Goal: Task Accomplishment & Management: Complete application form

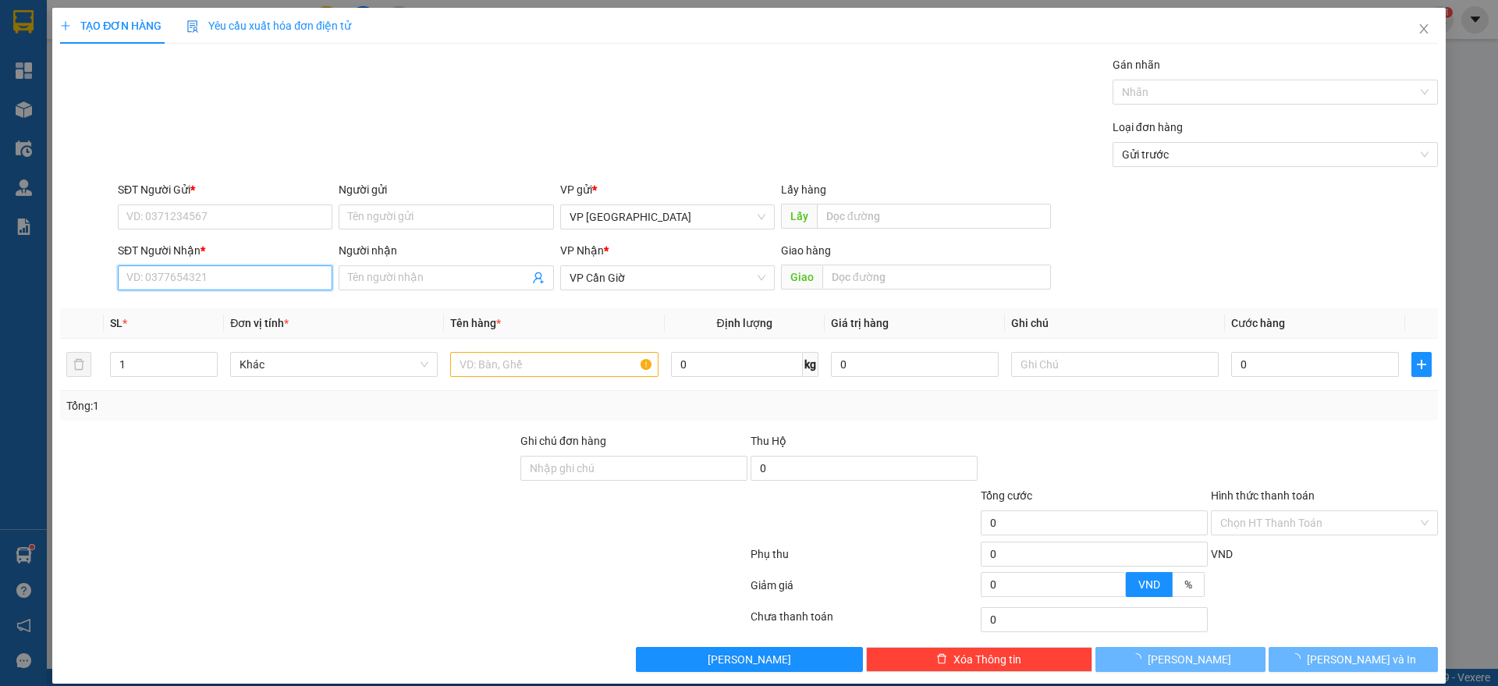
click at [213, 279] on input "SĐT Người Nhận *" at bounding box center [225, 277] width 215 height 25
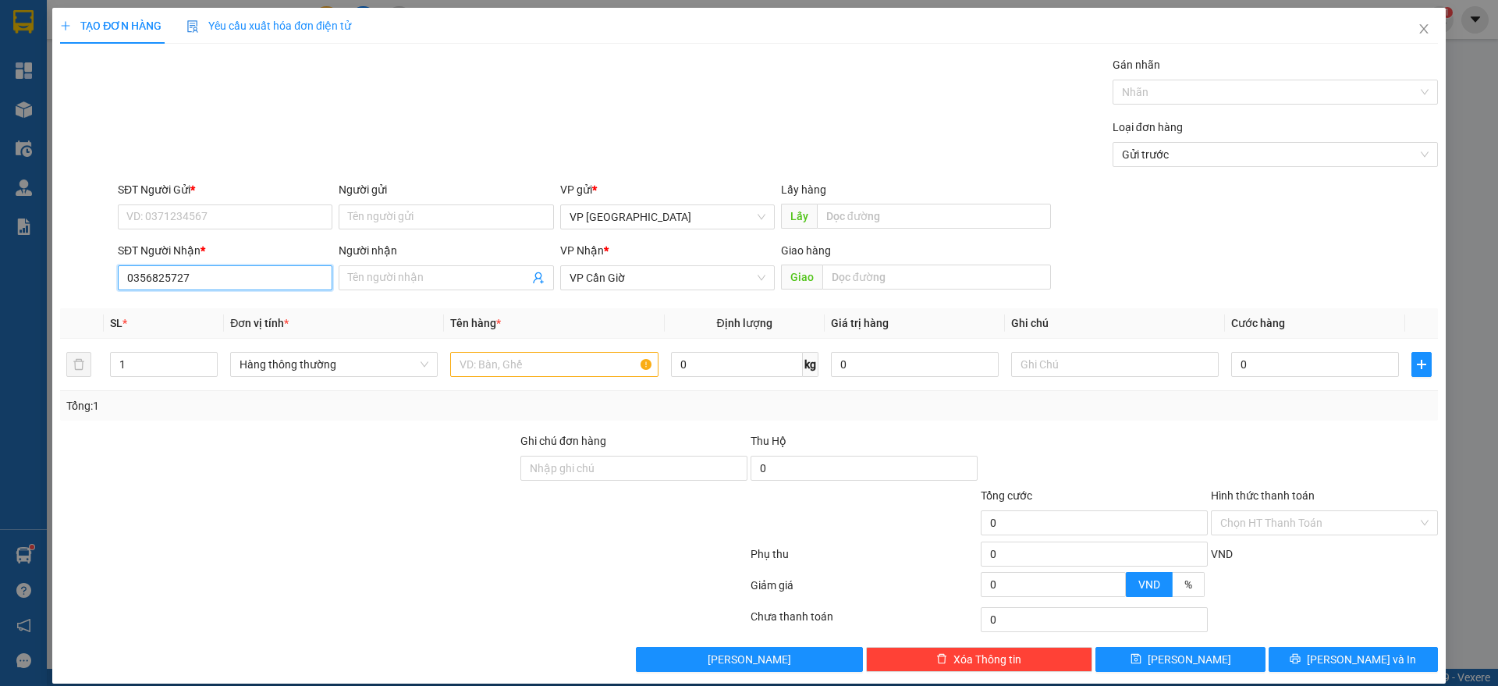
click at [213, 279] on input "0356825727" at bounding box center [225, 277] width 215 height 25
type input "0356825727"
click at [208, 215] on input "SĐT Người Gửi *" at bounding box center [225, 216] width 215 height 25
paste input "0356825727"
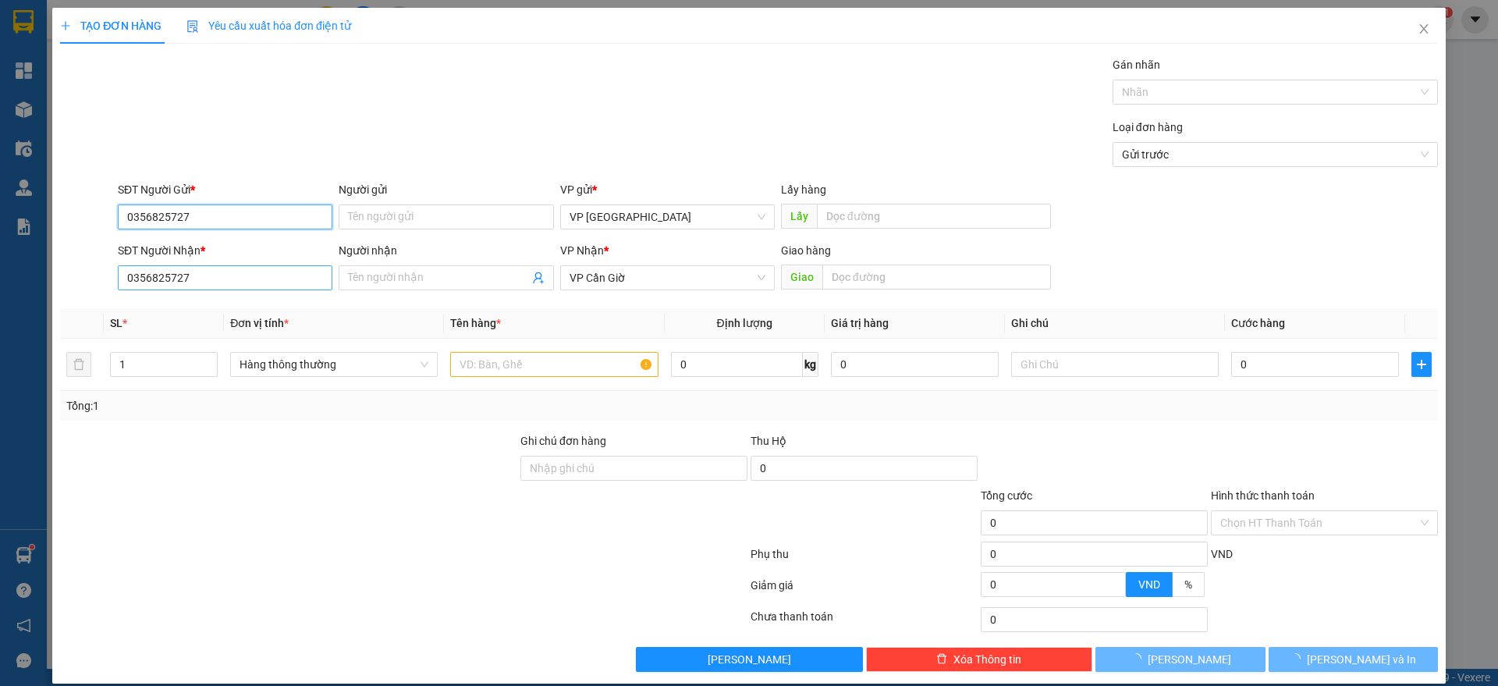
type input "0356825727"
click at [190, 286] on input "0356825727" at bounding box center [225, 277] width 215 height 25
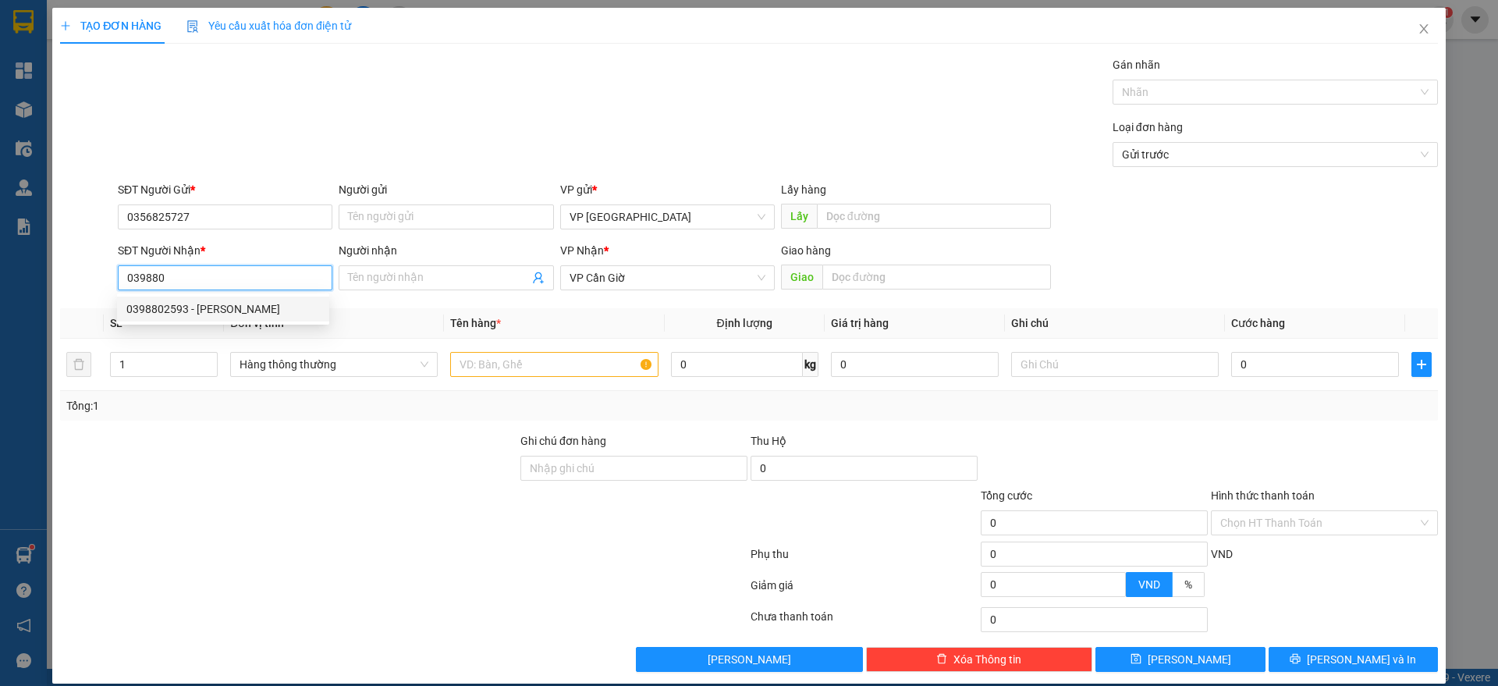
click at [192, 307] on div "0398802593 - [PERSON_NAME]" at bounding box center [222, 308] width 193 height 17
type input "0398802593"
type input "[PERSON_NAME]"
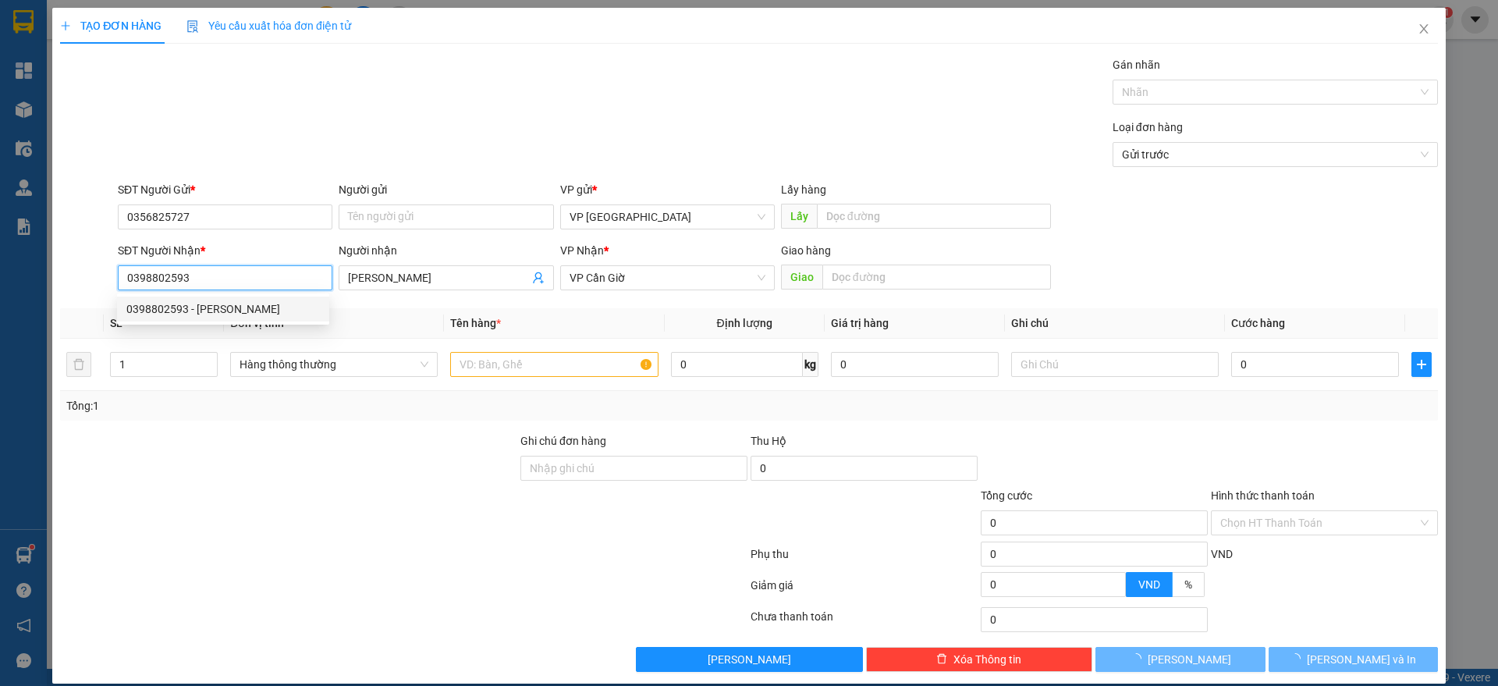
type input "45.000"
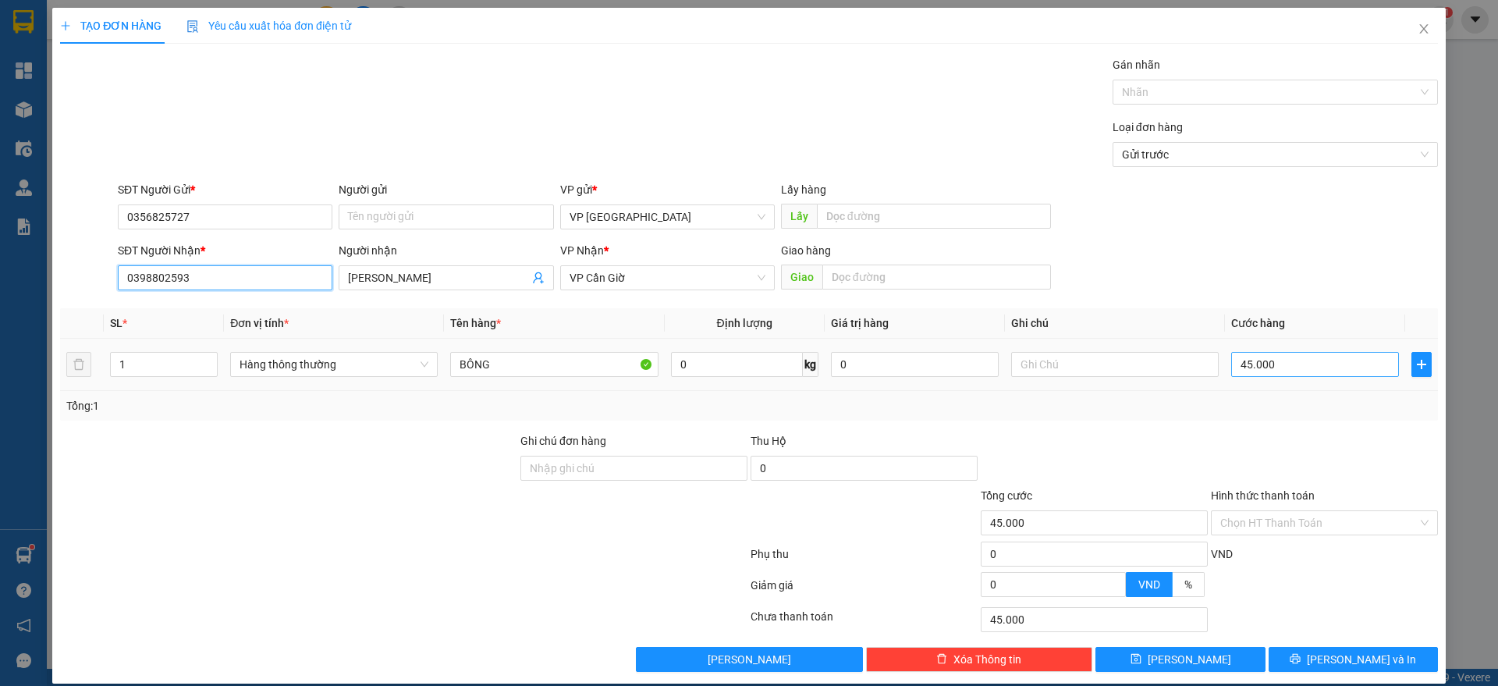
type input "0398802593"
click at [1281, 366] on input "45.000" at bounding box center [1315, 364] width 168 height 25
type input "2"
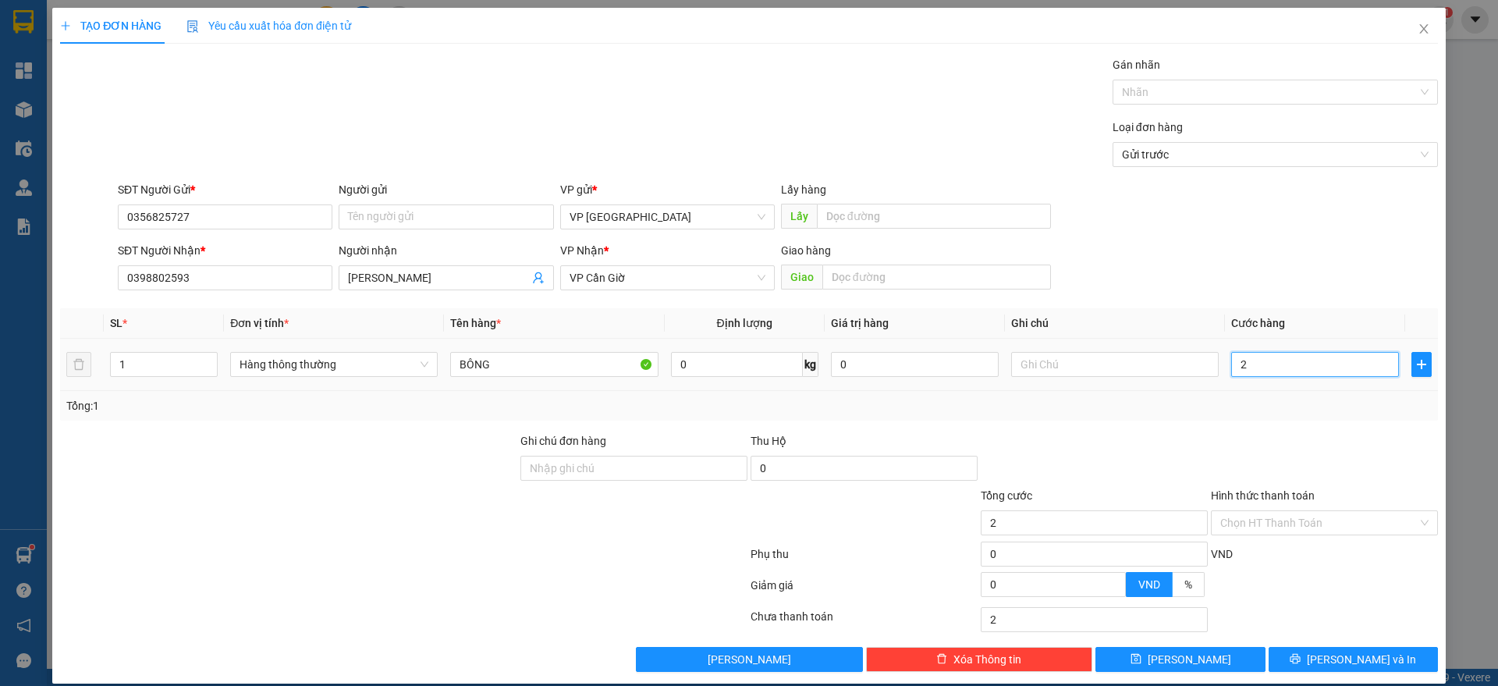
type input "25"
type input "250"
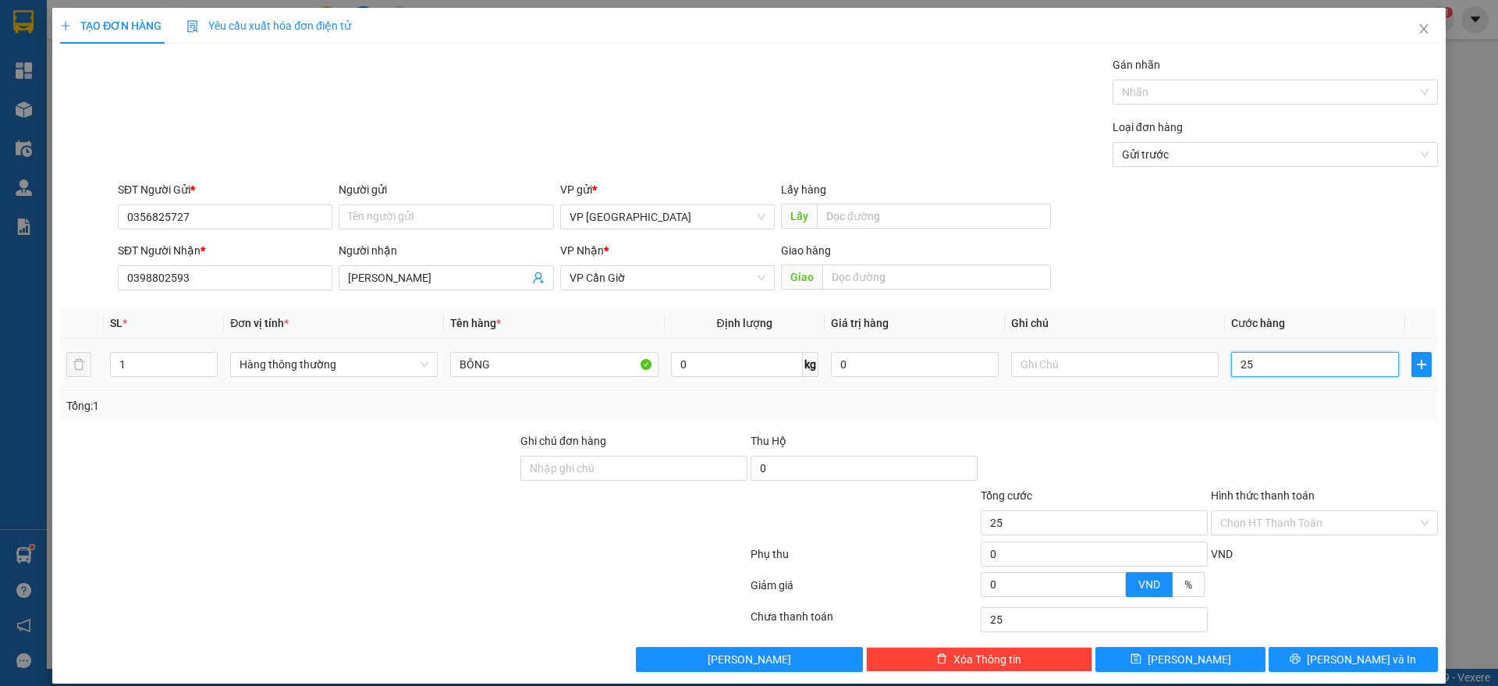
type input "250"
type input "2.500"
type input "25.000"
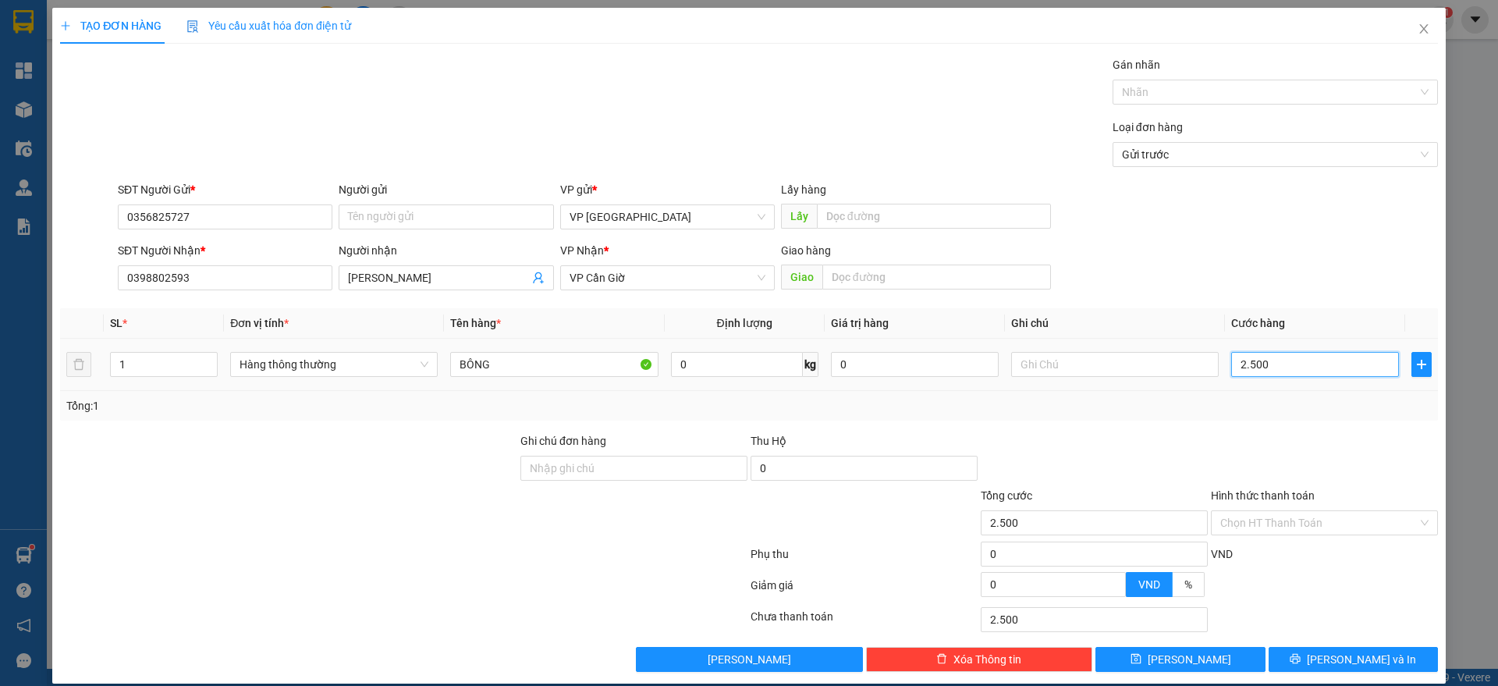
type input "25.000"
click at [1314, 645] on div "Transit Pickup Surcharge Ids Transit Deliver Surcharge Ids Transit Deliver Surc…" at bounding box center [749, 364] width 1378 height 616
click at [1306, 655] on button "[PERSON_NAME] và In" at bounding box center [1352, 659] width 169 height 25
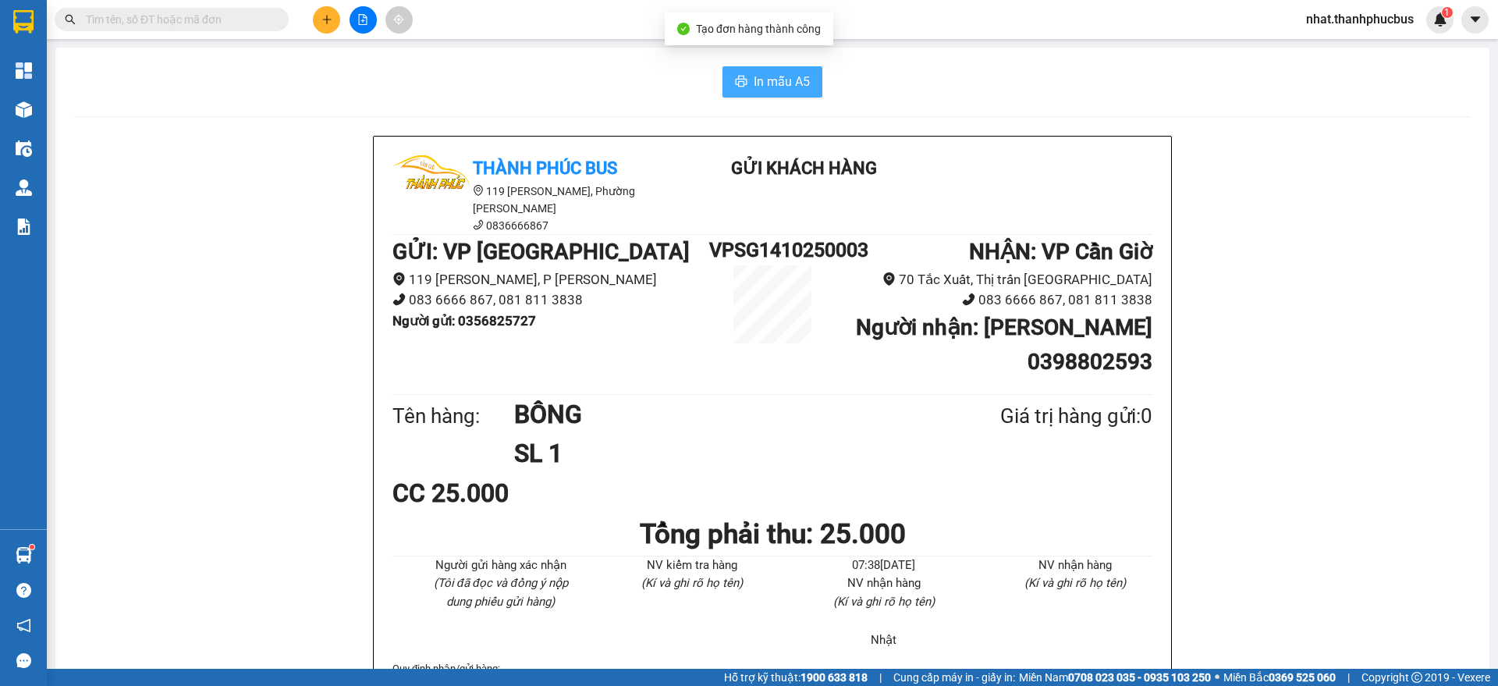
click at [789, 86] on span "In mẫu A5" at bounding box center [782, 82] width 56 height 20
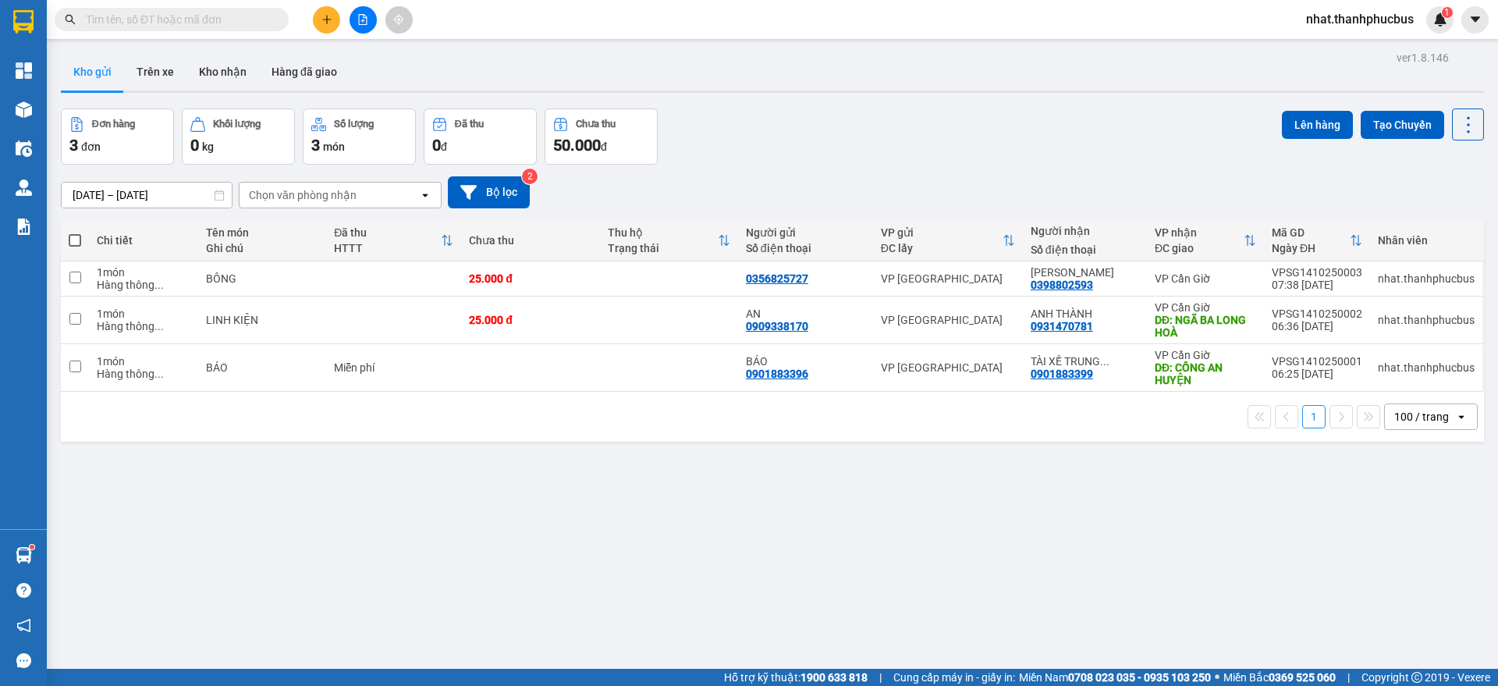
click at [1070, 156] on div "Đơn hàng 3 đơn Khối lượng 0 kg Số lượng 3 món Đã thu 0 đ Chưa thu 50.000 đ Lên …" at bounding box center [772, 136] width 1423 height 56
drag, startPoint x: 1155, startPoint y: 219, endPoint x: 1070, endPoint y: 156, distance: 105.9
click at [1070, 156] on div "Đơn hàng 3 đơn Khối lượng 0 kg Số lượng 3 món Đã thu 0 đ Chưa thu 50.000 đ Lên …" at bounding box center [772, 136] width 1423 height 56
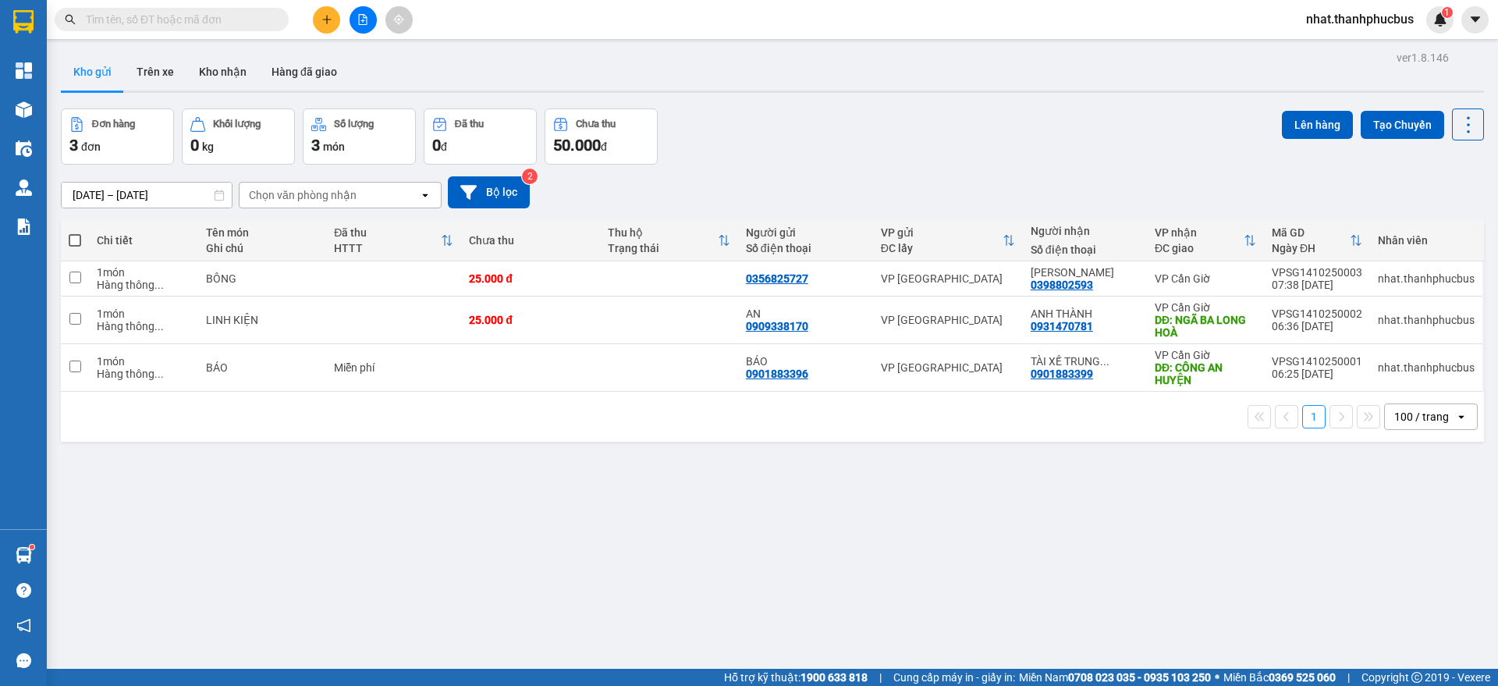
click at [1070, 156] on div "Đơn hàng 3 đơn Khối lượng 0 kg Số lượng 3 món Đã thu 0 đ Chưa thu 50.000 đ Lên …" at bounding box center [772, 136] width 1423 height 56
click at [336, 30] on div at bounding box center [362, 19] width 117 height 27
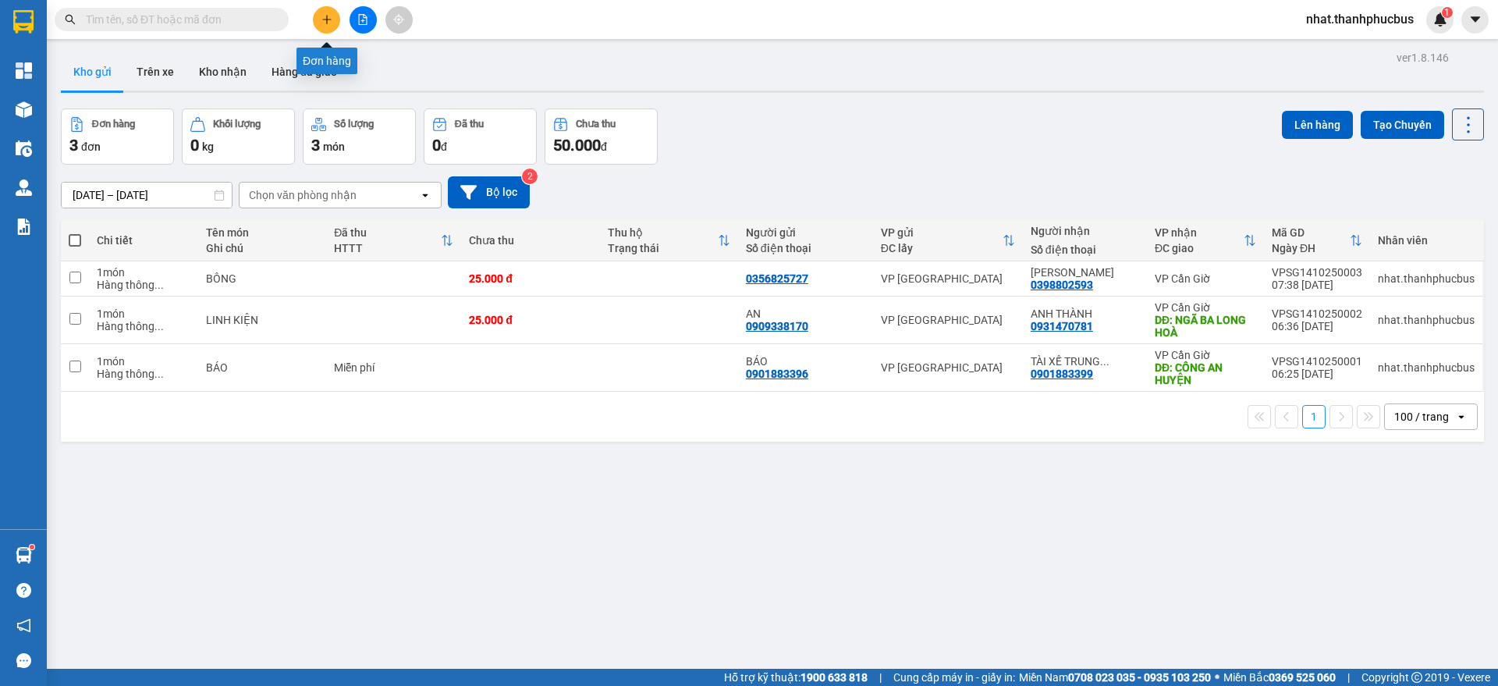
click at [323, 21] on icon "plus" at bounding box center [326, 19] width 11 height 11
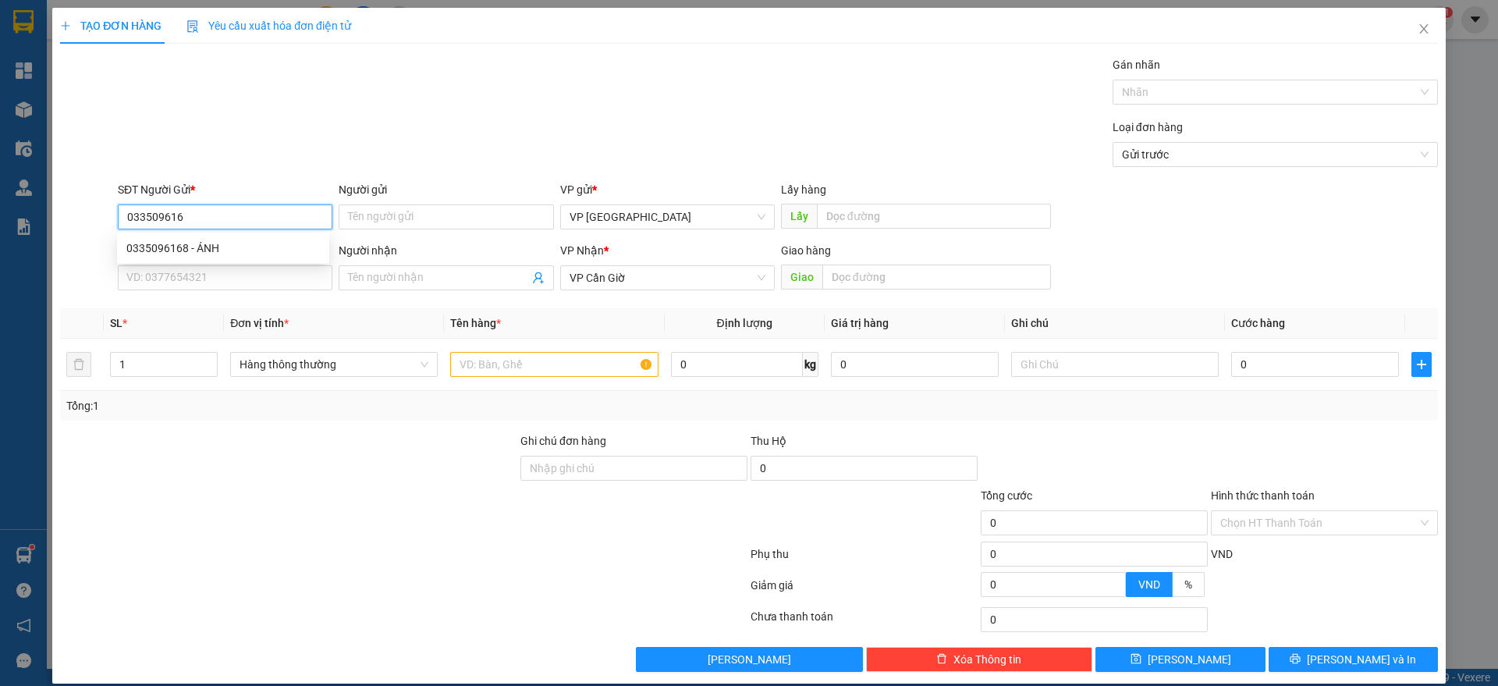
type input "0335096168"
click at [206, 239] on div "0335096168 - ÁNH" at bounding box center [222, 247] width 193 height 17
type input "ÁNH"
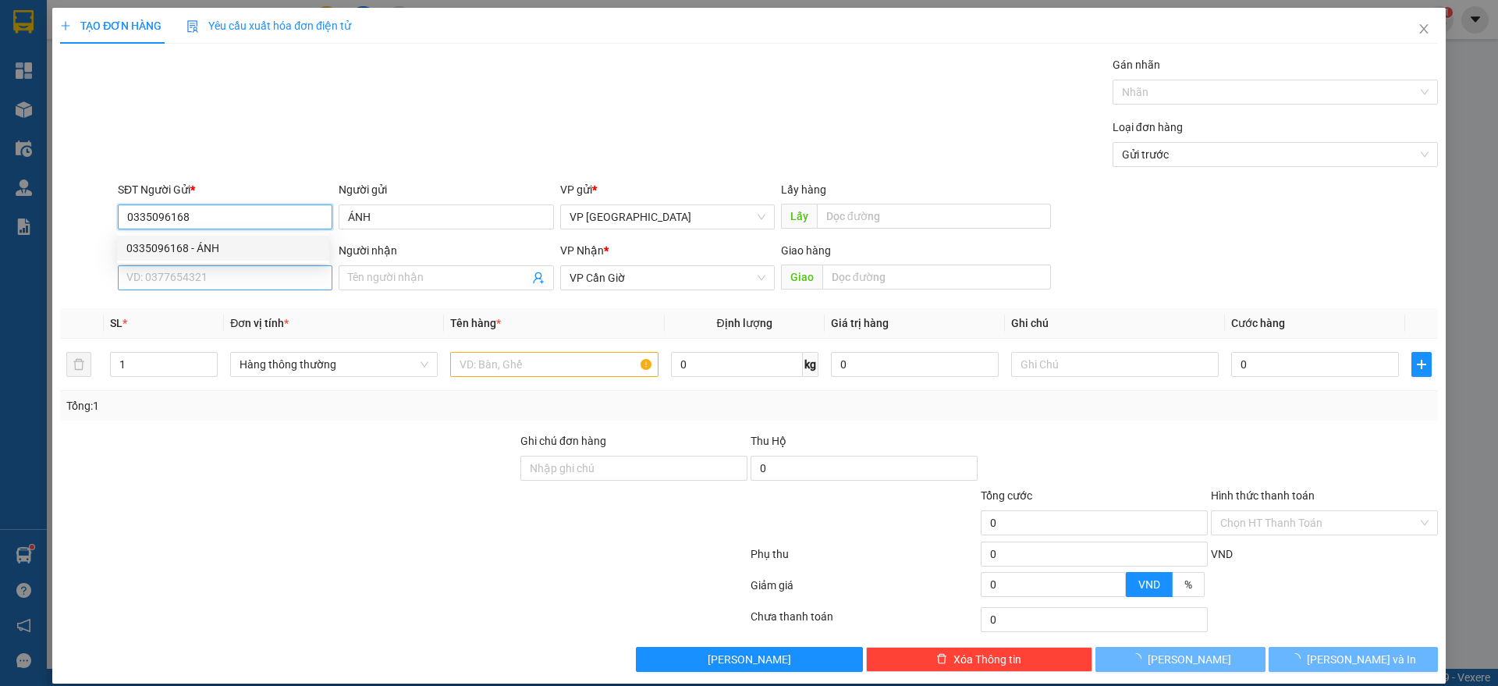
type input "60.000"
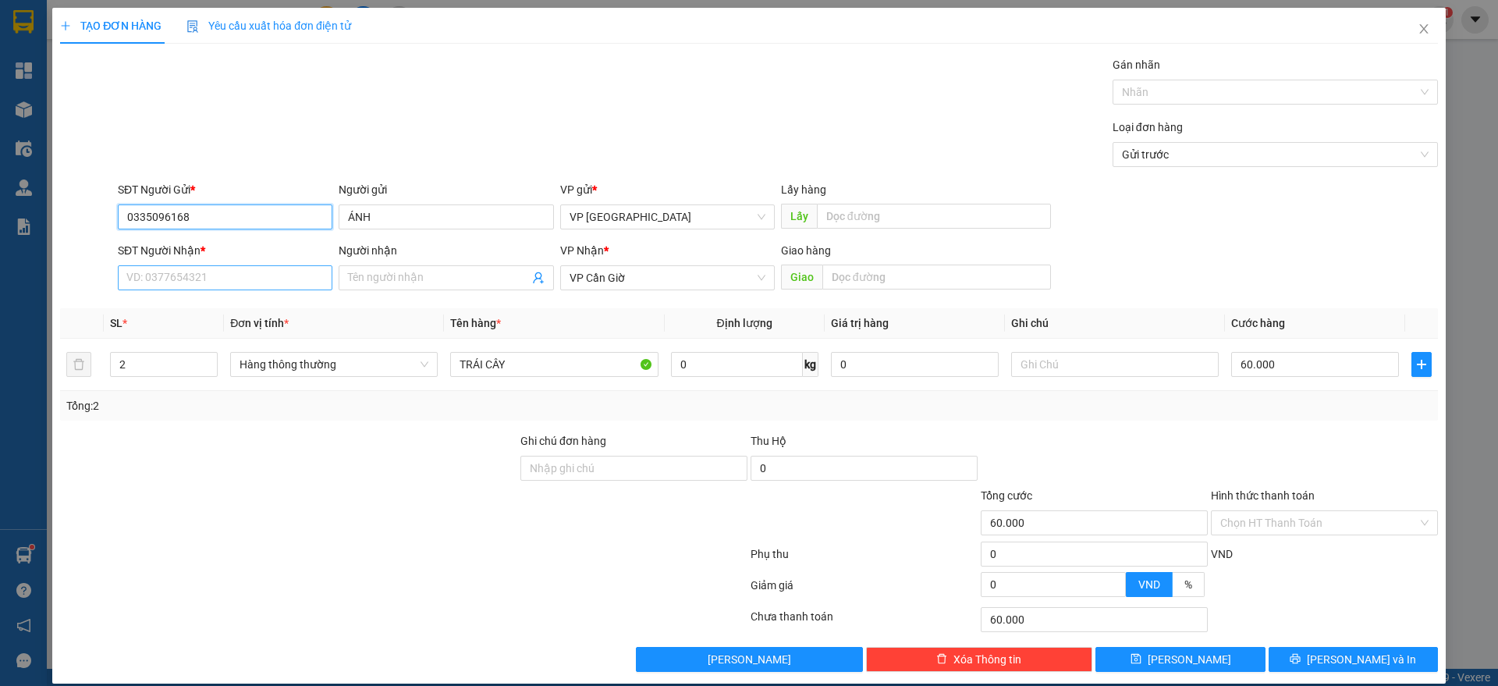
type input "0335096168"
click at [219, 270] on input "SĐT Người Nhận *" at bounding box center [225, 277] width 215 height 25
click at [200, 300] on div "0362917344 - [PERSON_NAME]" at bounding box center [222, 308] width 193 height 17
type input "0362917344"
type input "ANH HOÀNG"
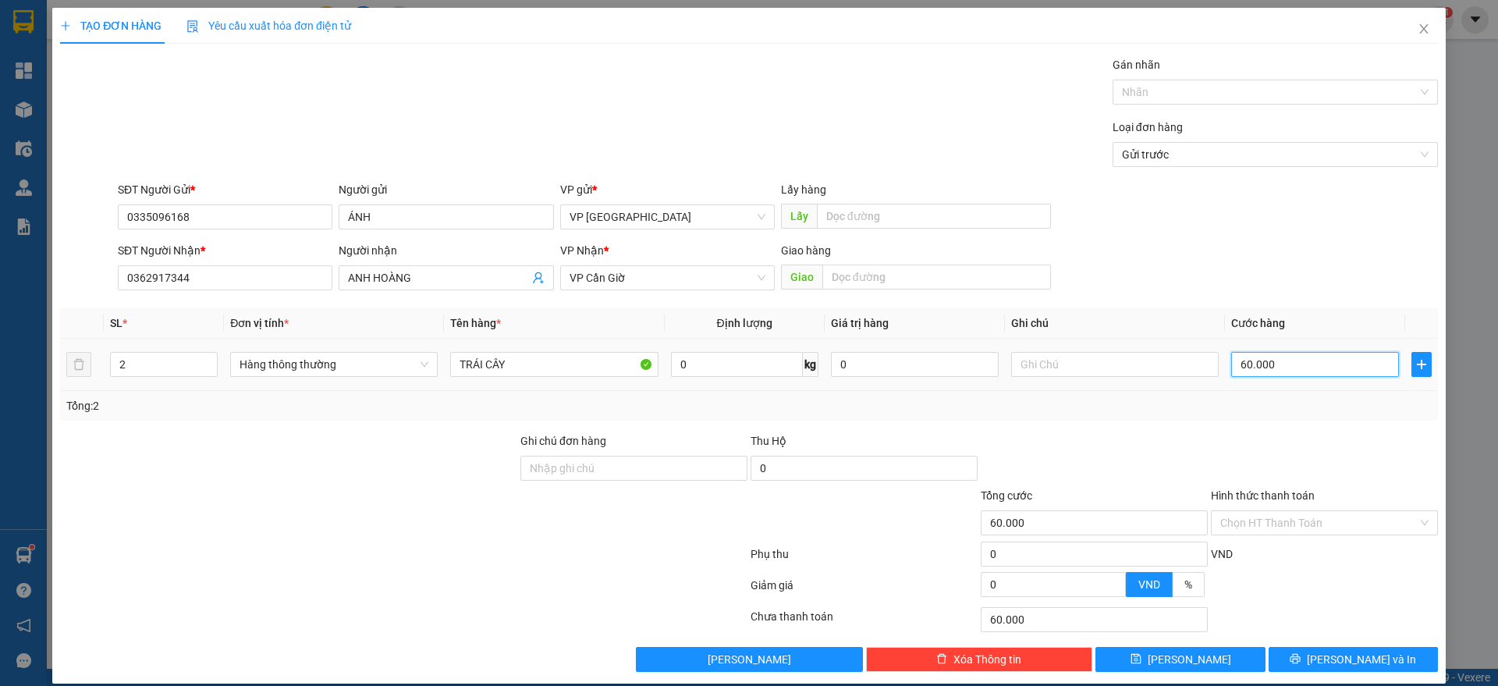
click at [1244, 364] on input "60.000" at bounding box center [1315, 364] width 168 height 25
type input "3"
type input "35"
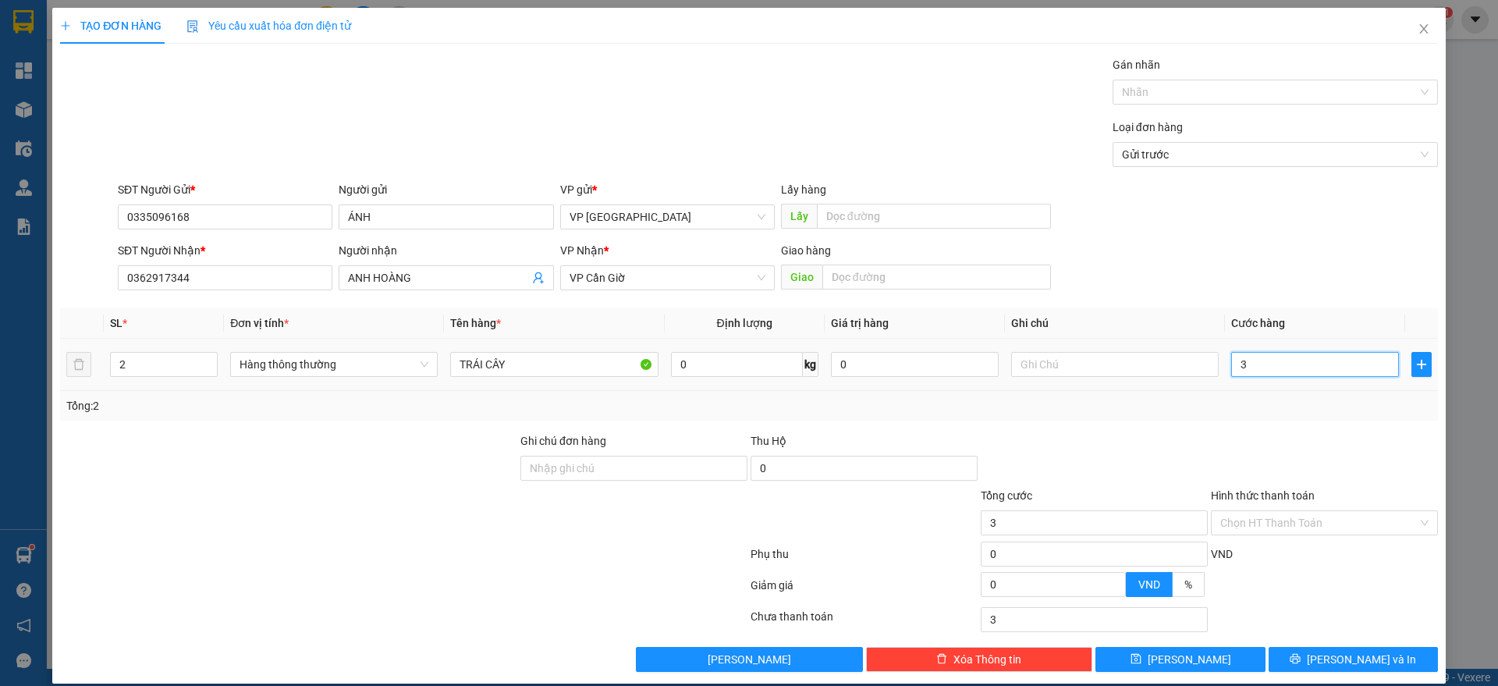
type input "35"
type input "350"
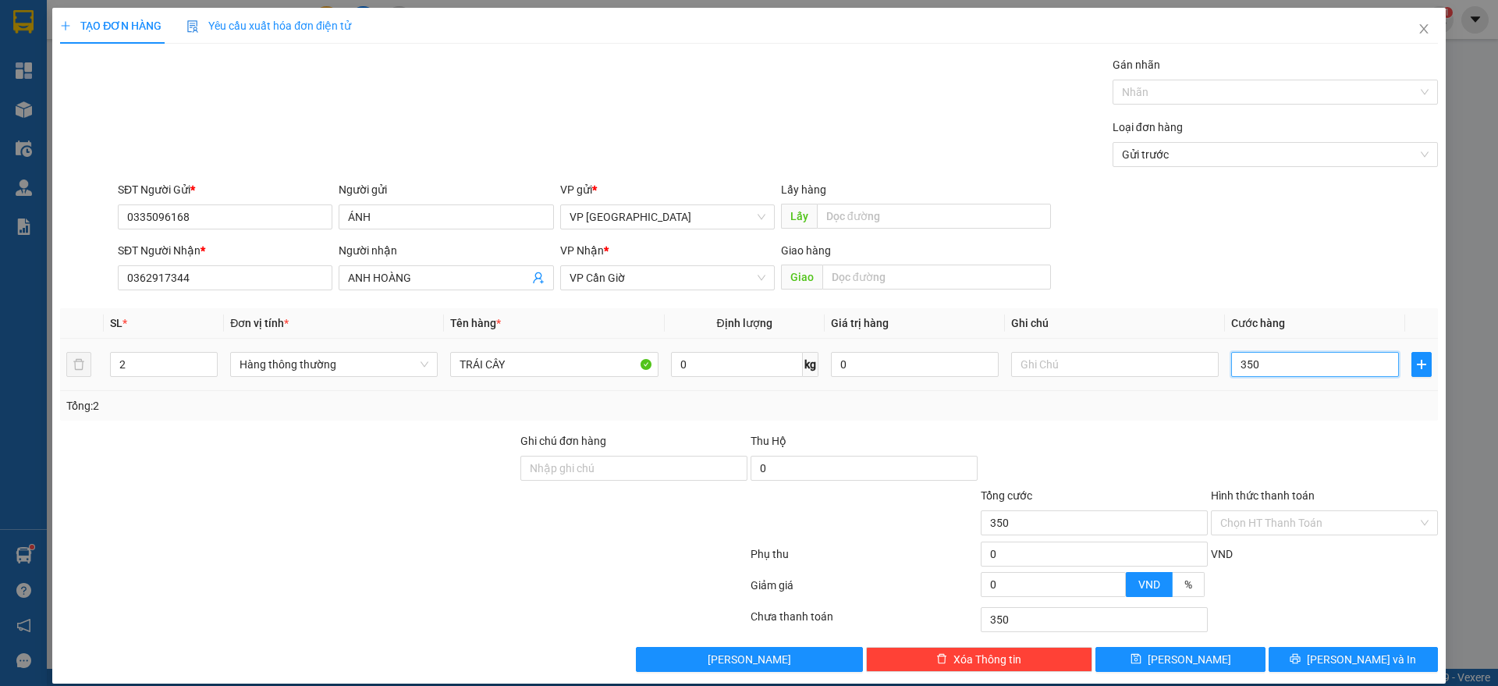
type input "3.500"
type input "35.000"
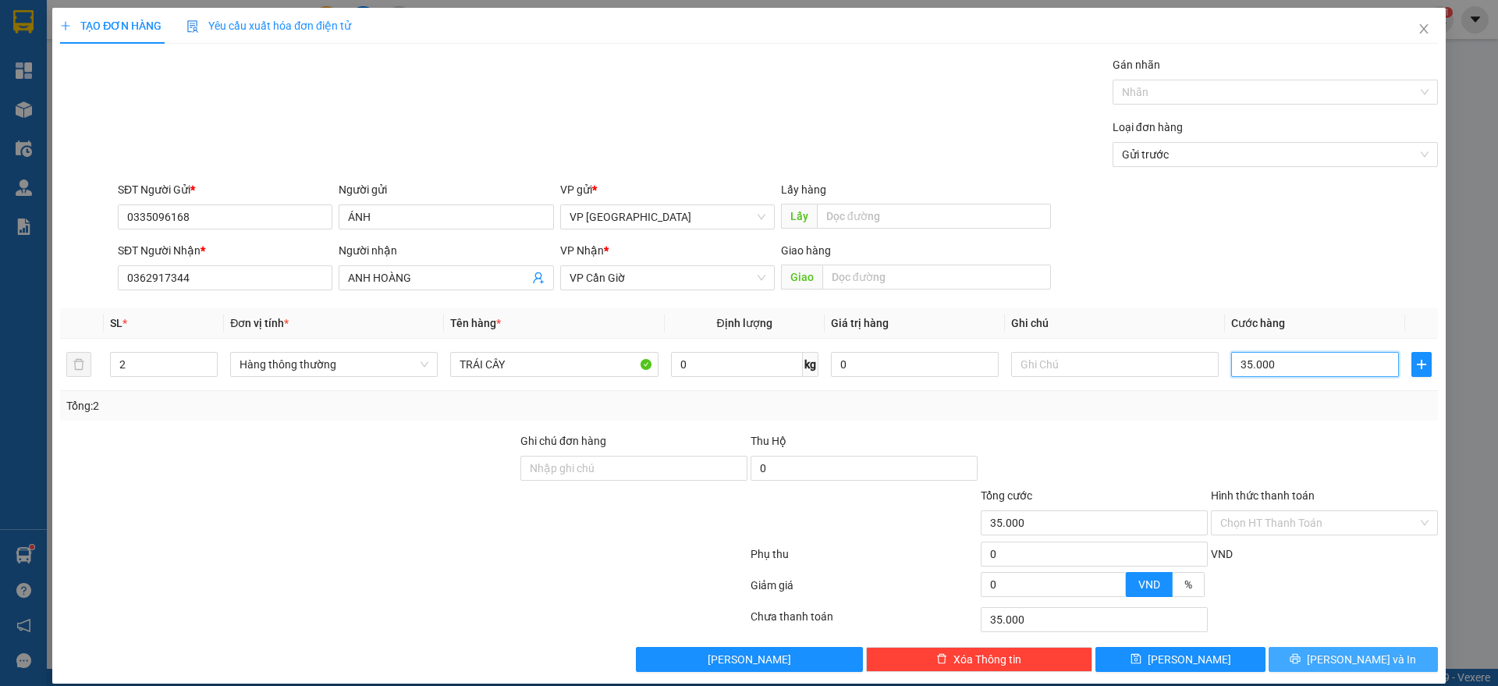
type input "35.000"
click at [1352, 658] on span "[PERSON_NAME] và In" at bounding box center [1361, 659] width 109 height 17
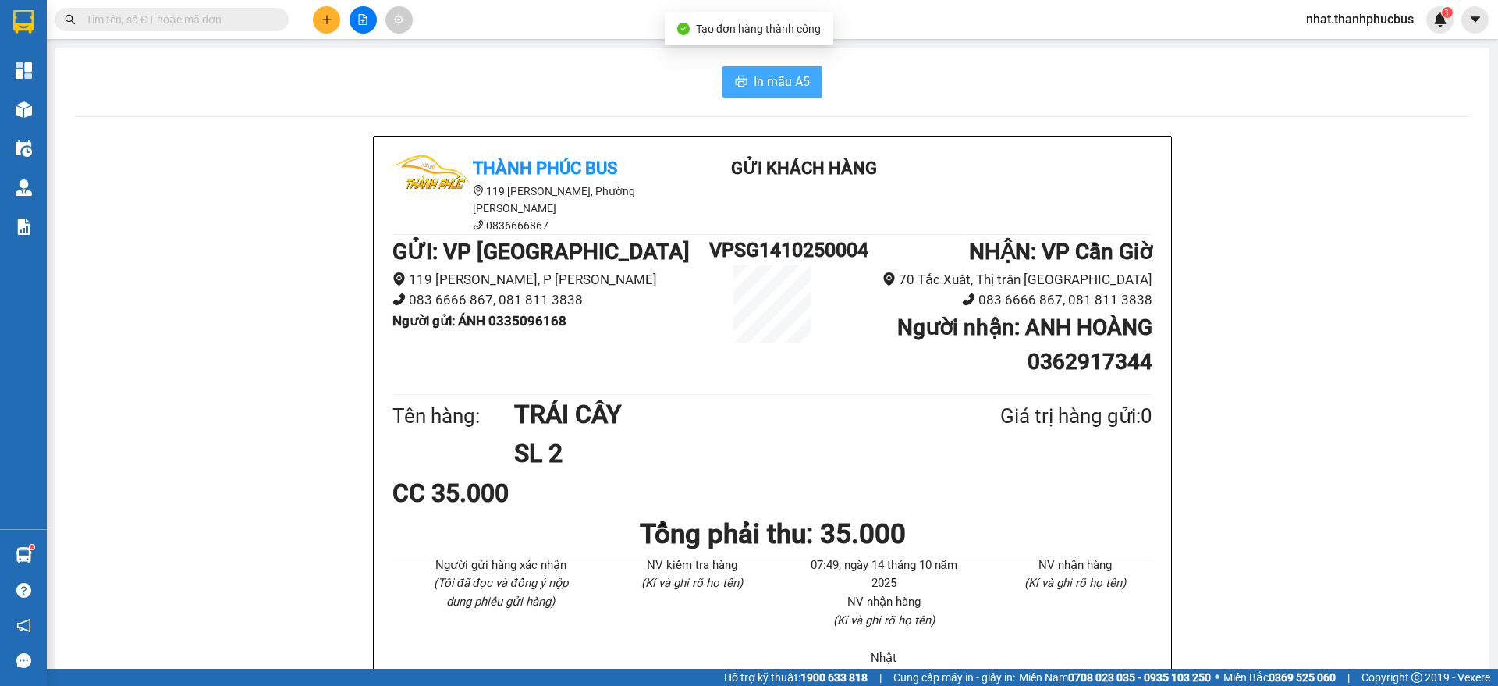
click at [741, 86] on button "In mẫu A5" at bounding box center [772, 81] width 100 height 31
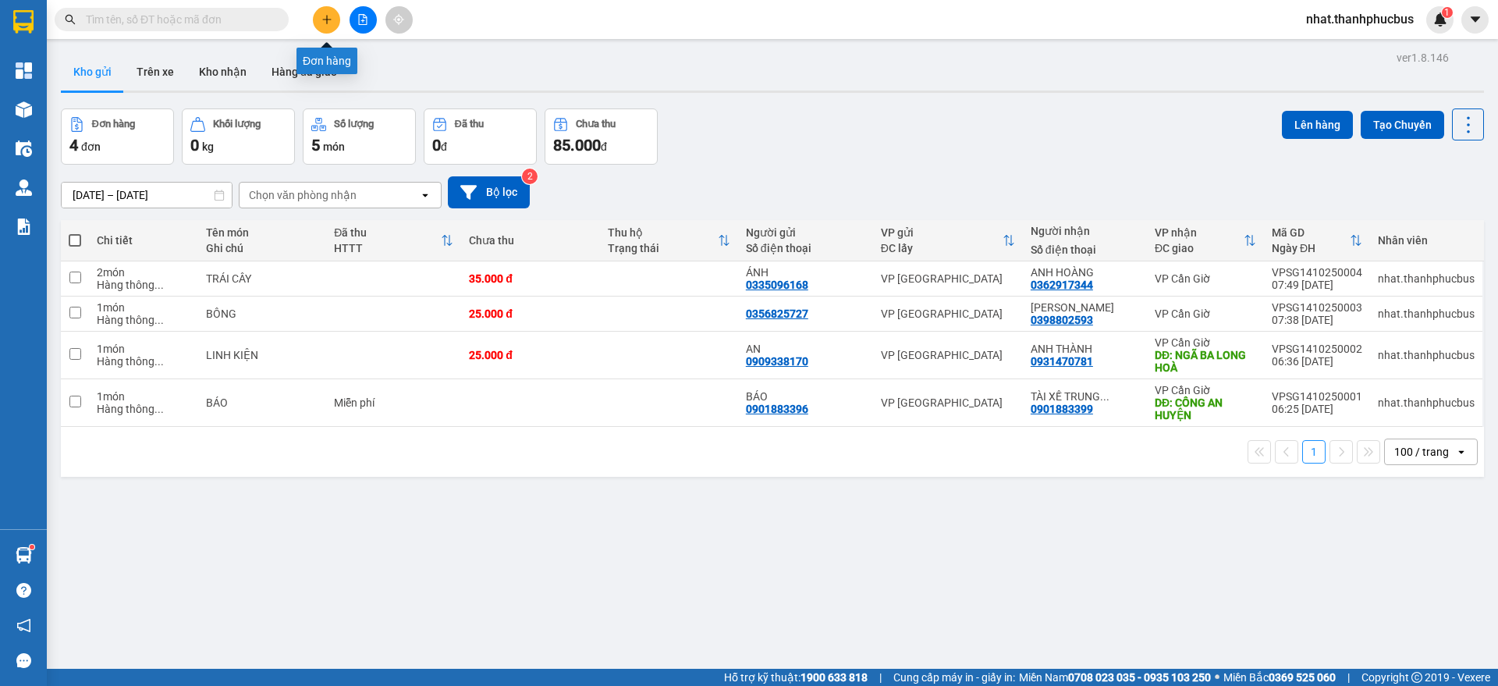
click at [328, 18] on icon "plus" at bounding box center [326, 19] width 11 height 11
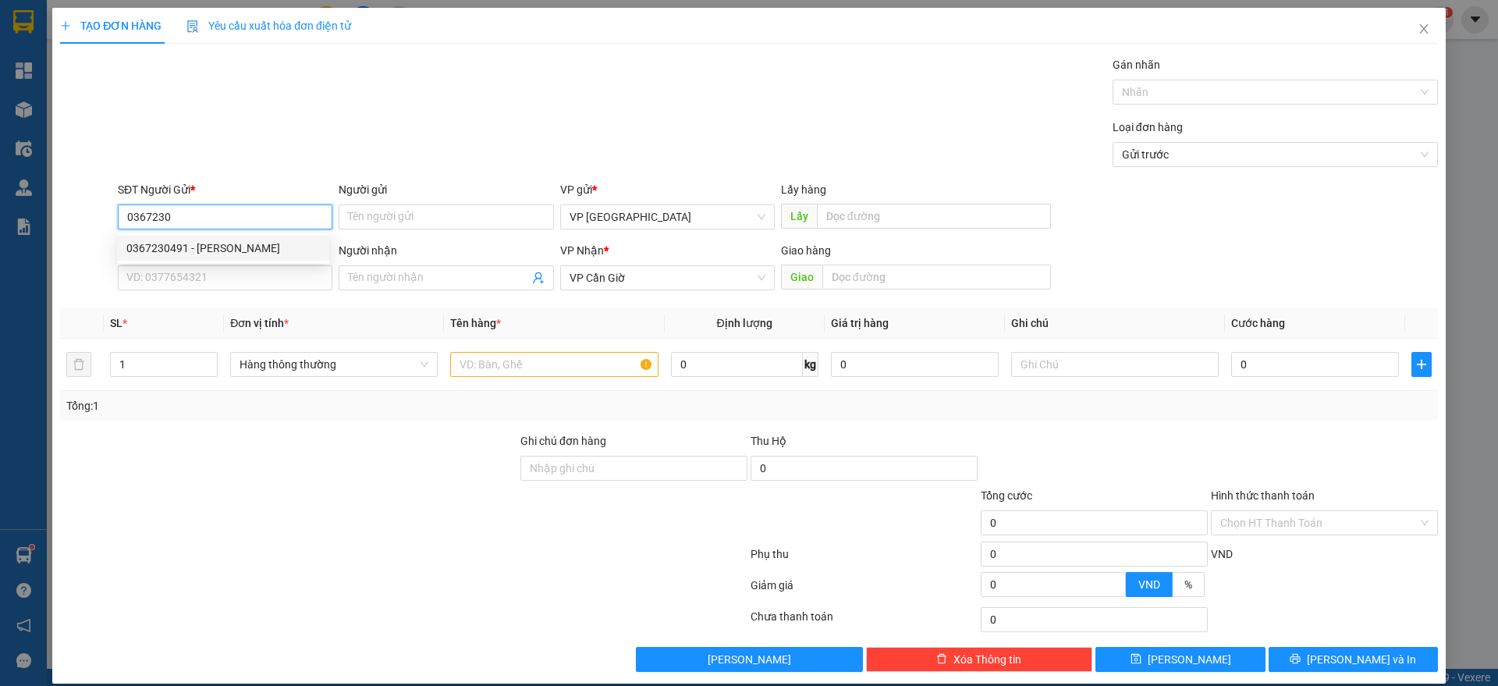
click at [261, 236] on div "0367230491 - [PERSON_NAME]" at bounding box center [223, 248] width 212 height 25
type input "0367230491"
type input "C HẰNG"
type input "35.000"
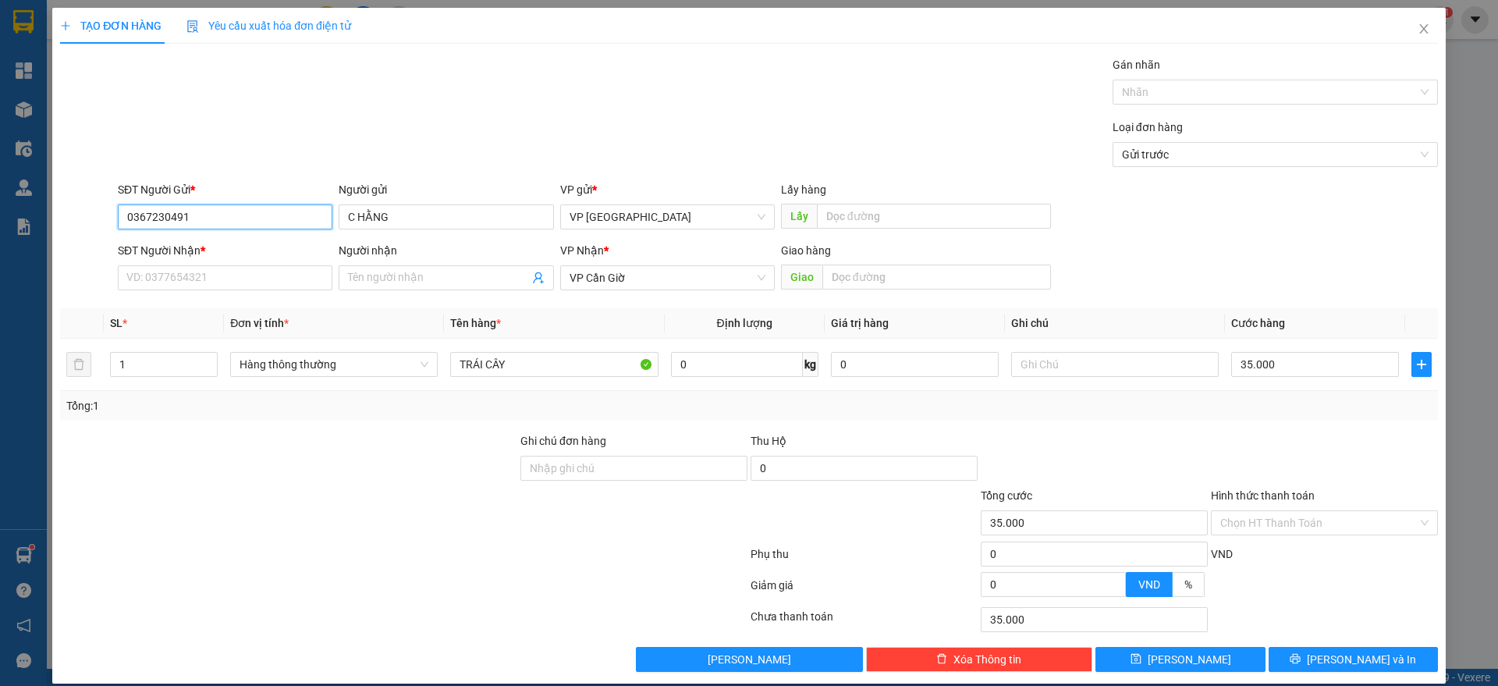
click at [208, 218] on input "0367230491" at bounding box center [225, 216] width 215 height 25
type input "0367230491"
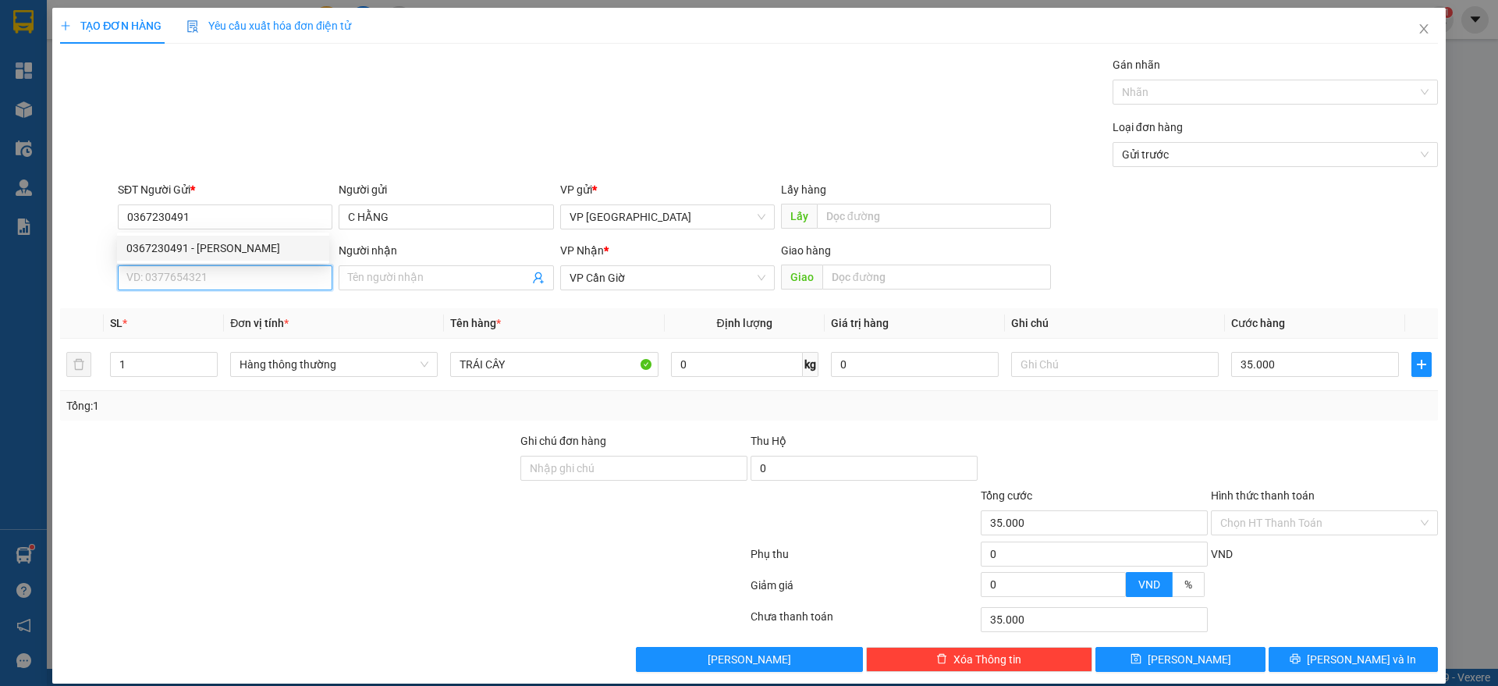
click at [177, 286] on input "SĐT Người Nhận *" at bounding box center [225, 277] width 215 height 25
paste input "0367230491"
type input "0367230491"
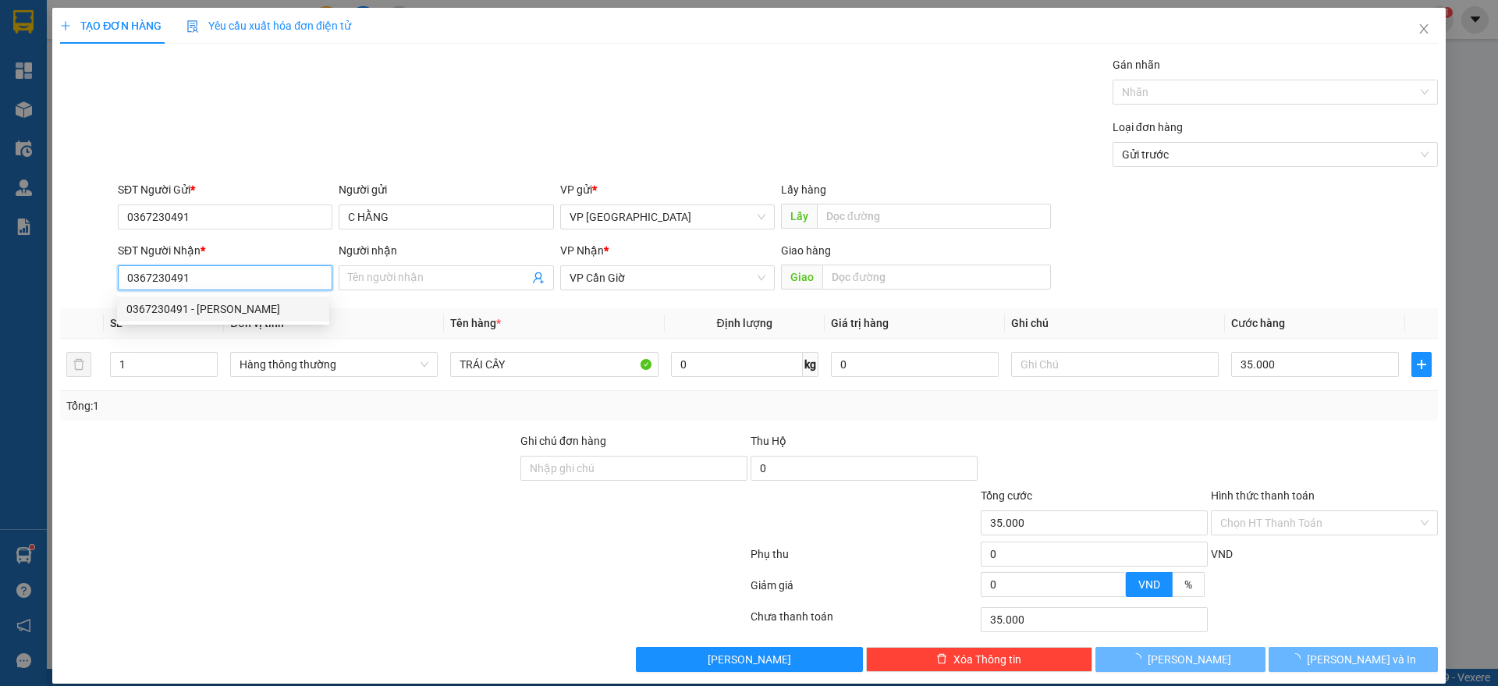
click at [217, 306] on div "0367230491 - [PERSON_NAME]" at bounding box center [222, 308] width 193 height 17
type input "C HẰNG"
type input "UỶ BAN XÃ [GEOGRAPHIC_DATA]"
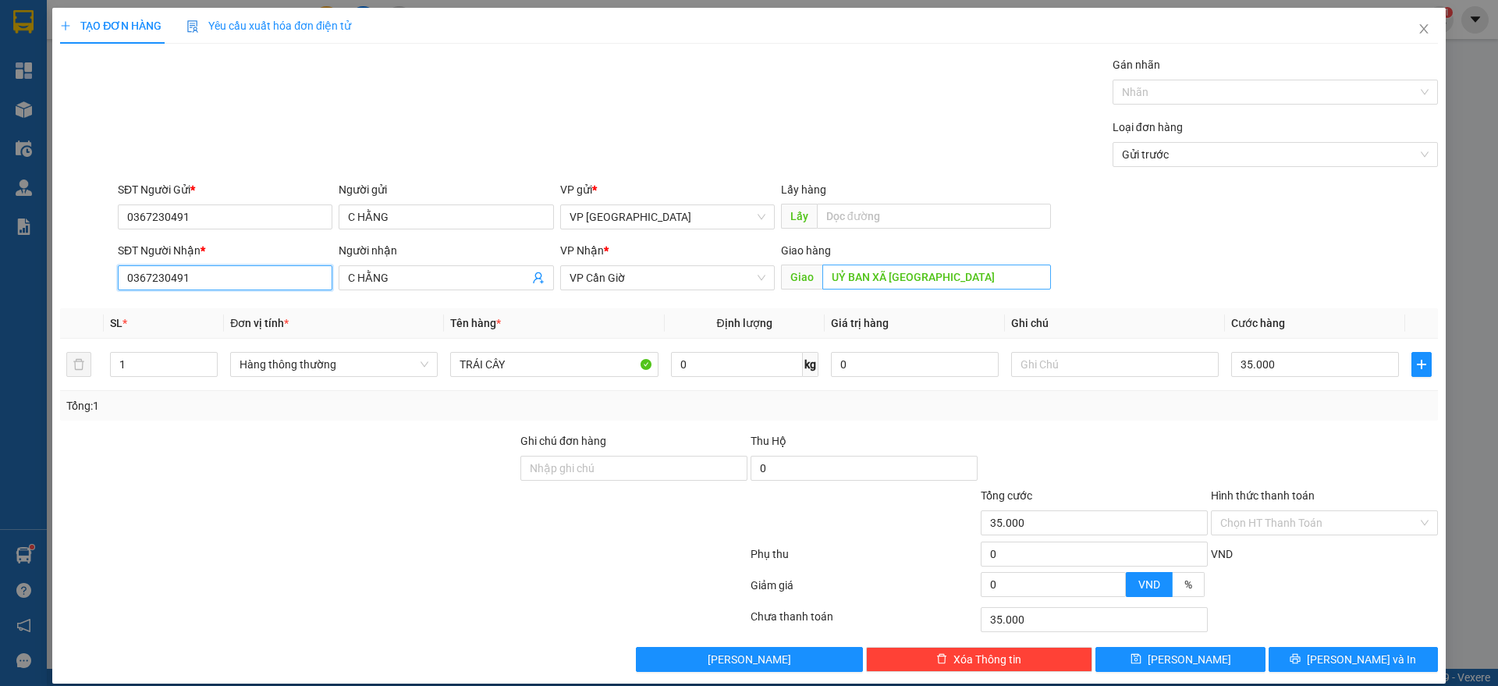
type input "0367230491"
click at [974, 280] on input "UỶ BAN XÃ [GEOGRAPHIC_DATA]" at bounding box center [936, 276] width 229 height 25
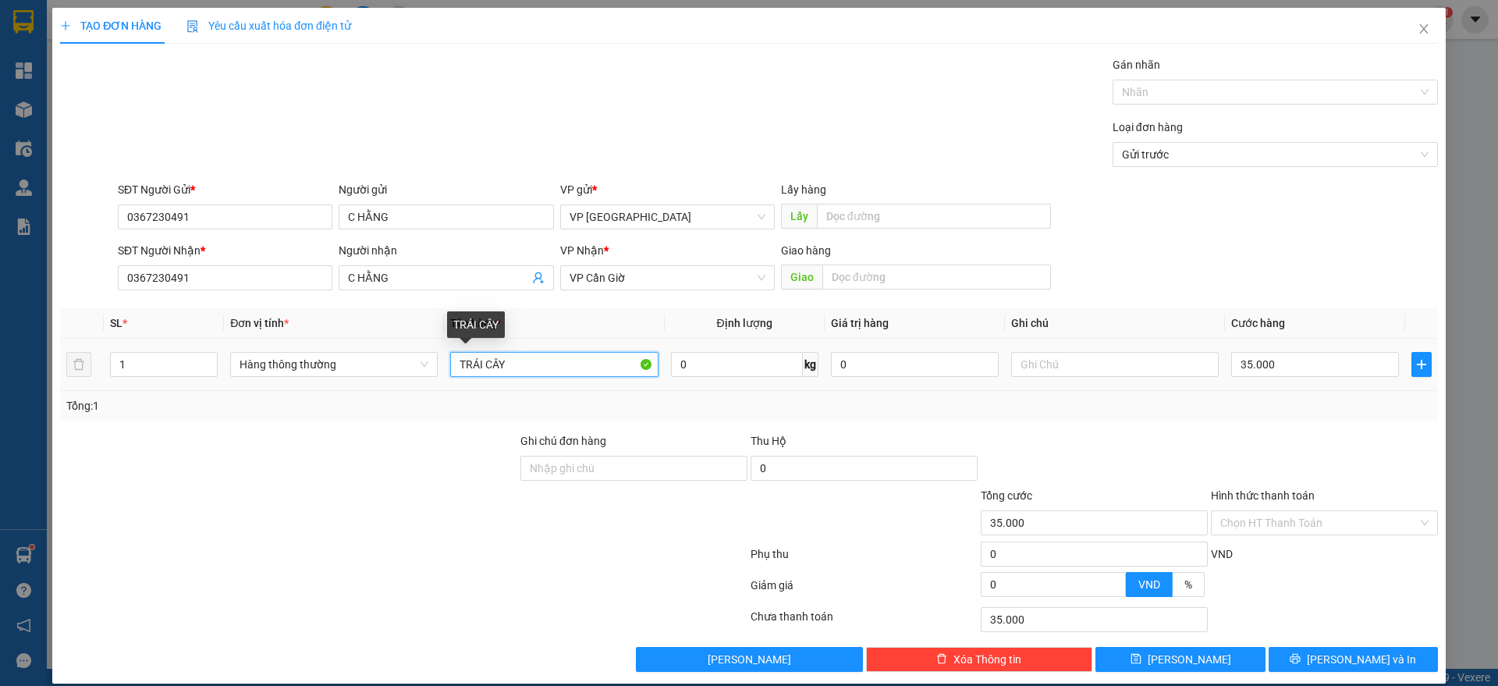
click at [607, 368] on input "TRÁI CÂY" at bounding box center [554, 364] width 208 height 25
type input "HỒ SƠ"
click at [1286, 367] on input "35.000" at bounding box center [1315, 364] width 168 height 25
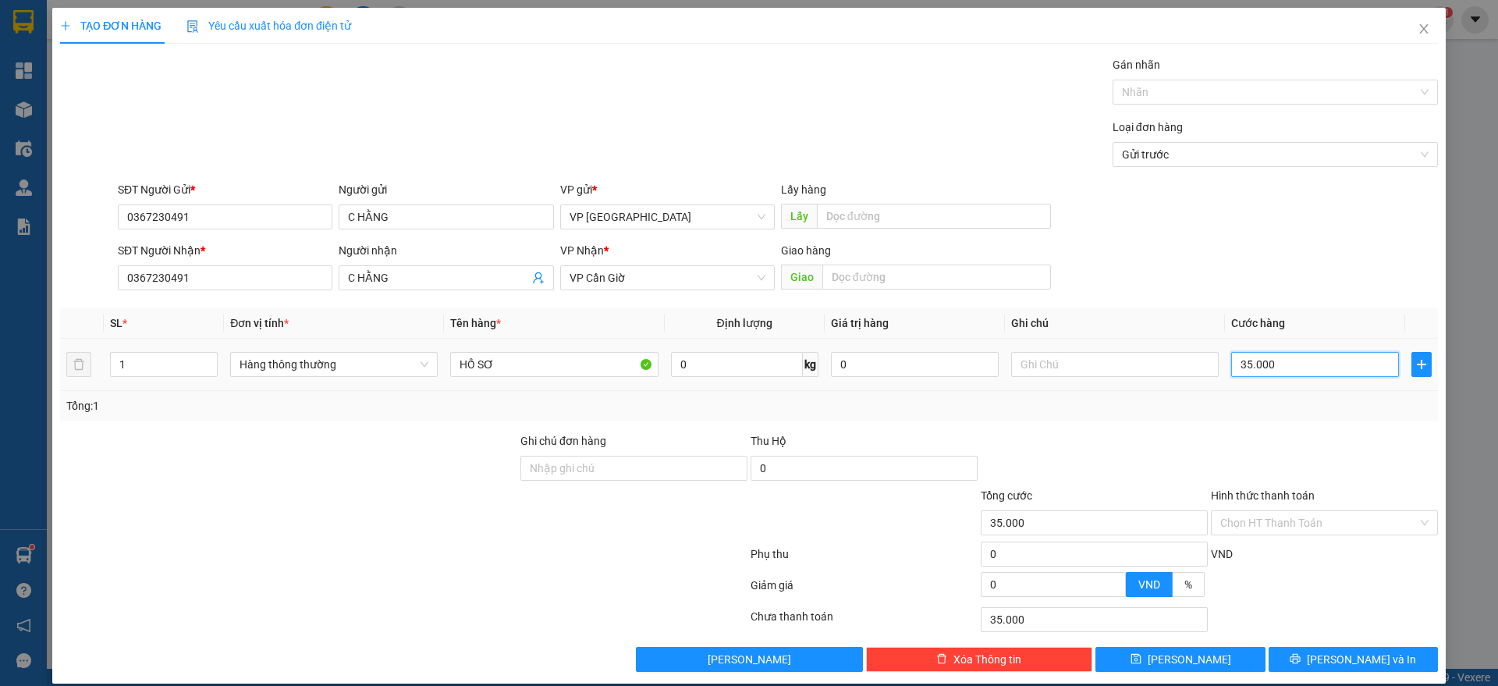
click at [1286, 367] on input "35.000" at bounding box center [1315, 364] width 168 height 25
type input "0"
type input "02"
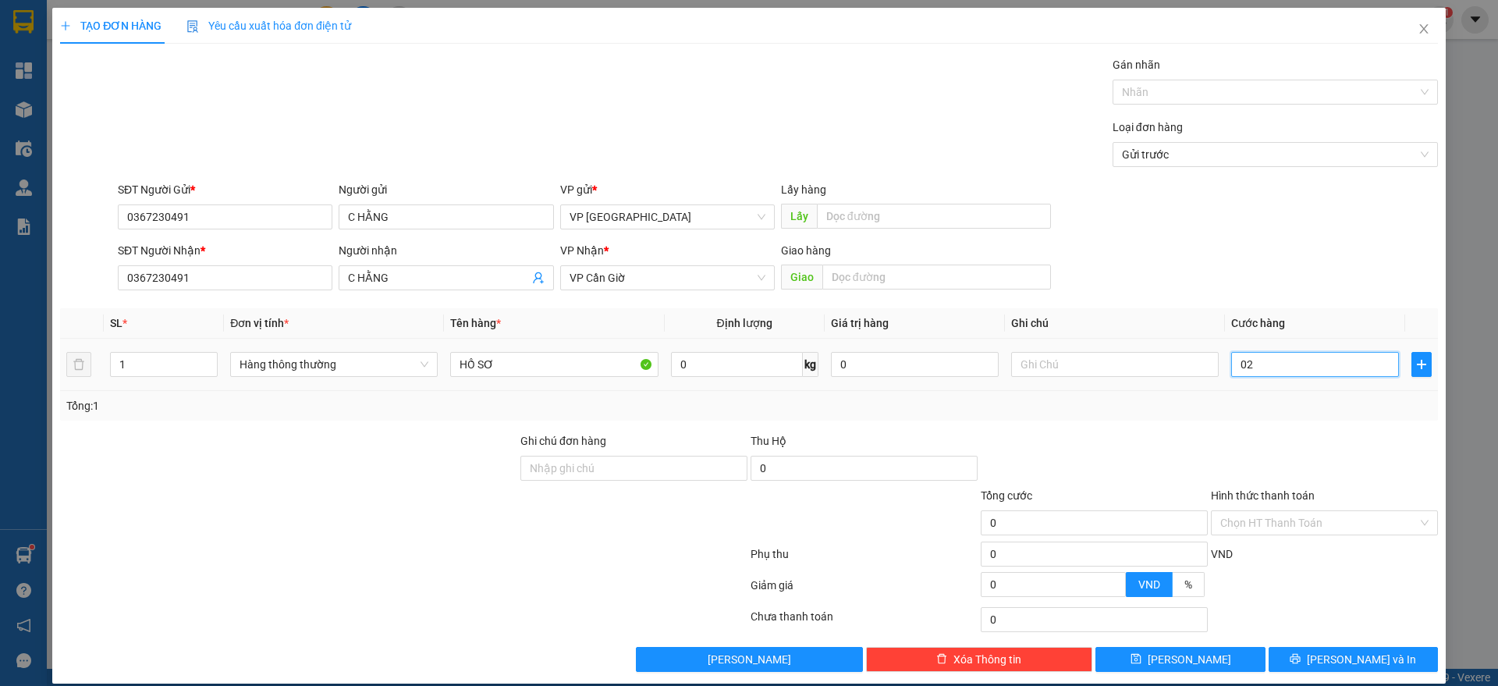
type input "2"
type input "25"
type input "025"
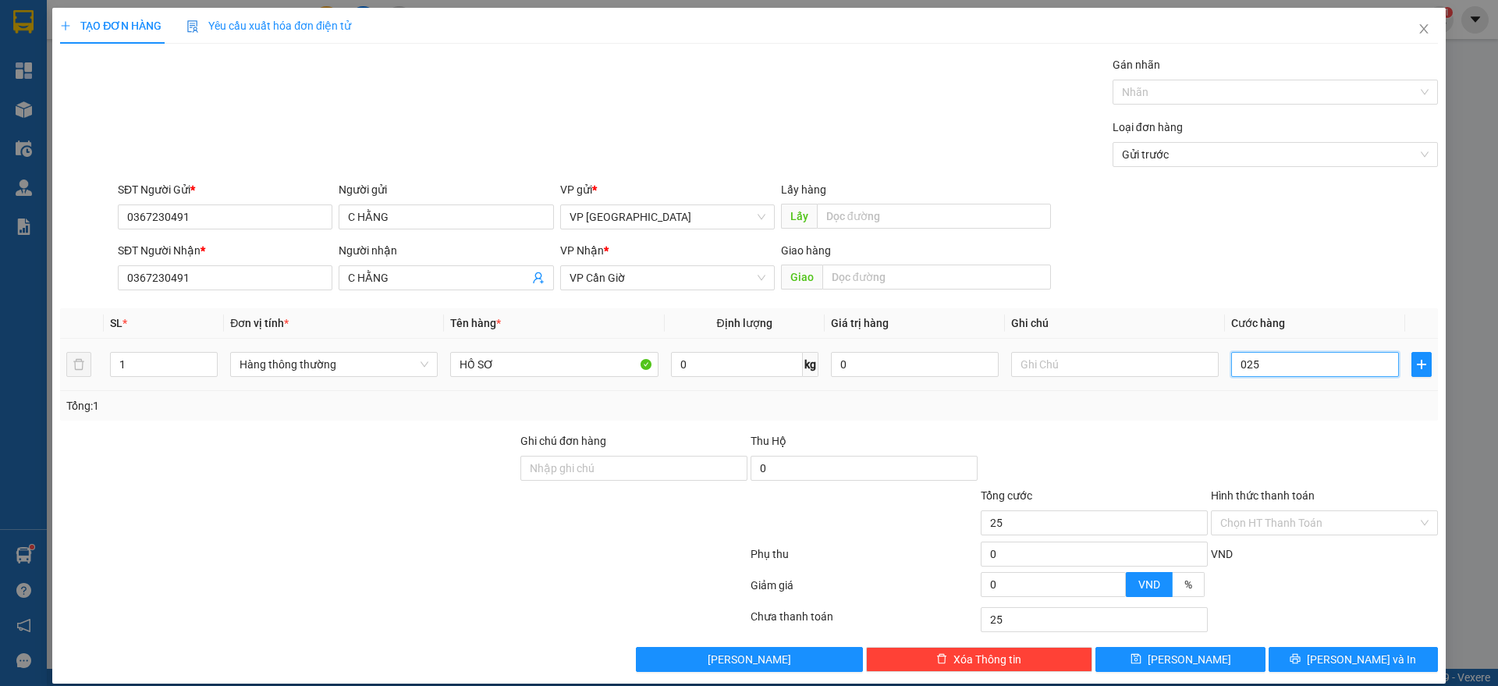
type input "250"
type input "0.250"
type input "2.500"
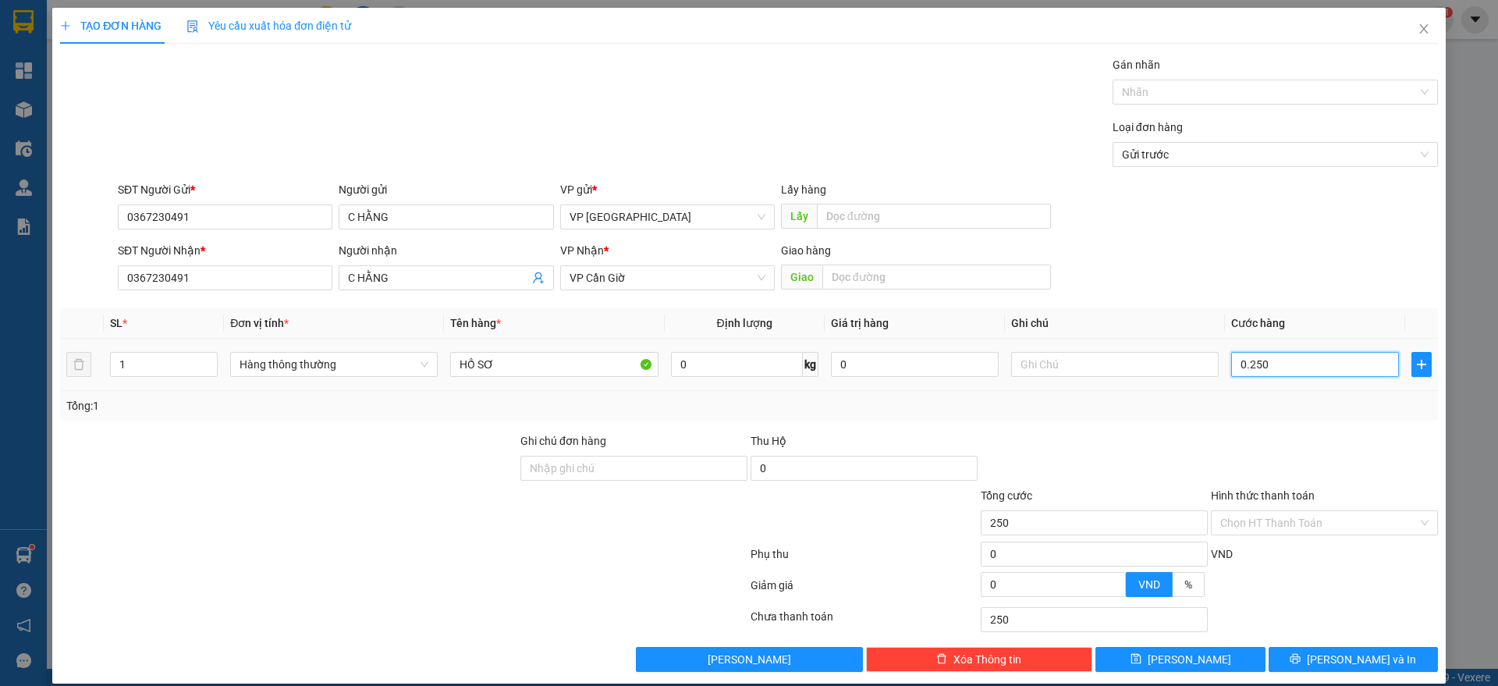
type input "02.500"
type input "25.000"
click at [1359, 645] on div "Transit Pickup Surcharge Ids Transit Deliver Surcharge Ids Transit Deliver Surc…" at bounding box center [749, 364] width 1378 height 616
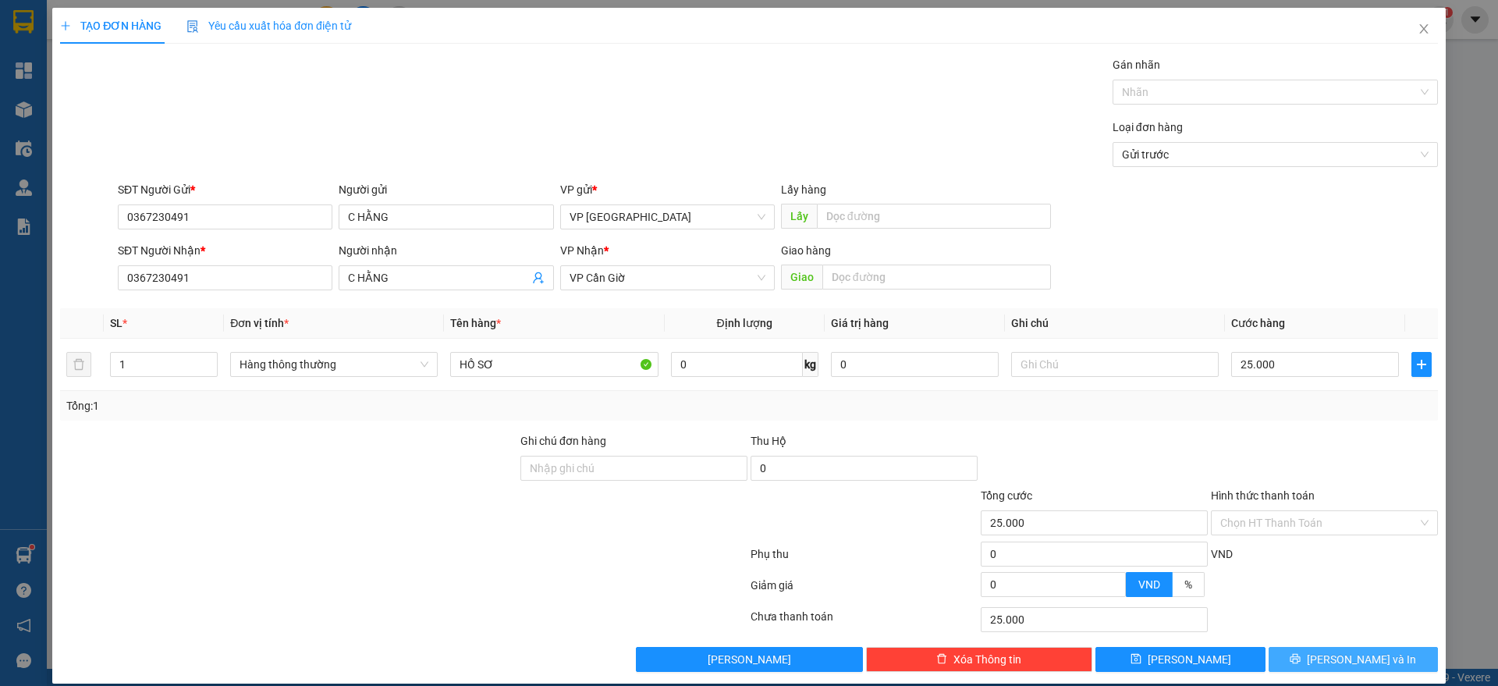
click at [1334, 666] on span "[PERSON_NAME] và In" at bounding box center [1361, 659] width 109 height 17
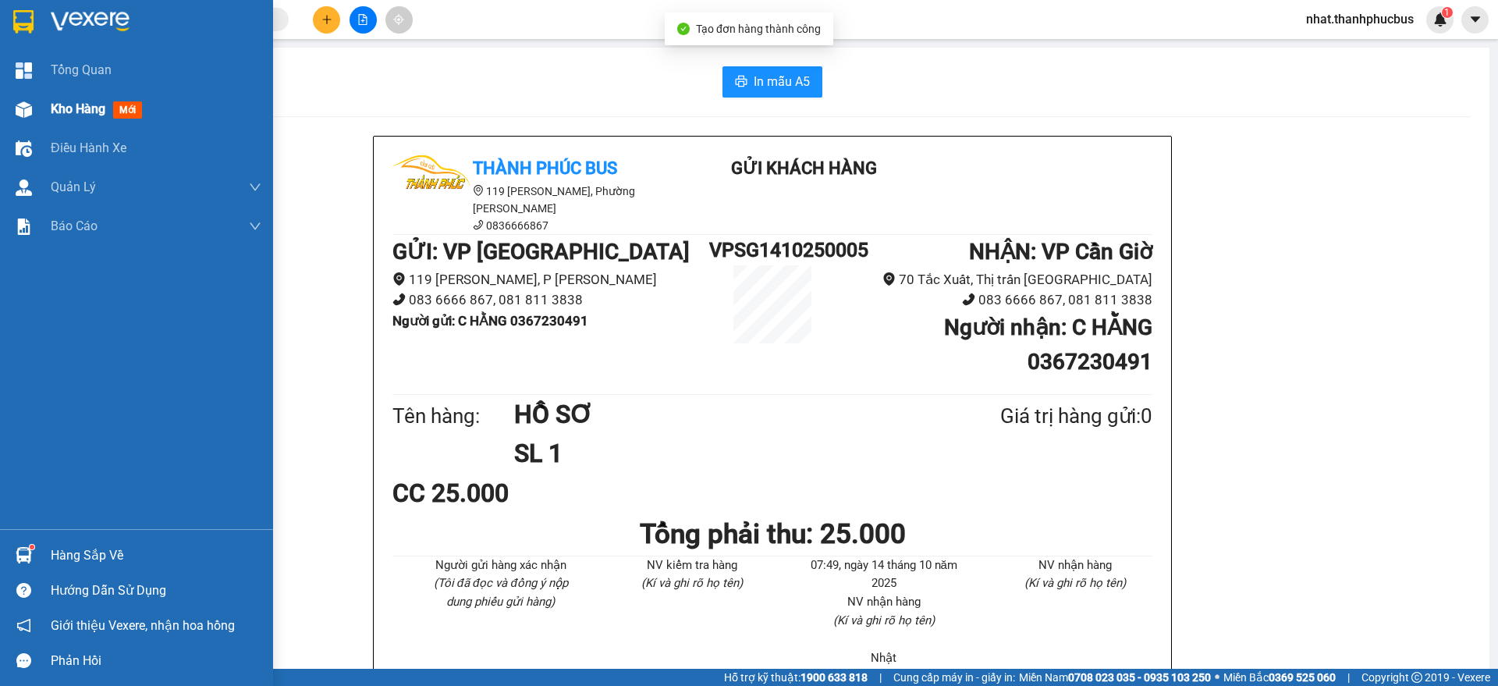
click at [38, 104] on div "Kho hàng mới" at bounding box center [136, 109] width 273 height 39
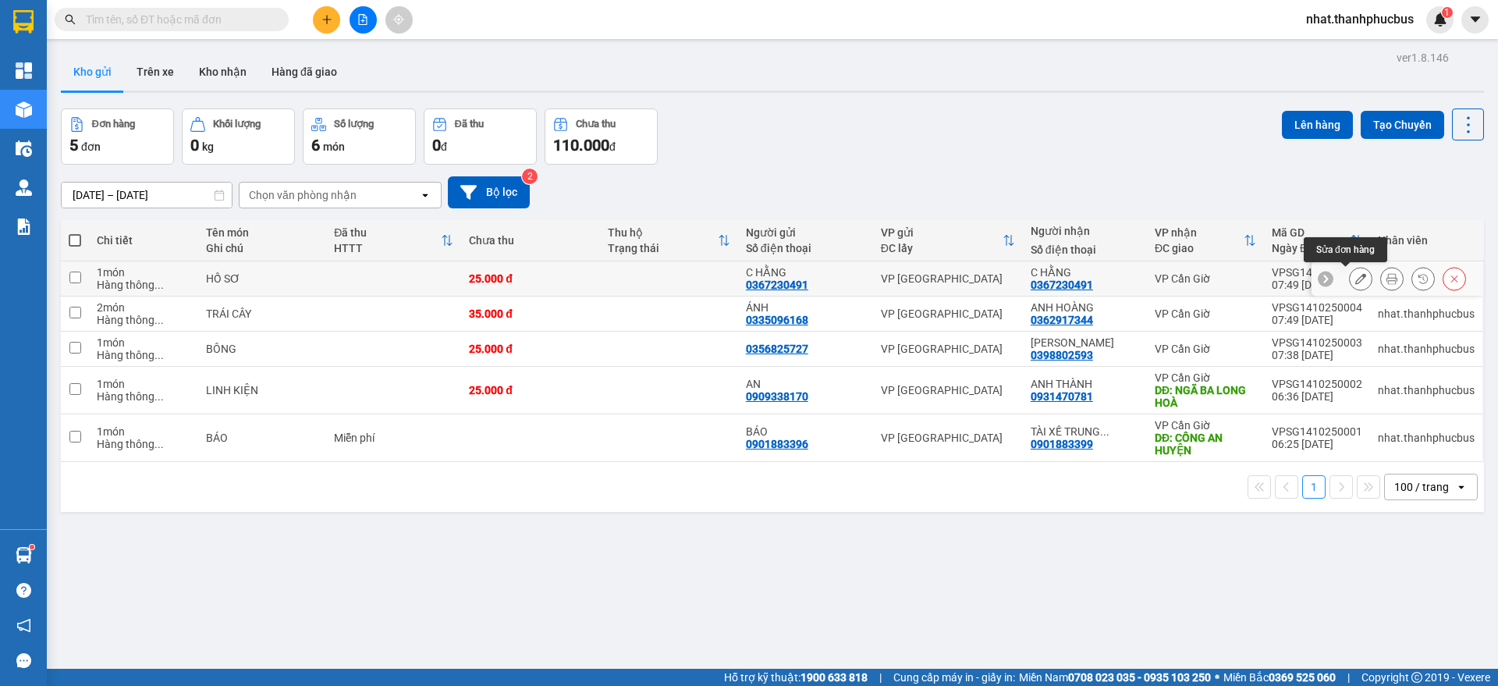
click at [1350, 279] on button at bounding box center [1361, 278] width 22 height 27
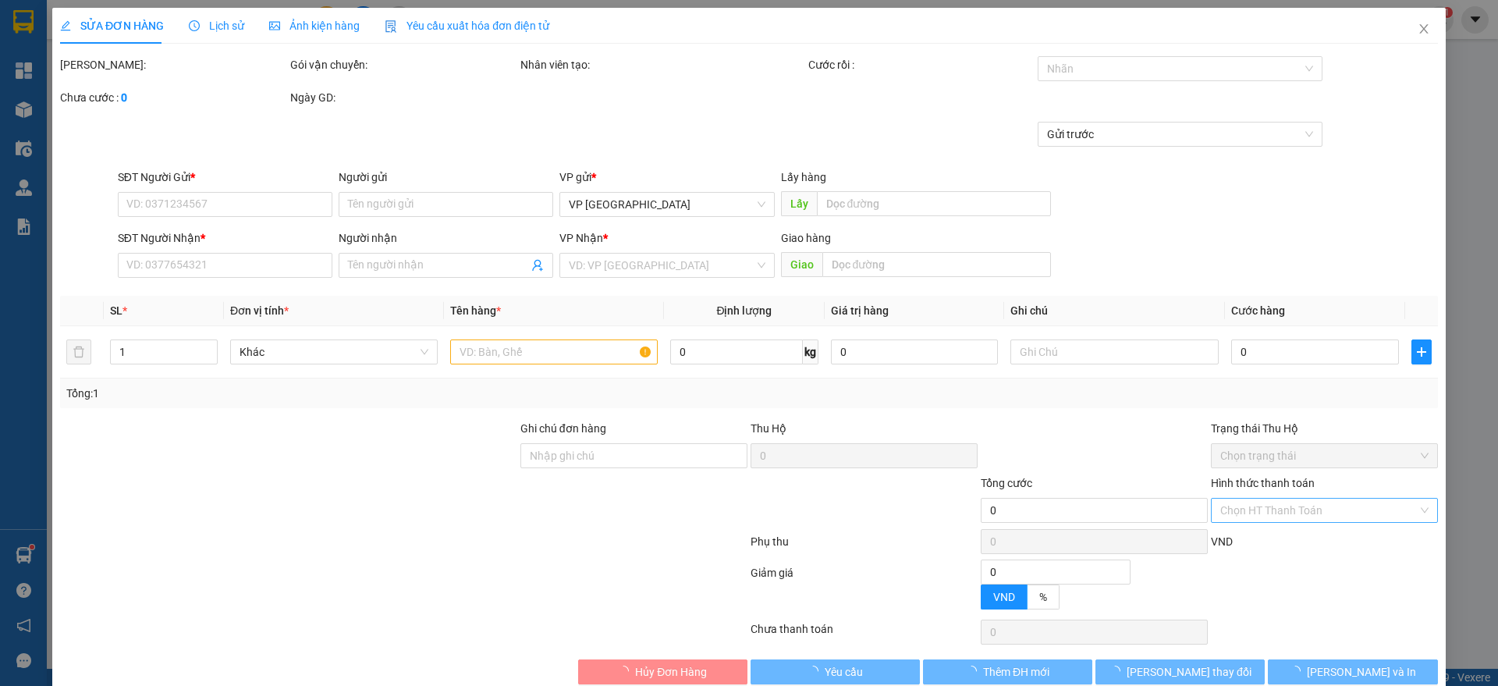
type input "0367230491"
type input "C HẰNG"
type input "0367230491"
type input "C HẰNG"
type input "25.000"
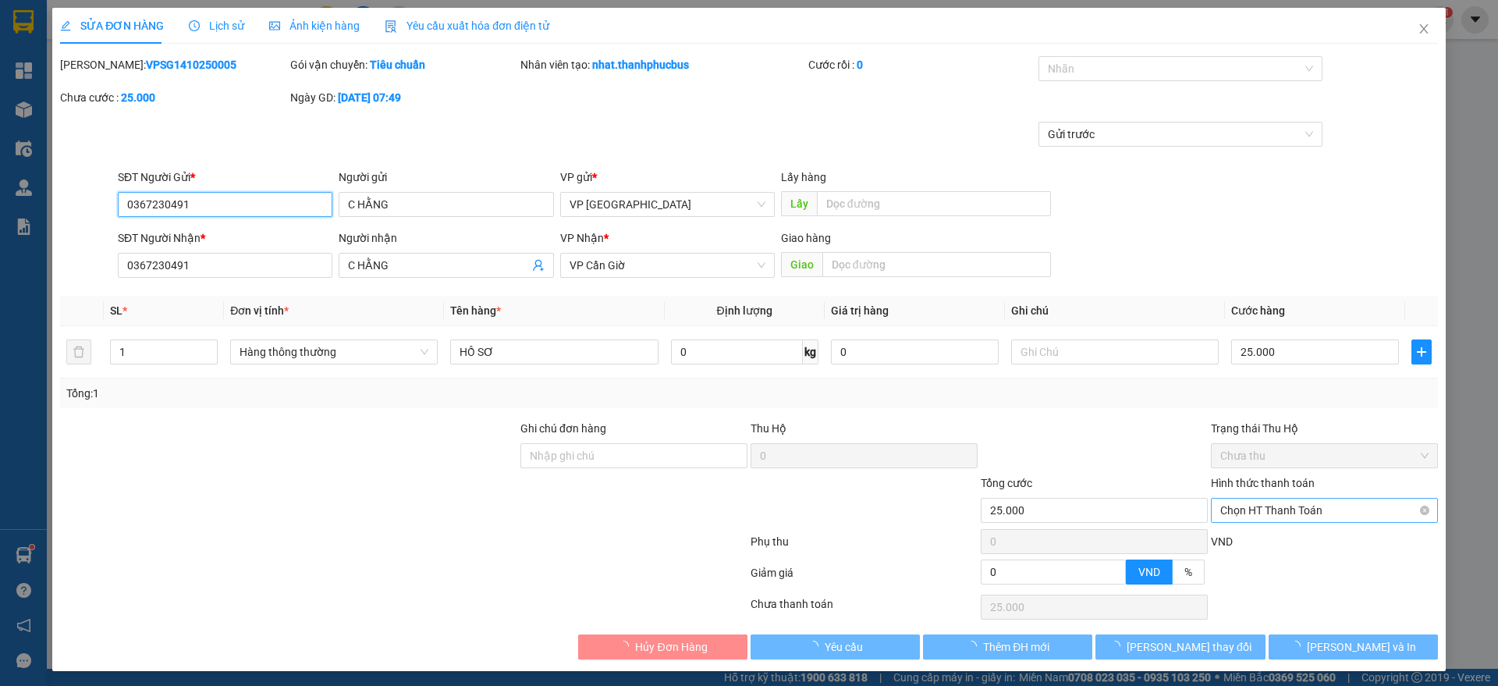
click at [1321, 511] on span "Chọn HT Thanh Toán" at bounding box center [1324, 509] width 208 height 23
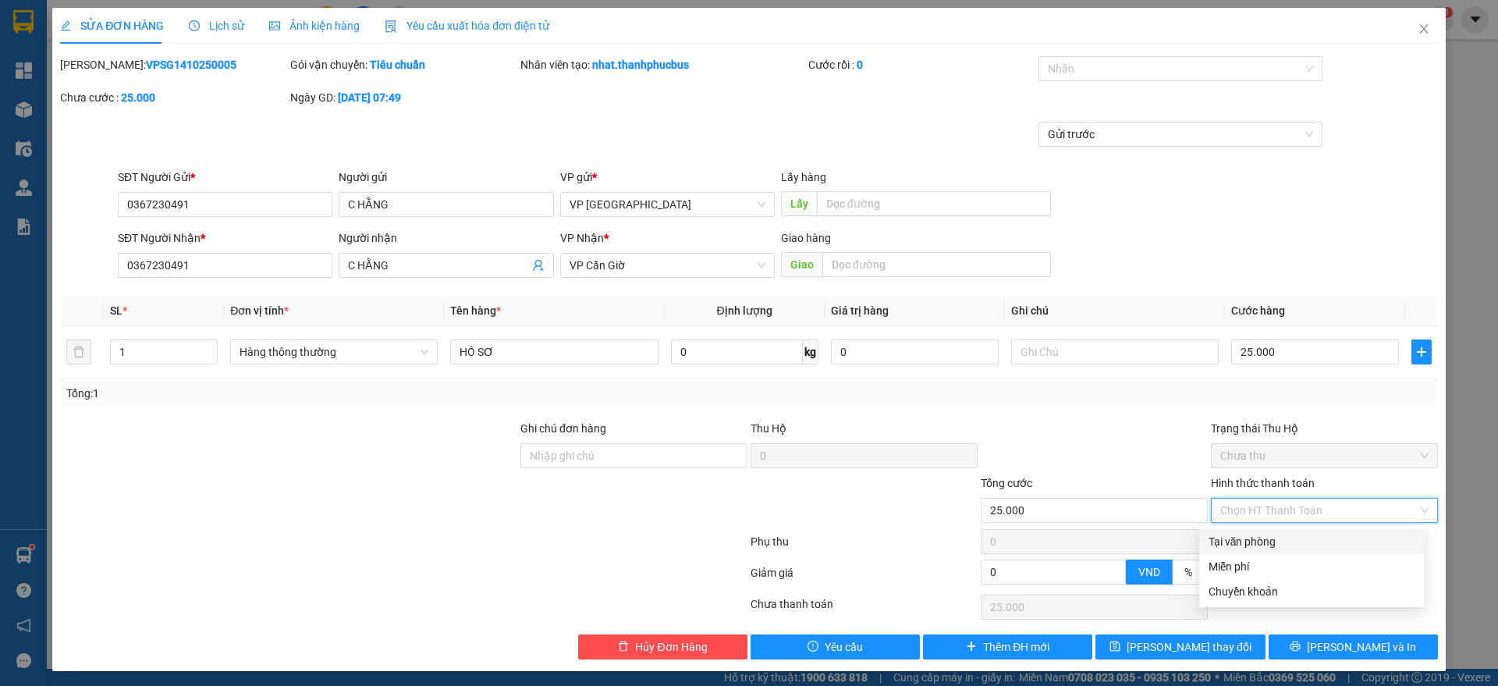
click at [1279, 541] on div "Tại văn phòng" at bounding box center [1311, 541] width 206 height 17
type input "0"
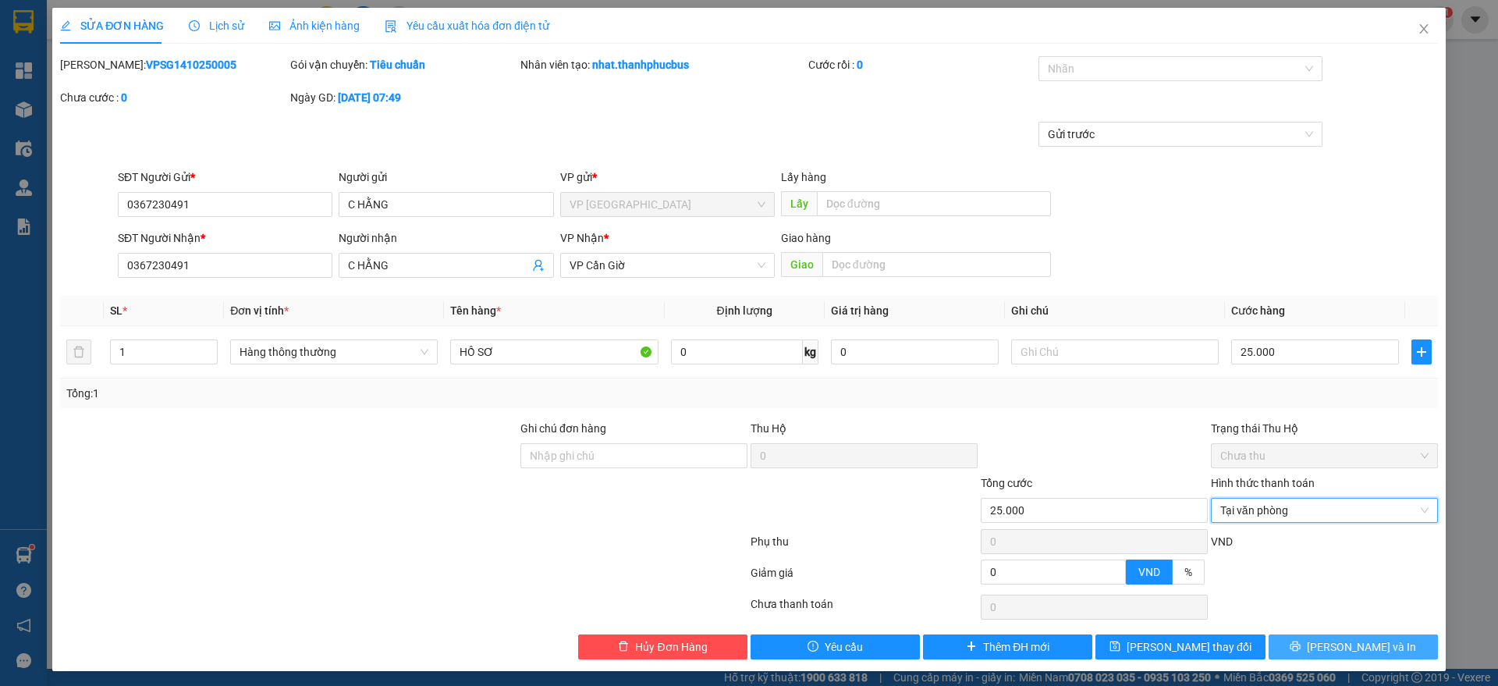
click at [1317, 653] on button "[PERSON_NAME] và In" at bounding box center [1352, 646] width 169 height 25
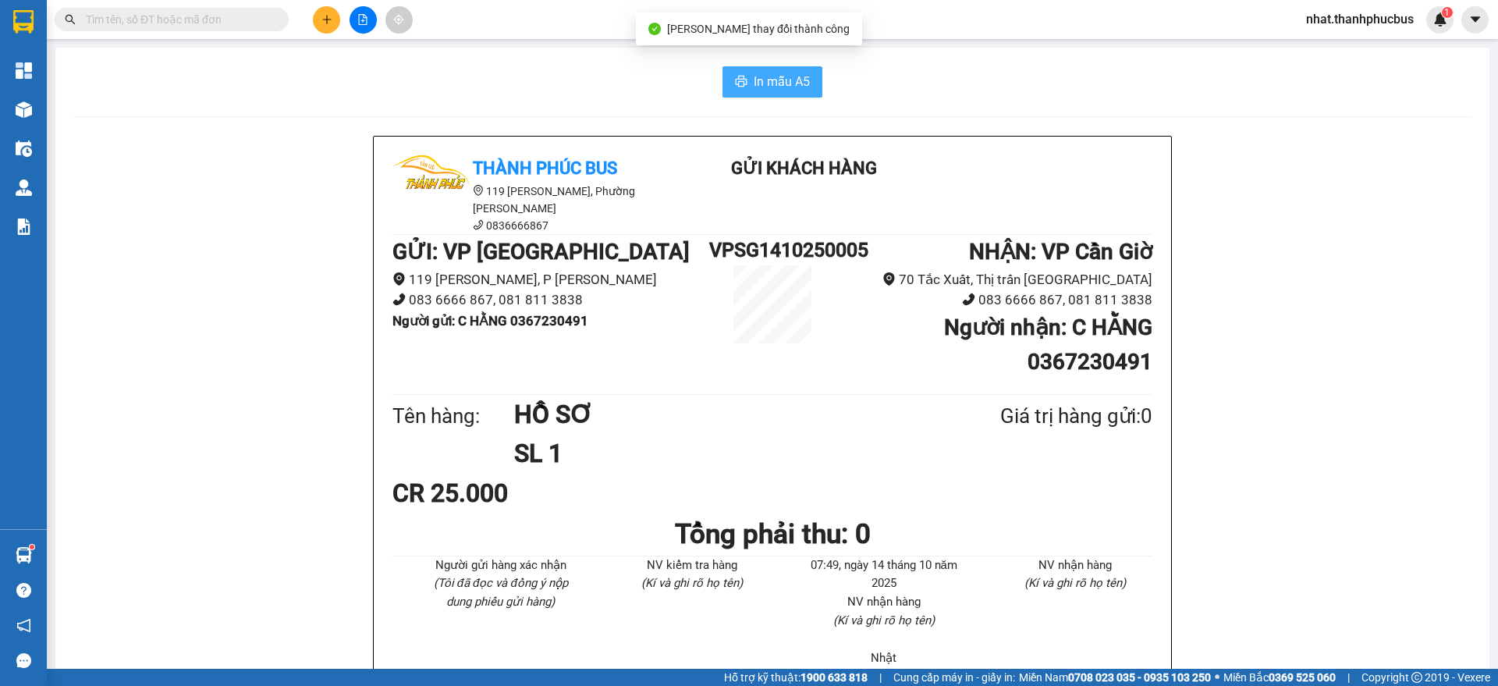
click at [758, 83] on span "In mẫu A5" at bounding box center [782, 82] width 56 height 20
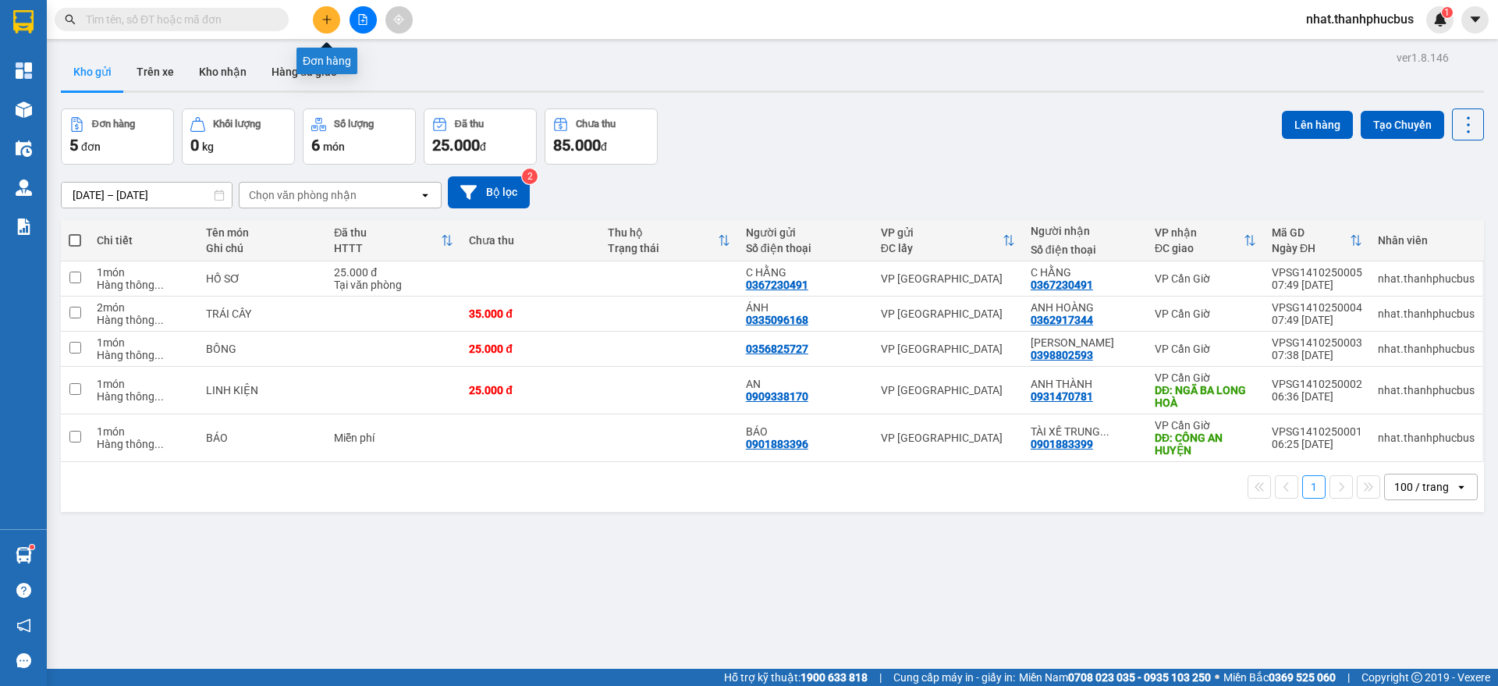
click at [321, 16] on icon "plus" at bounding box center [326, 19] width 11 height 11
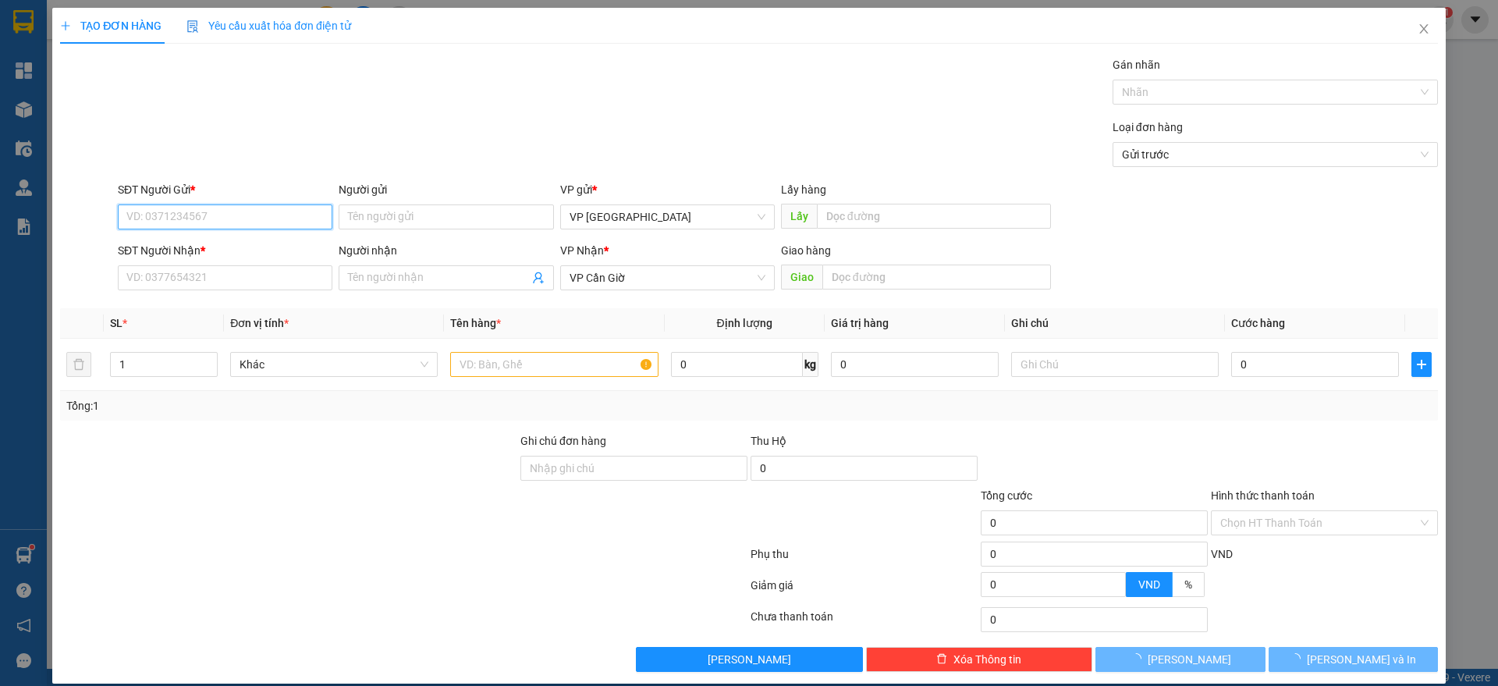
click at [166, 211] on input "SĐT Người Gửi *" at bounding box center [225, 216] width 215 height 25
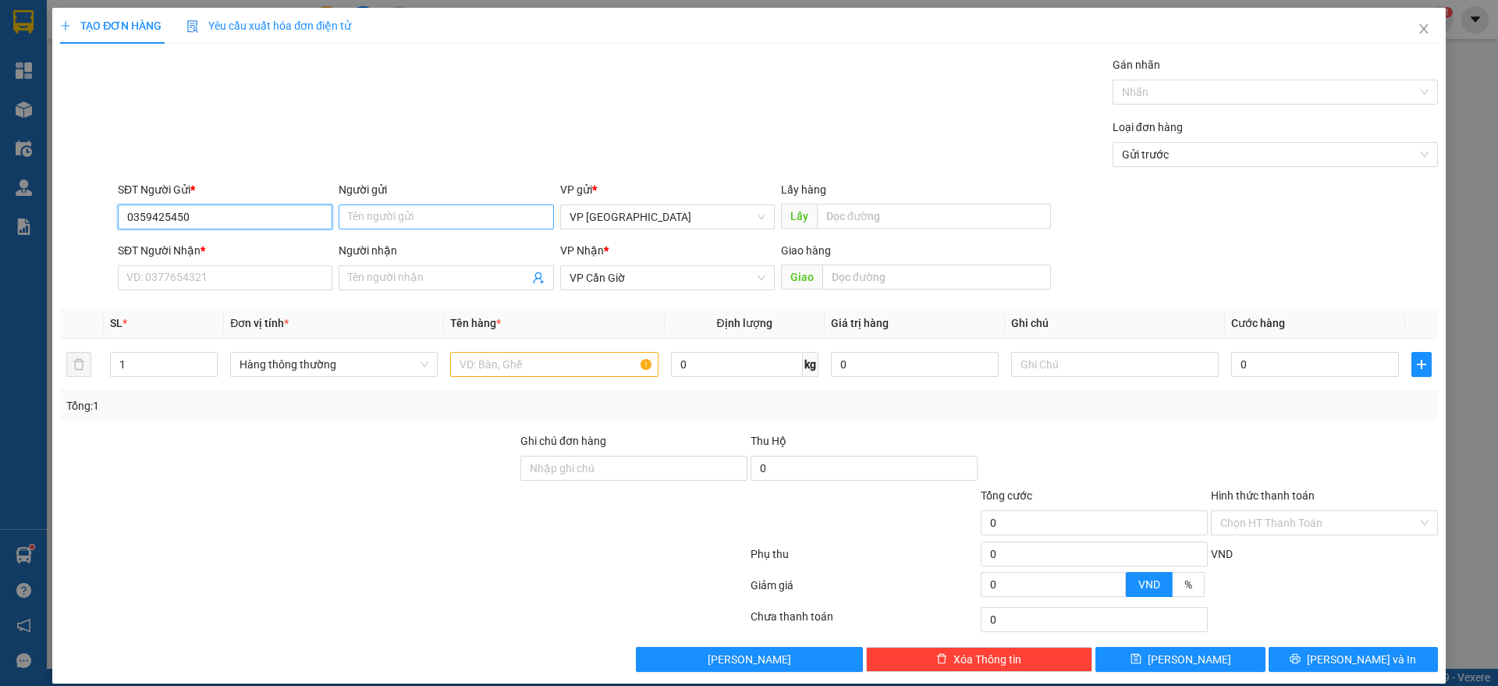
type input "0359425450"
click at [358, 209] on input "Người gửi" at bounding box center [446, 216] width 215 height 25
type input "SAO"
click at [249, 262] on div "SĐT Người Nhận *" at bounding box center [225, 253] width 215 height 23
click at [202, 281] on input "SĐT Người Nhận *" at bounding box center [225, 277] width 215 height 25
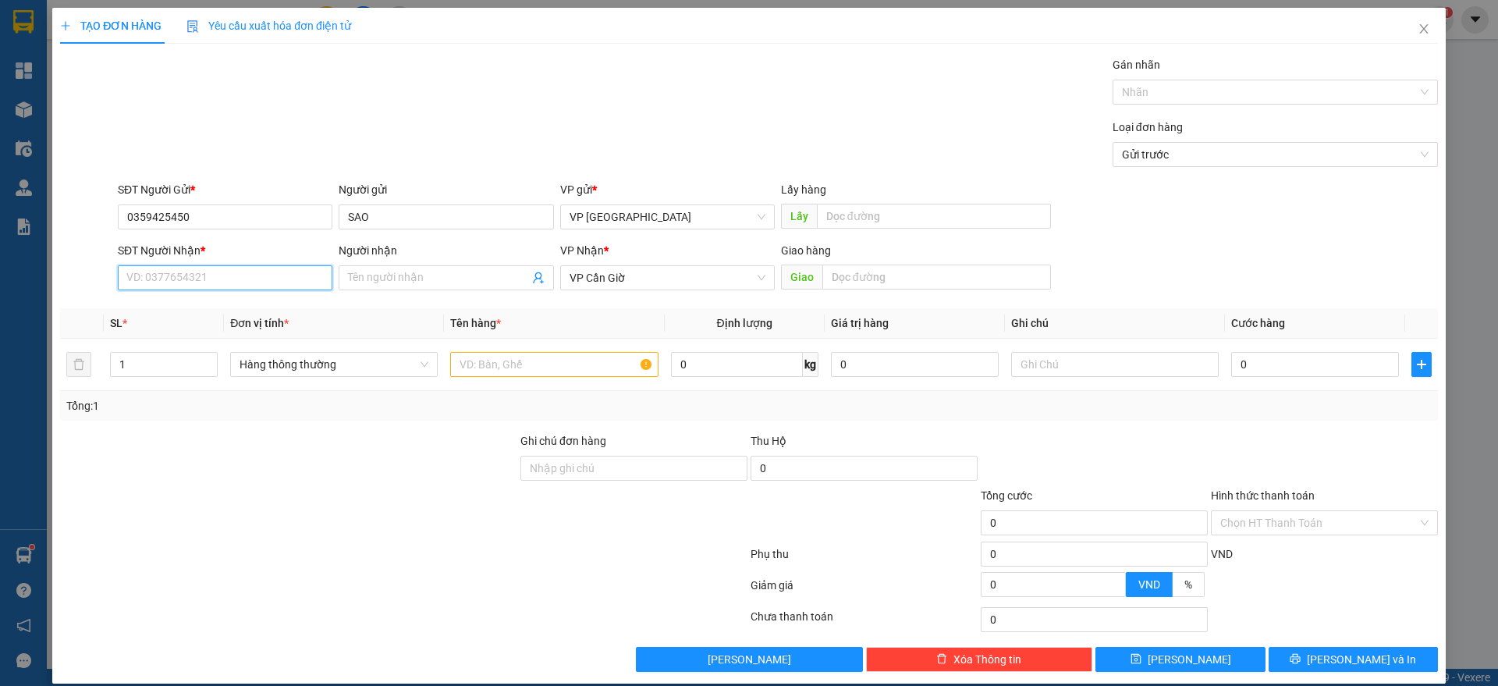
click at [222, 284] on input "SĐT Người Nhận *" at bounding box center [225, 277] width 215 height 25
click at [199, 310] on div "0333010075 - C AN" at bounding box center [222, 308] width 193 height 17
type input "0333010075"
type input "C AN"
type input "TRƯỜNG [DEMOGRAPHIC_DATA] HH"
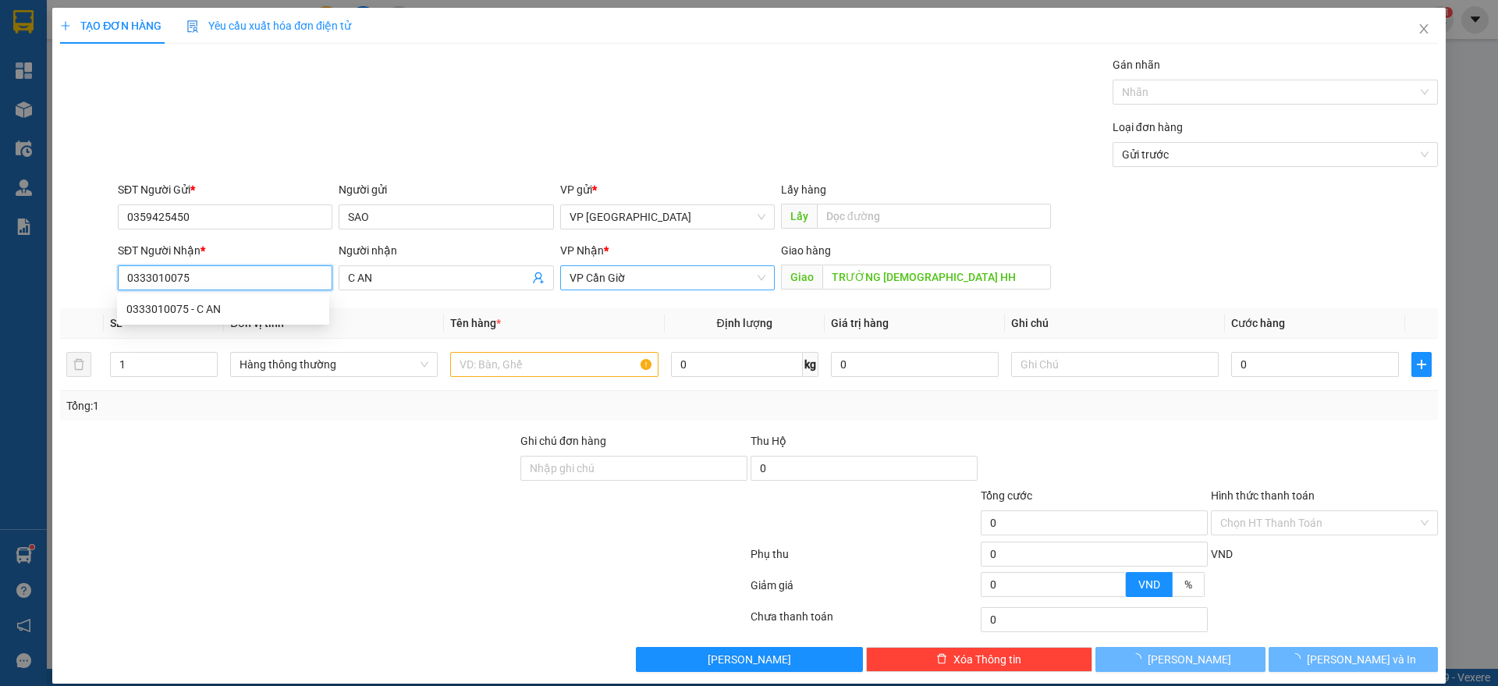
type input "25.000"
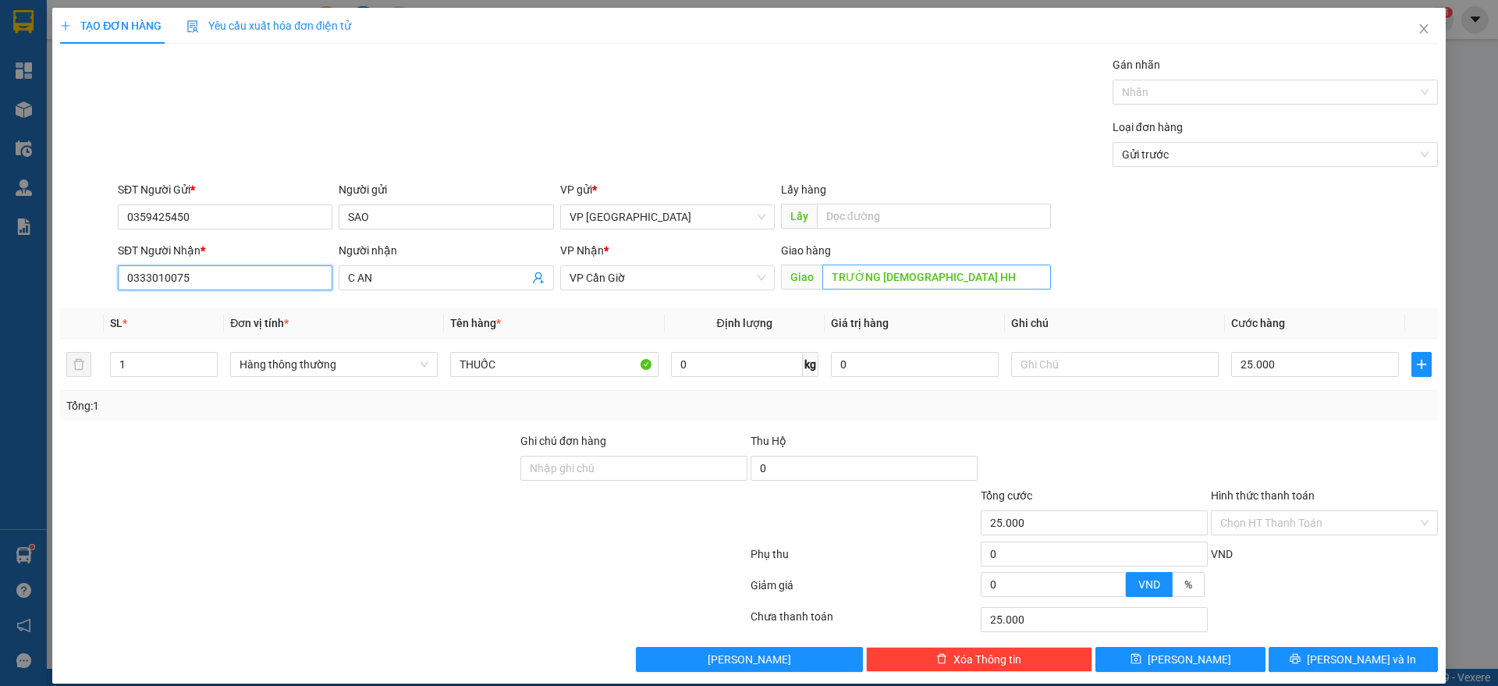
type input "0333010075"
click at [1018, 286] on input "TRƯỜNG [DEMOGRAPHIC_DATA] HH" at bounding box center [936, 276] width 229 height 25
type input "TRƯỜNG [DEMOGRAPHIC_DATA] HH +10K SHIP ĐÃ THU"
click at [1331, 518] on input "Hình thức thanh toán" at bounding box center [1318, 522] width 197 height 23
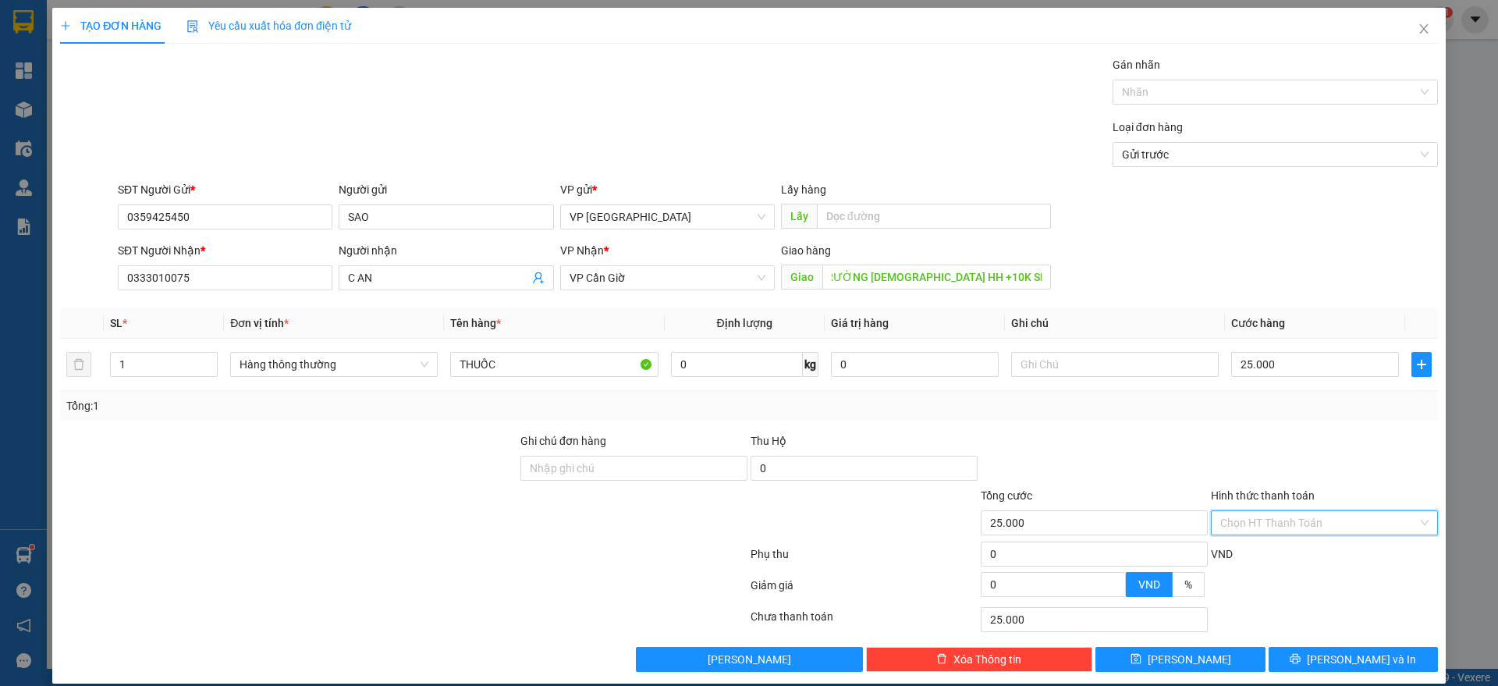
scroll to position [0, 0]
click at [1248, 548] on div "Tại văn phòng" at bounding box center [1311, 553] width 206 height 17
type input "0"
click at [1353, 652] on span "[PERSON_NAME] và In" at bounding box center [1361, 659] width 109 height 17
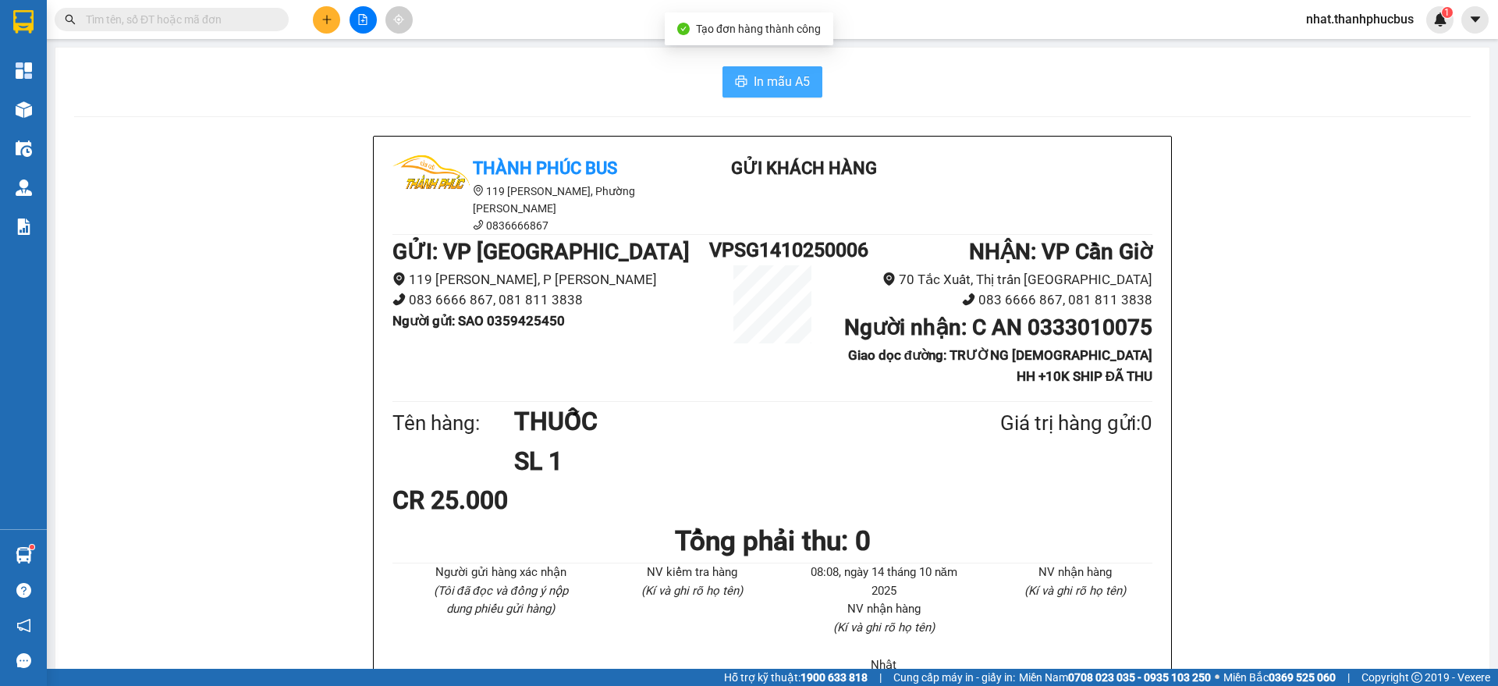
click at [771, 83] on span "In mẫu A5" at bounding box center [782, 82] width 56 height 20
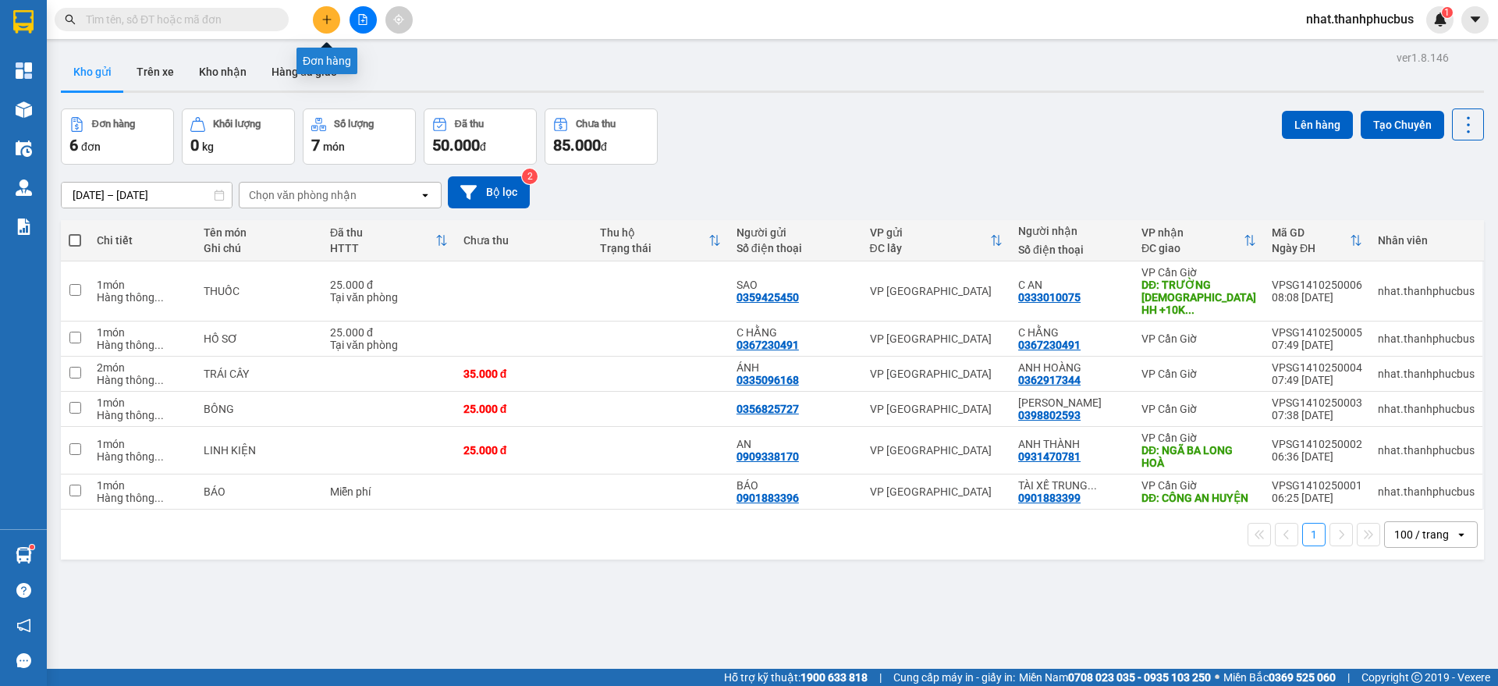
click at [327, 24] on icon "plus" at bounding box center [326, 19] width 11 height 11
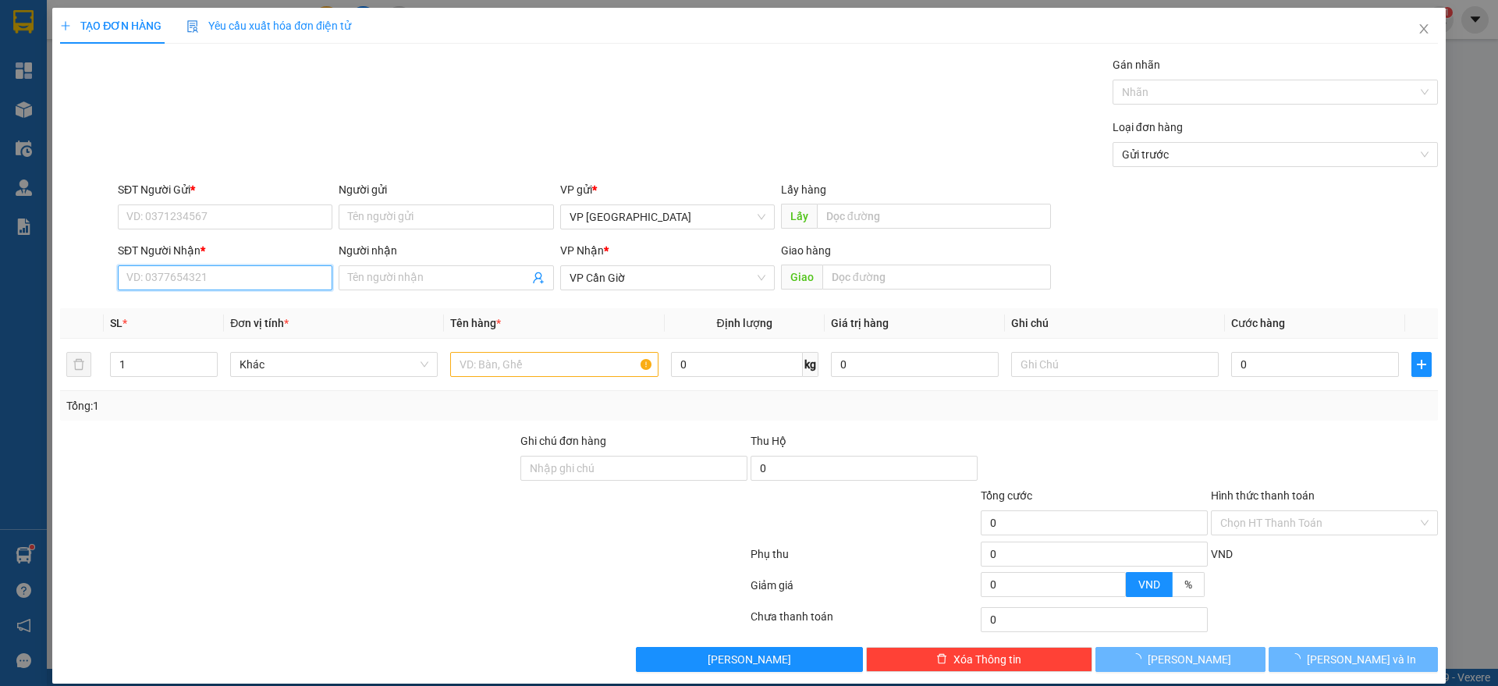
click at [176, 284] on input "SĐT Người Nhận *" at bounding box center [225, 277] width 215 height 25
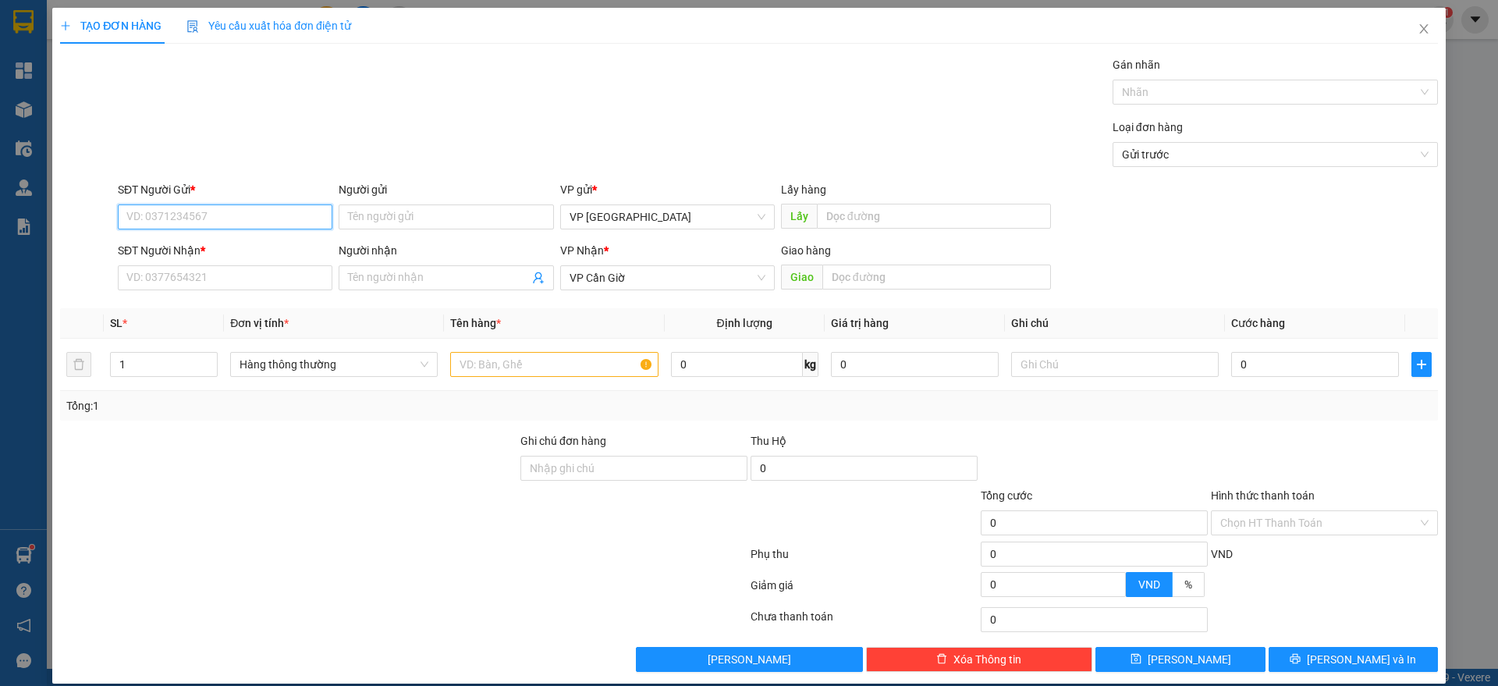
click at [219, 211] on input "SĐT Người Gửi *" at bounding box center [225, 216] width 215 height 25
click at [218, 242] on div "0902929762 - TRIỆU" at bounding box center [222, 247] width 193 height 17
type input "0902929762"
type input "TRIỆU"
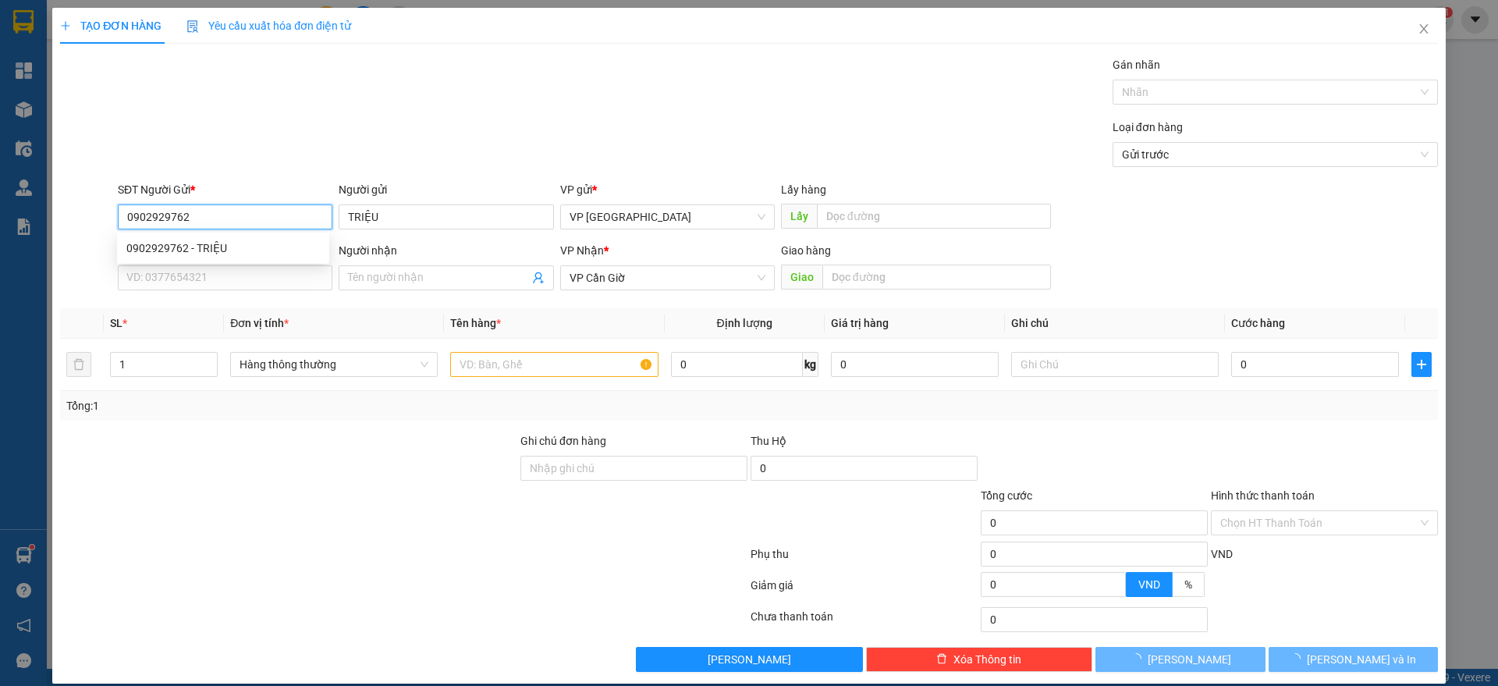
type input "25.000"
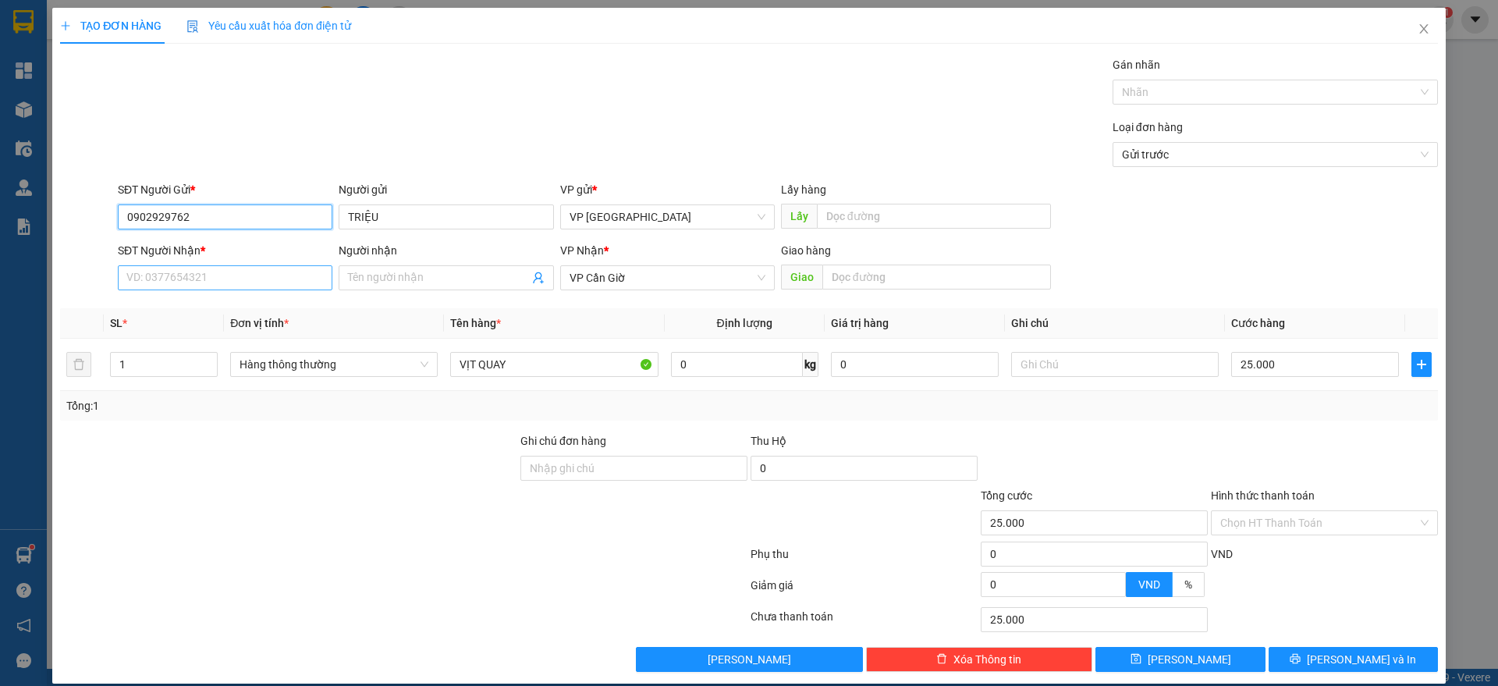
type input "0902929762"
click at [179, 285] on input "SĐT Người Nhận *" at bounding box center [225, 277] width 215 height 25
click at [219, 310] on div "0984761689 - GÁI" at bounding box center [222, 308] width 193 height 17
type input "0984761689"
type input "GÁI"
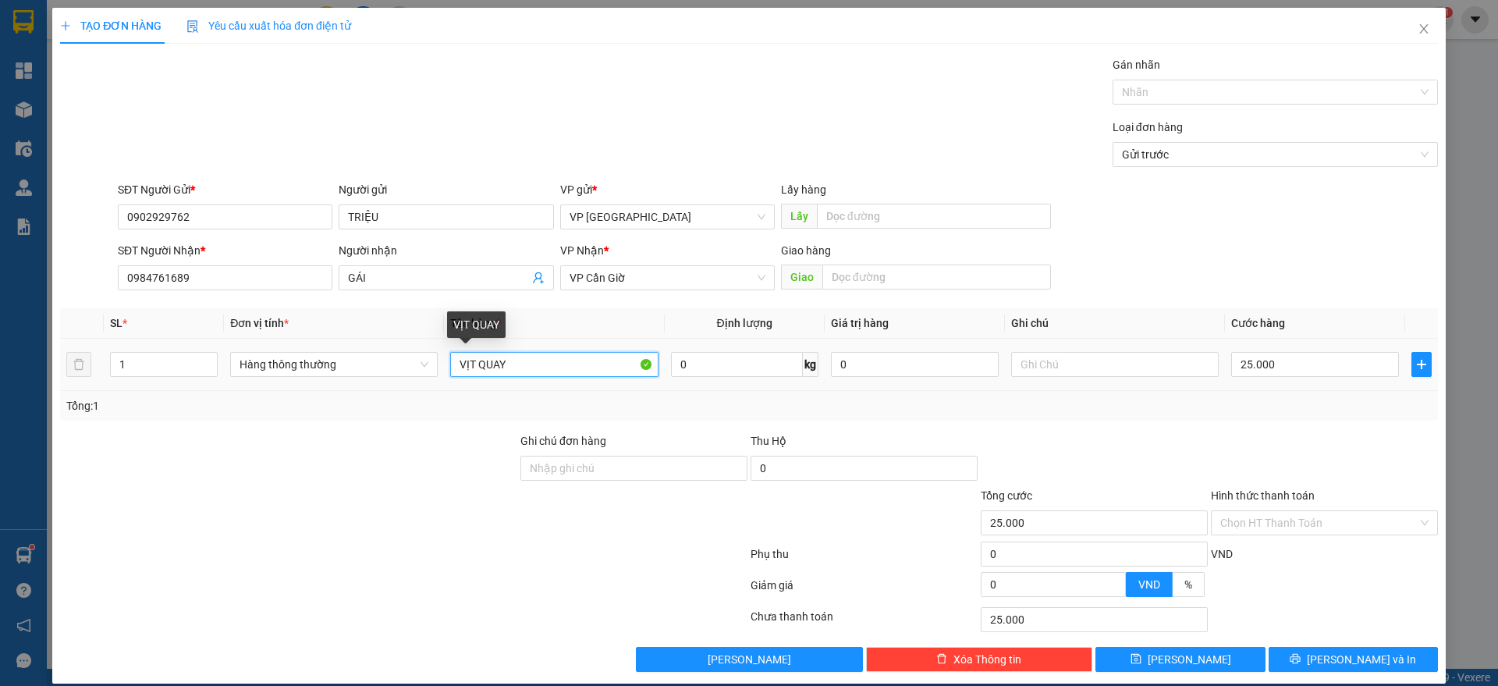
click at [531, 367] on input "VỊT QUAY" at bounding box center [554, 364] width 208 height 25
type input "THUỐC"
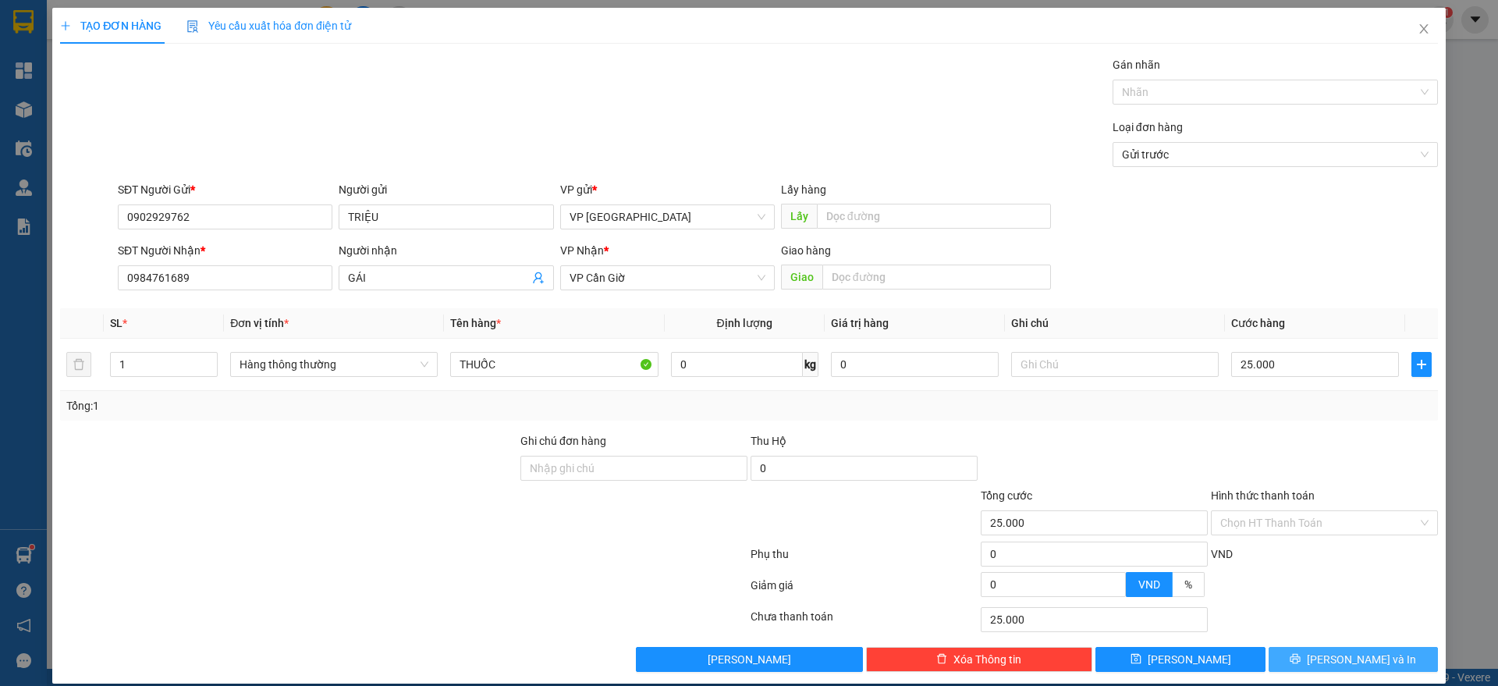
click at [1298, 648] on button "[PERSON_NAME] và In" at bounding box center [1352, 659] width 169 height 25
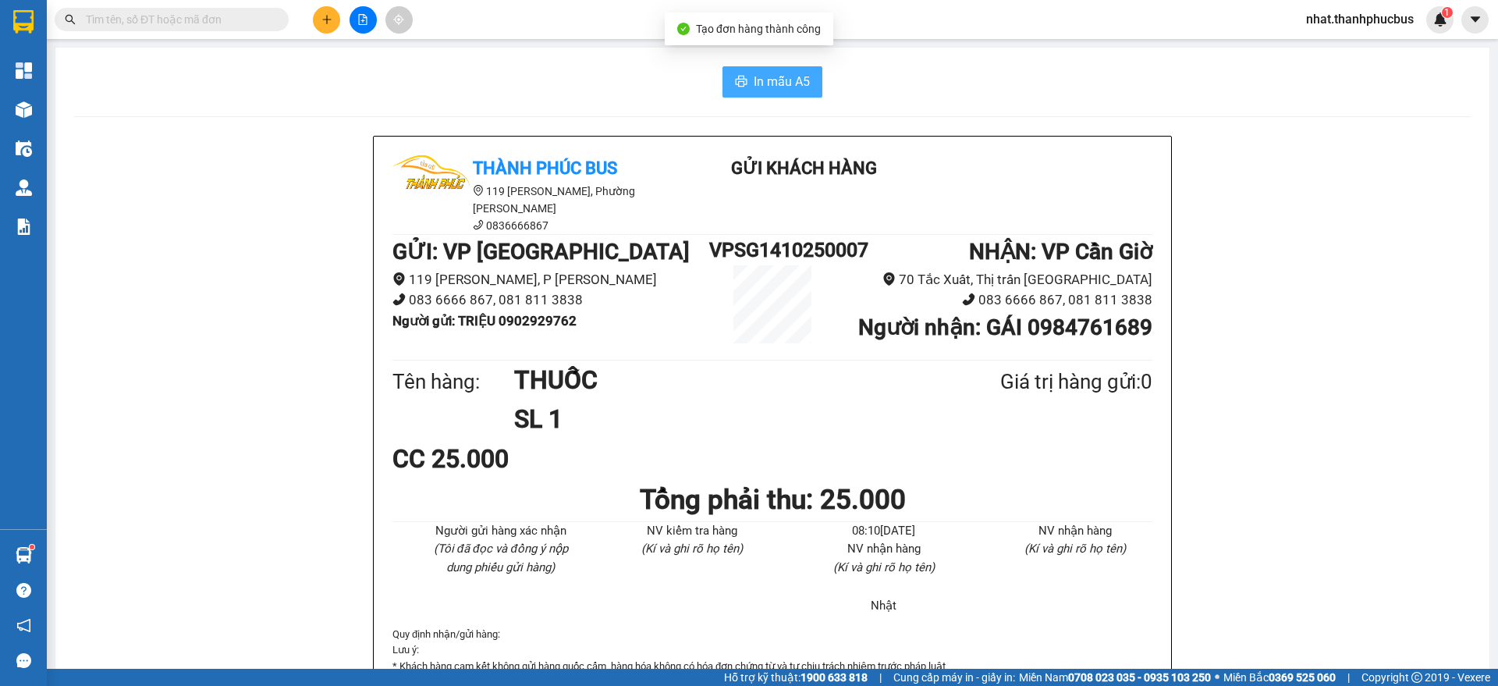
click at [772, 77] on span "In mẫu A5" at bounding box center [782, 82] width 56 height 20
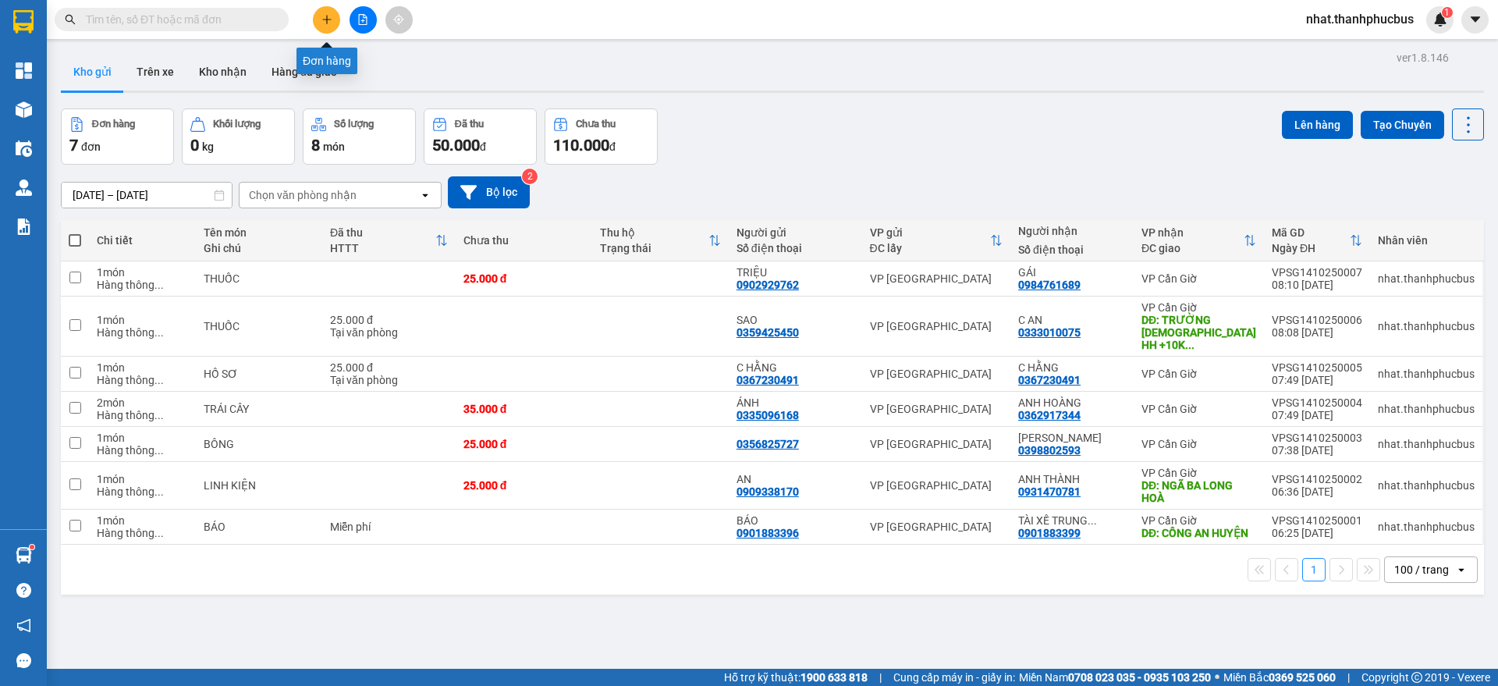
click at [325, 25] on button at bounding box center [326, 19] width 27 height 27
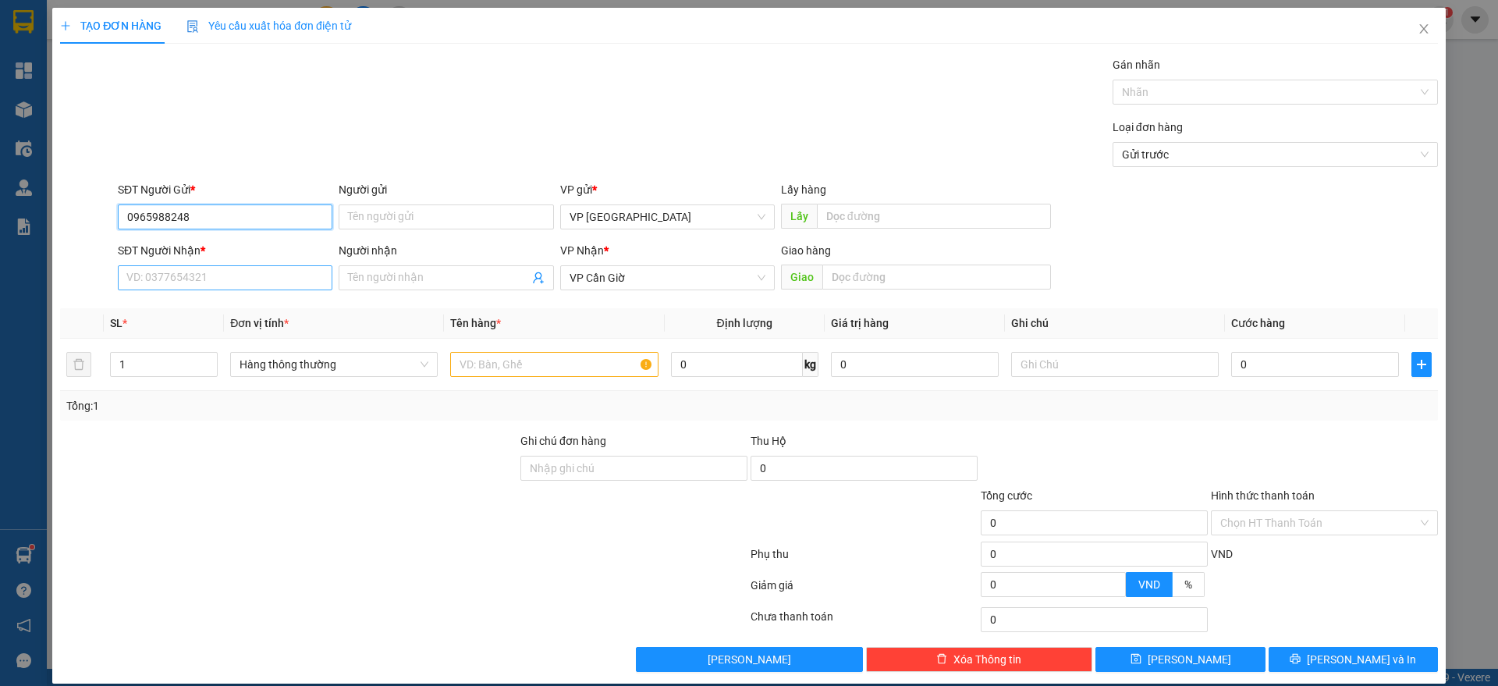
type input "0965988248"
click at [200, 289] on input "SĐT Người Nhận *" at bounding box center [225, 277] width 215 height 25
type input "0388101732"
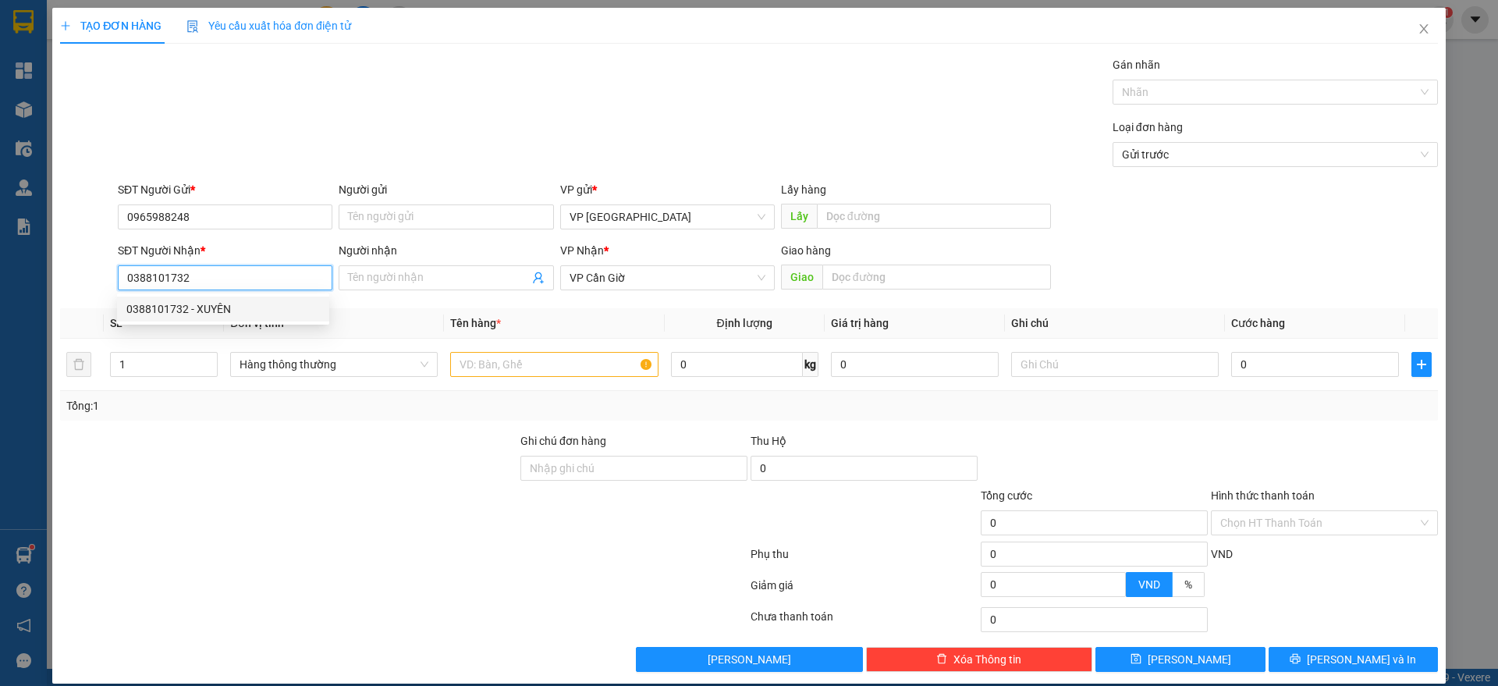
click at [172, 296] on div "0388101732 - XUYÊN" at bounding box center [223, 308] width 212 height 25
type input "XUYÊN"
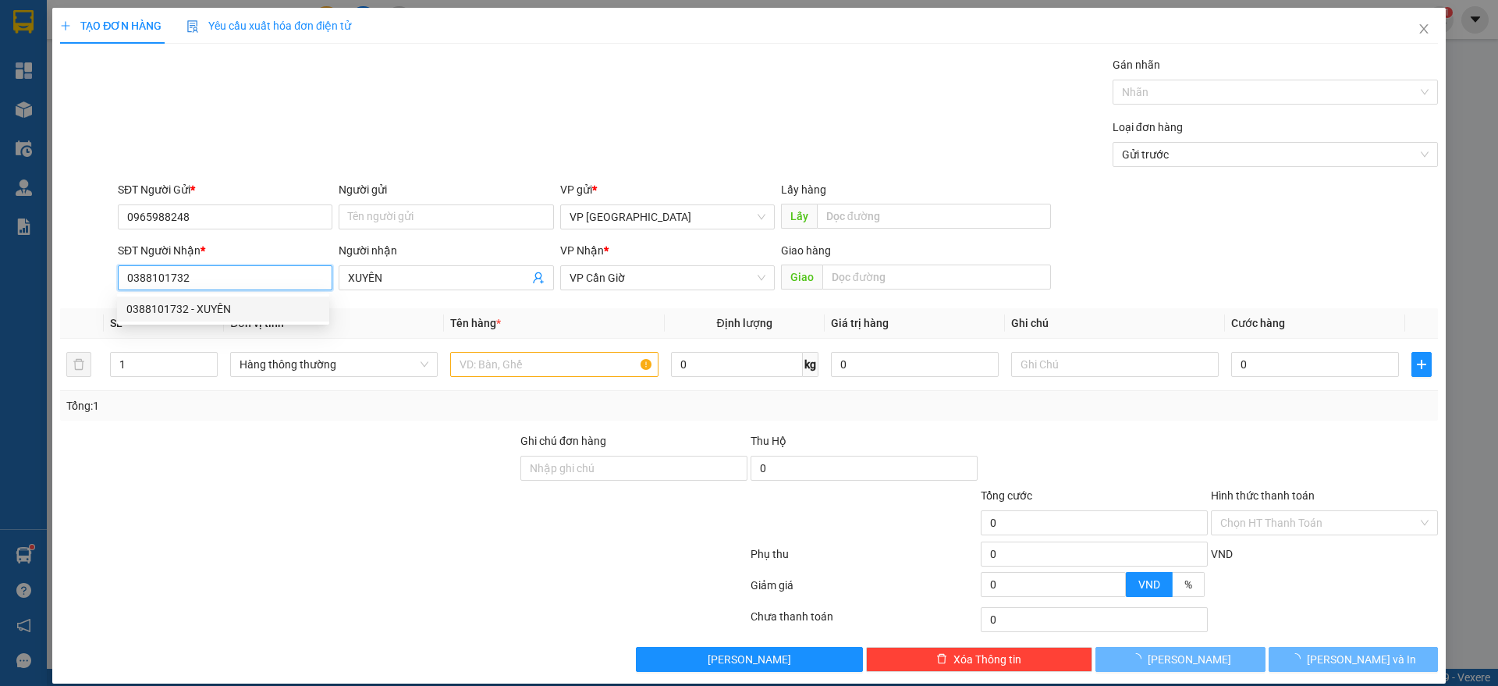
type input "110.000"
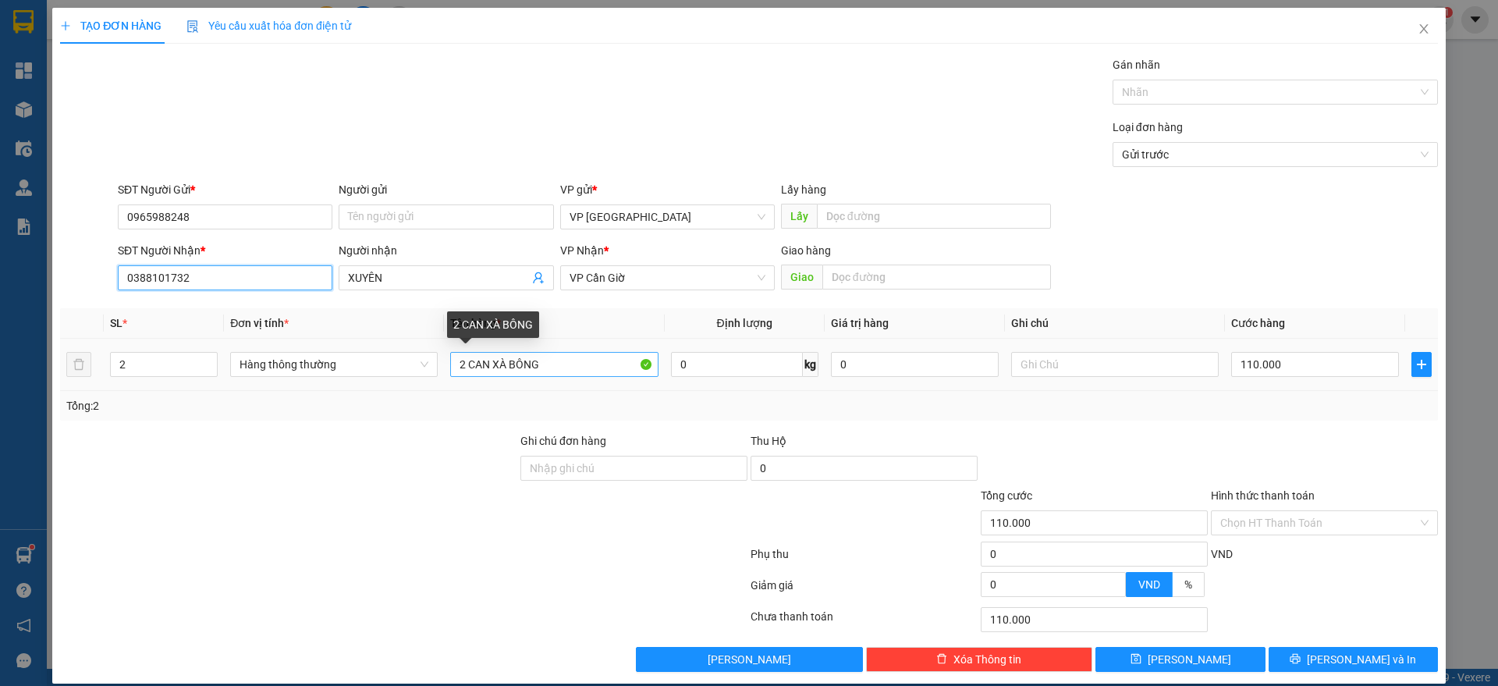
type input "0388101732"
click at [592, 371] on input "2 CAN XÀ BÔNG" at bounding box center [554, 364] width 208 height 25
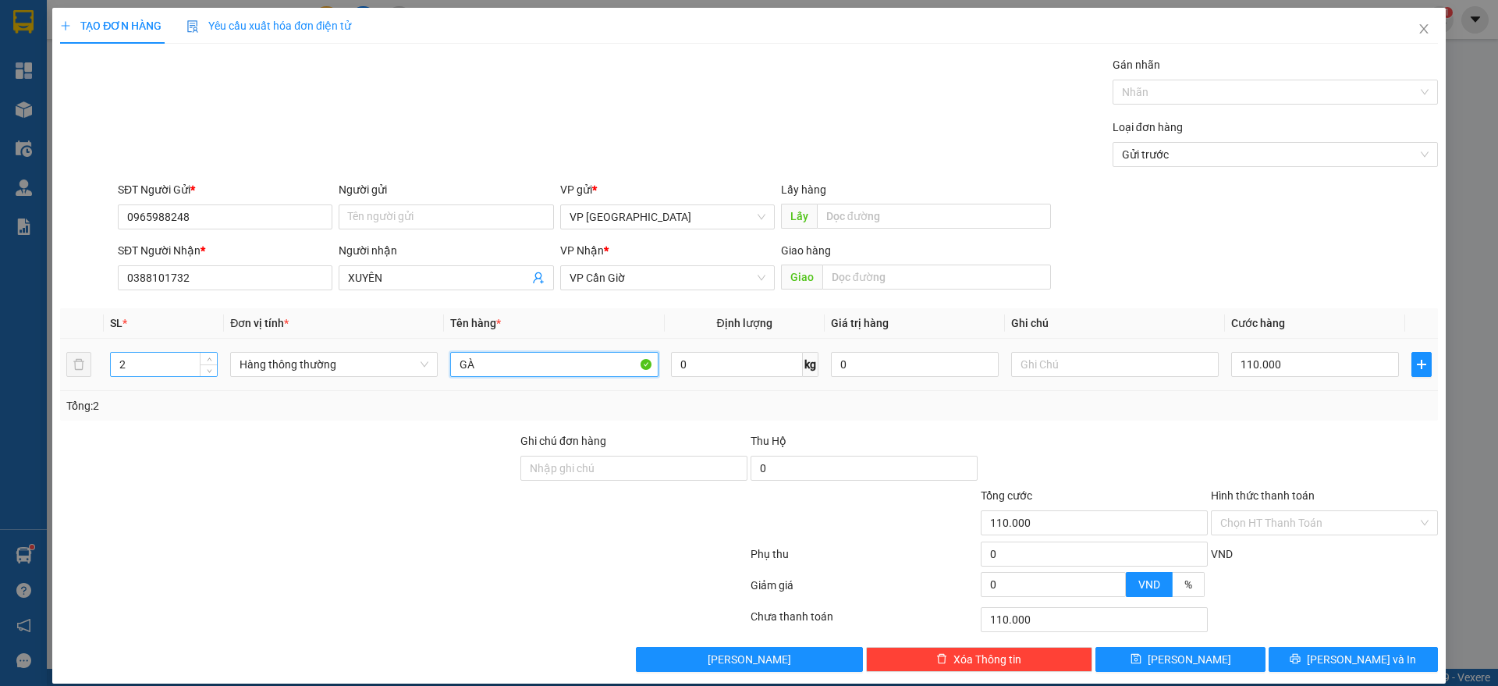
type input "GÀ"
click at [168, 363] on input "2" at bounding box center [164, 364] width 106 height 23
type input "1"
click at [1309, 375] on input "110.000" at bounding box center [1315, 364] width 168 height 25
type input "0"
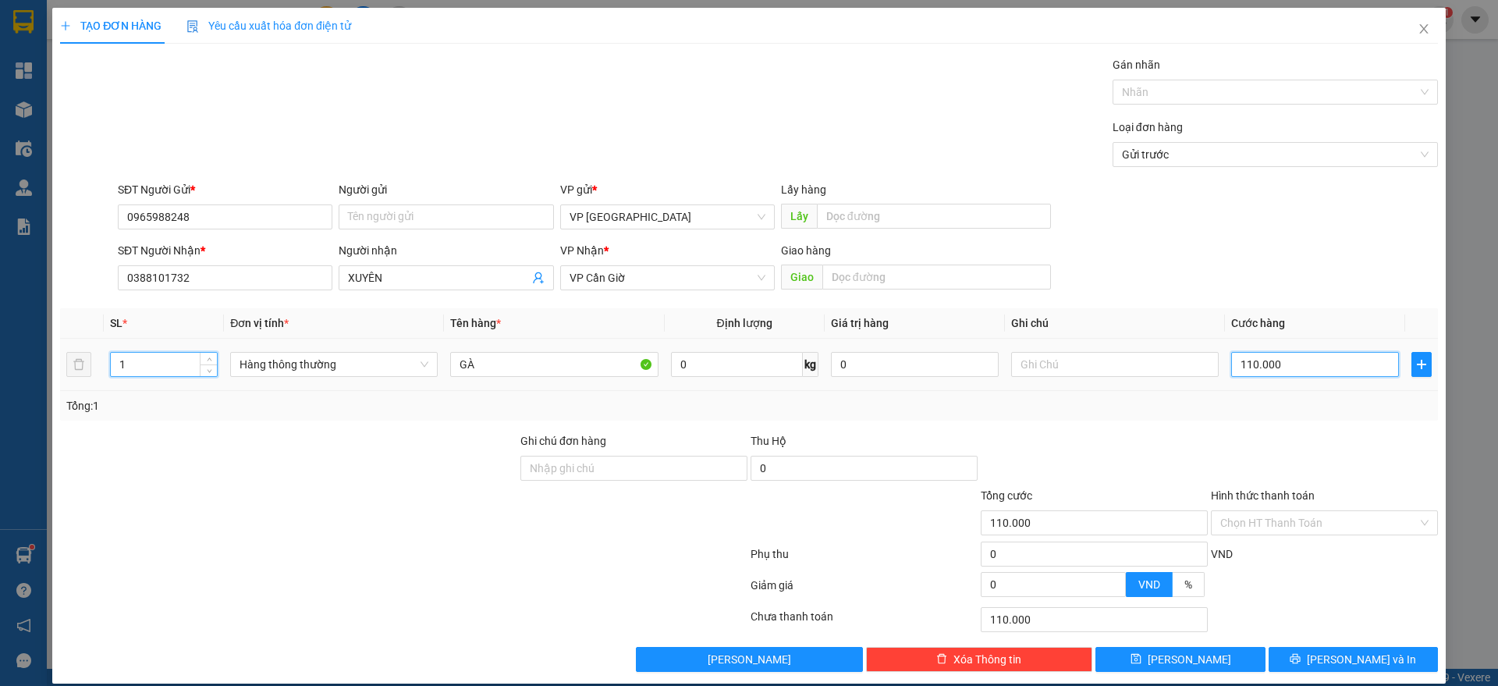
type input "0"
type input "3"
type input "03"
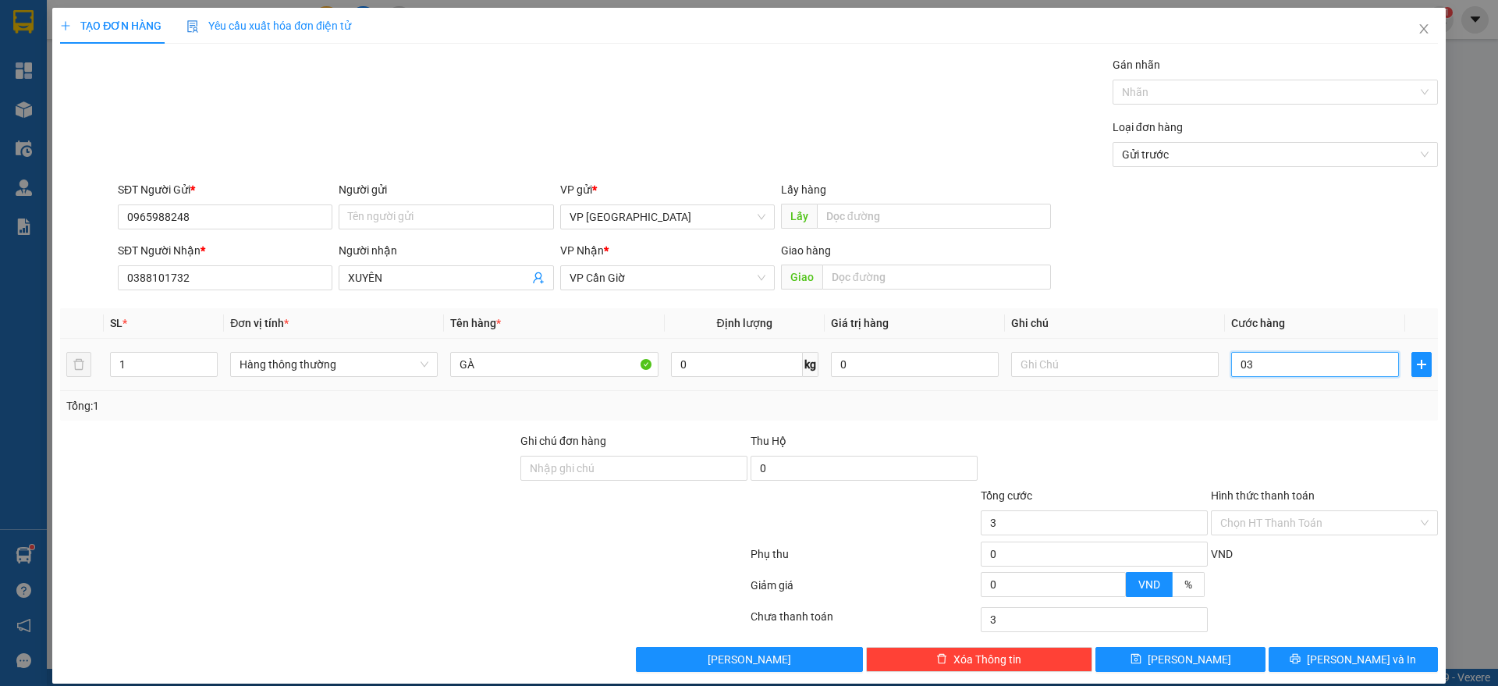
type input "35"
type input "035"
type input "350"
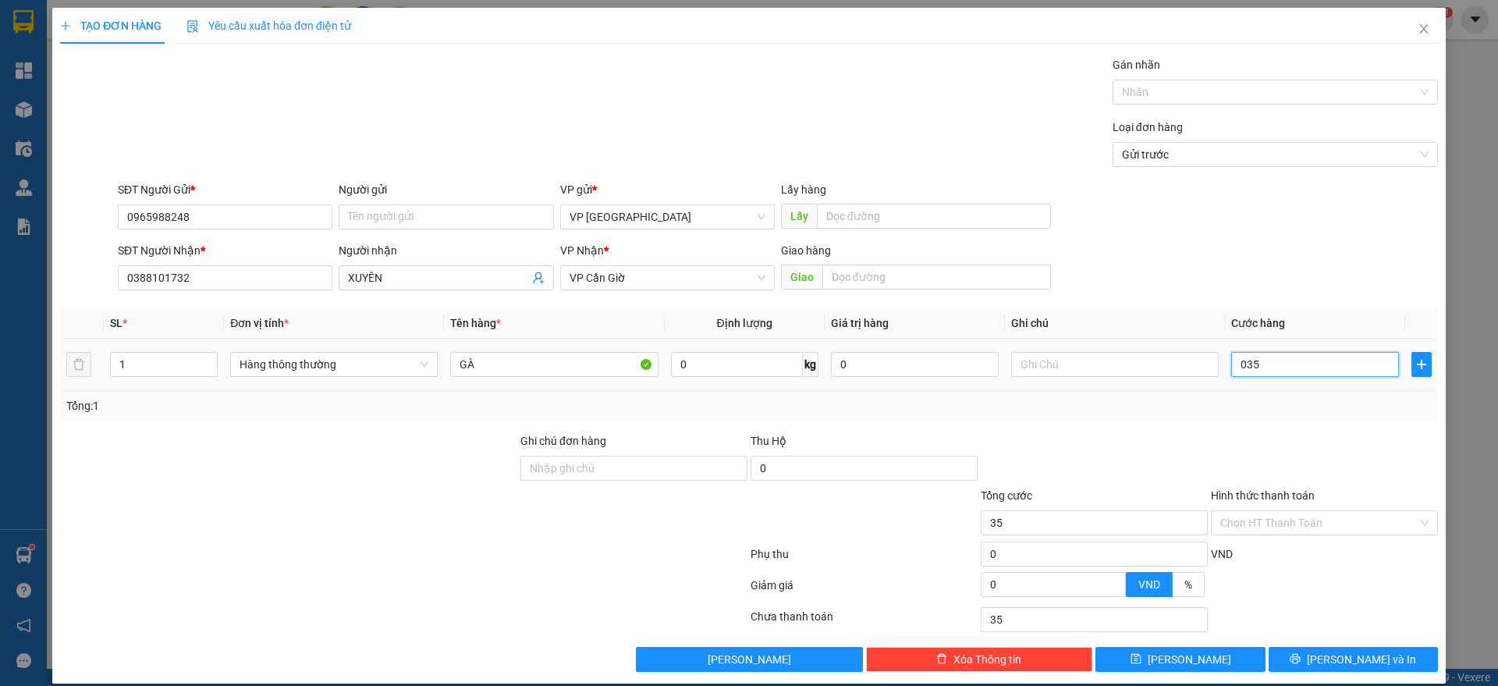
type input "0.350"
type input "3.500"
type input "03.500"
type input "35.000"
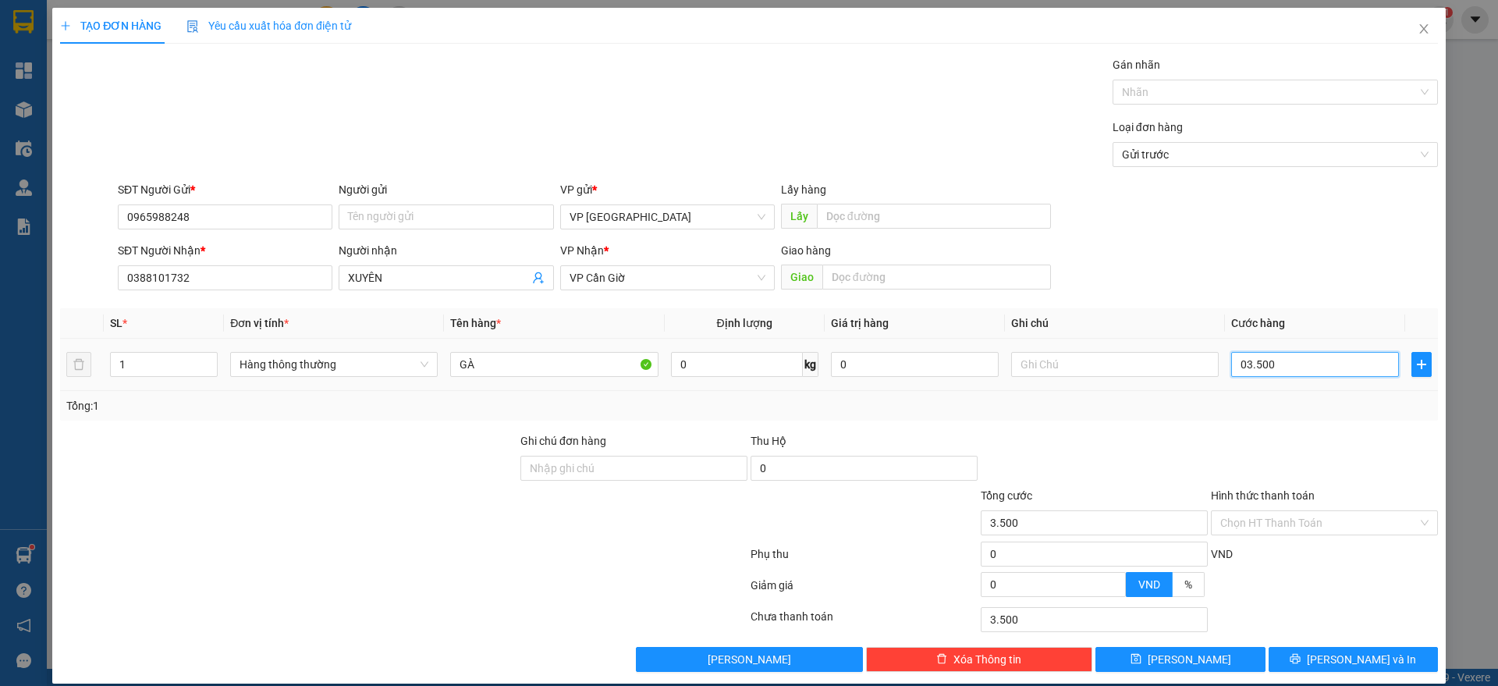
type input "35.000"
click at [1306, 655] on button "[PERSON_NAME] và In" at bounding box center [1352, 659] width 169 height 25
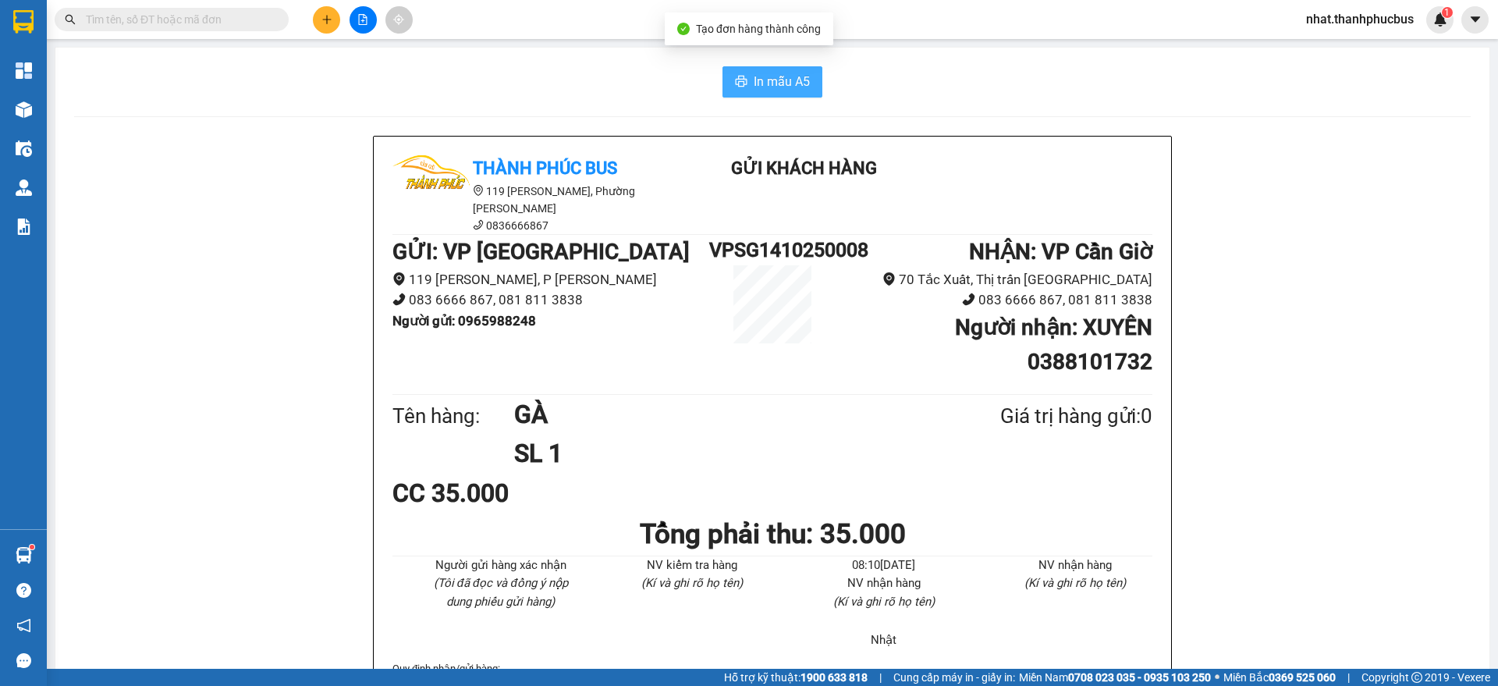
click at [740, 77] on button "In mẫu A5" at bounding box center [772, 81] width 100 height 31
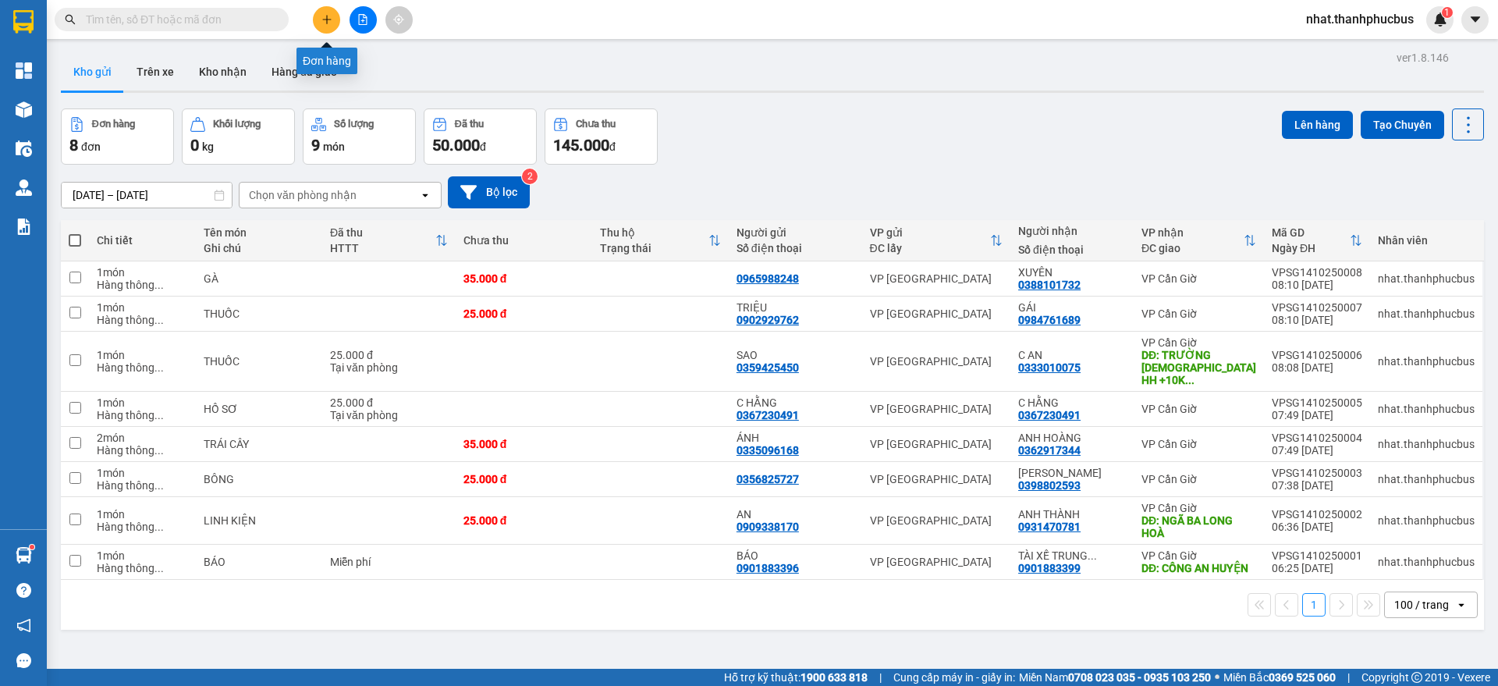
click at [327, 30] on button at bounding box center [326, 19] width 27 height 27
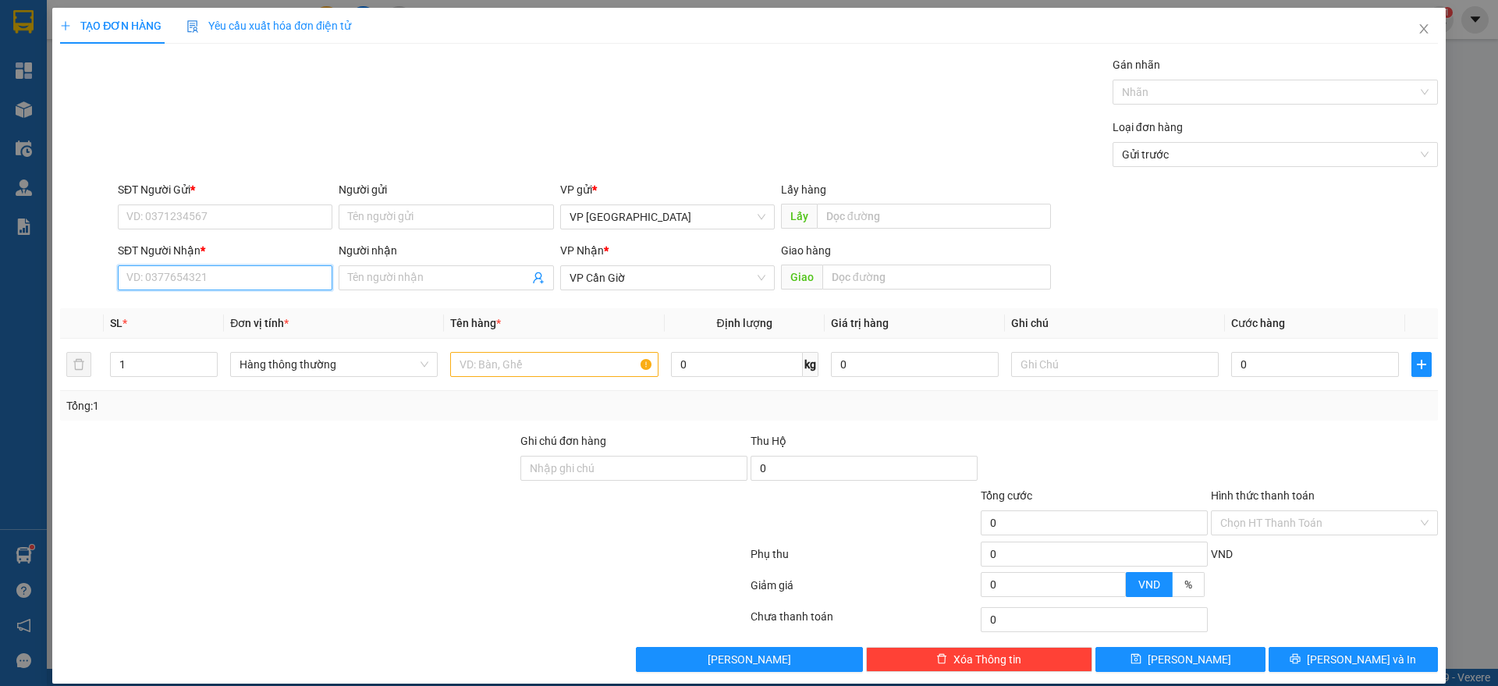
click at [162, 274] on input "SĐT Người Nhận *" at bounding box center [225, 277] width 215 height 25
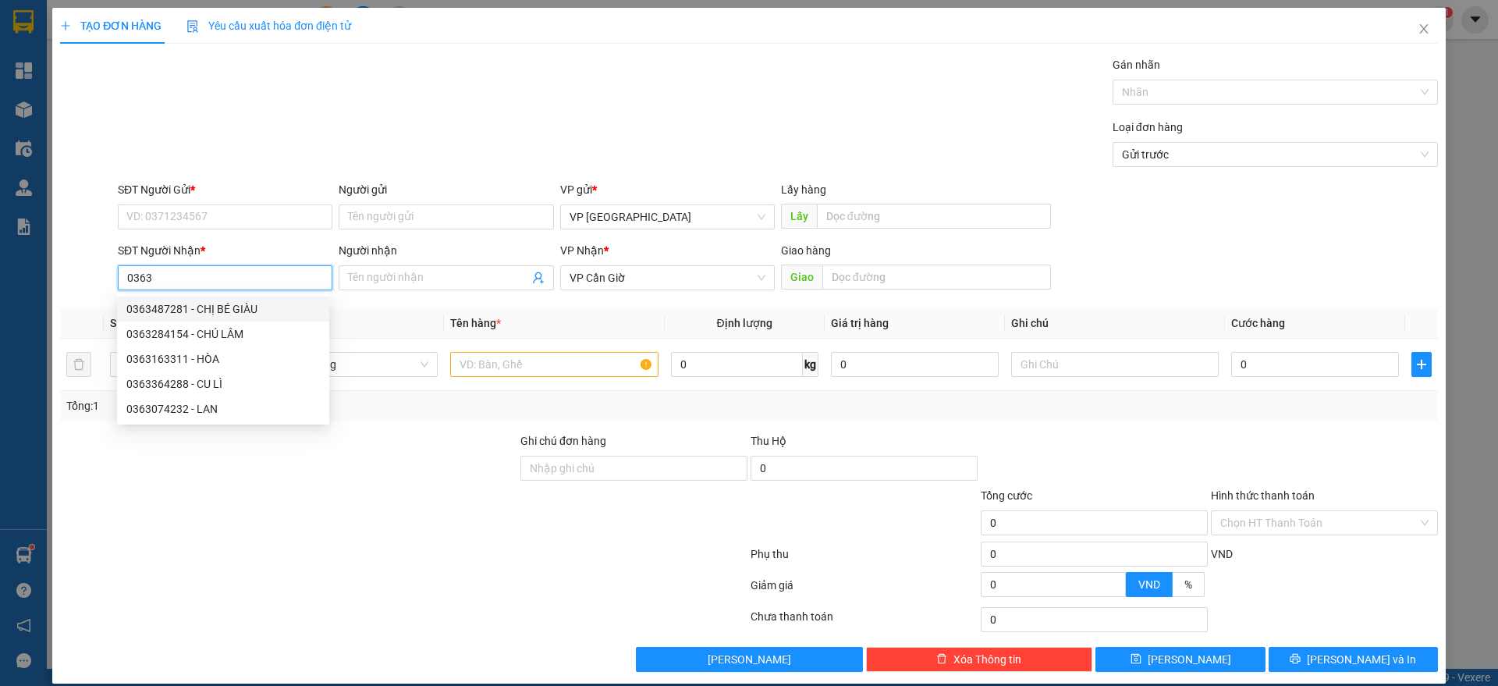
click at [194, 300] on div "0363487281 - CHỊ BÉ GIÀU" at bounding box center [222, 308] width 193 height 17
type input "0363487281"
type input "CHỊ BÉ GIÀU"
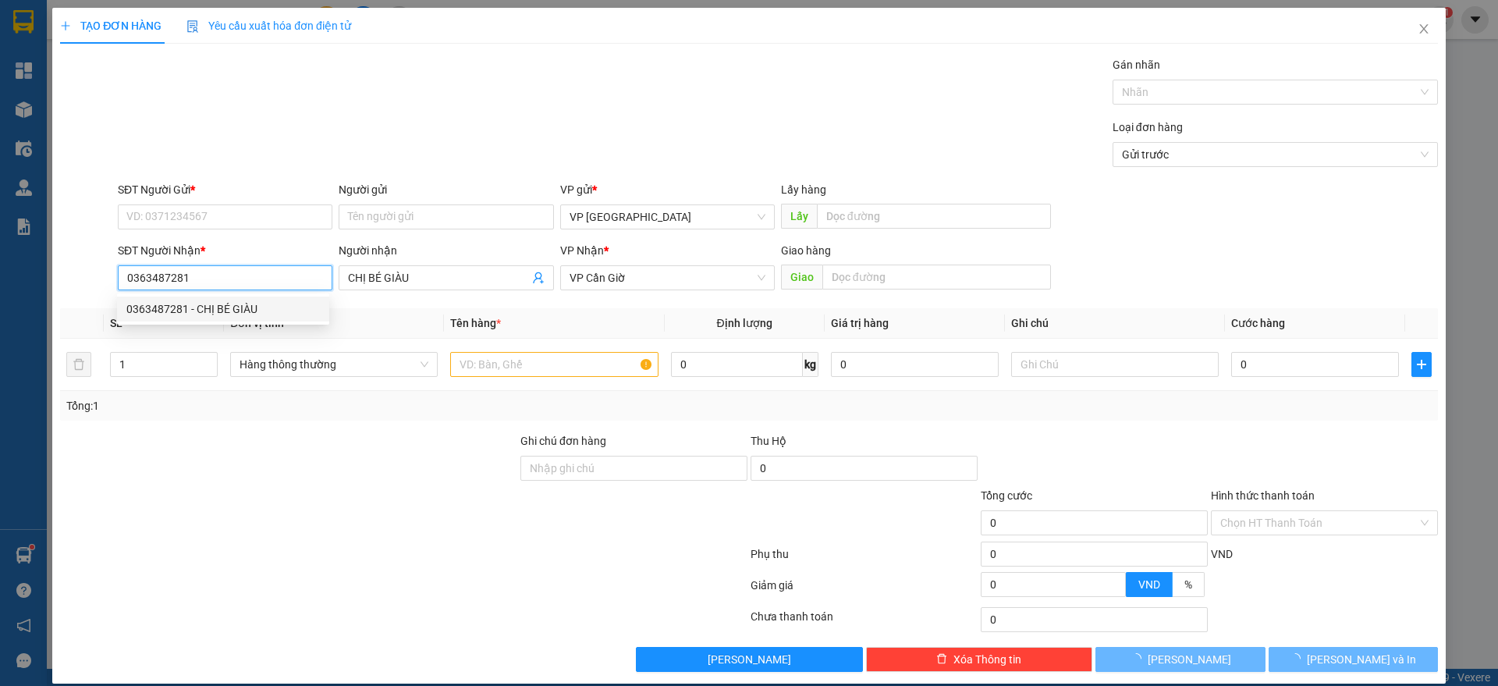
type input "55.000"
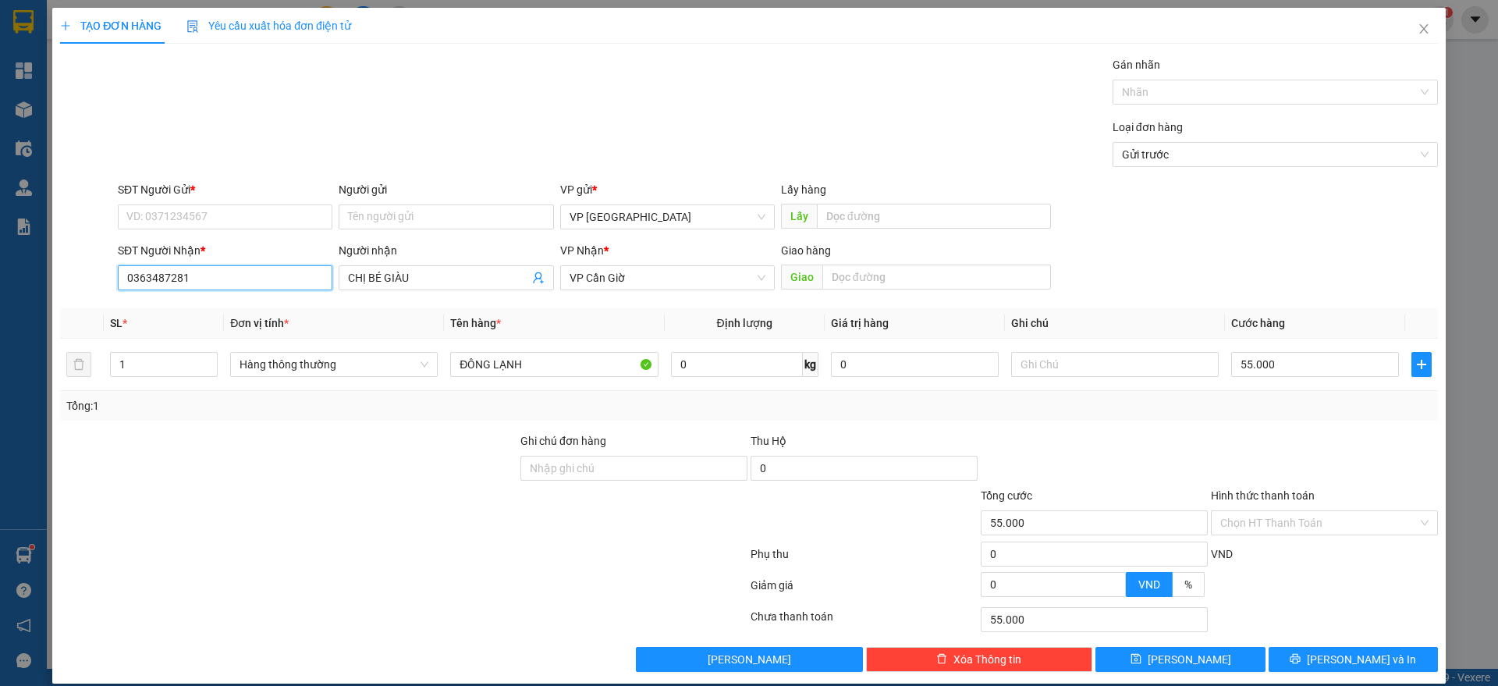
click at [216, 276] on input "0363487281" at bounding box center [225, 277] width 215 height 25
type input "0363487281"
click at [233, 222] on input "SĐT Người Gửi *" at bounding box center [225, 216] width 215 height 25
paste input "0363487281"
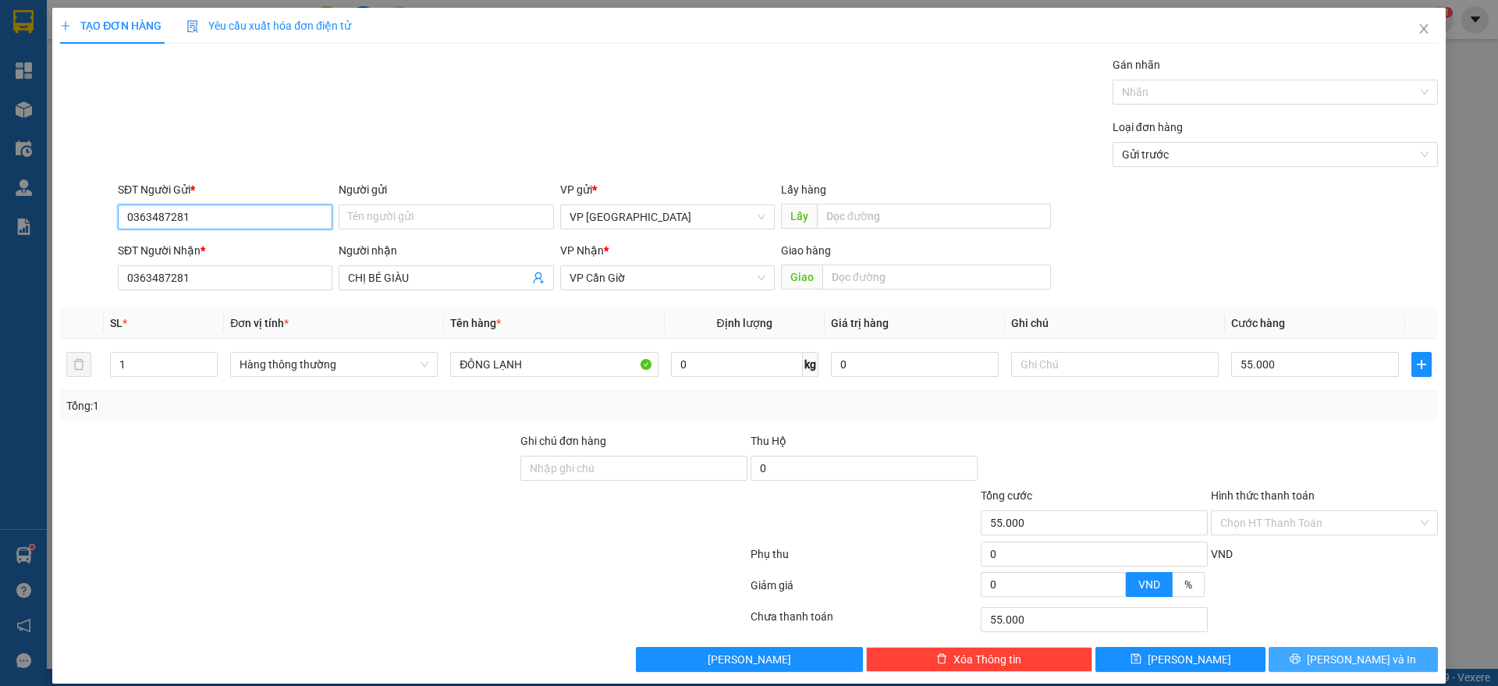
type input "0363487281"
click at [1336, 665] on span "[PERSON_NAME] và In" at bounding box center [1361, 659] width 109 height 17
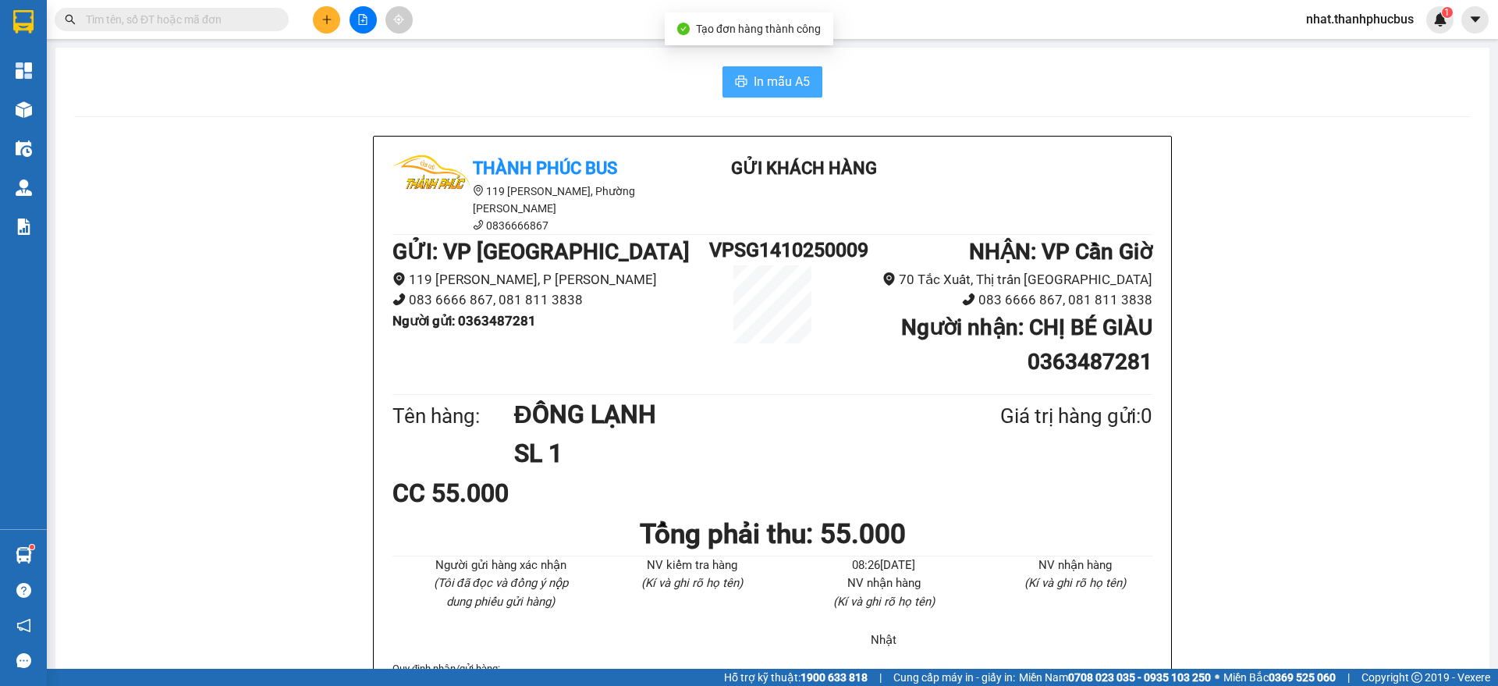
click at [769, 76] on span "In mẫu A5" at bounding box center [782, 82] width 56 height 20
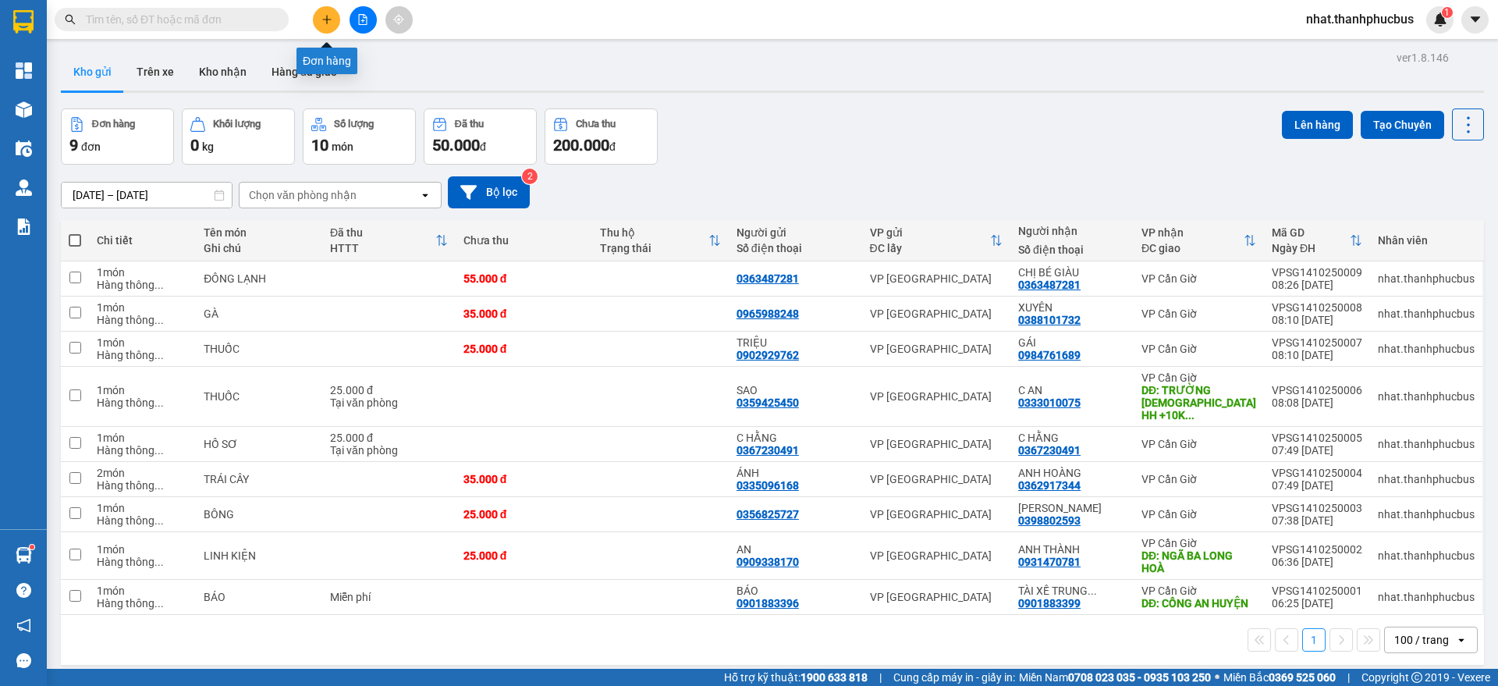
click at [326, 10] on button at bounding box center [326, 19] width 27 height 27
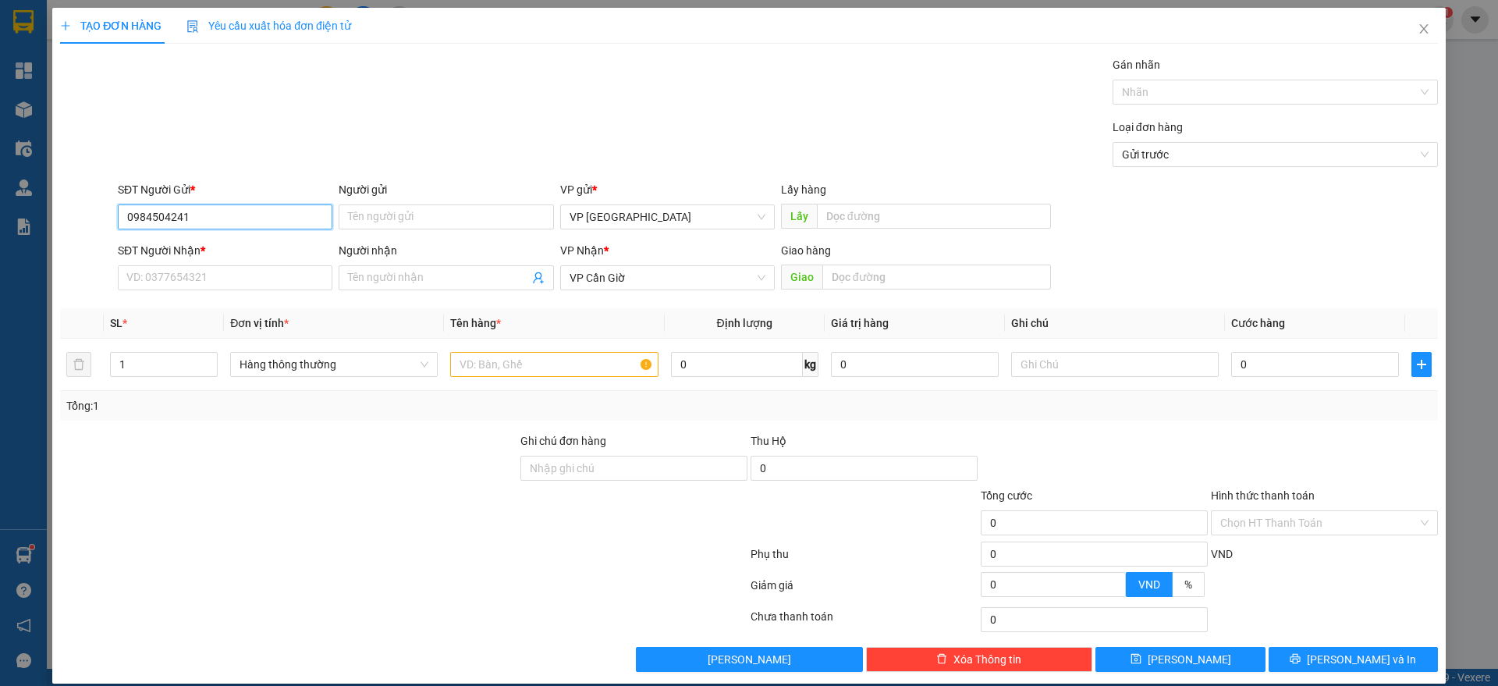
type input "0984504241"
click at [379, 185] on div "Người gửi" at bounding box center [446, 189] width 215 height 17
click at [379, 204] on input "Người gửi" at bounding box center [446, 216] width 215 height 25
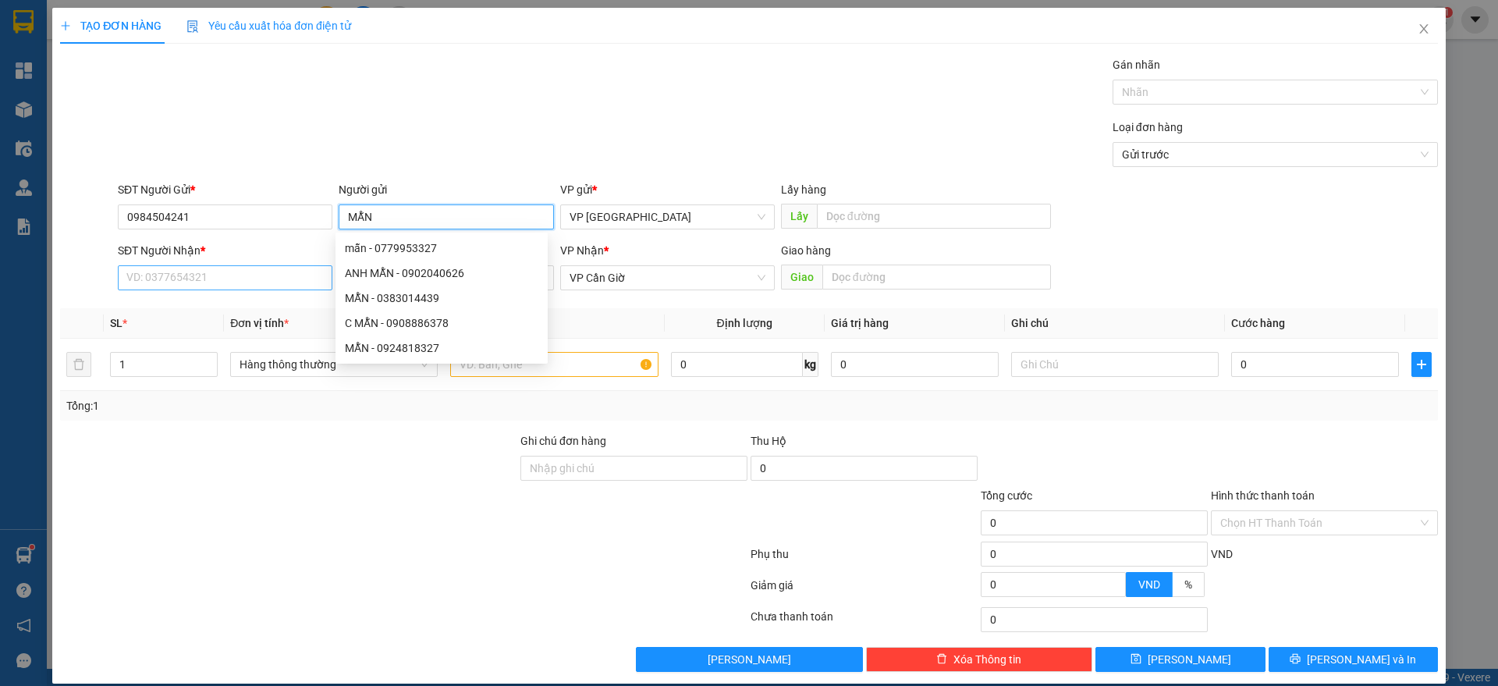
type input "MẪN"
click at [212, 274] on input "SĐT Người Nhận *" at bounding box center [225, 277] width 215 height 25
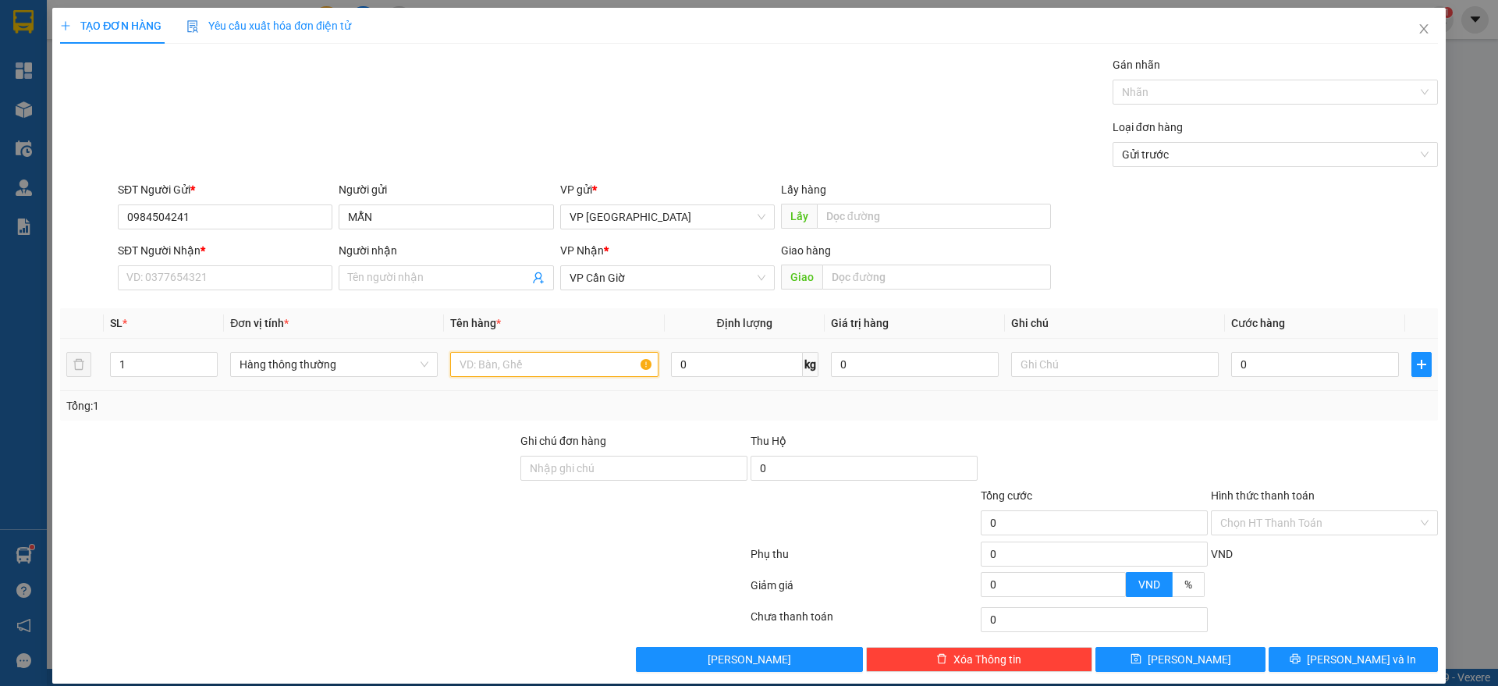
click at [506, 367] on input "text" at bounding box center [554, 364] width 208 height 25
type input "MẪU ĐÁ"
click at [161, 270] on input "SĐT Người Nhận *" at bounding box center [225, 277] width 215 height 25
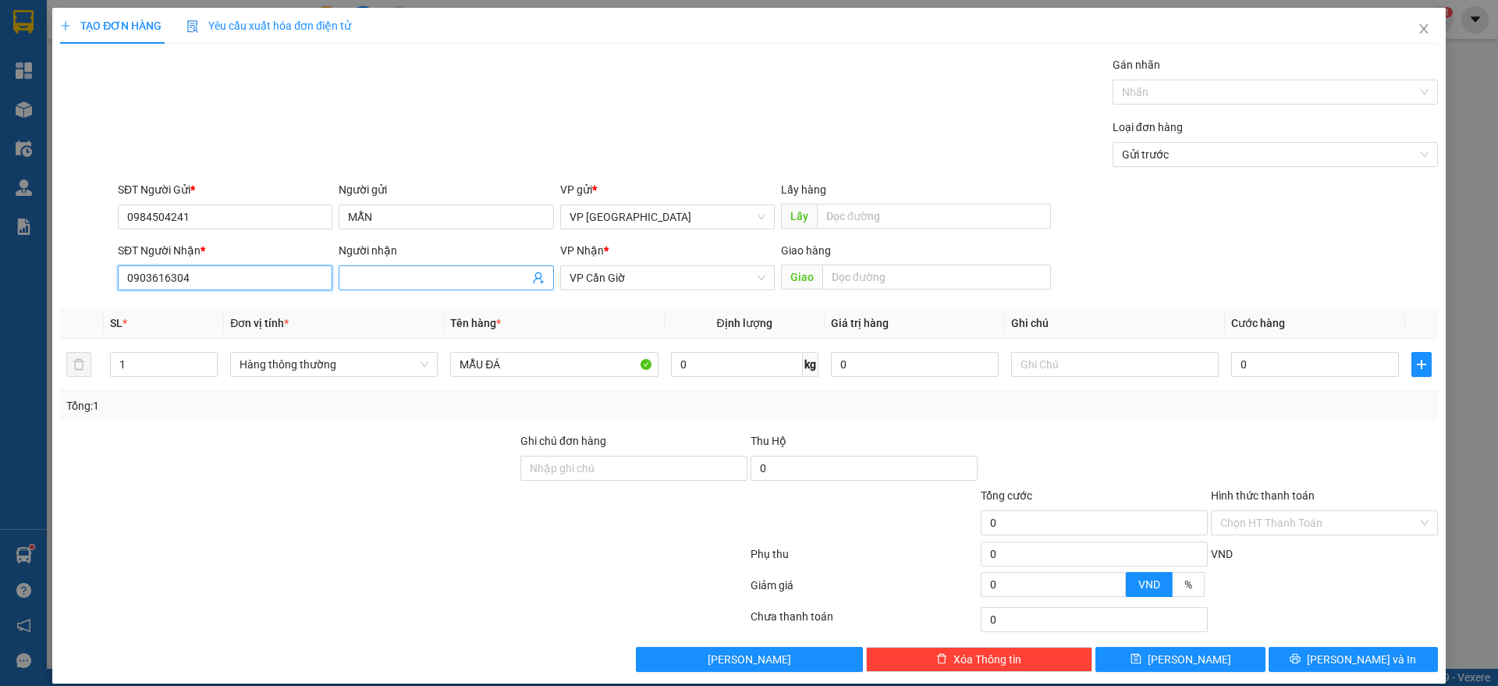
type input "0903616304"
click at [366, 272] on input "Người nhận" at bounding box center [438, 277] width 180 height 17
type input "R"
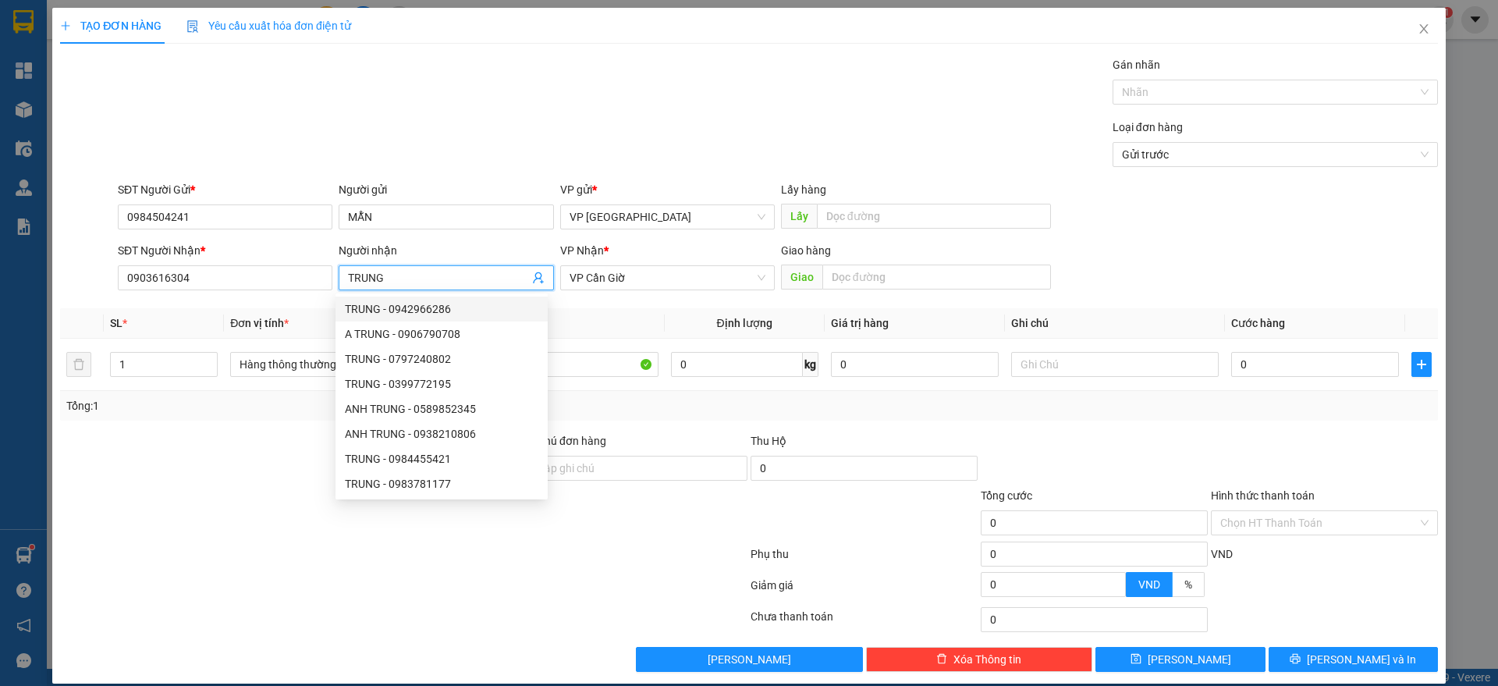
type input "TRUNG"
click at [812, 324] on th "Định lượng" at bounding box center [745, 323] width 160 height 30
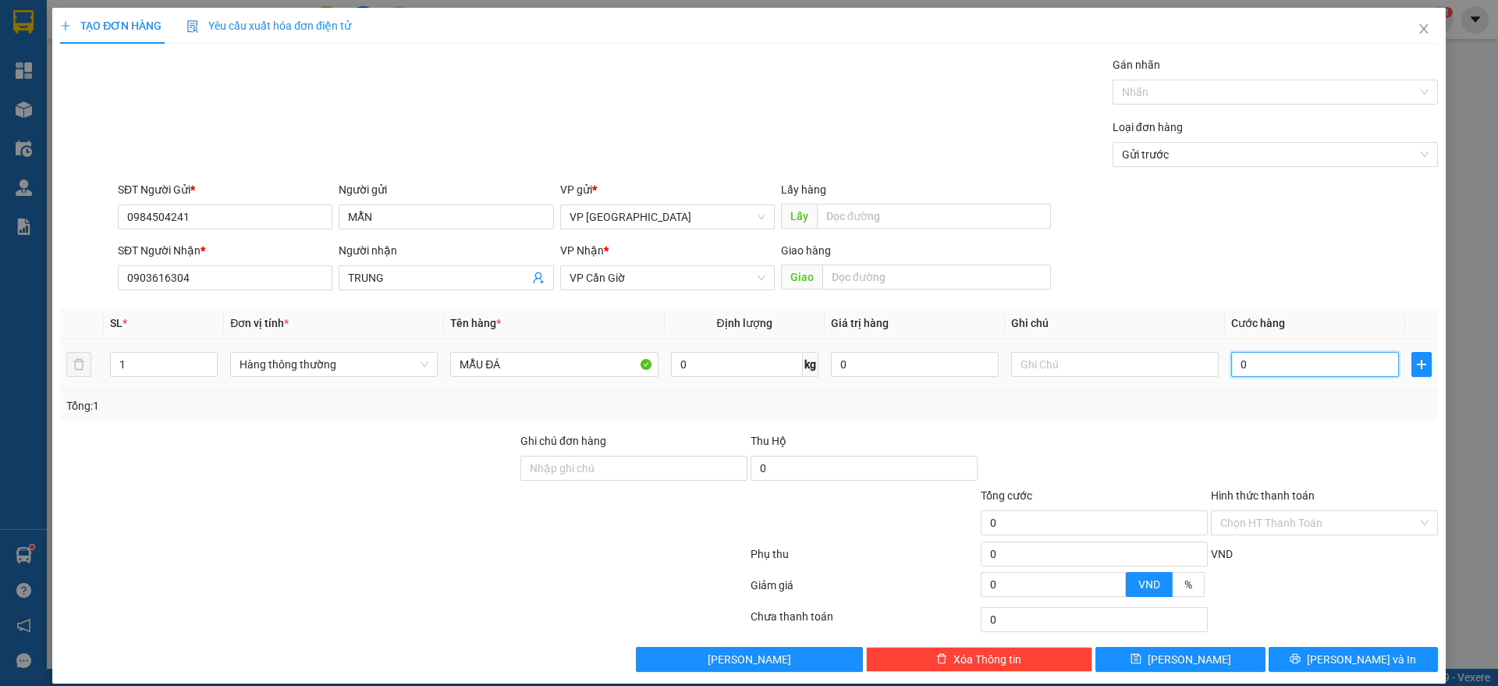
click at [1263, 358] on input "0" at bounding box center [1315, 364] width 168 height 25
type input "1"
type input "10"
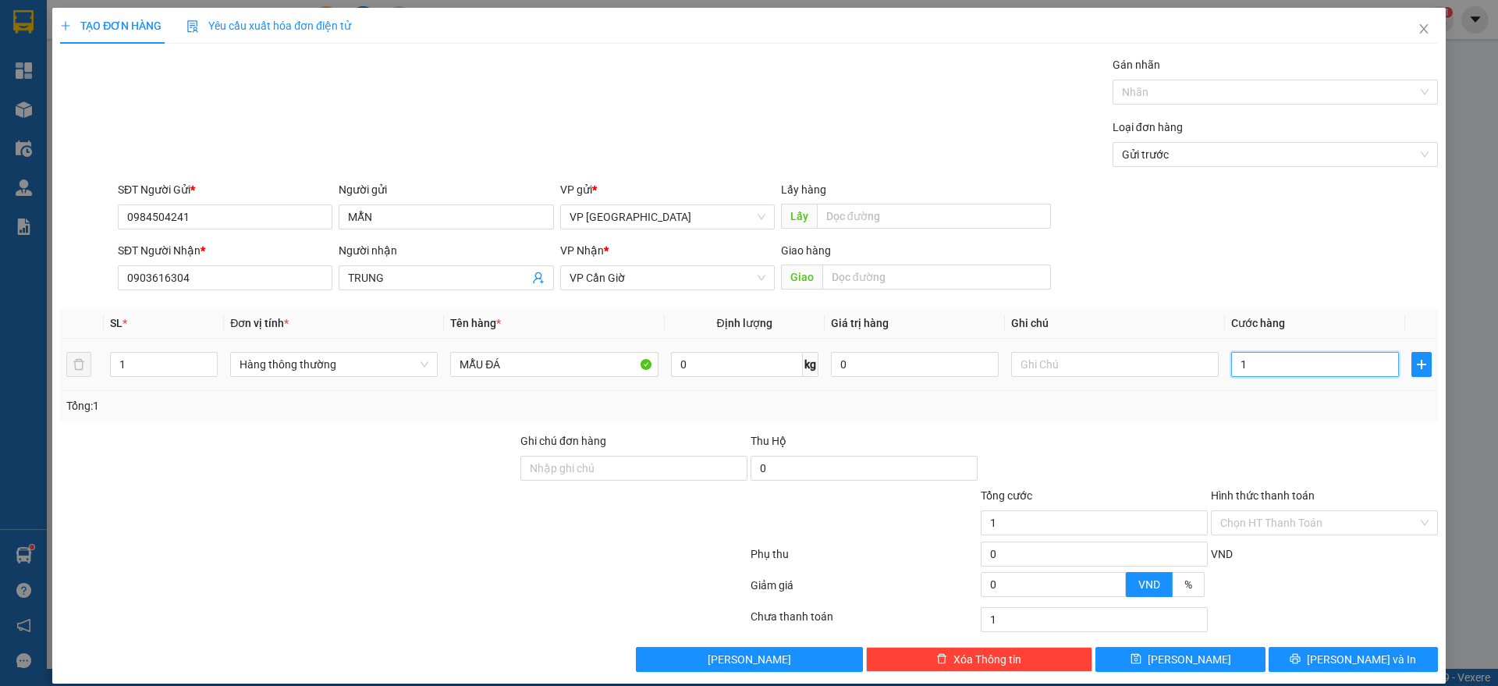
type input "10"
type input "100"
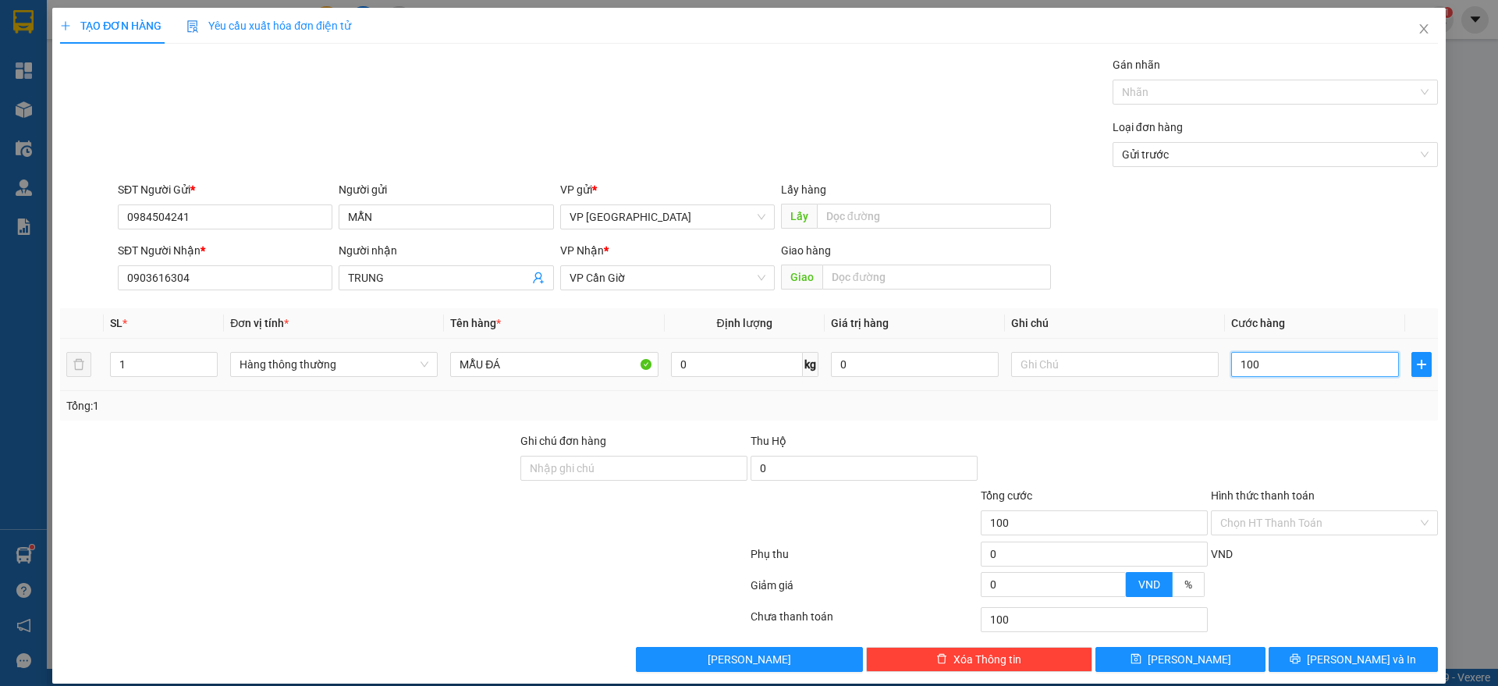
type input "1.000"
type input "10.000"
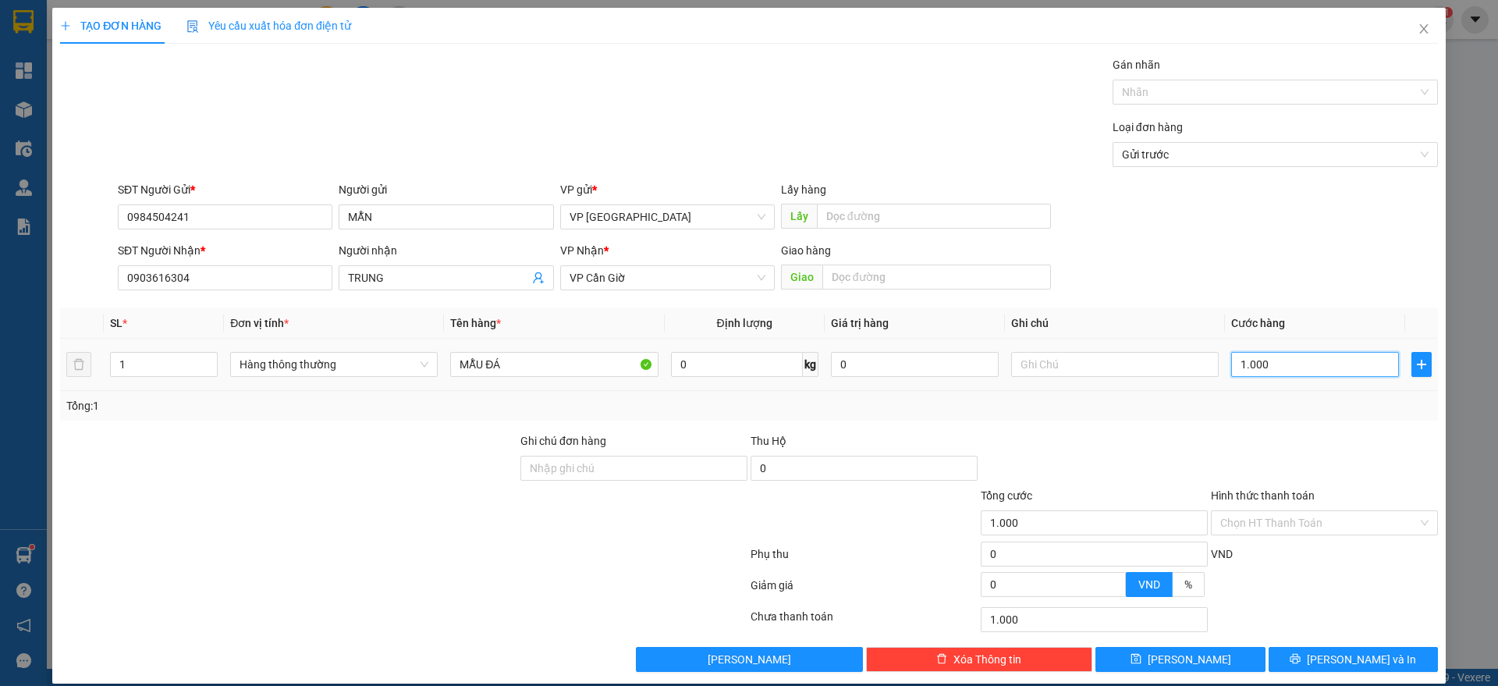
type input "10.000"
type input "100.000"
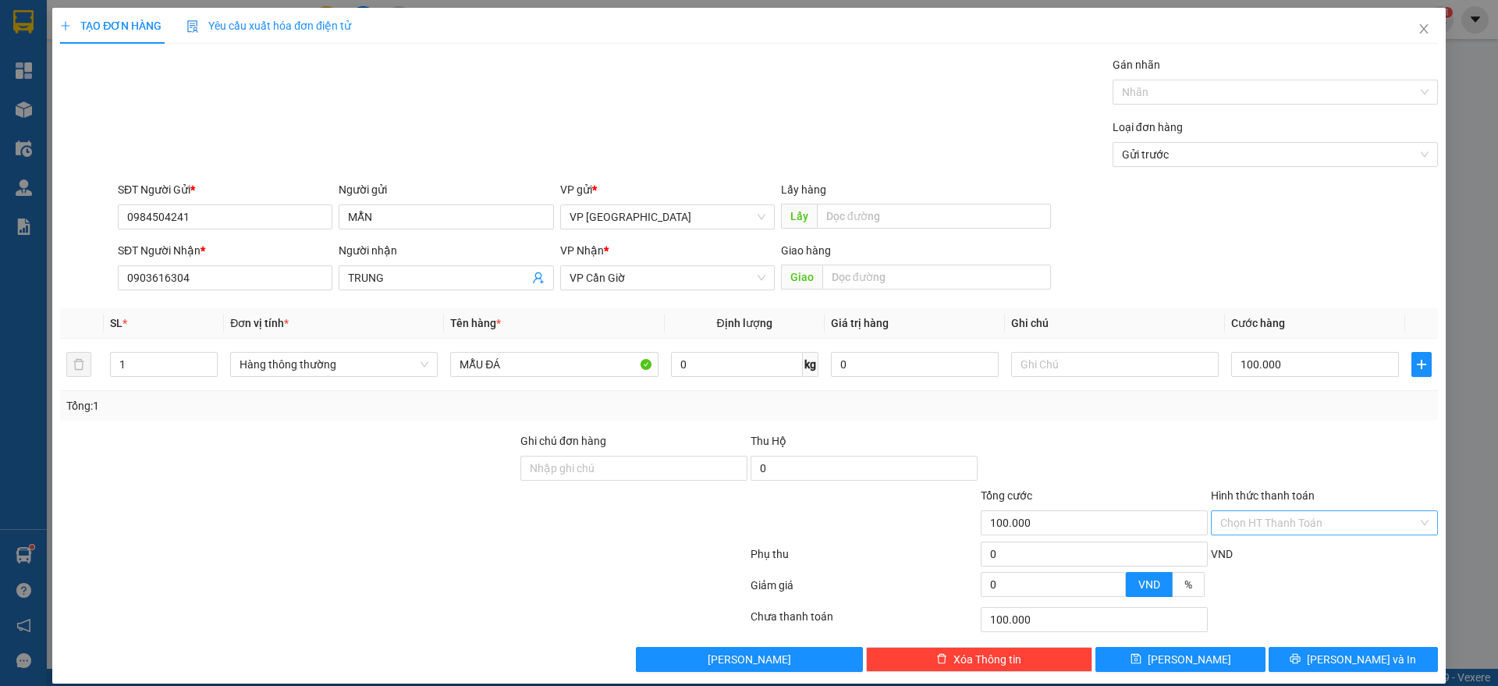
click at [1305, 522] on input "Hình thức thanh toán" at bounding box center [1318, 522] width 197 height 23
click at [1258, 439] on div at bounding box center [1324, 459] width 230 height 55
click at [1021, 358] on input "text" at bounding box center [1115, 364] width 208 height 25
type input "0868037737 ÂN"
click at [1299, 529] on input "Hình thức thanh toán" at bounding box center [1318, 522] width 197 height 23
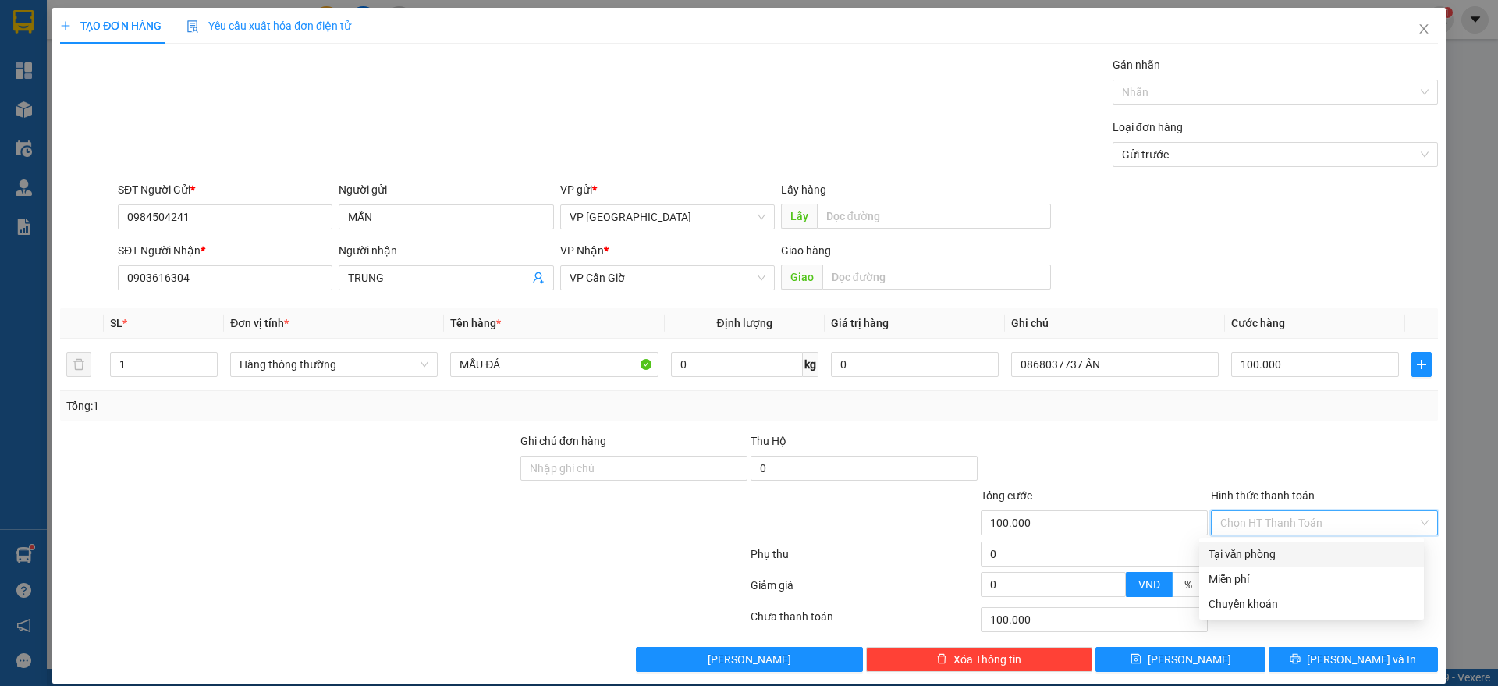
click at [1247, 560] on div "Tại văn phòng" at bounding box center [1311, 553] width 206 height 17
type input "0"
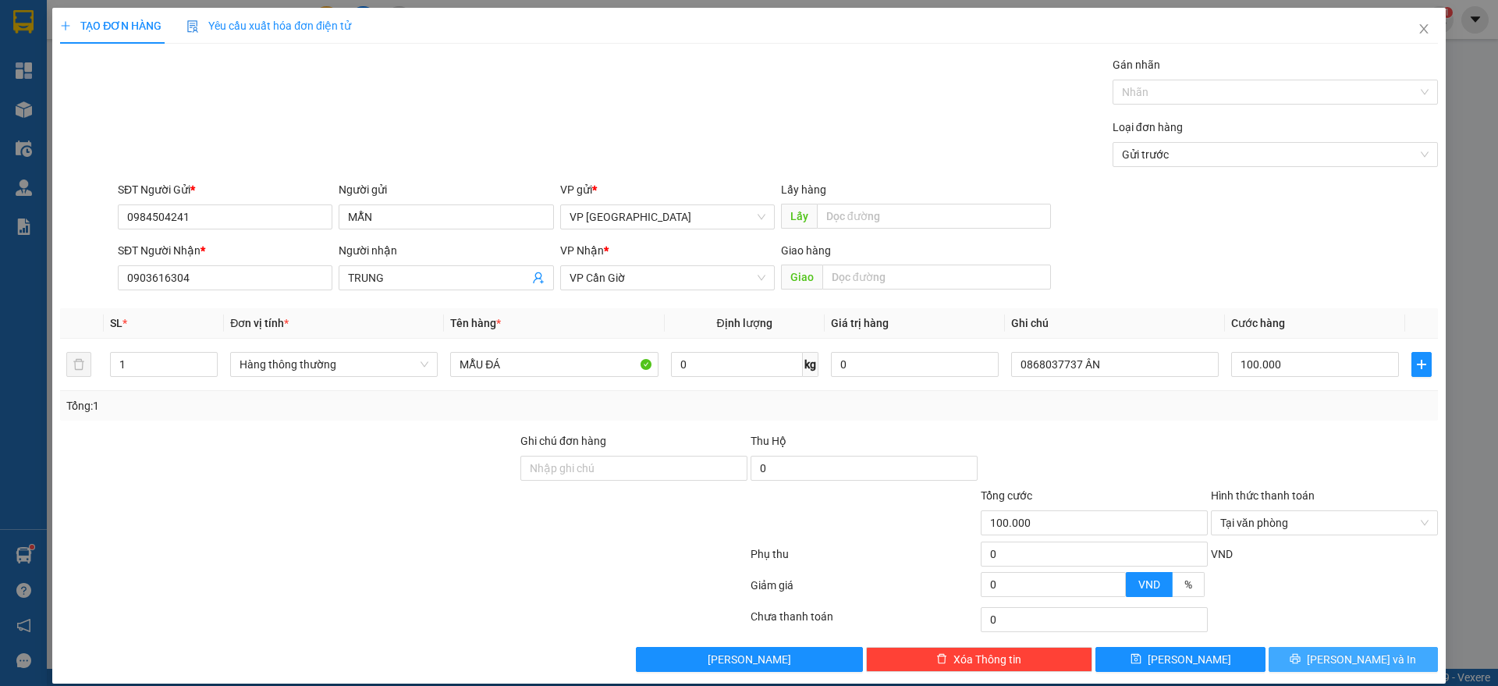
click at [1300, 654] on icon "printer" at bounding box center [1295, 658] width 11 height 11
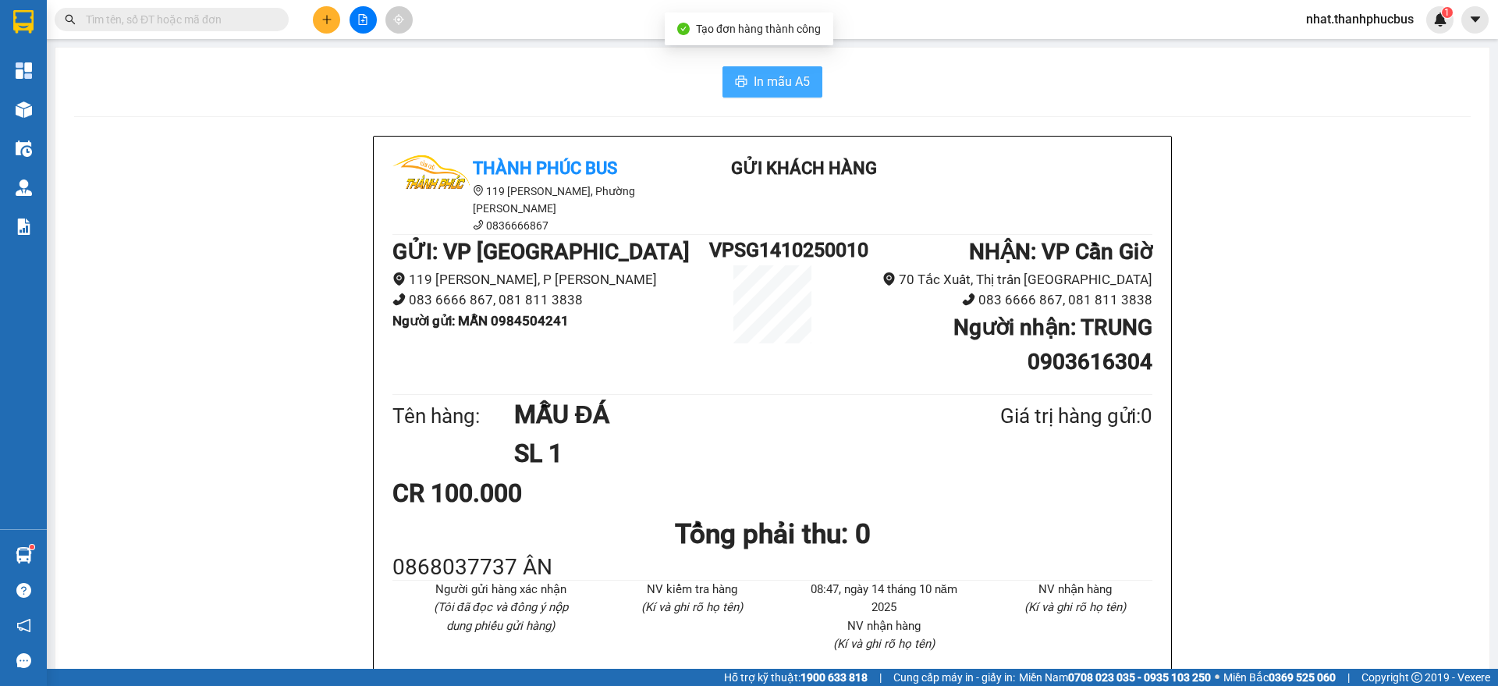
click at [774, 93] on button "In mẫu A5" at bounding box center [772, 81] width 100 height 31
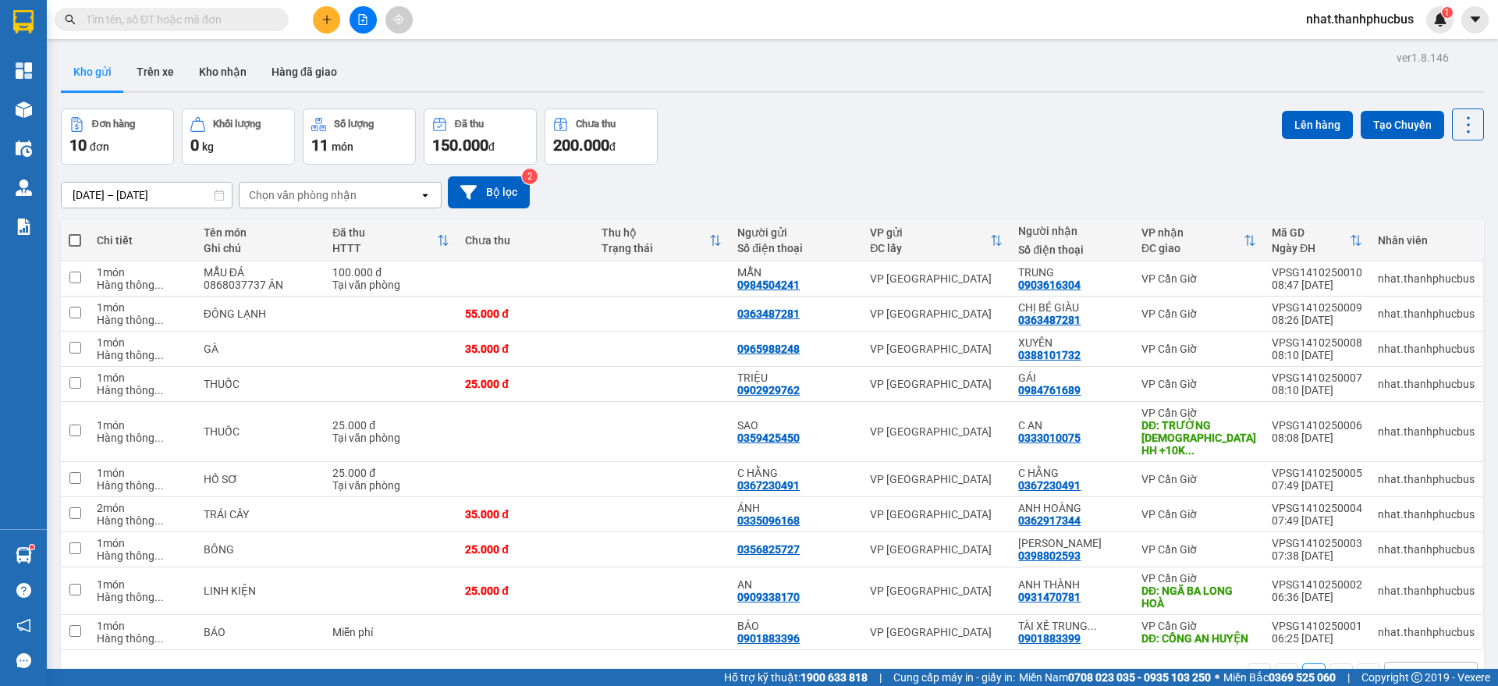
click at [870, 111] on div "Đơn hàng 10 đơn Khối lượng 0 kg Số lượng 11 món Đã thu 150.000 đ Chưa thu 200.0…" at bounding box center [772, 136] width 1423 height 56
click at [855, 152] on div "Đơn hàng 10 đơn Khối lượng 0 kg Số lượng 11 món Đã thu 150.000 đ Chưa thu 200.0…" at bounding box center [772, 136] width 1423 height 56
drag, startPoint x: 854, startPoint y: 152, endPoint x: 893, endPoint y: 195, distance: 58.0
click at [893, 195] on div "ver 1.8.146 Kho gửi Trên xe Kho nhận Hàng đã giao Đơn hàng 10 đơn Khối lượng 0 …" at bounding box center [772, 390] width 1435 height 686
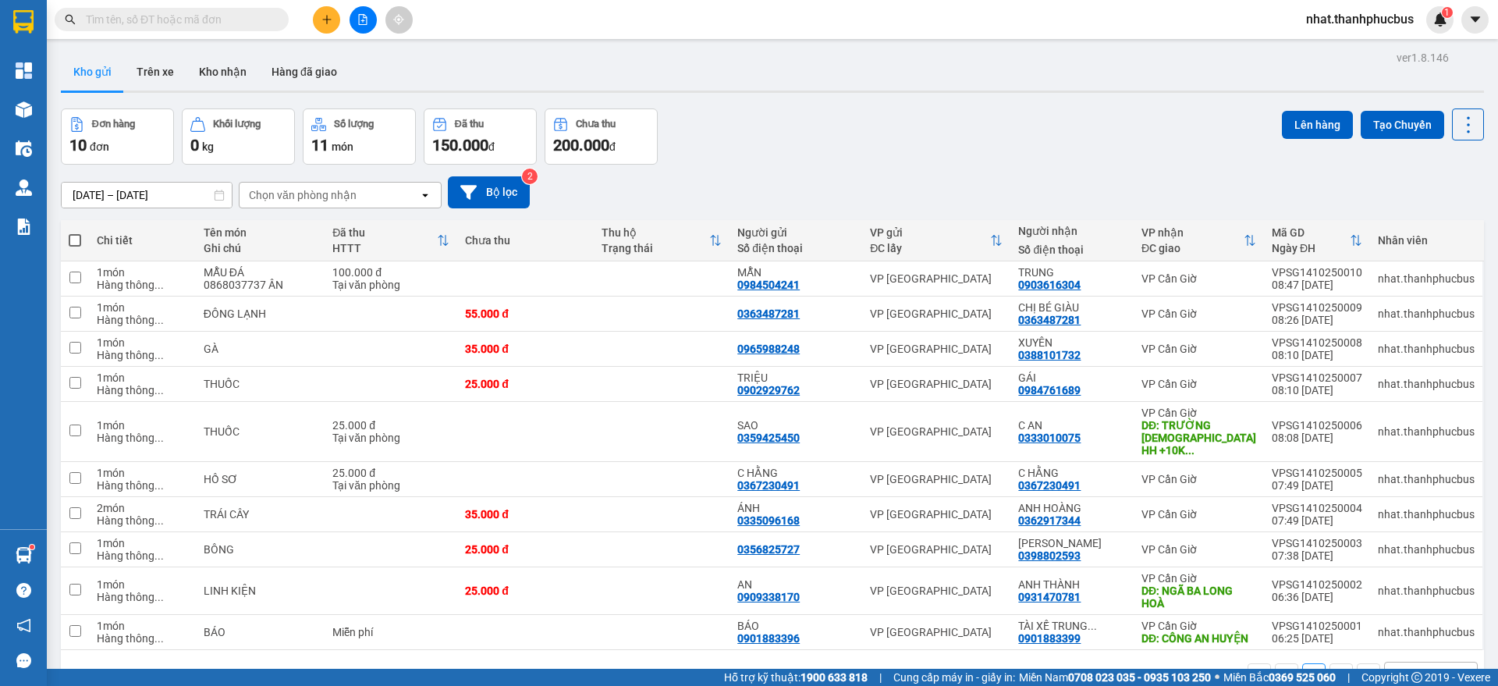
click at [706, 175] on div "[DATE] – [DATE] Press the down arrow key to interact with the calendar and sele…" at bounding box center [772, 192] width 1423 height 55
click at [325, 30] on button at bounding box center [326, 19] width 27 height 27
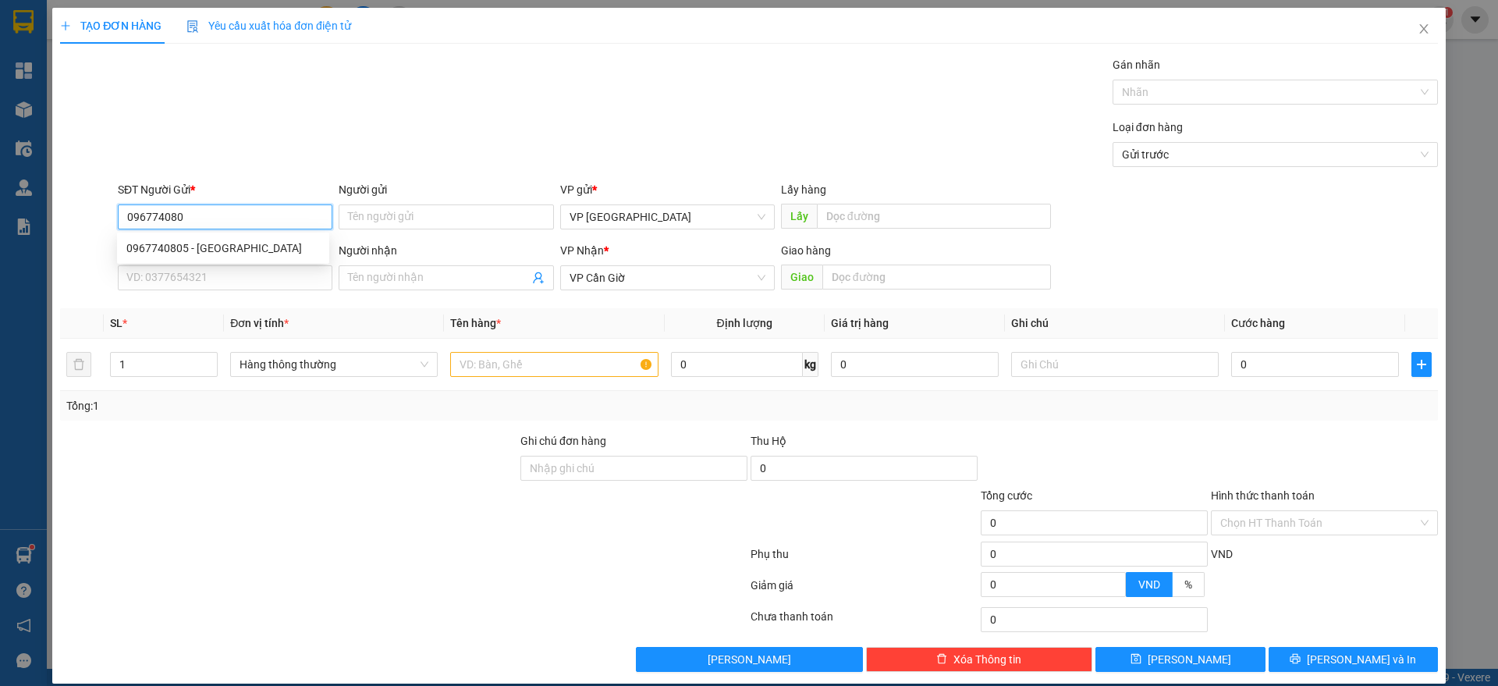
type input "0967740805"
click at [208, 239] on div "0967740805 - [GEOGRAPHIC_DATA]" at bounding box center [222, 247] width 193 height 17
type input "ANH LỘC"
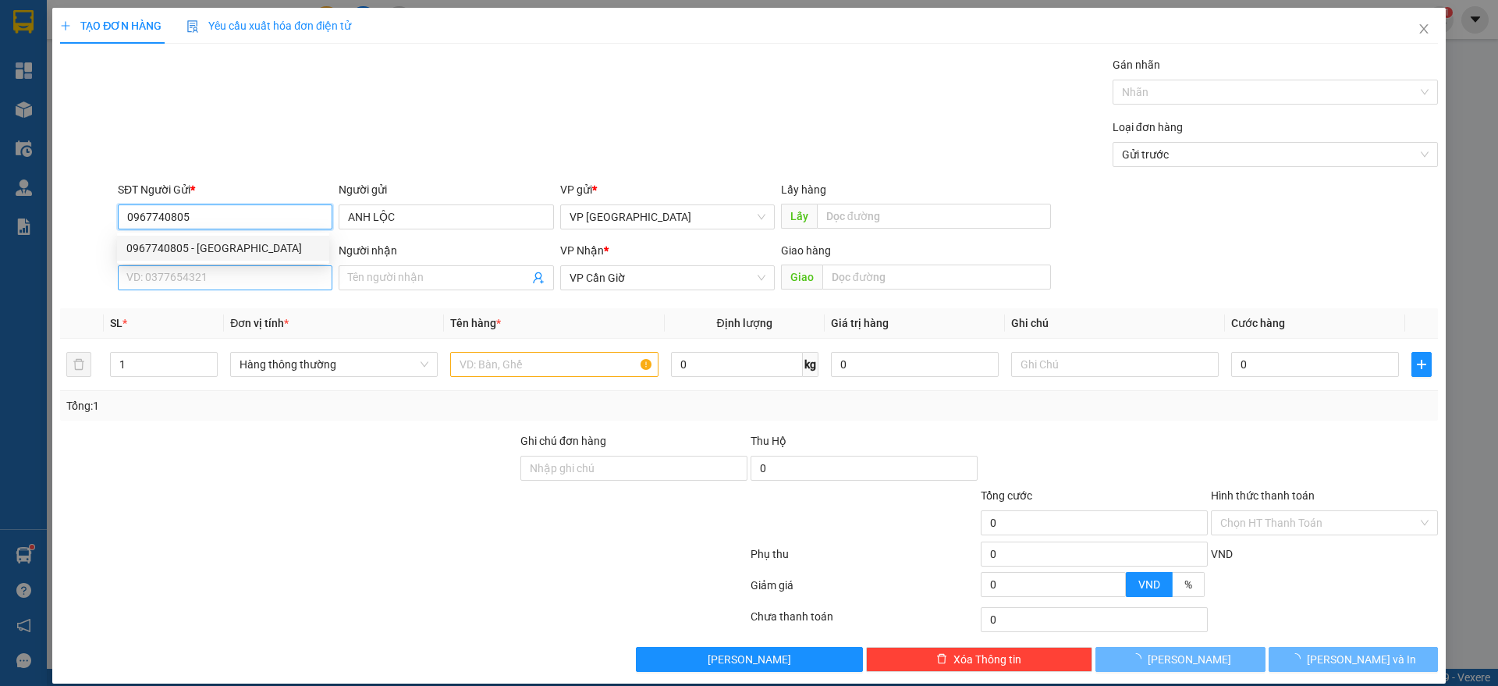
type input "35.000"
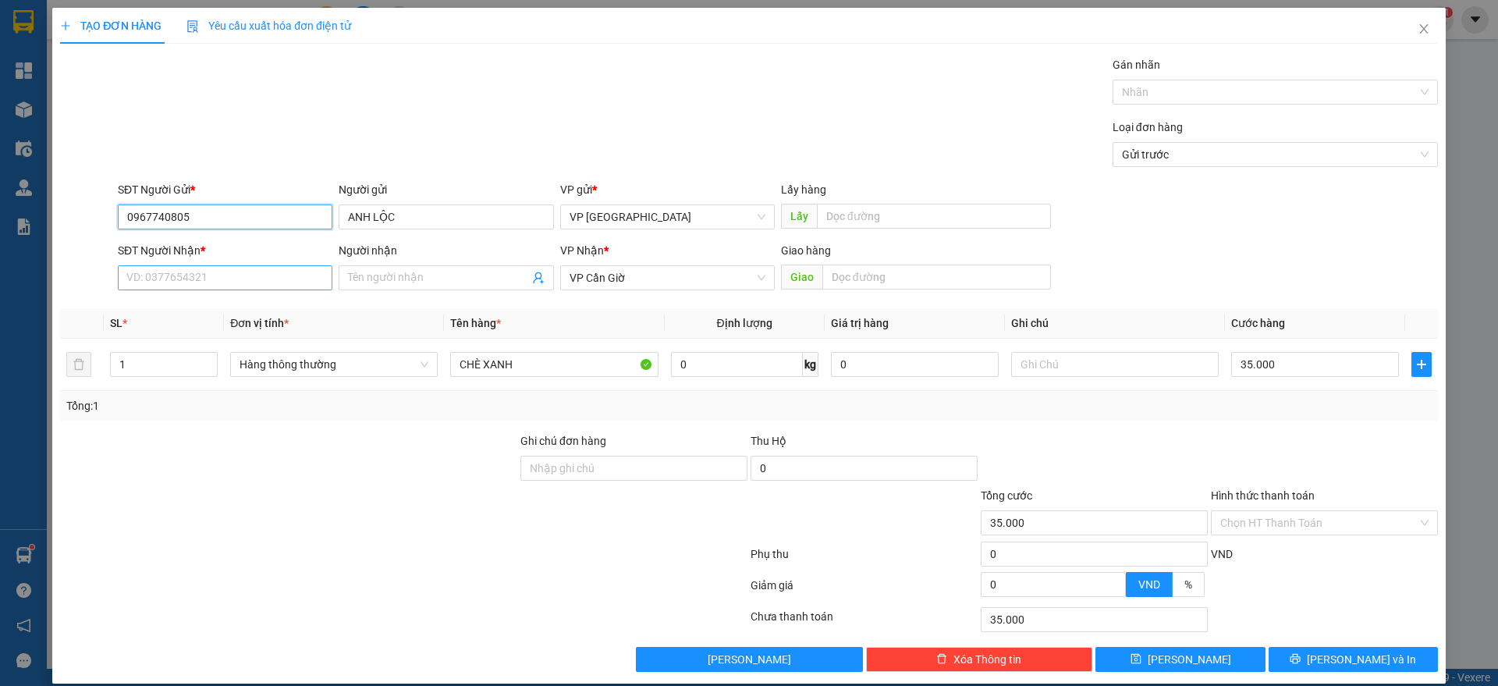
type input "0967740805"
click at [209, 275] on input "SĐT Người Nhận *" at bounding box center [225, 277] width 215 height 25
click at [231, 307] on div "0384149232 - BÌNH AN" at bounding box center [222, 308] width 193 height 17
type input "0384149232"
type input "BÌNH AN"
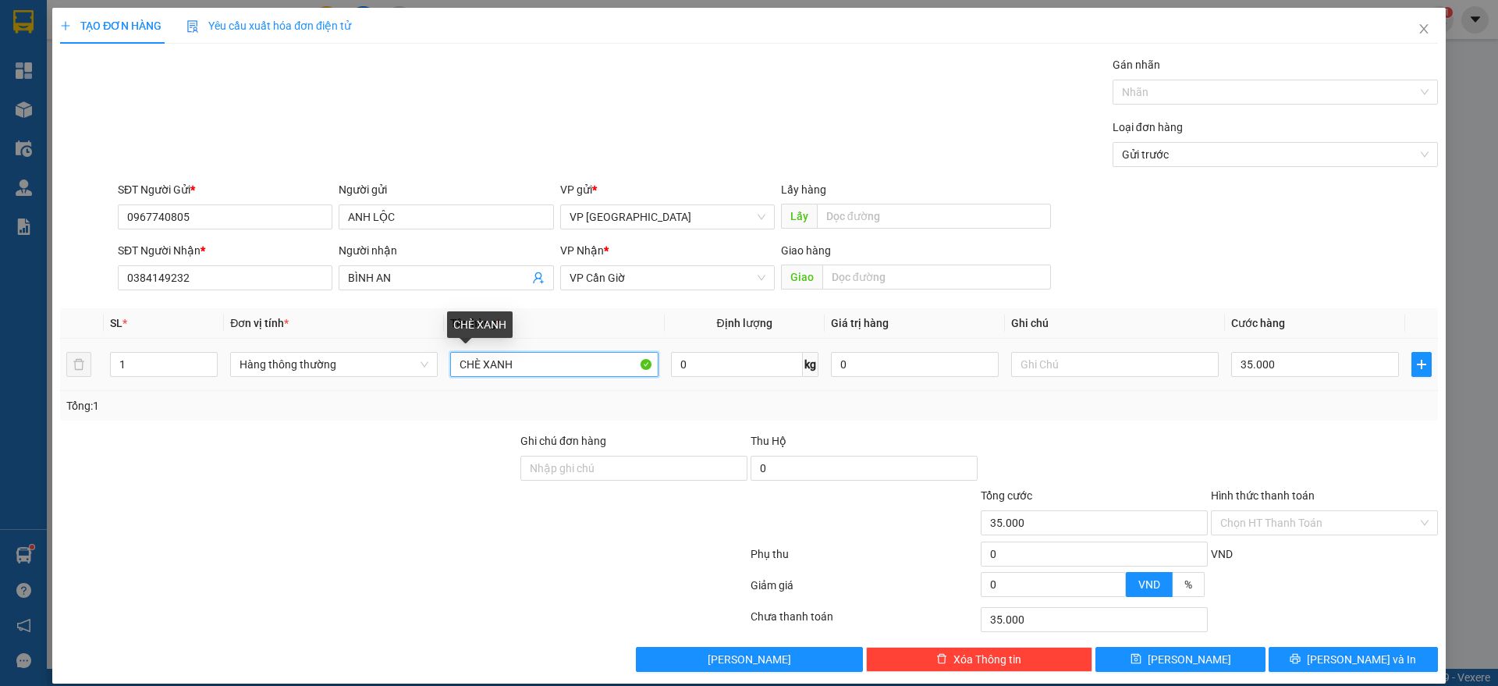
click at [558, 357] on input "CHÈ XANH" at bounding box center [554, 364] width 208 height 25
type input "THUỐC"
click at [1293, 518] on input "Hình thức thanh toán" at bounding box center [1318, 522] width 197 height 23
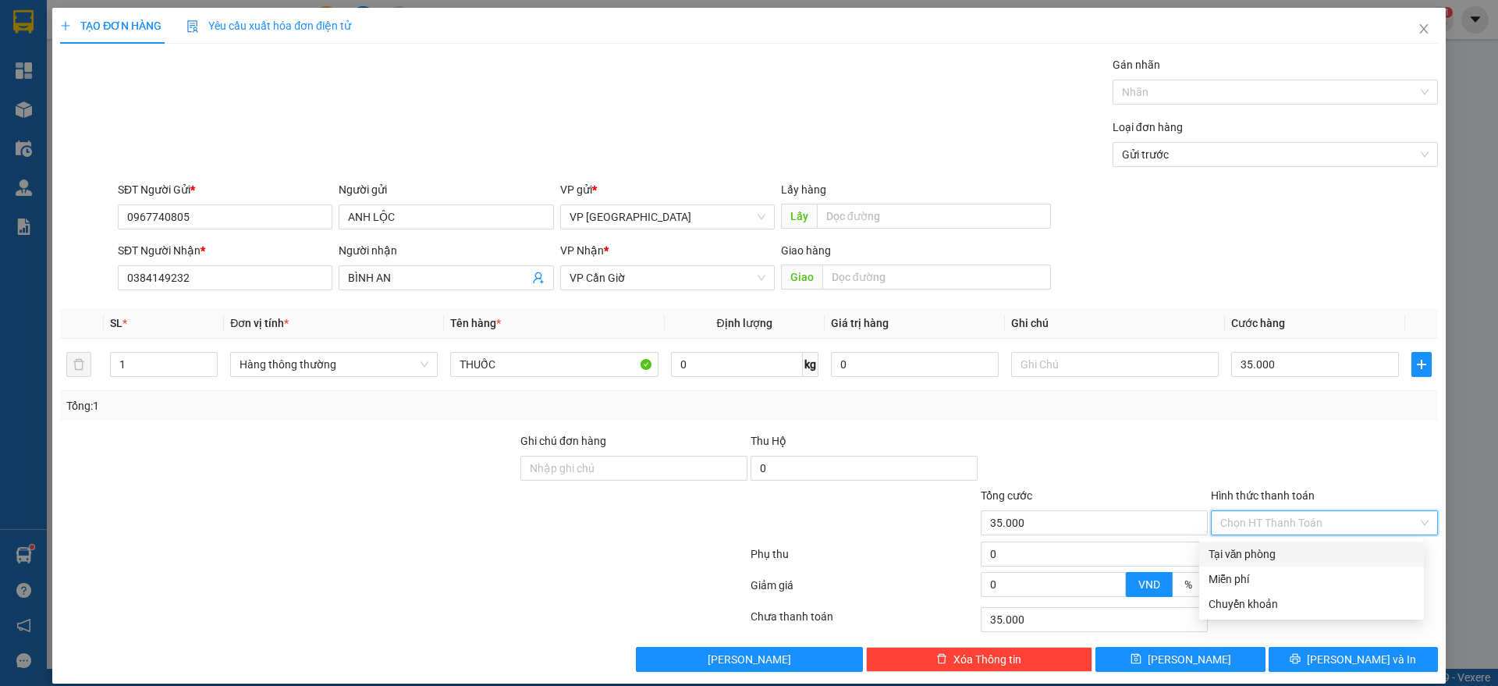
click at [1272, 555] on div "Tại văn phòng" at bounding box center [1311, 553] width 206 height 17
type input "0"
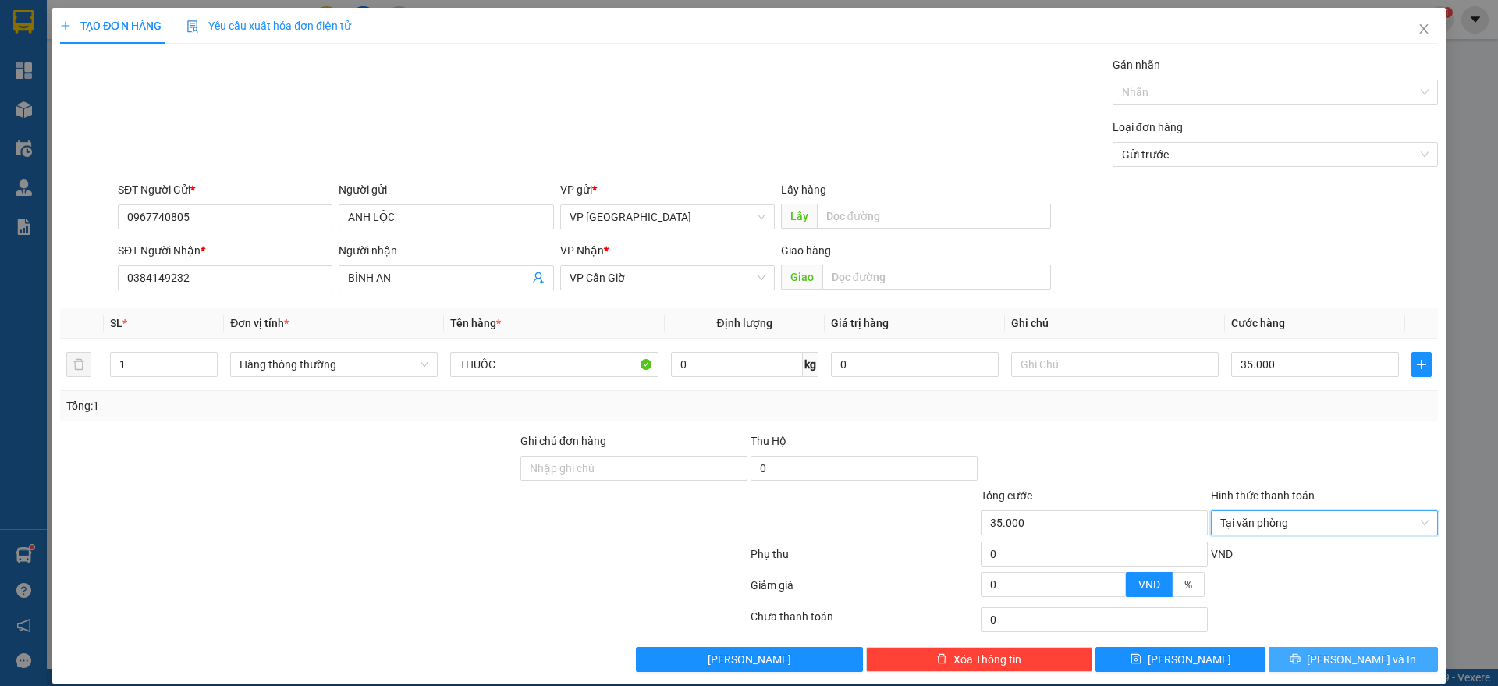
click at [1300, 654] on icon "printer" at bounding box center [1295, 658] width 11 height 11
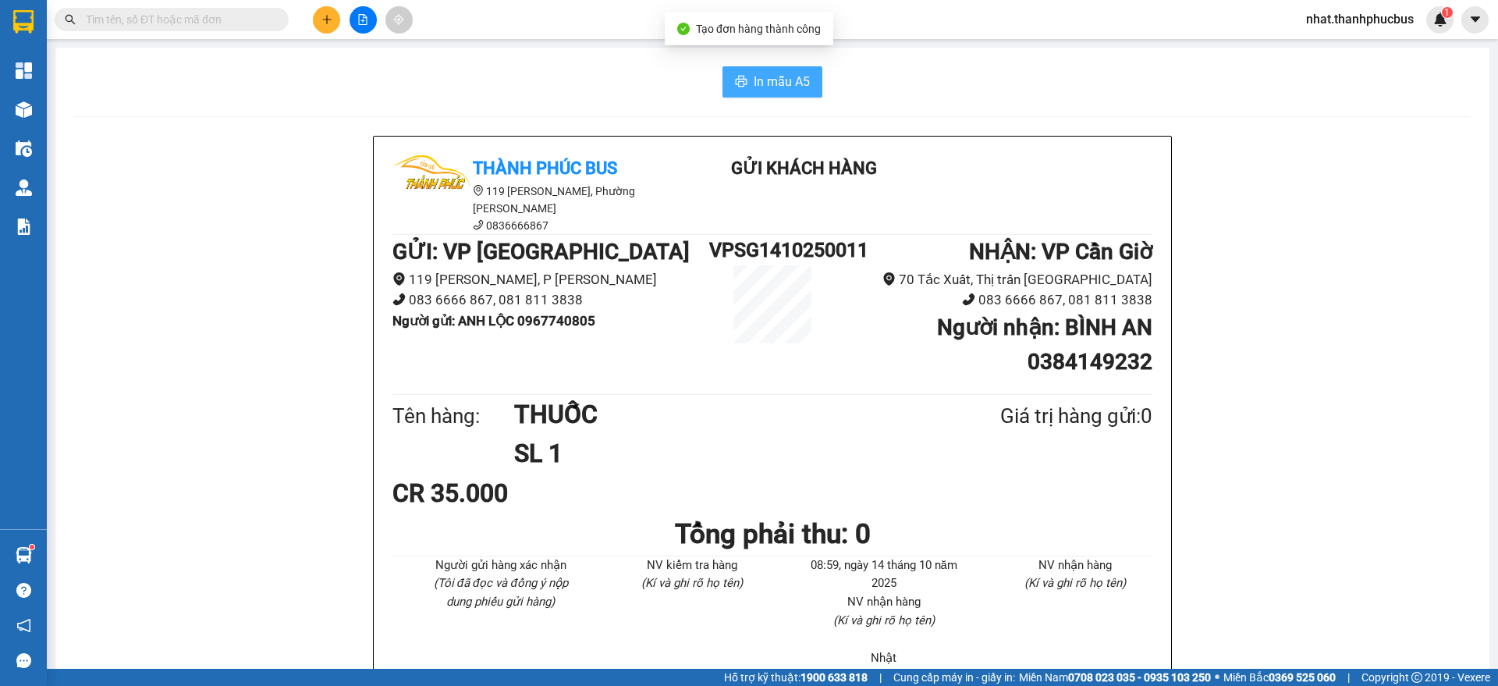
click at [778, 86] on span "In mẫu A5" at bounding box center [782, 82] width 56 height 20
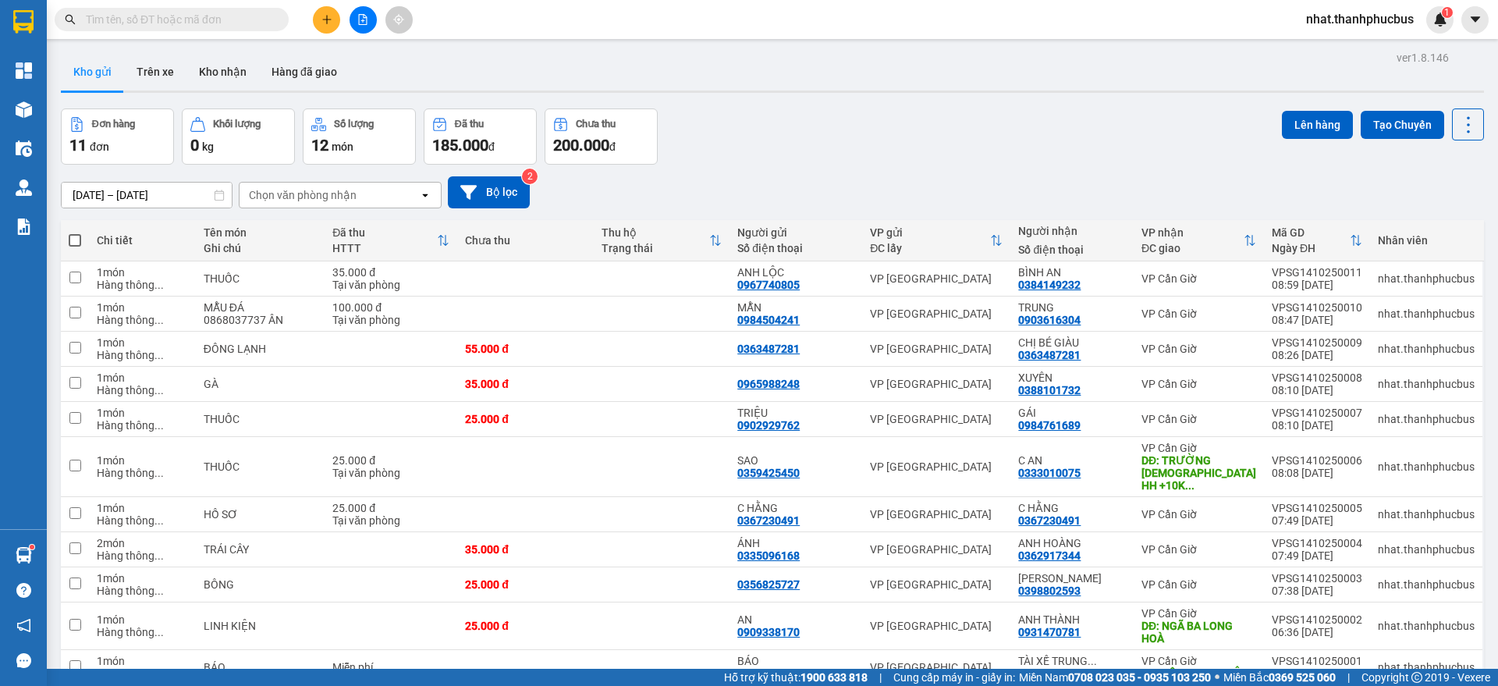
click at [79, 239] on span at bounding box center [75, 240] width 12 height 12
click at [75, 232] on input "checkbox" at bounding box center [75, 232] width 0 height 0
checkbox input "true"
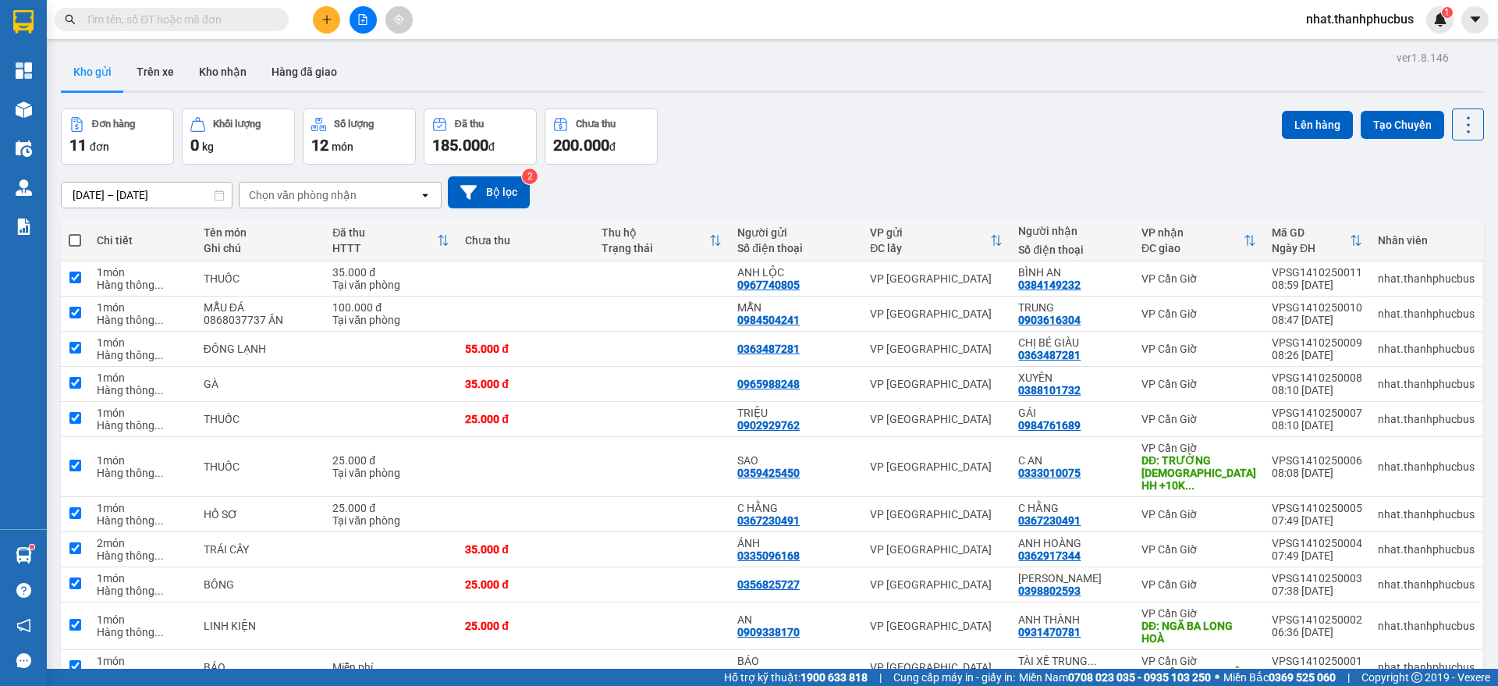
checkbox input "true"
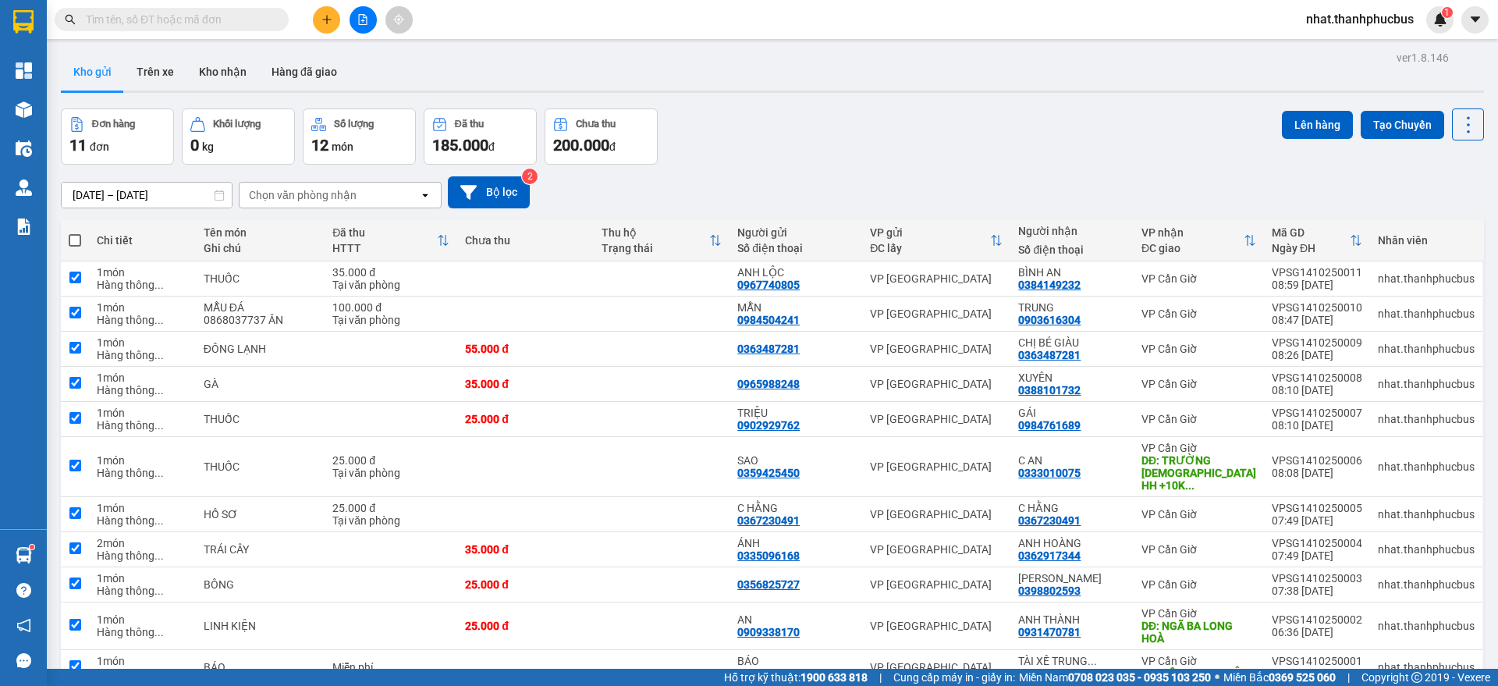
checkbox input "true"
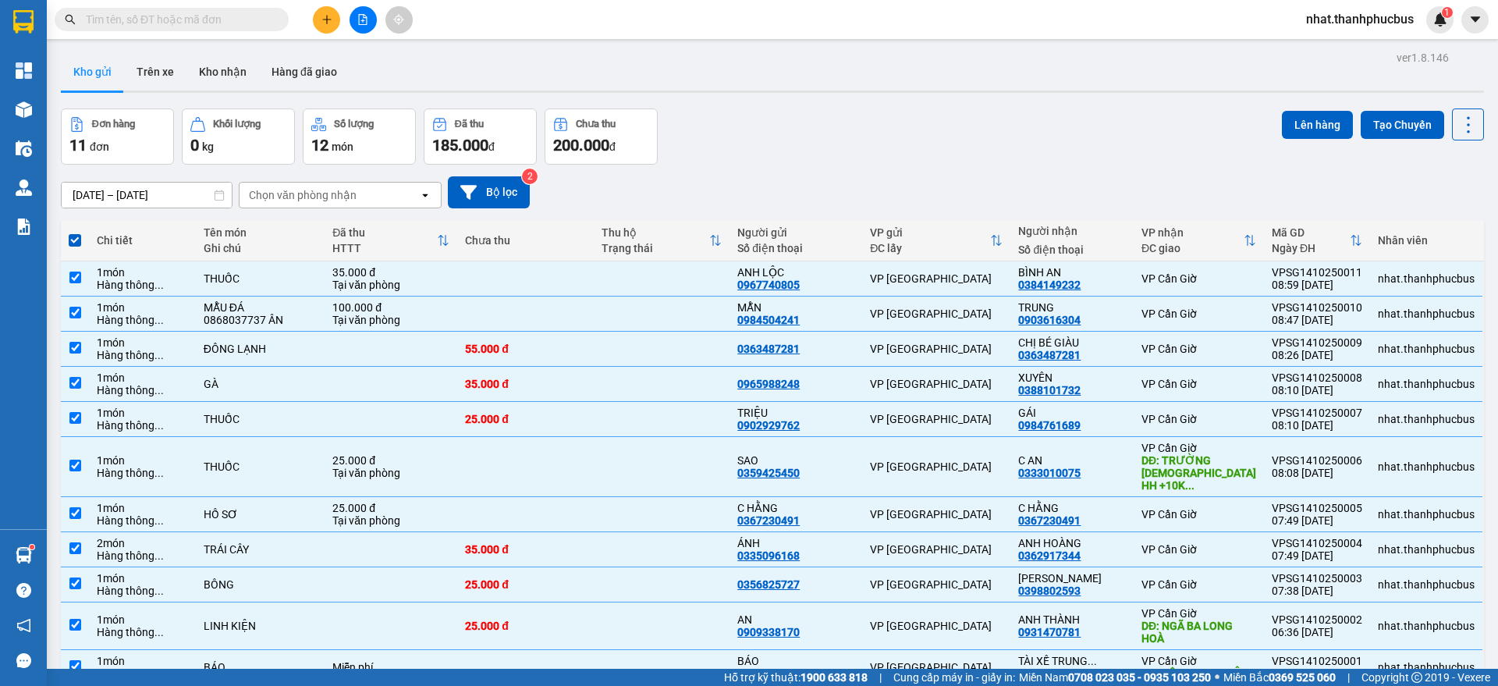
click at [71, 241] on span at bounding box center [75, 240] width 12 height 12
click at [75, 232] on input "checkbox" at bounding box center [75, 232] width 0 height 0
checkbox input "false"
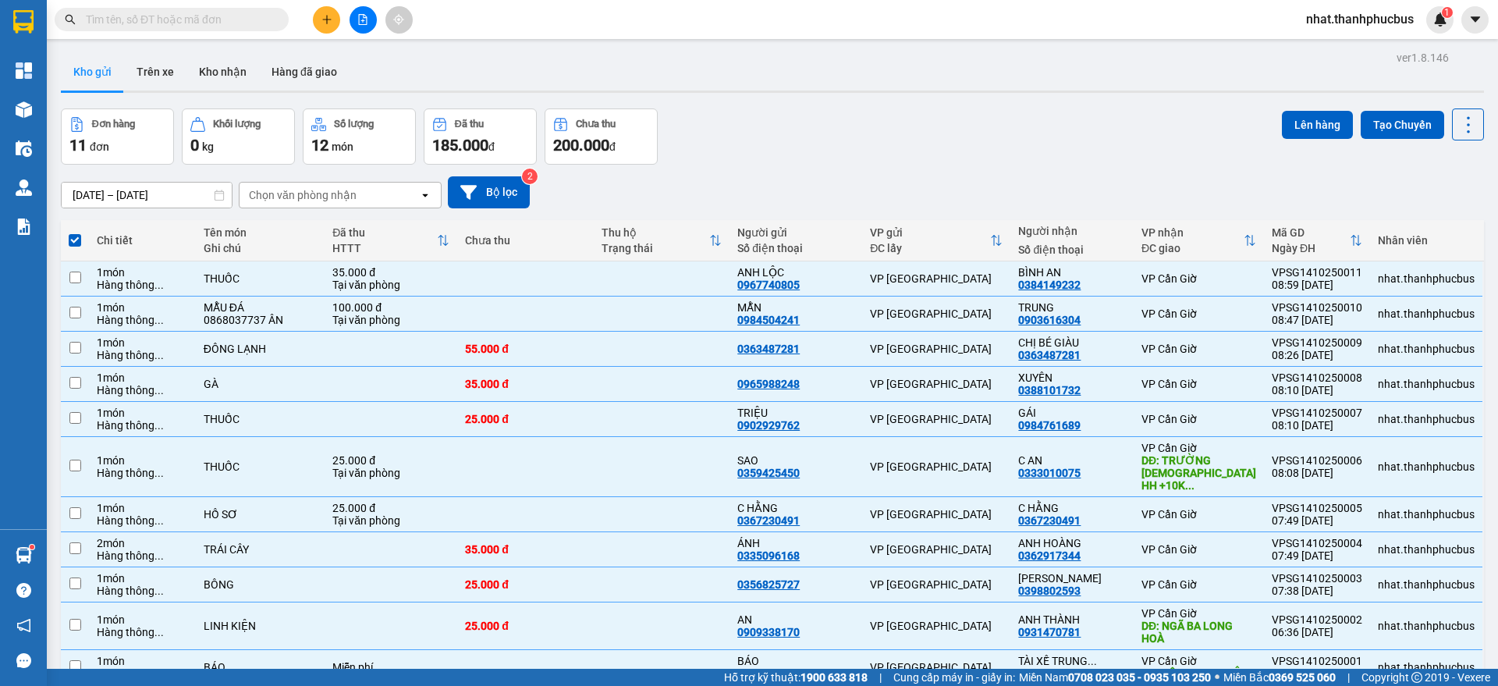
checkbox input "false"
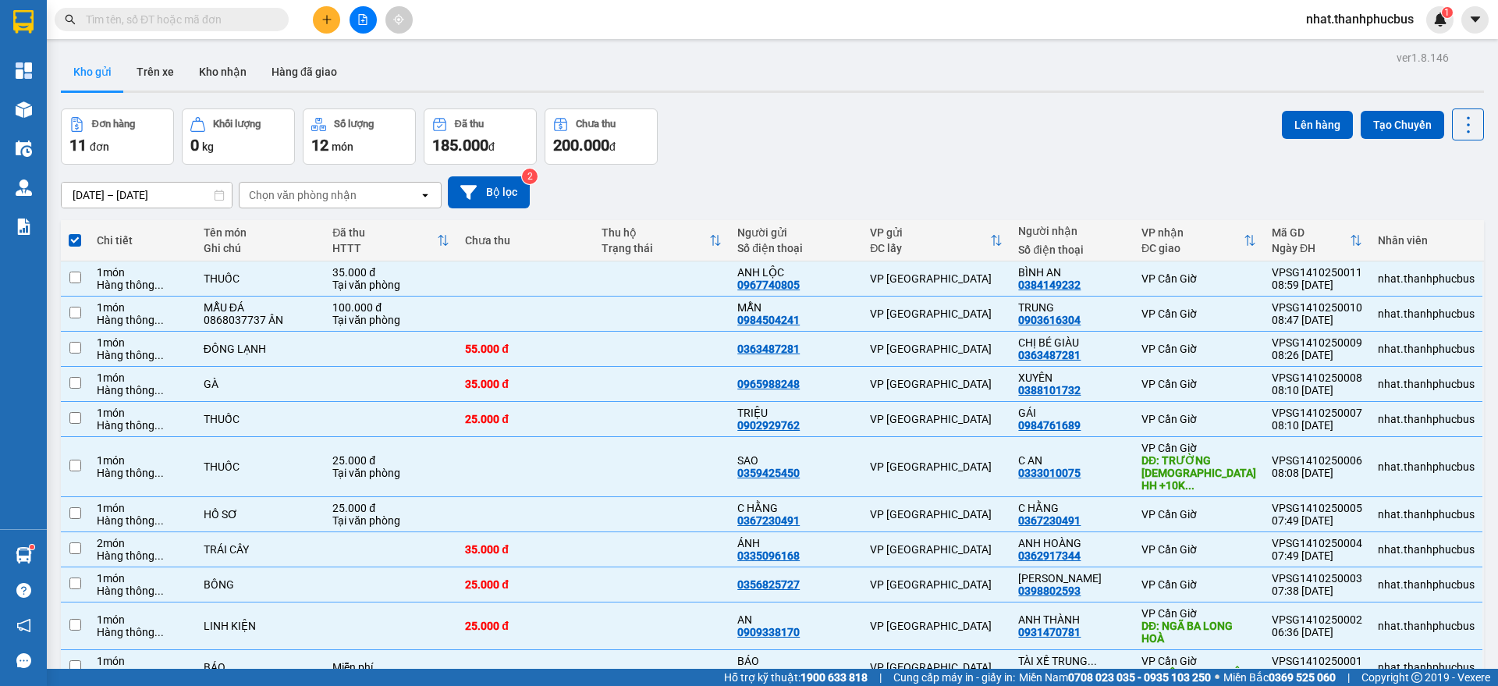
checkbox input "false"
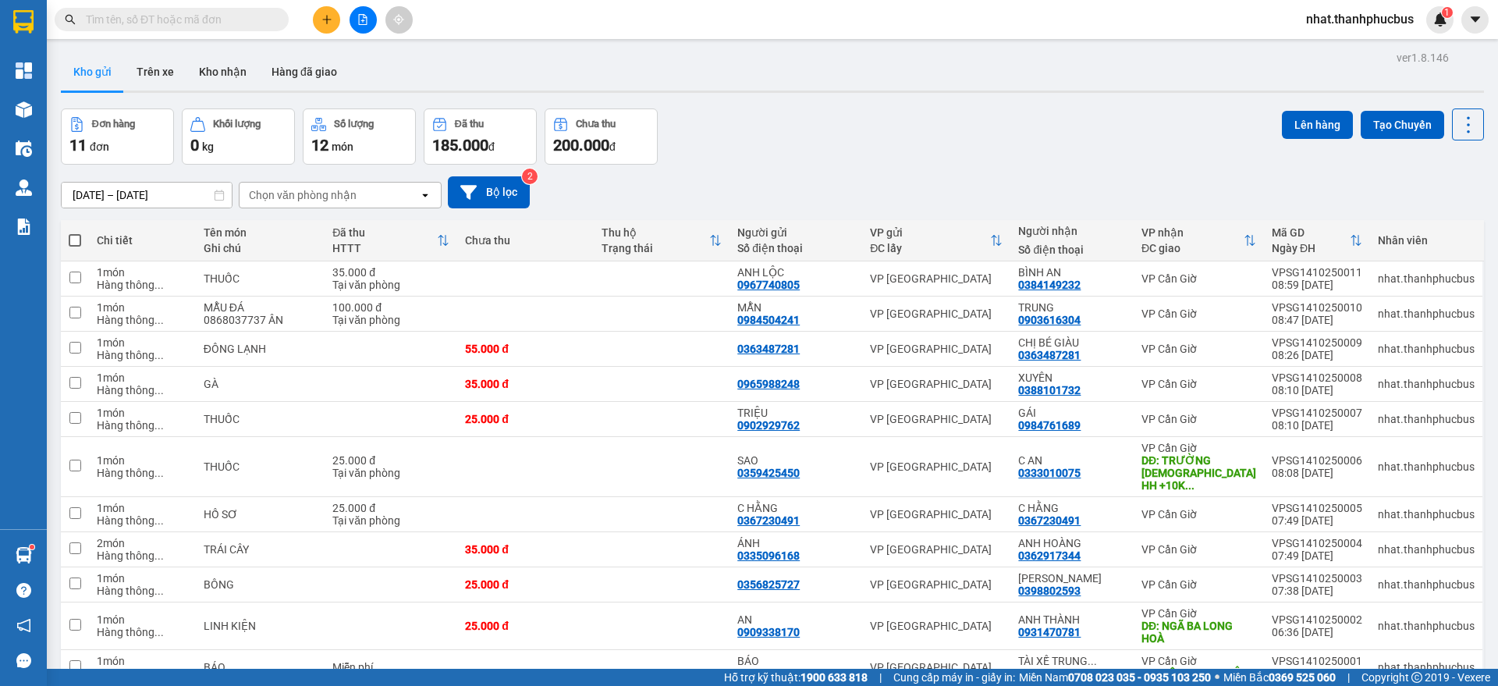
click at [76, 243] on span at bounding box center [75, 240] width 12 height 12
click at [75, 232] on input "checkbox" at bounding box center [75, 232] width 0 height 0
checkbox input "true"
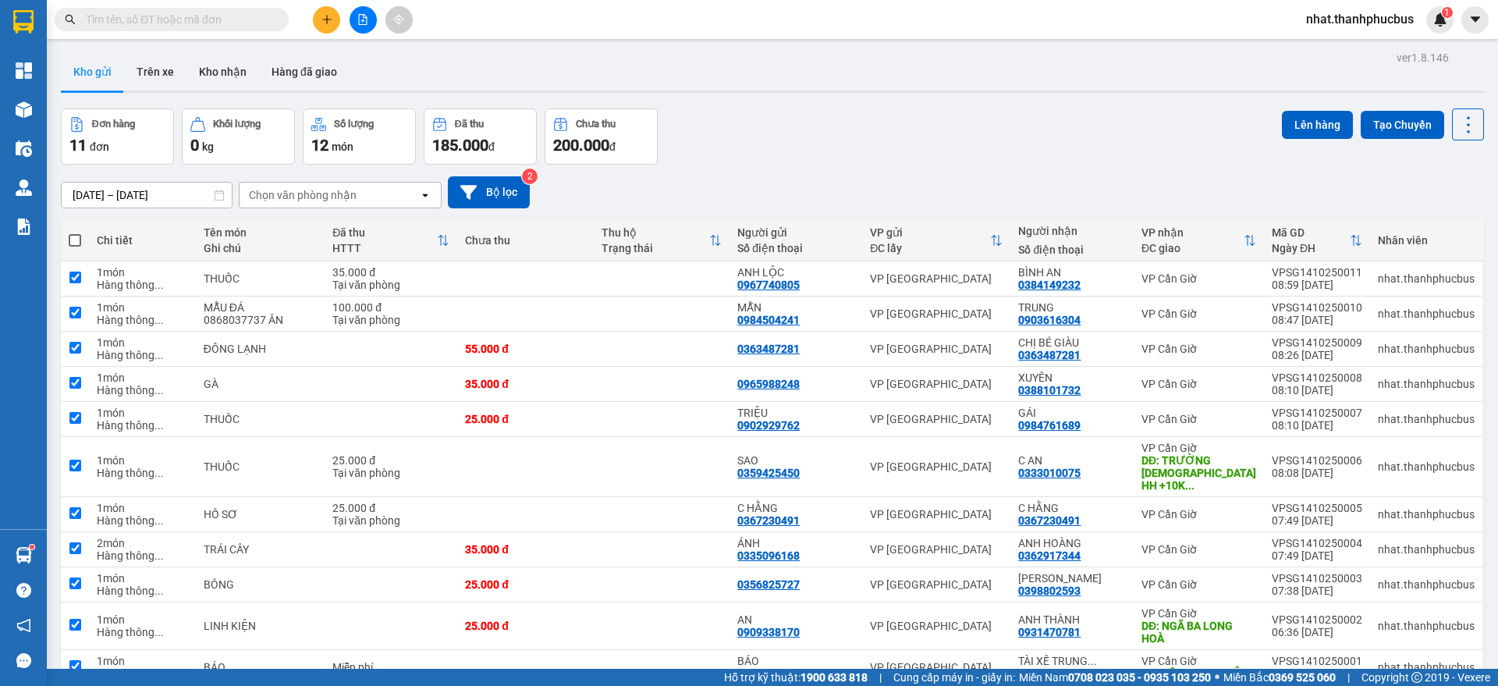
checkbox input "true"
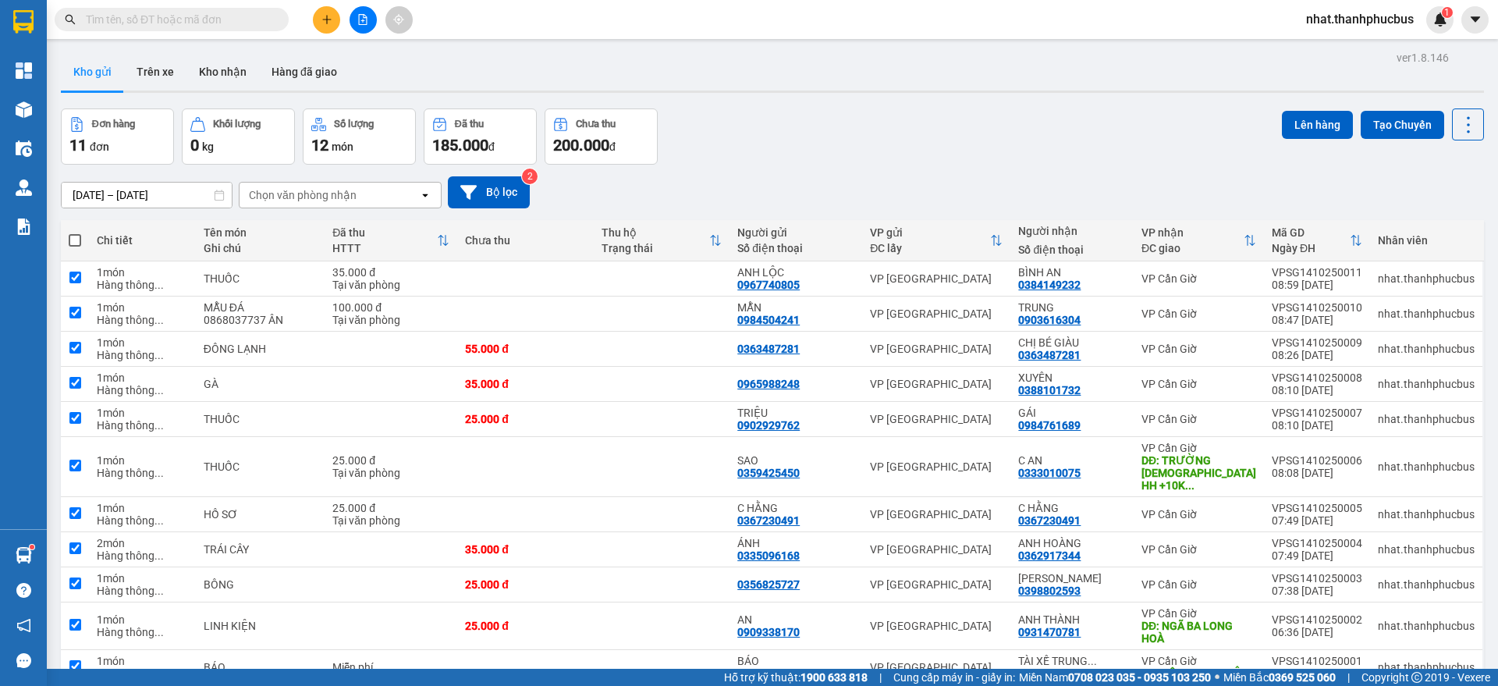
checkbox input "true"
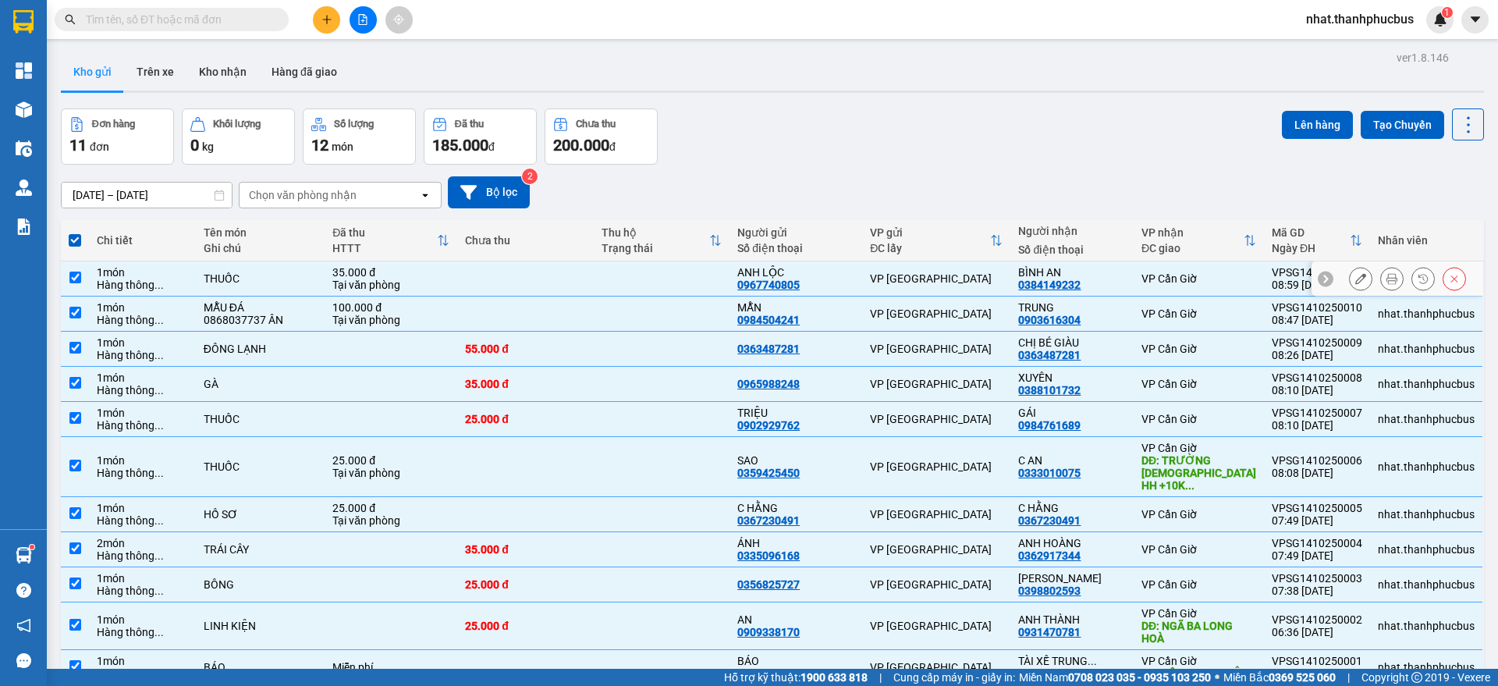
click at [77, 275] on input "checkbox" at bounding box center [75, 277] width 12 height 12
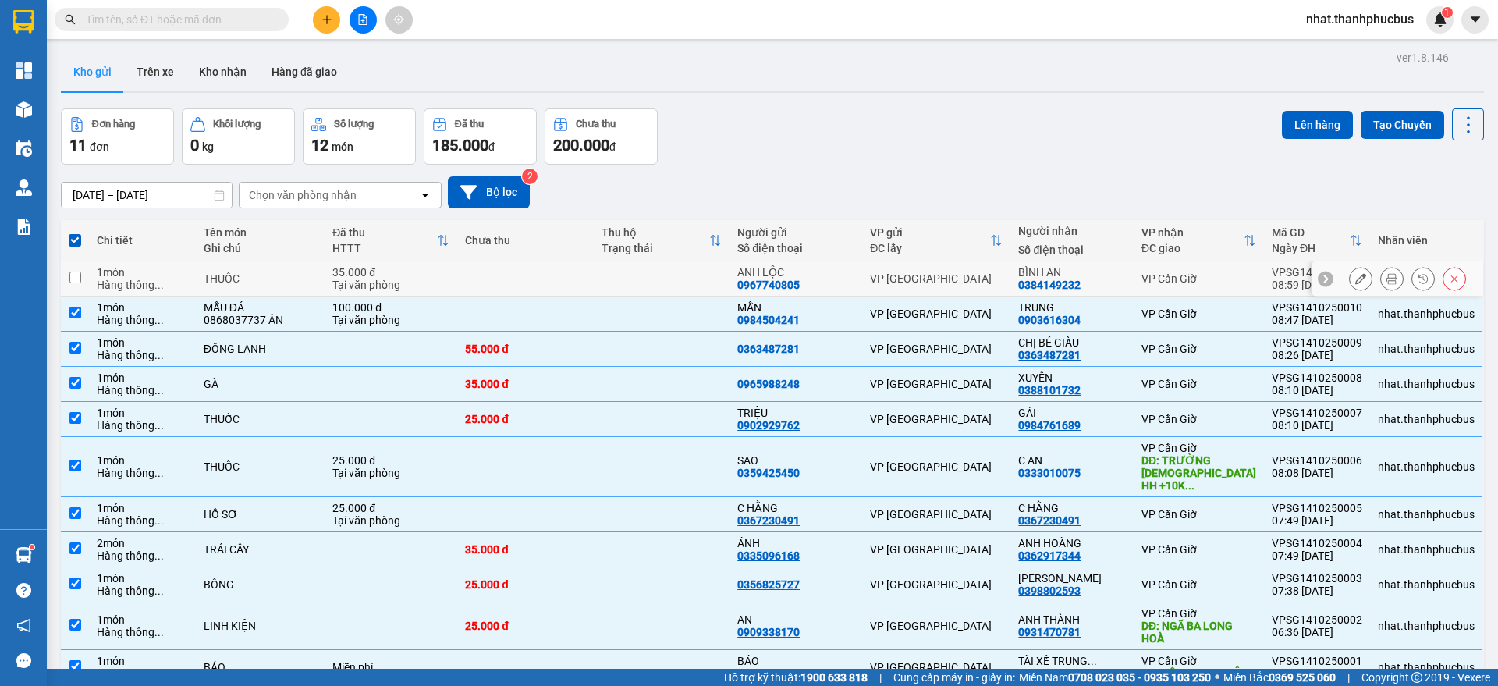
click at [77, 275] on input "checkbox" at bounding box center [75, 277] width 12 height 12
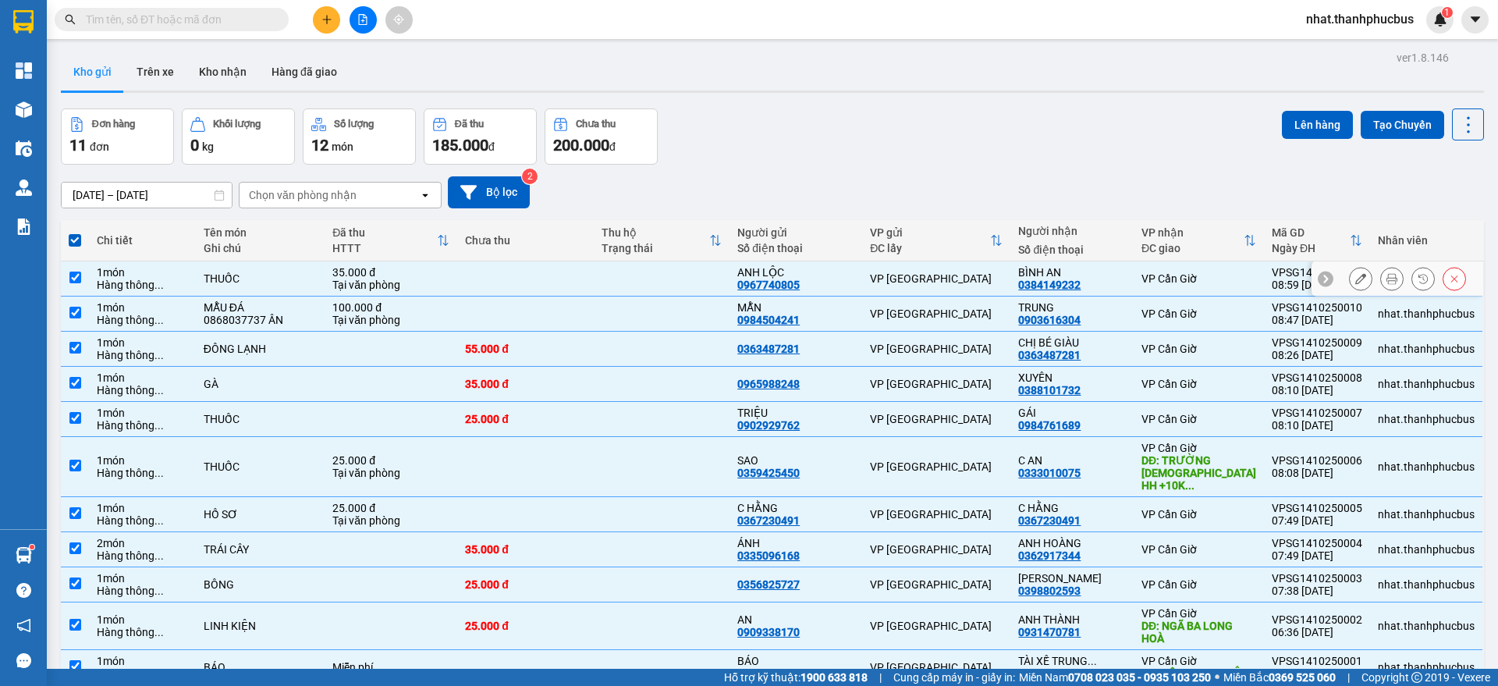
click at [74, 282] on input "checkbox" at bounding box center [75, 277] width 12 height 12
checkbox input "false"
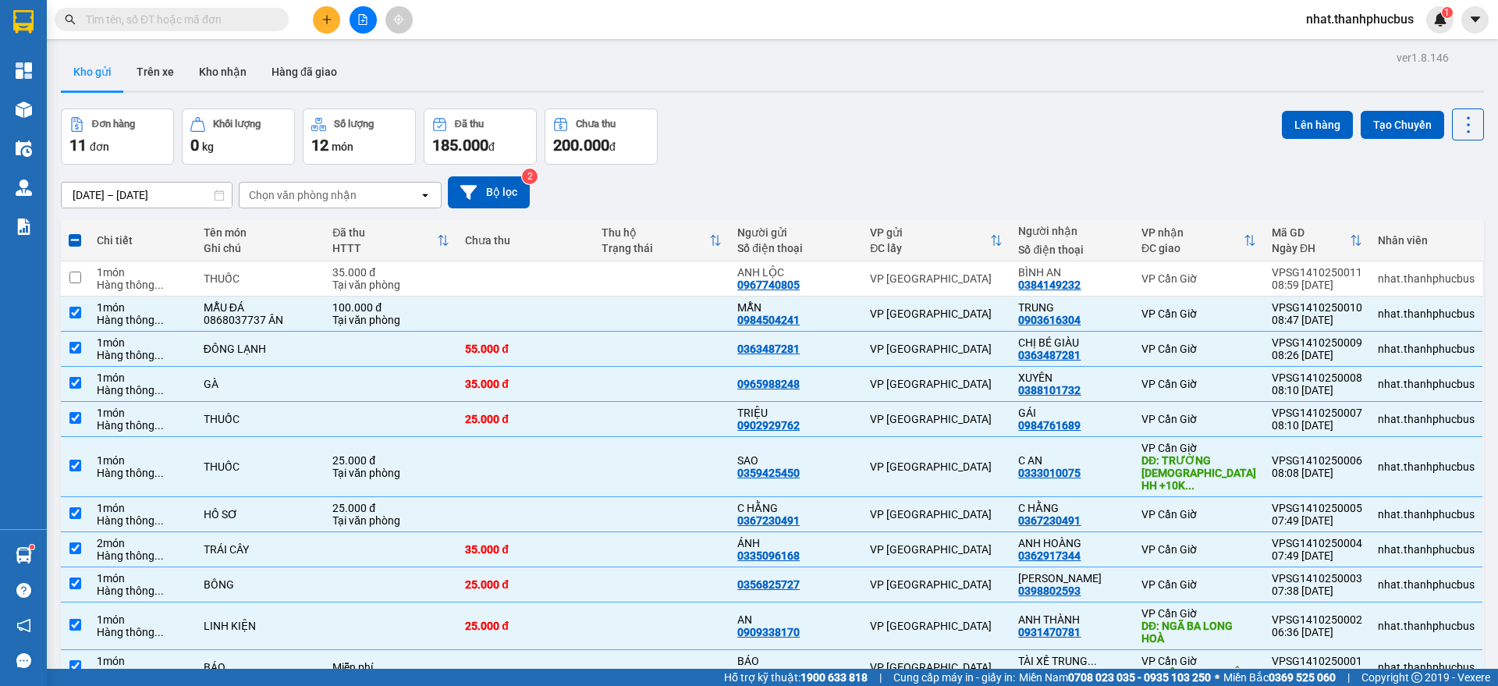
drag, startPoint x: 1300, startPoint y: 127, endPoint x: 1061, endPoint y: 100, distance: 240.3
click at [1061, 100] on div "ver 1.8.146 Kho gửi Trên xe Kho nhận Hàng đã giao Đơn hàng 11 đơn Khối lượng 0 …" at bounding box center [772, 394] width 1435 height 694
click at [1298, 127] on button "Lên hàng" at bounding box center [1317, 125] width 71 height 28
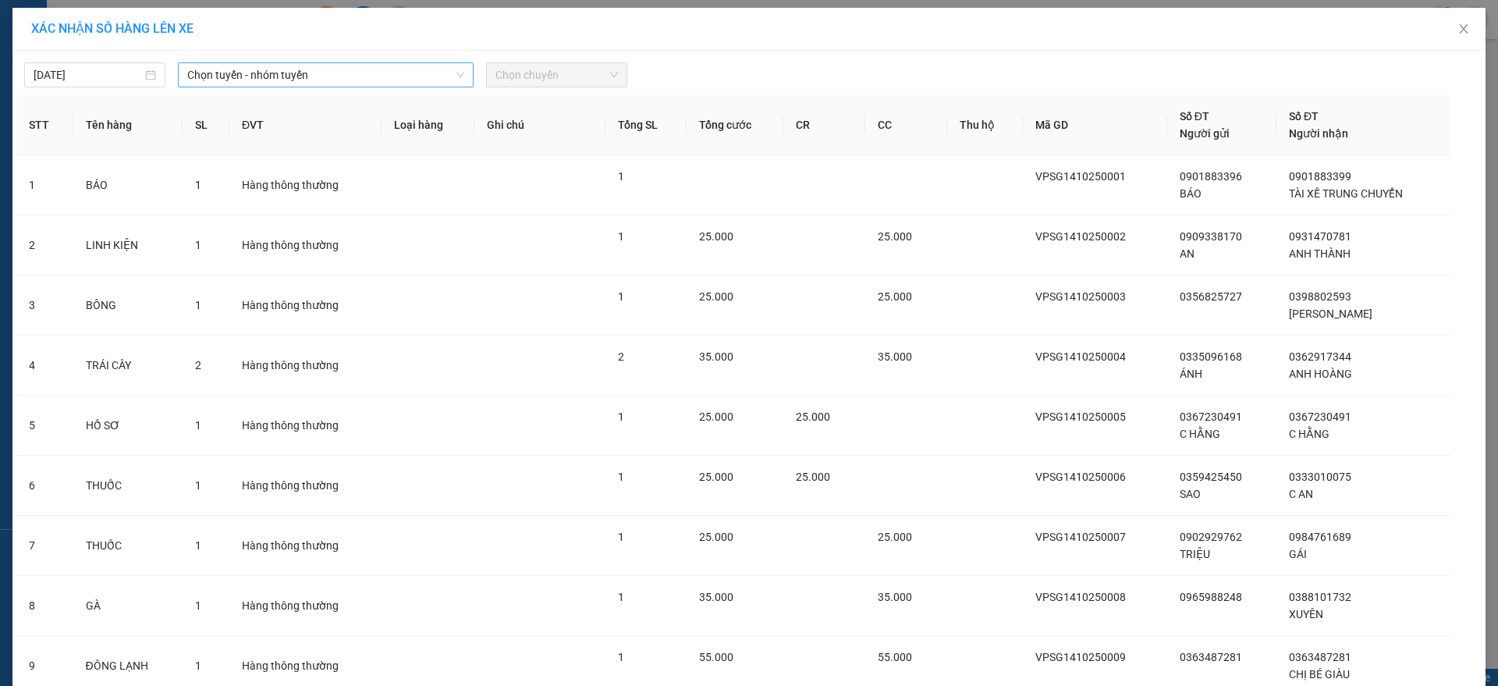
click at [245, 74] on span "Chọn tuyến - nhóm tuyến" at bounding box center [325, 74] width 277 height 23
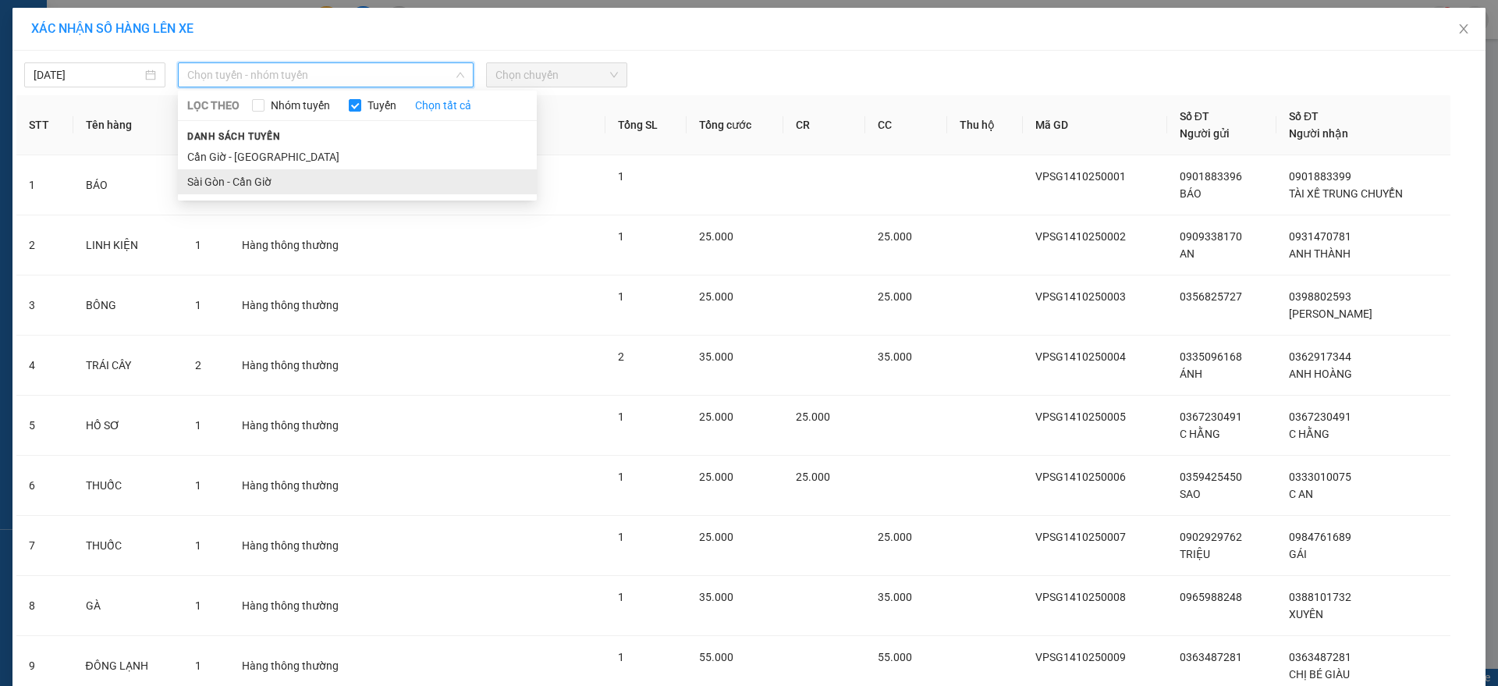
click at [200, 177] on li "Sài Gòn - Cần Giờ" at bounding box center [357, 181] width 359 height 25
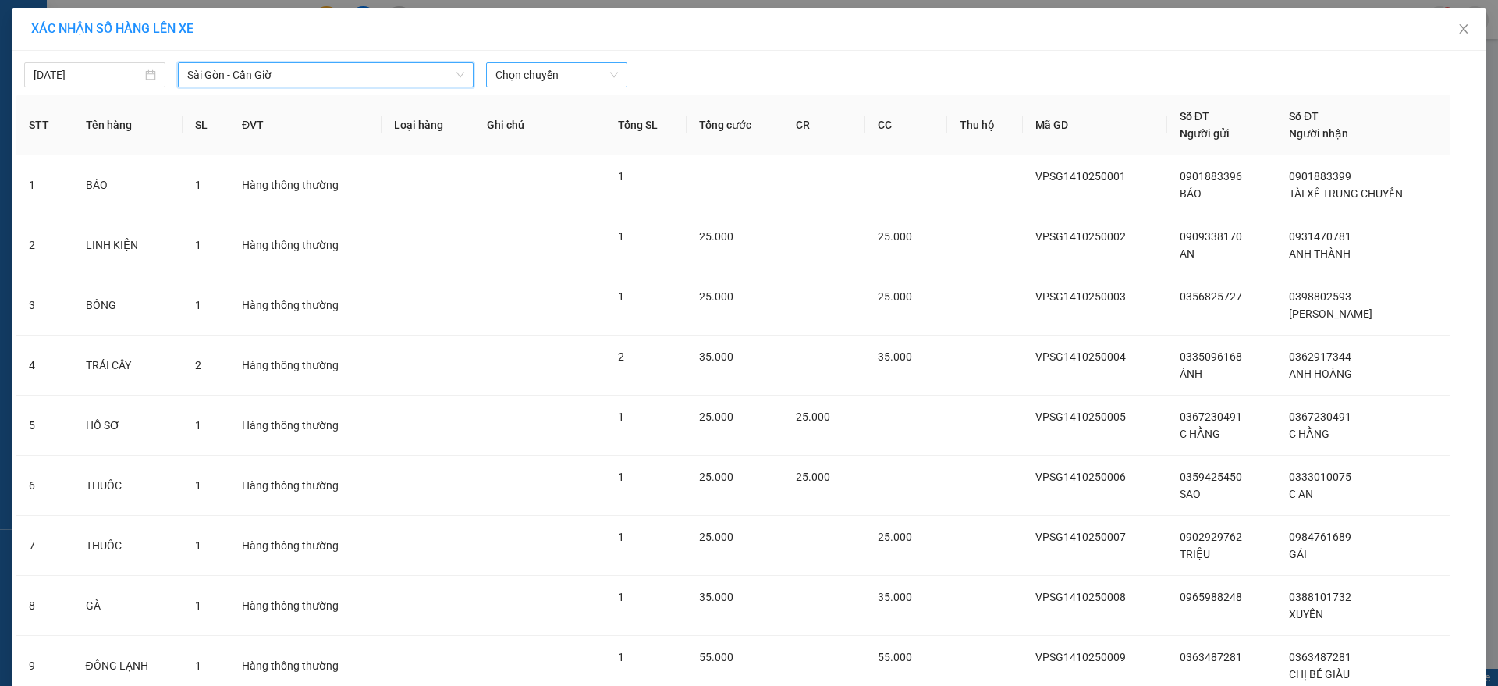
click at [558, 69] on span "Chọn chuyến" at bounding box center [556, 74] width 122 height 23
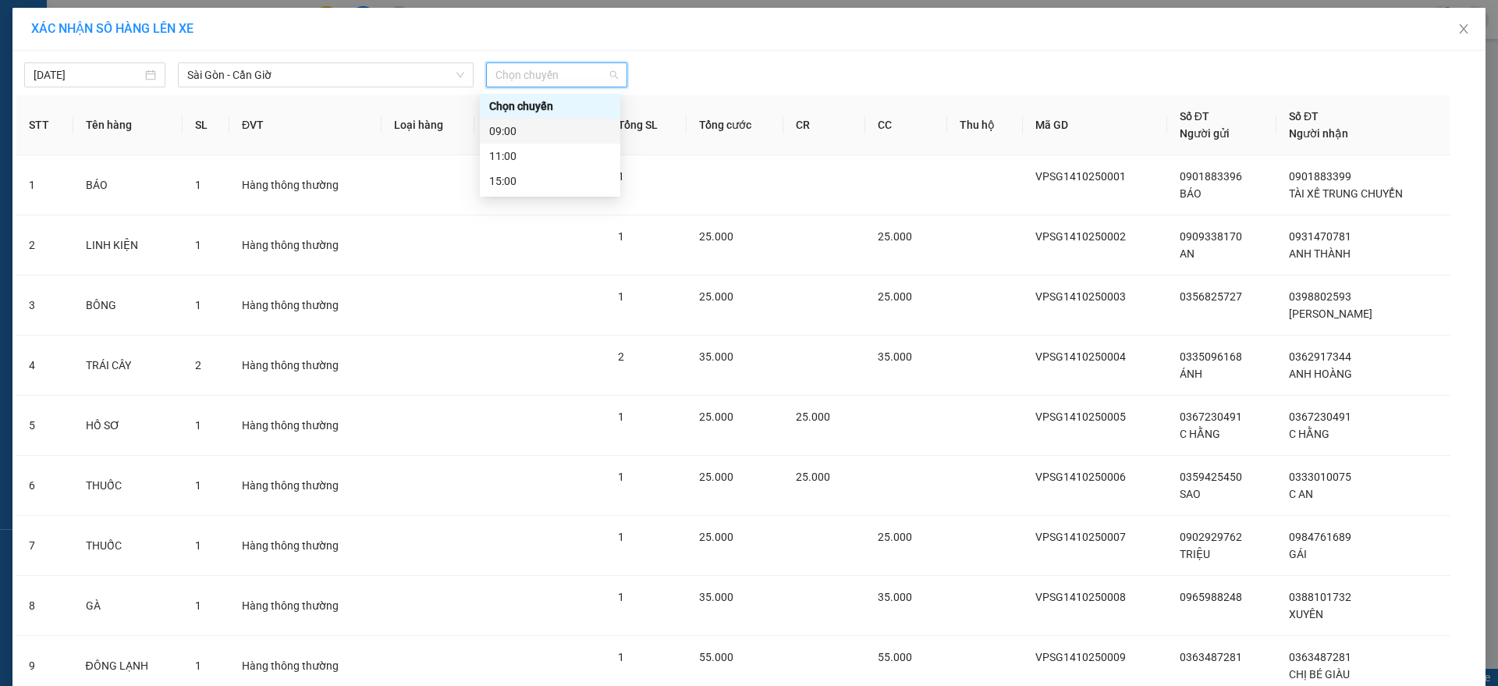
click at [545, 119] on div "09:00" at bounding box center [550, 131] width 140 height 25
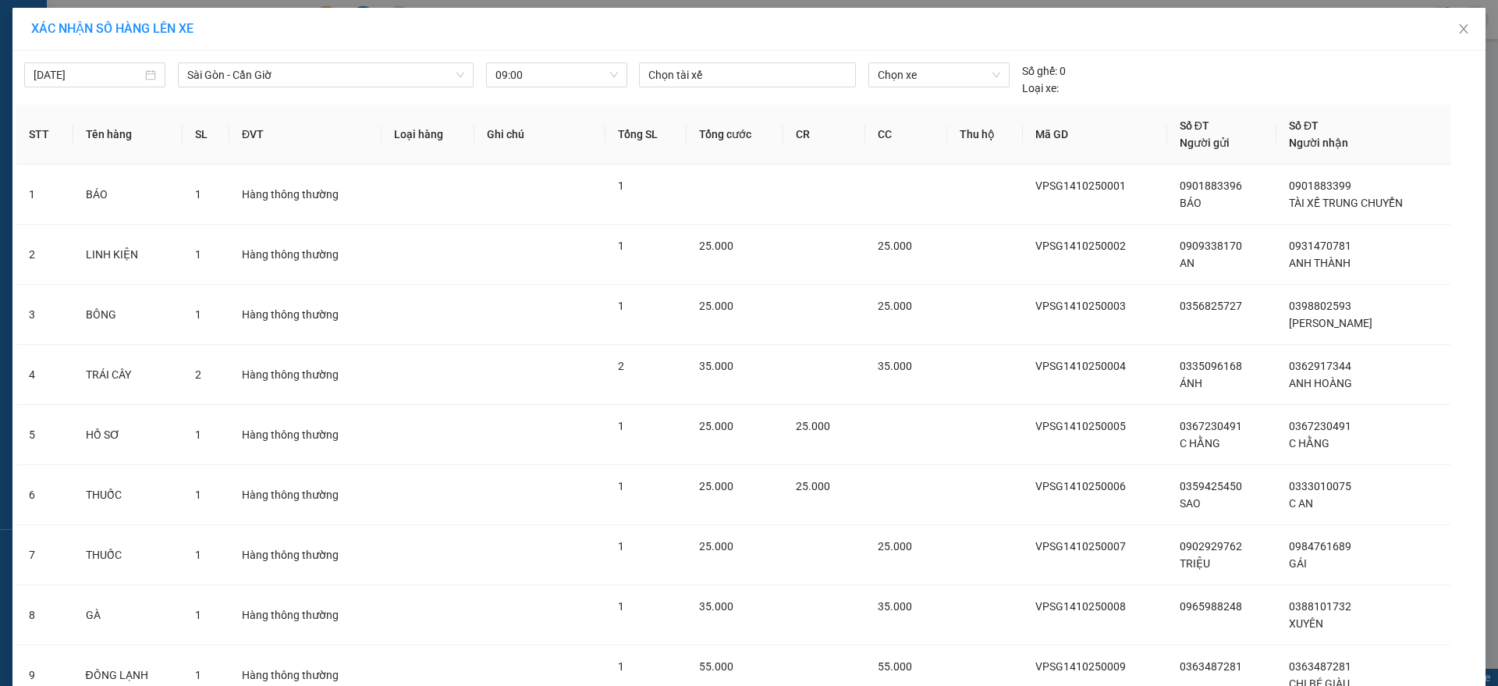
scroll to position [193, 0]
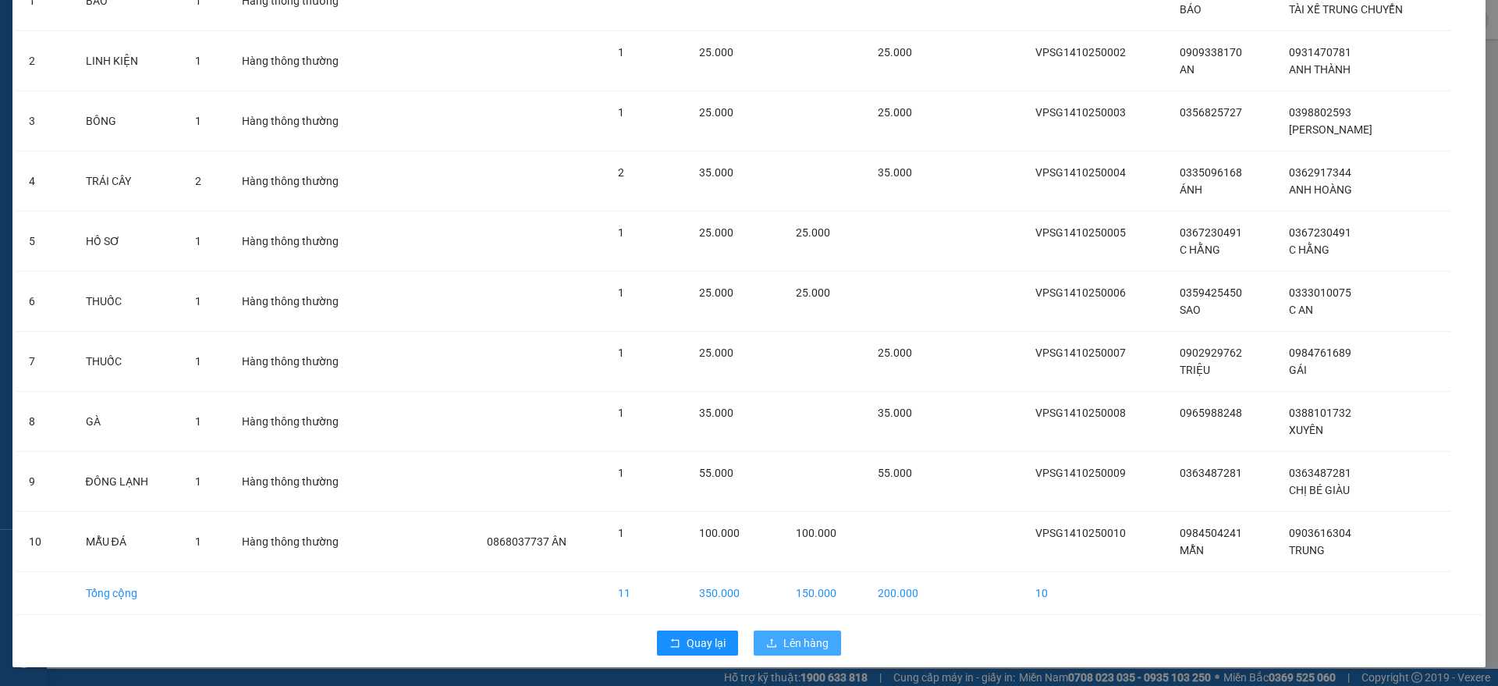
click at [794, 639] on span "Lên hàng" at bounding box center [805, 642] width 45 height 17
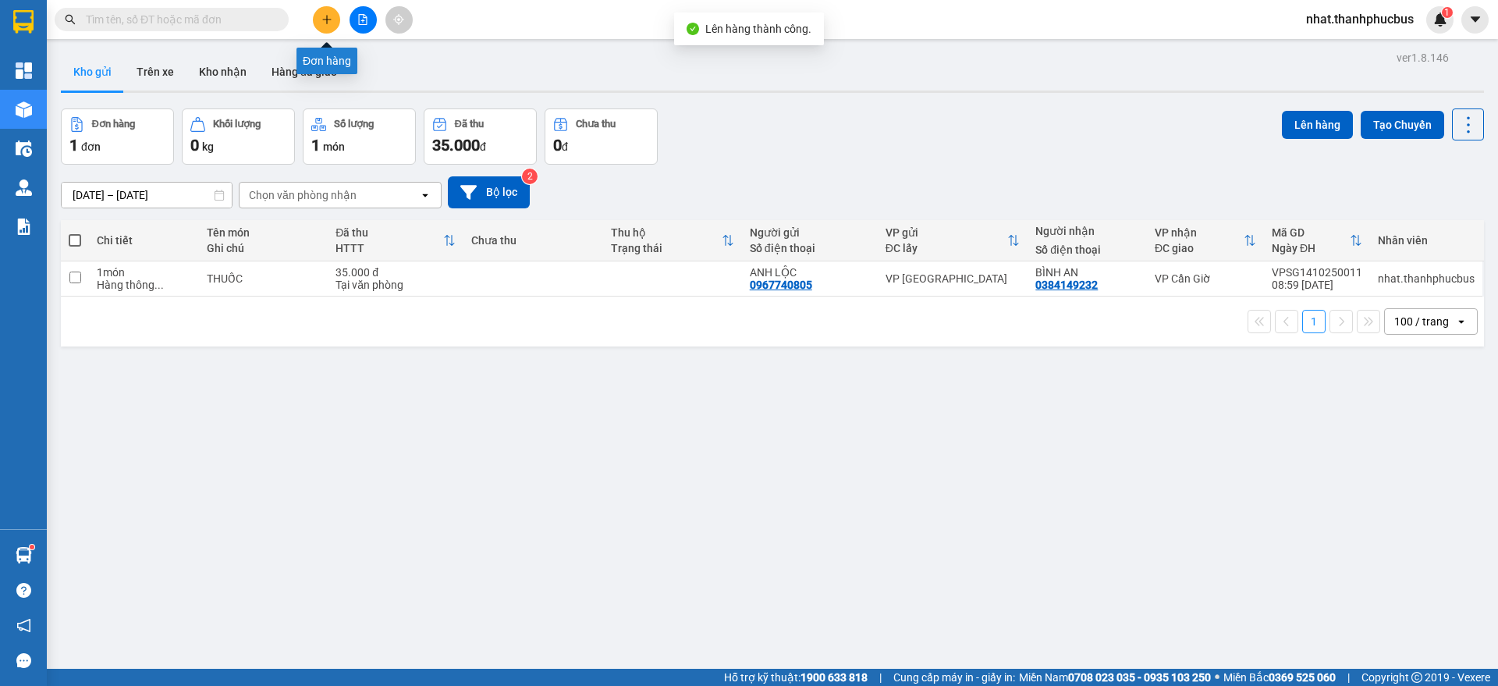
click at [320, 25] on button at bounding box center [326, 19] width 27 height 27
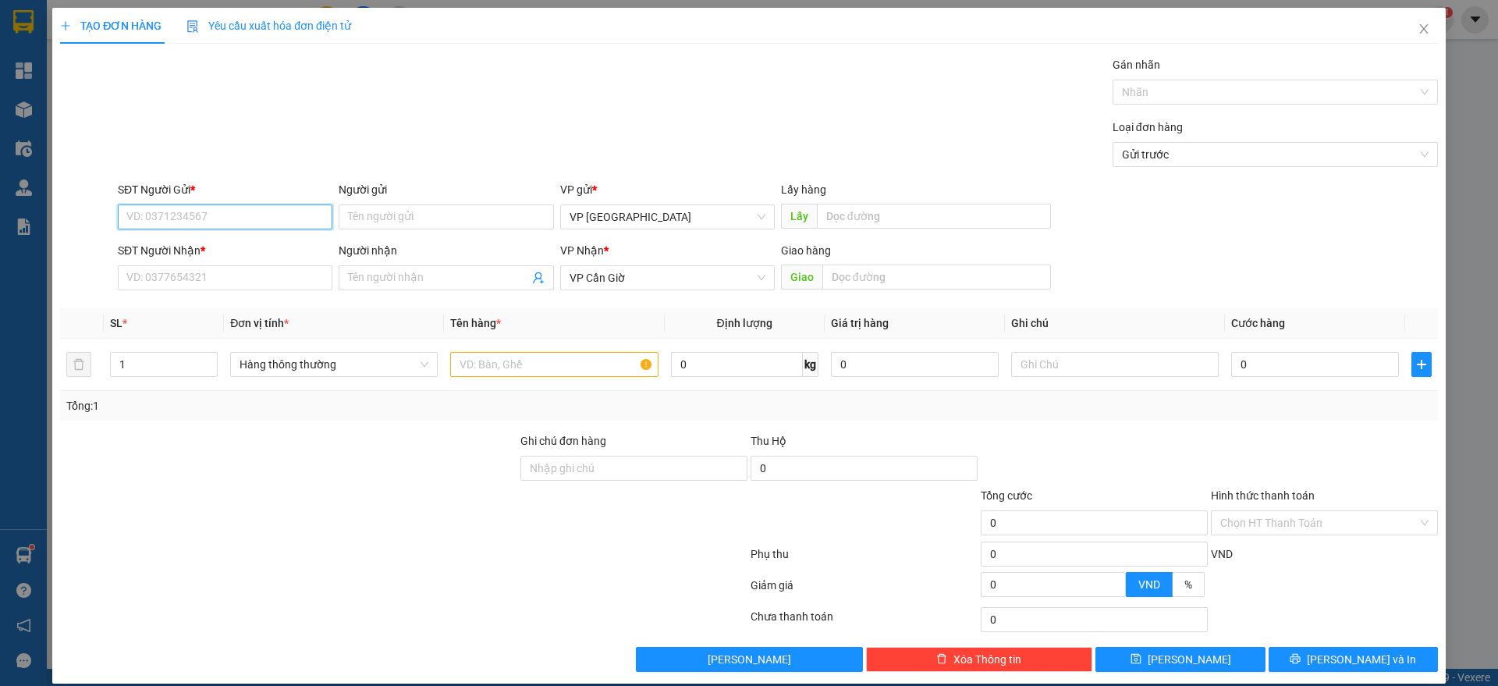
drag, startPoint x: 175, startPoint y: 220, endPoint x: 625, endPoint y: -115, distance: 560.9
click at [625, 0] on html "Kết quả tìm kiếm ( 0 ) Bộ lọc No Data nhat.thanhphucbus 1 Tổng Quan Kho hàng mớ…" at bounding box center [749, 343] width 1498 height 686
click at [211, 247] on div "0938642997 - LỘC" at bounding box center [222, 247] width 193 height 17
type input "0938642997"
click at [190, 273] on input "SĐT Người Nhận *" at bounding box center [225, 277] width 215 height 25
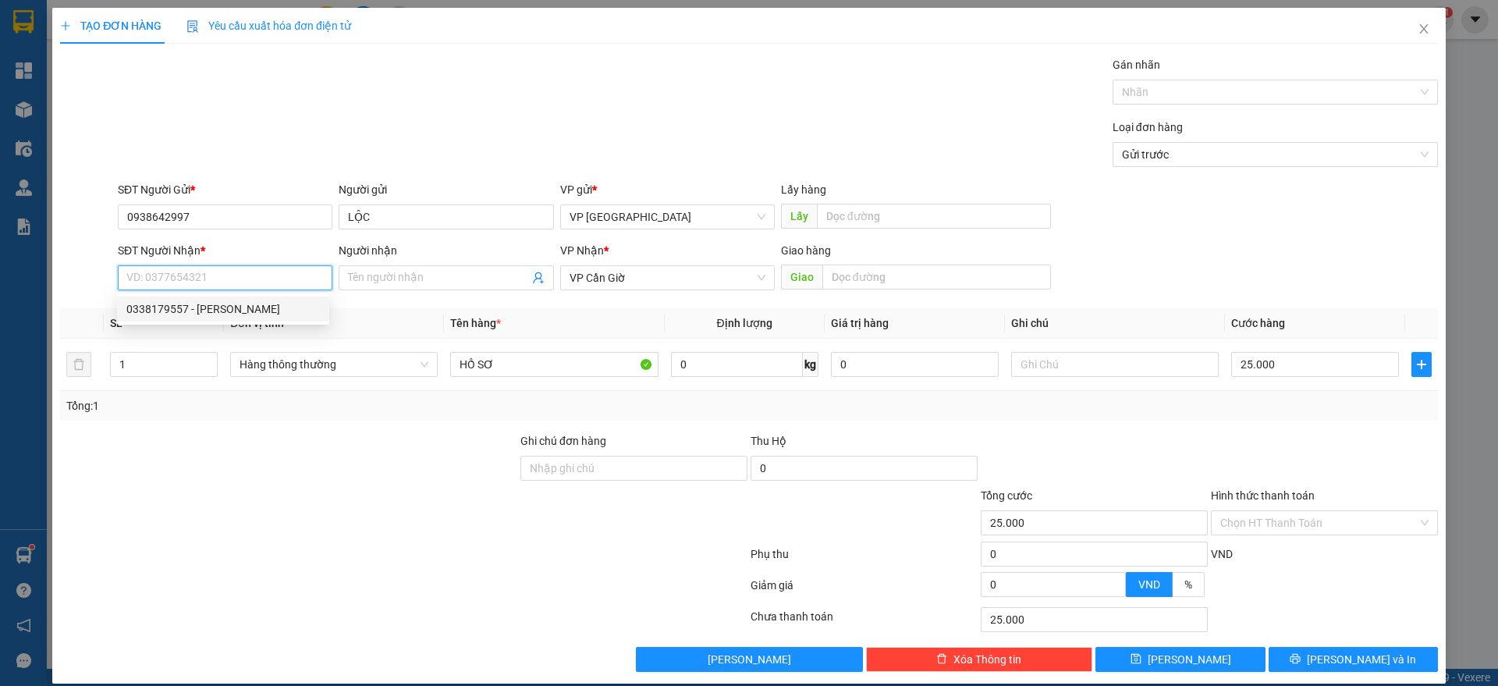
click at [159, 316] on div "0338179557 - [PERSON_NAME]" at bounding box center [222, 308] width 193 height 17
click at [1279, 533] on input "Hình thức thanh toán" at bounding box center [1318, 522] width 197 height 23
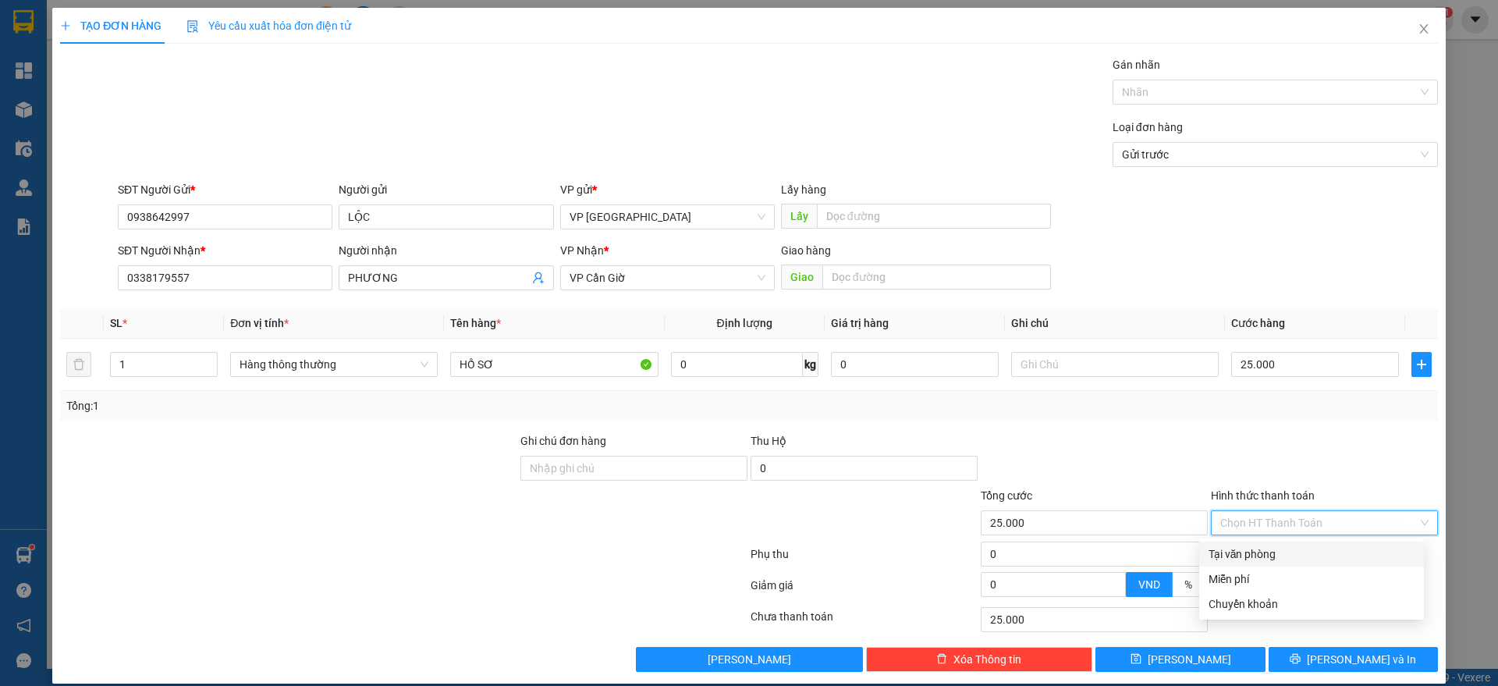
click at [1242, 552] on div "Tại văn phòng" at bounding box center [1311, 553] width 206 height 17
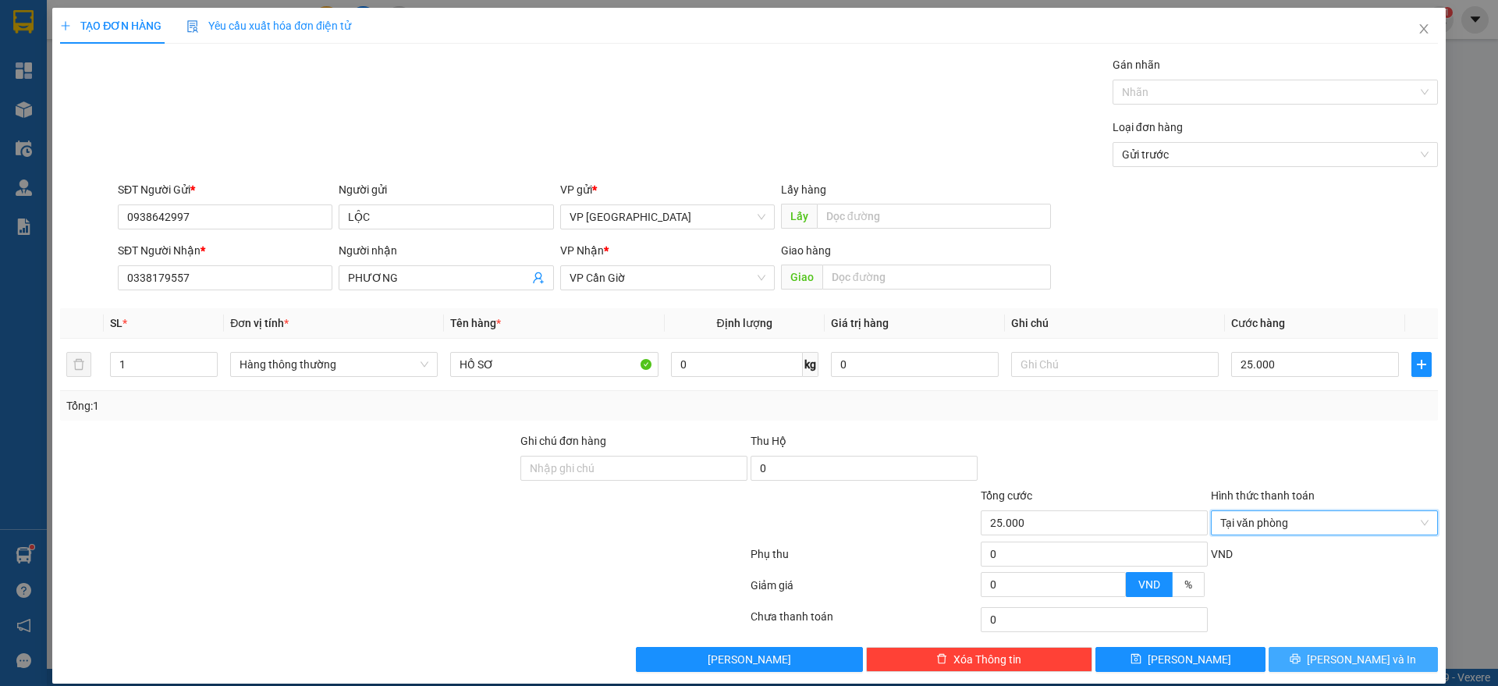
click at [1304, 650] on button "[PERSON_NAME] và In" at bounding box center [1352, 659] width 169 height 25
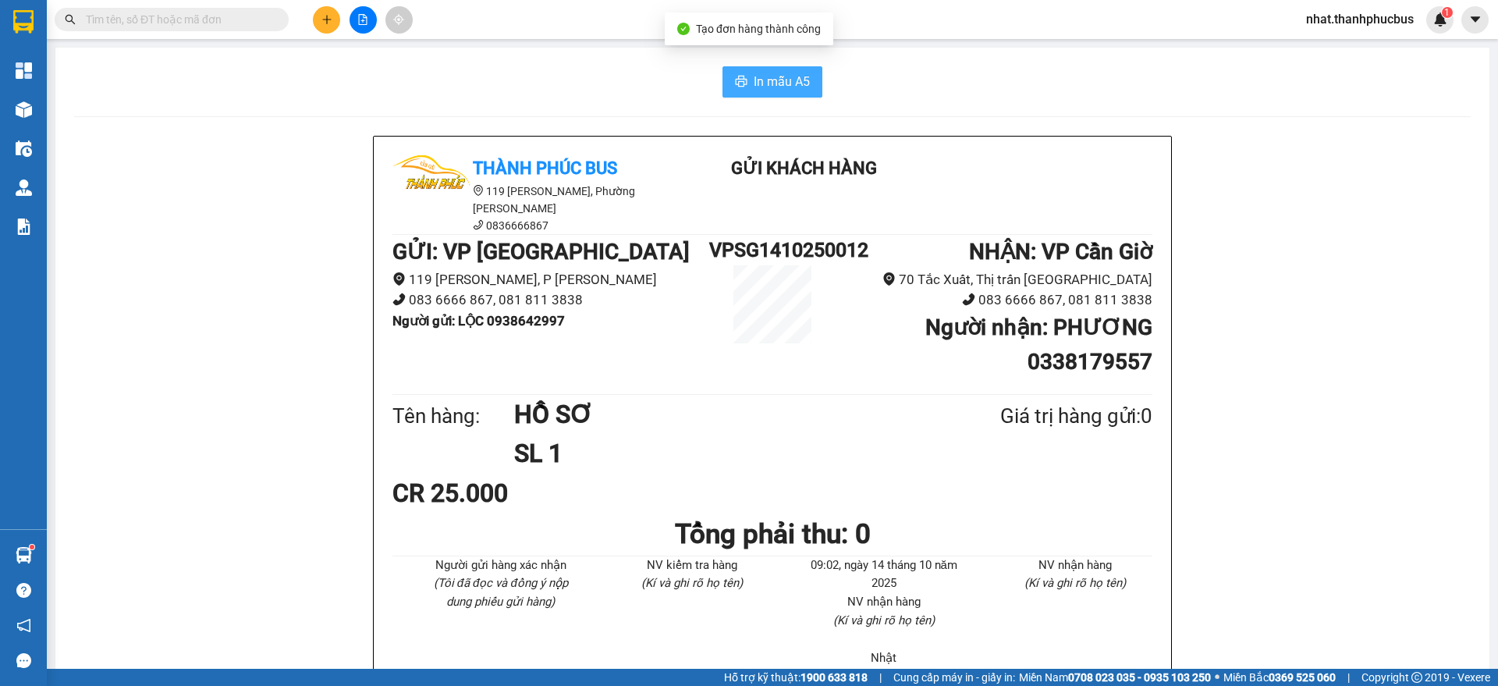
click at [768, 81] on span "In mẫu A5" at bounding box center [782, 82] width 56 height 20
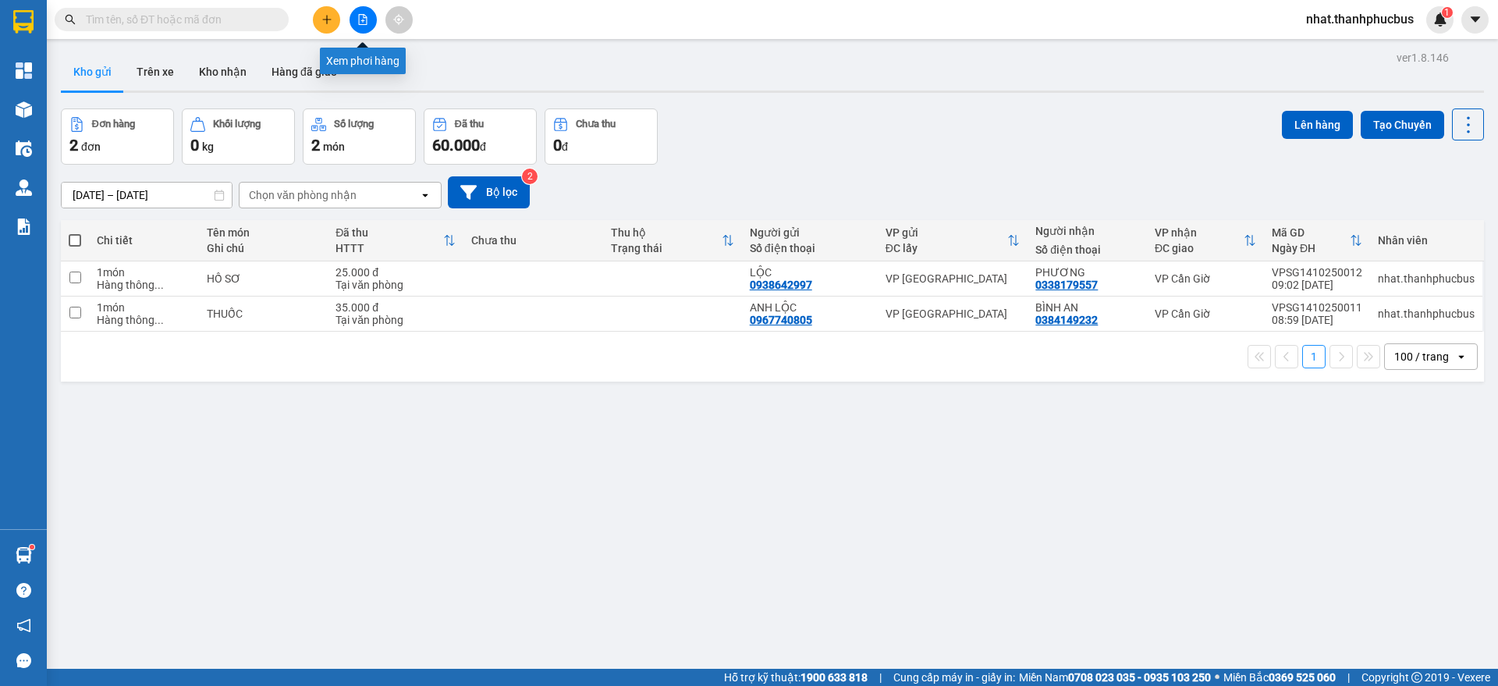
click at [367, 21] on icon "file-add" at bounding box center [363, 19] width 9 height 11
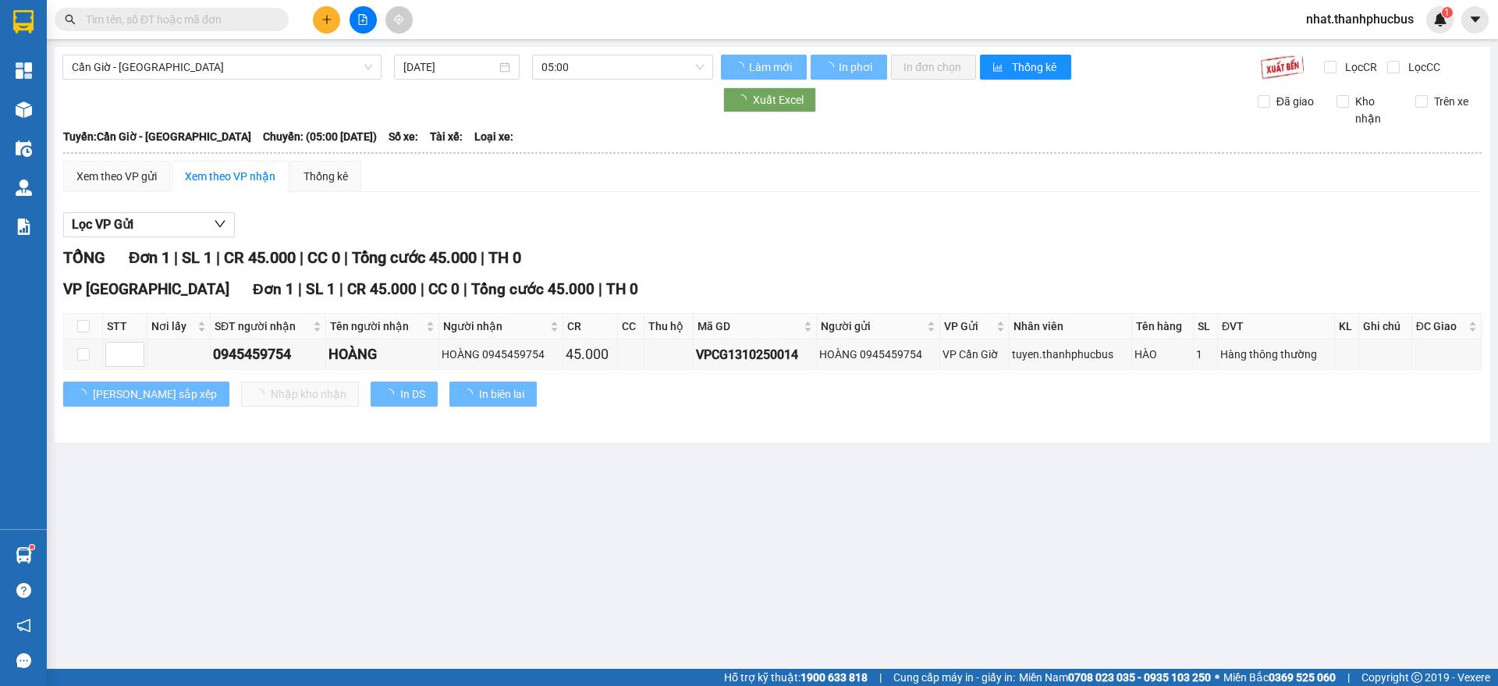
click at [180, 55] on div "Cần Giờ - [GEOGRAPHIC_DATA]" at bounding box center [221, 67] width 319 height 25
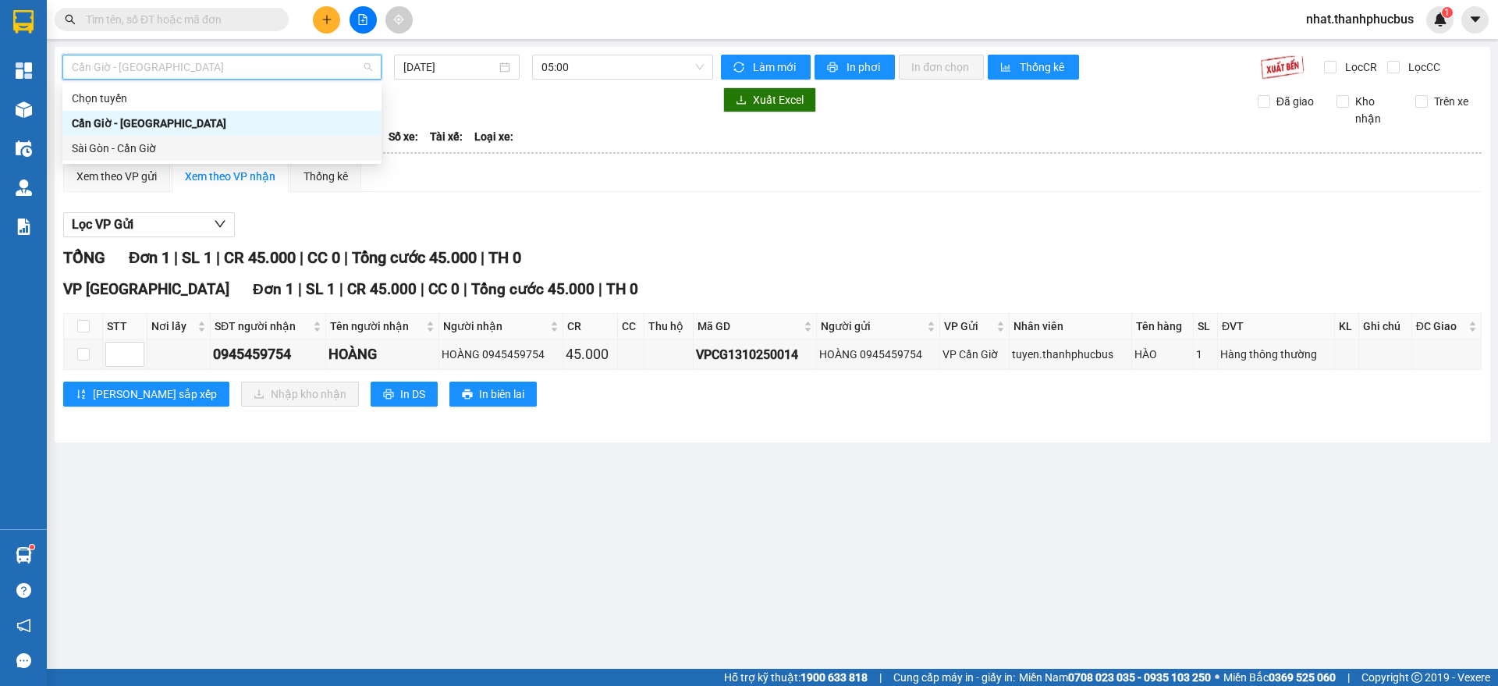
click at [118, 153] on div "Sài Gòn - Cần Giờ" at bounding box center [222, 148] width 300 height 17
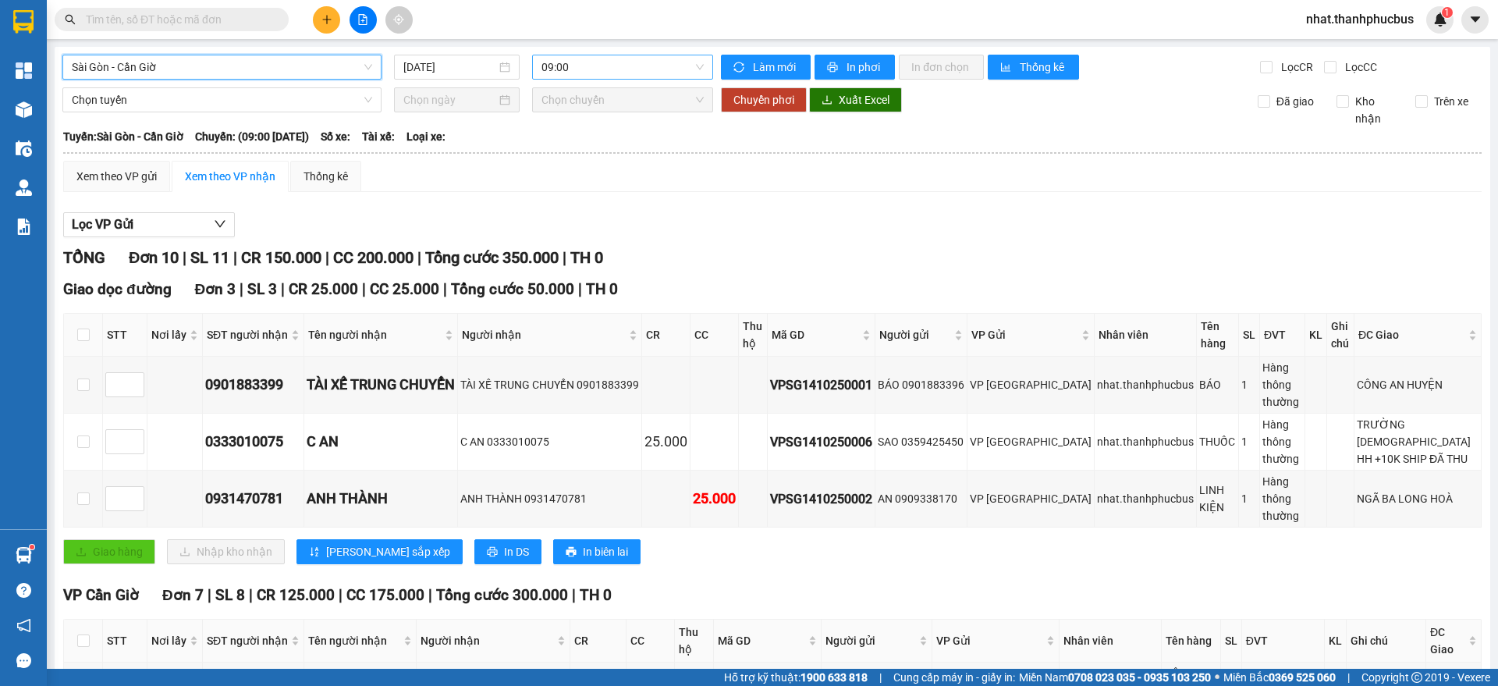
click at [576, 72] on span "09:00" at bounding box center [622, 66] width 162 height 23
click at [810, 178] on div "Xem theo VP gửi Xem theo VP nhận Thống kê" at bounding box center [772, 176] width 1418 height 31
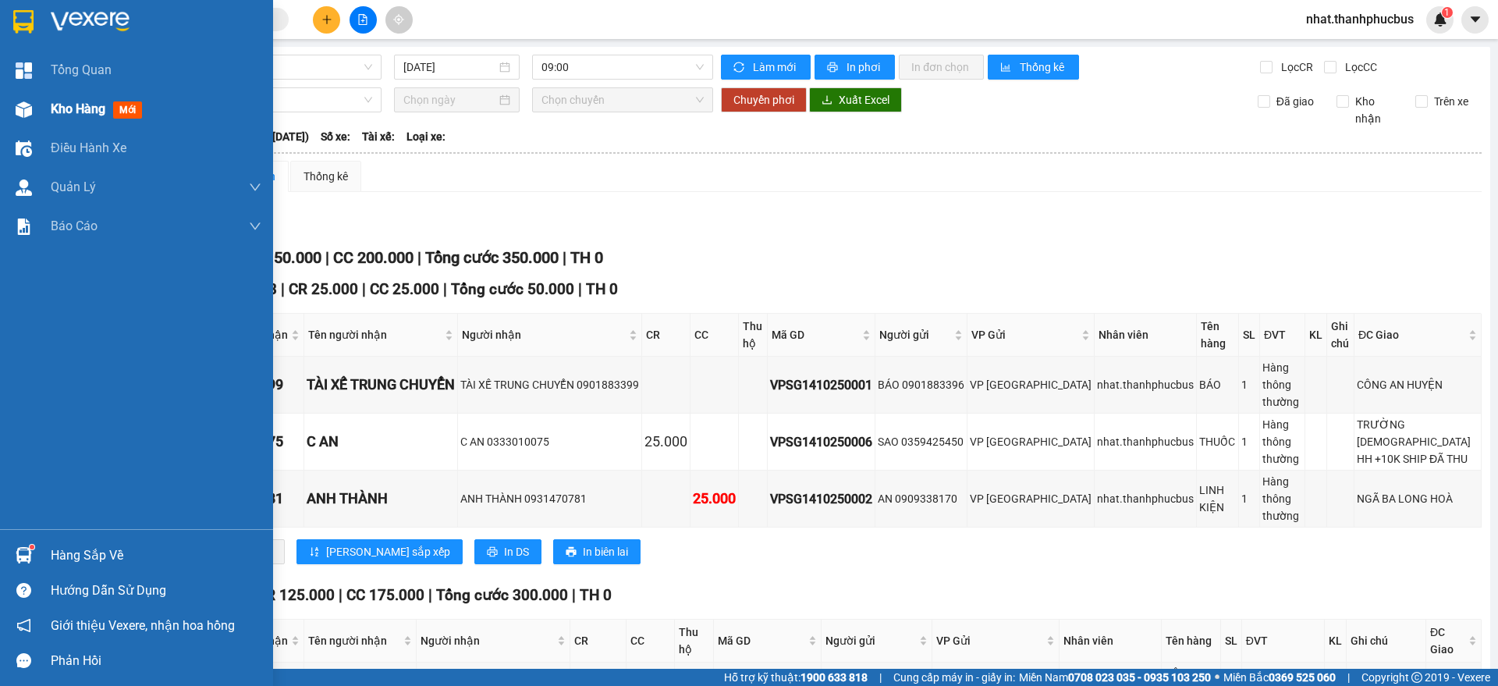
click at [62, 105] on span "Kho hàng" at bounding box center [78, 108] width 55 height 15
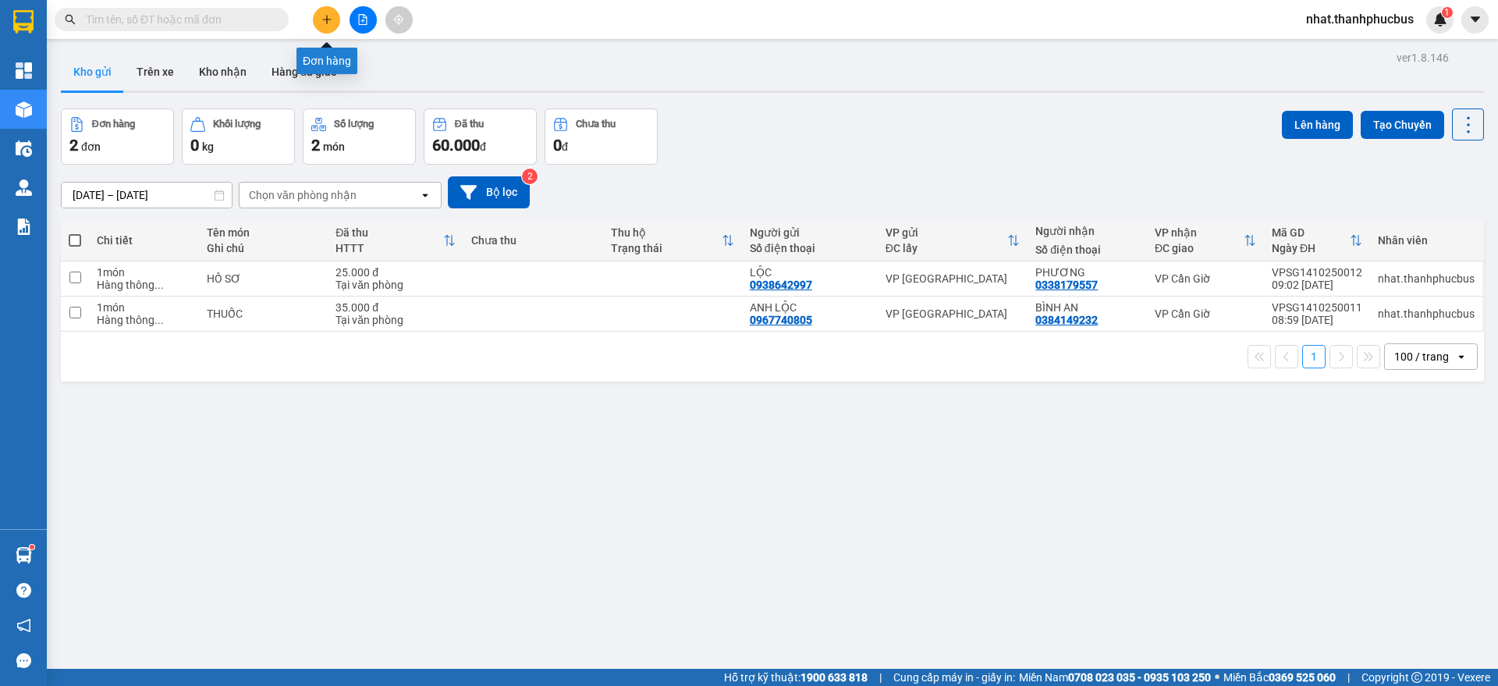
click at [324, 23] on icon "plus" at bounding box center [326, 19] width 11 height 11
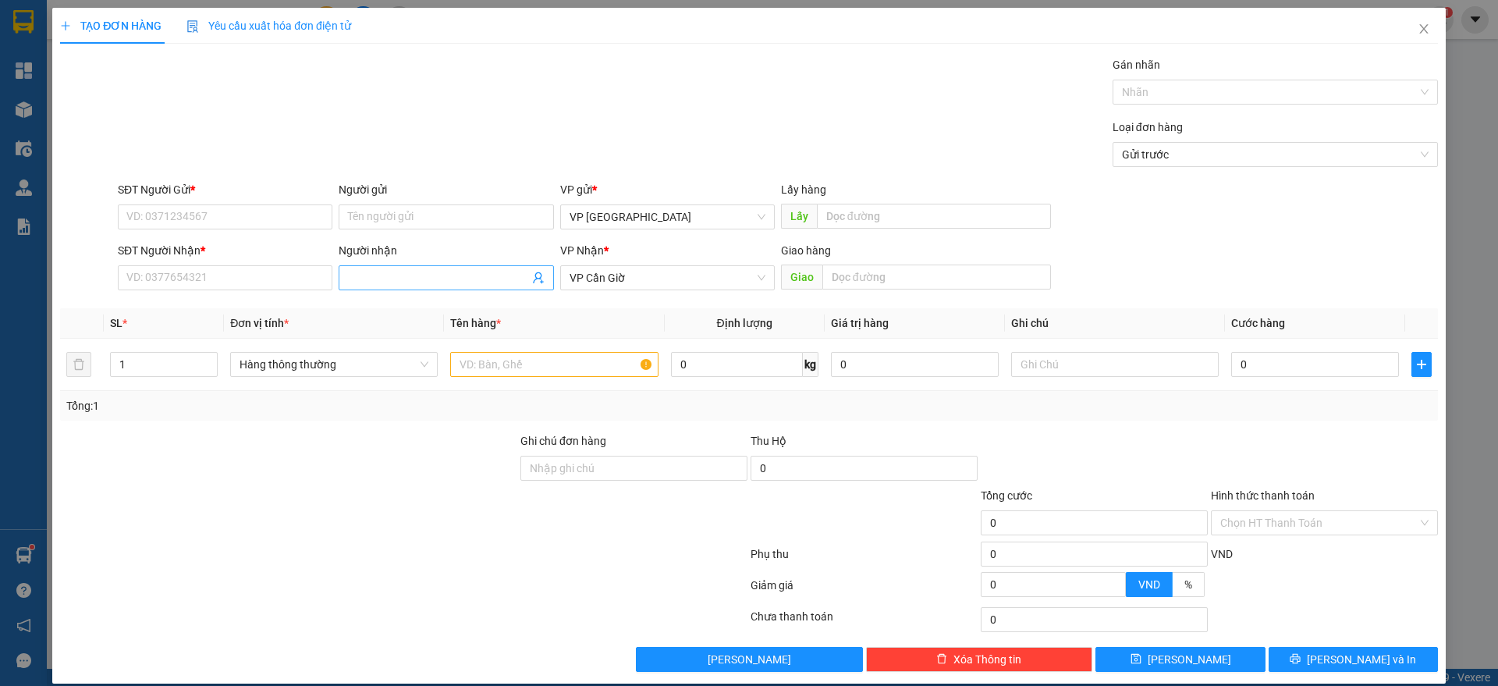
click at [368, 279] on input "Người nhận" at bounding box center [438, 277] width 180 height 17
click at [409, 300] on div "CHỊ HẢO VÉ SỐ - 0772933988" at bounding box center [441, 308] width 193 height 17
click at [230, 278] on input "0772933988" at bounding box center [225, 277] width 215 height 25
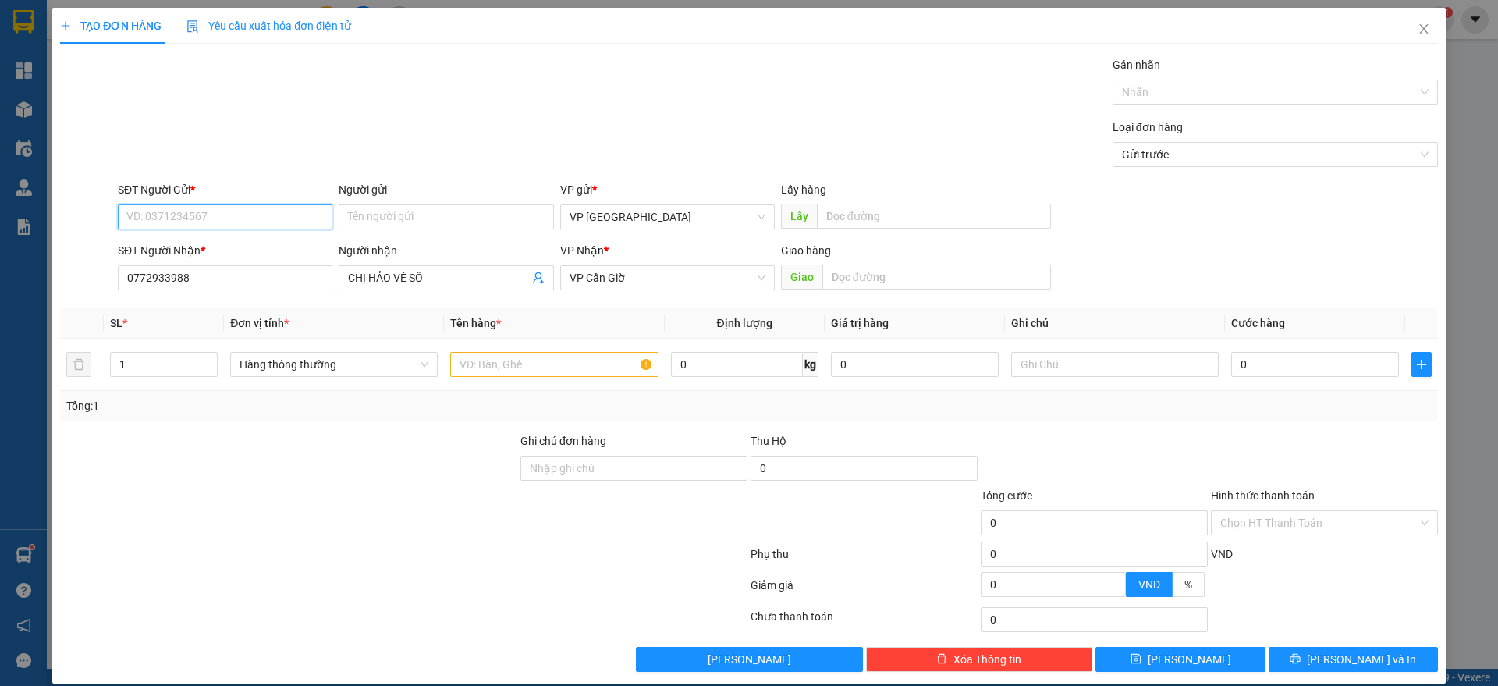
click at [213, 220] on input "SĐT Người Gửi *" at bounding box center [225, 216] width 215 height 25
paste input "0772933988"
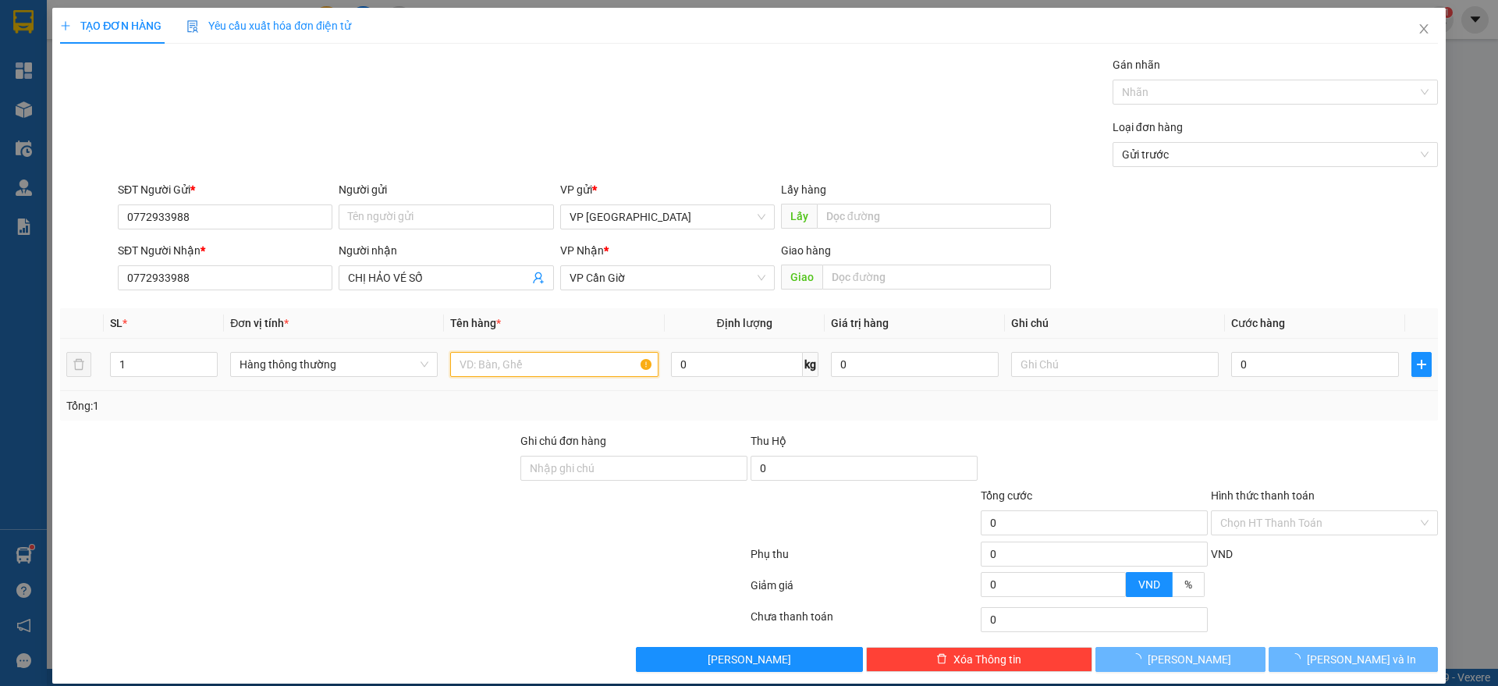
click at [543, 374] on input "text" at bounding box center [554, 364] width 208 height 25
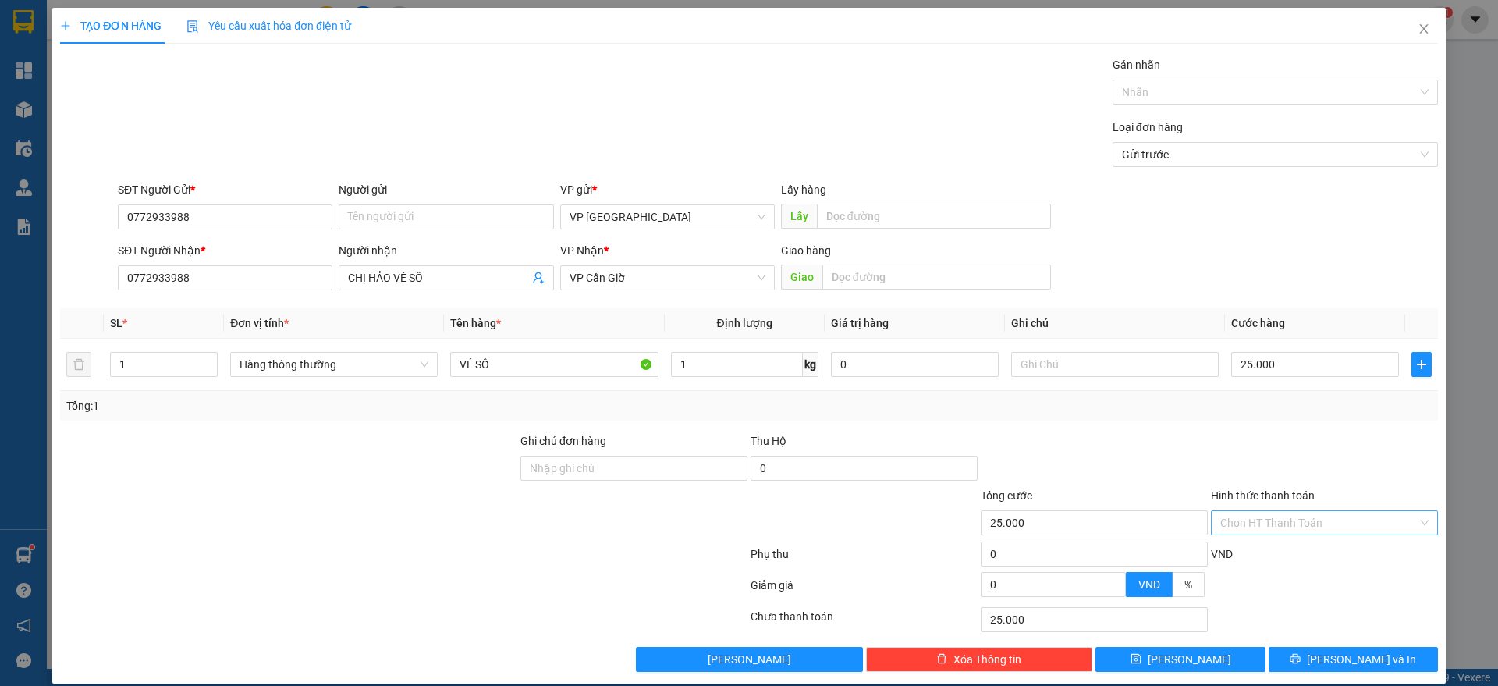
click at [1236, 527] on input "Hình thức thanh toán" at bounding box center [1318, 522] width 197 height 23
click at [1261, 552] on div "Tại văn phòng" at bounding box center [1311, 553] width 206 height 17
click at [1371, 670] on button "[PERSON_NAME] và In" at bounding box center [1352, 659] width 169 height 25
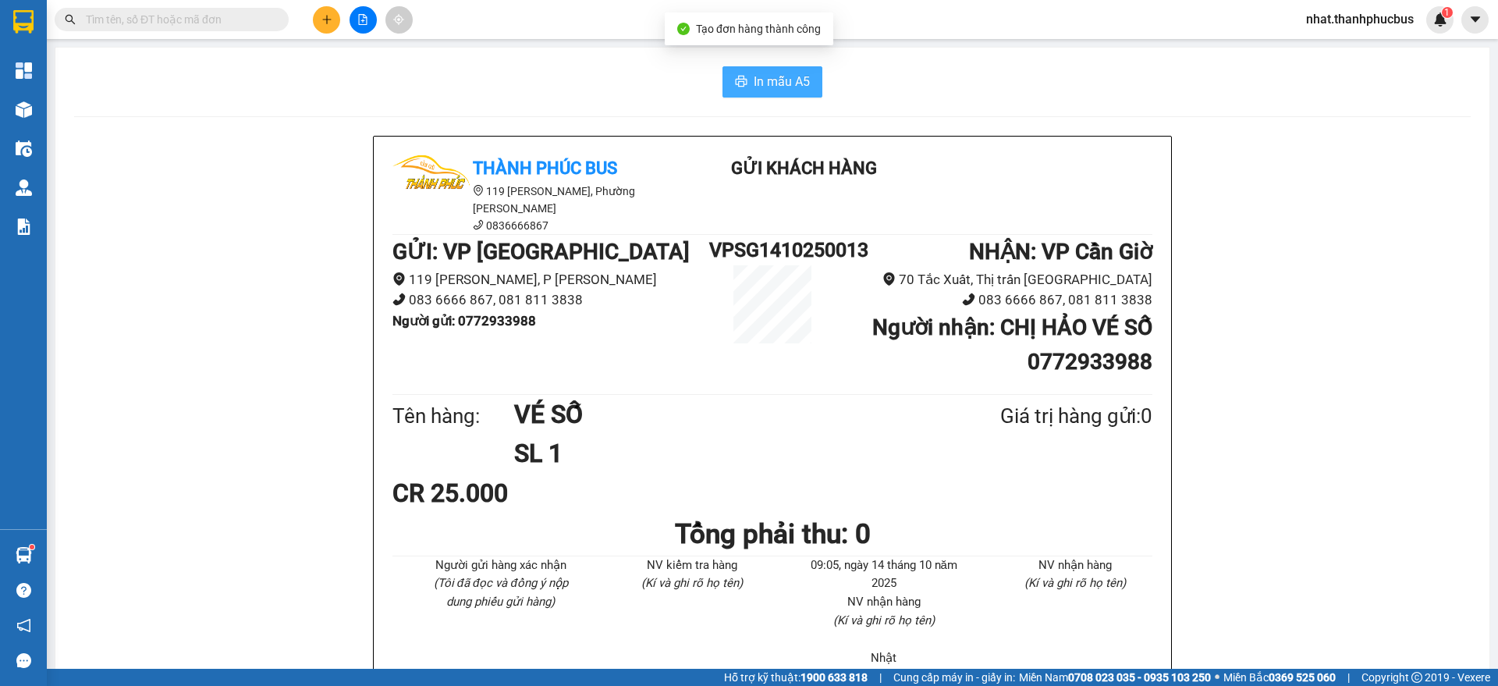
click at [761, 87] on span "In mẫu A5" at bounding box center [782, 82] width 56 height 20
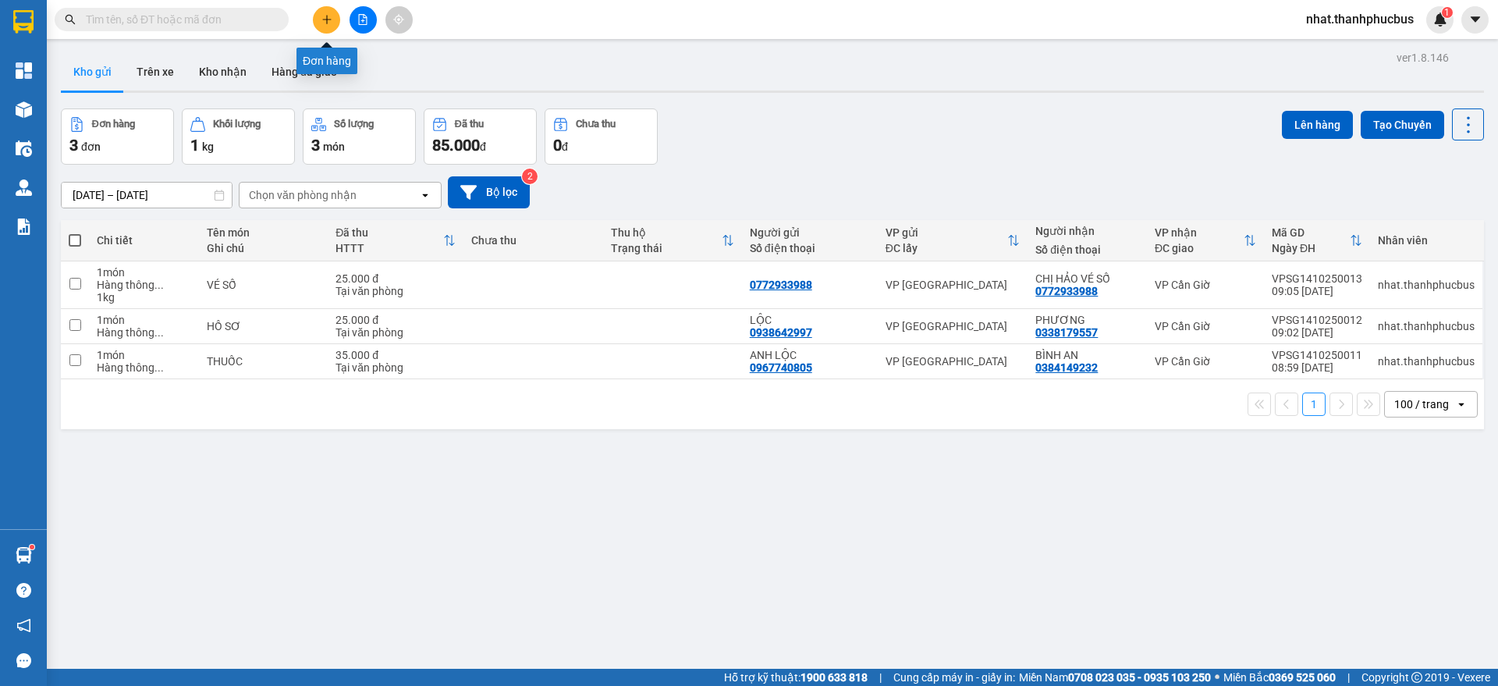
click at [323, 22] on icon "plus" at bounding box center [326, 19] width 11 height 11
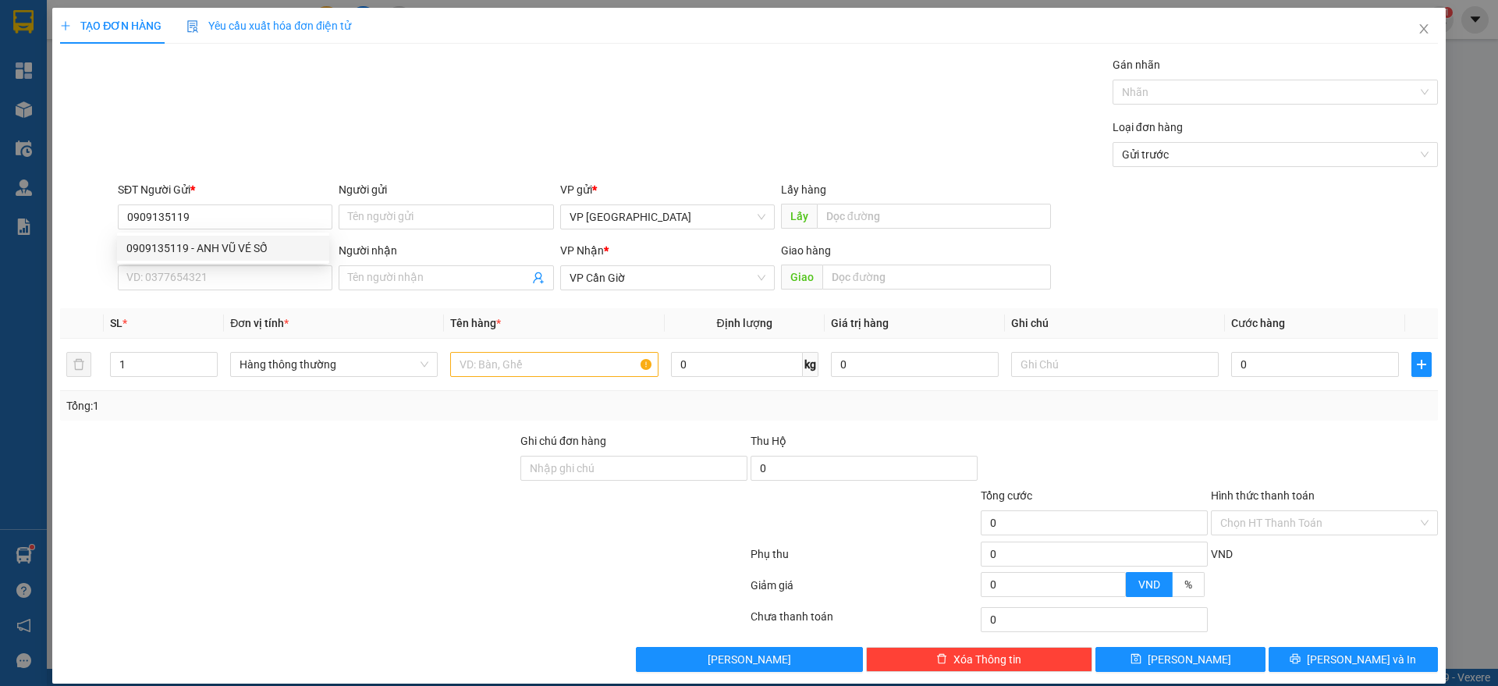
click at [268, 234] on div "0909135119 0909135119 - ANH VŨ VÉ SỐ" at bounding box center [223, 247] width 212 height 31
click at [268, 222] on input "0909135119" at bounding box center [225, 216] width 215 height 25
click at [267, 256] on div "0909135119 - ANH VŨ VÉ SỐ" at bounding box center [222, 247] width 193 height 17
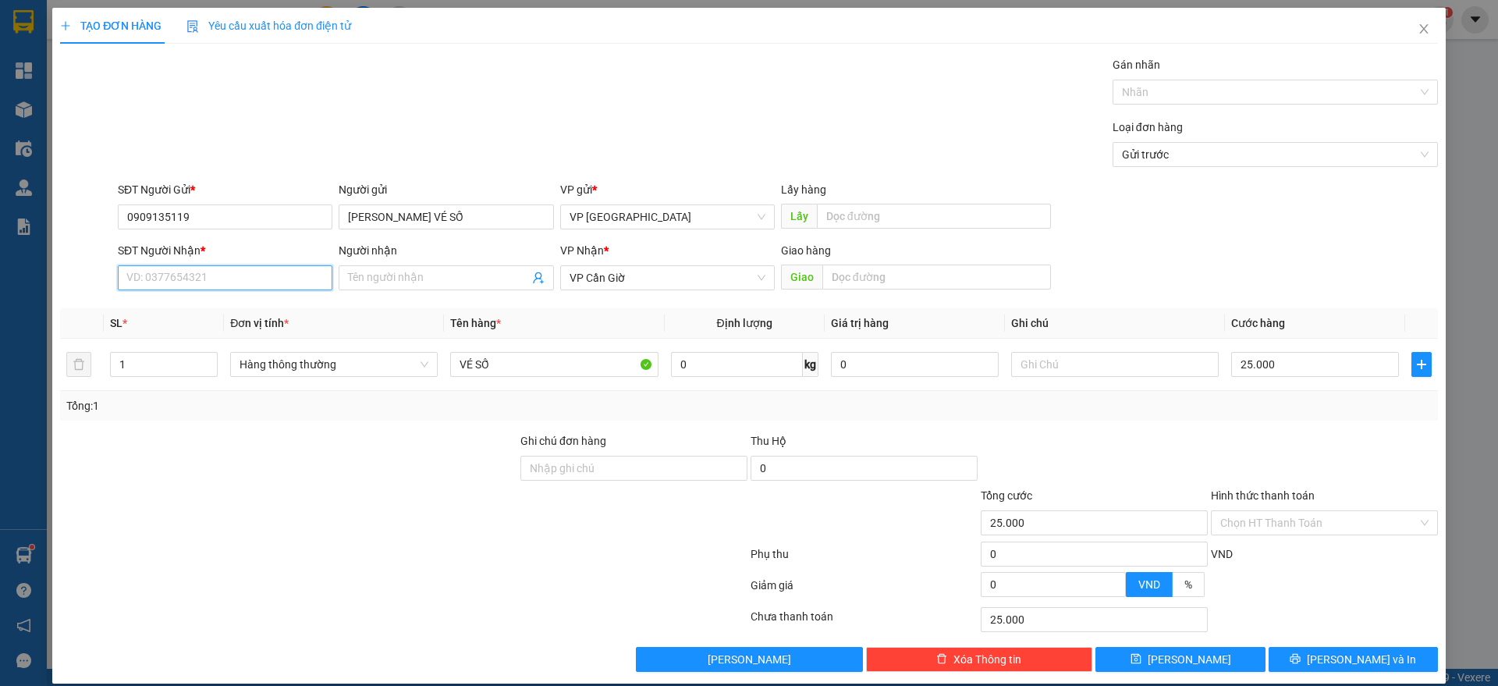
click at [249, 277] on input "SĐT Người Nhận *" at bounding box center [225, 277] width 215 height 25
click at [248, 314] on div "0772933988 - CHỊ HẢO VÉ SỐ" at bounding box center [222, 308] width 193 height 17
click at [1338, 658] on span "[PERSON_NAME] và In" at bounding box center [1361, 659] width 109 height 17
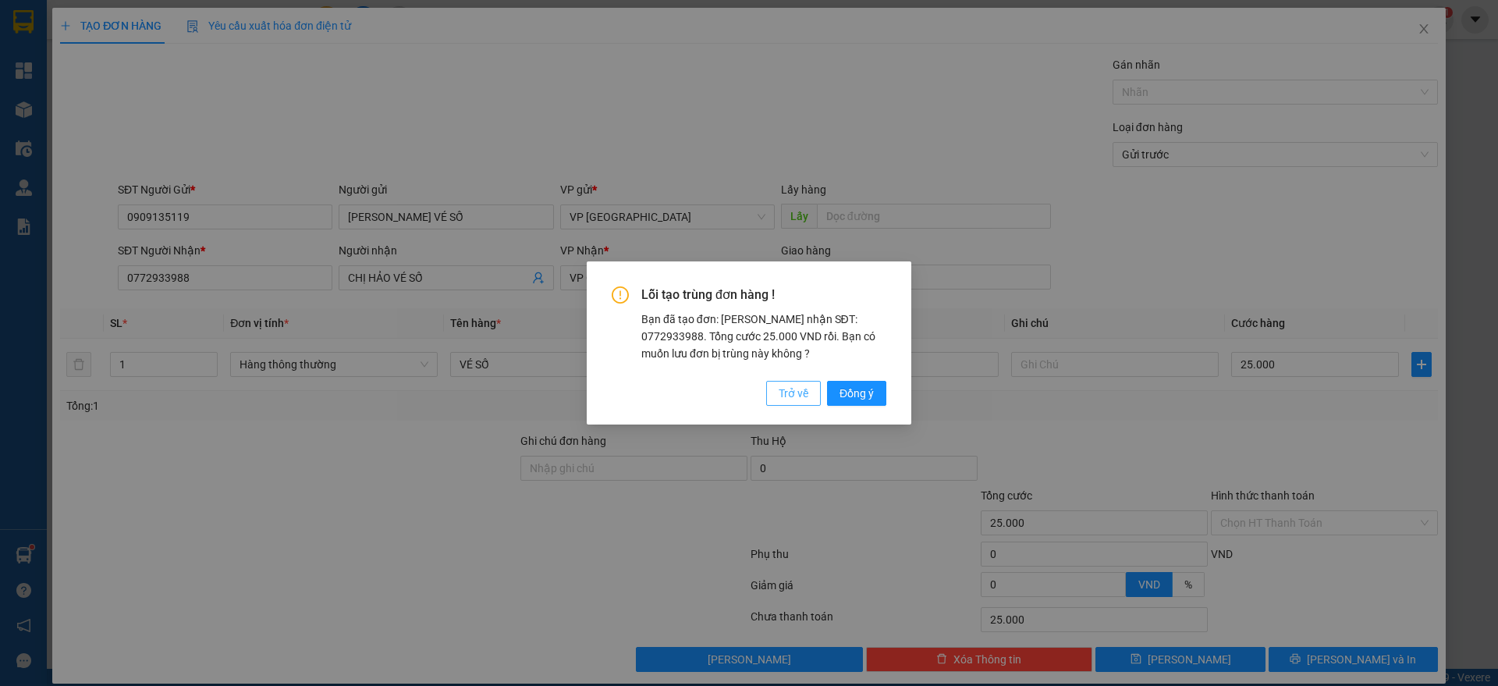
click at [805, 396] on span "Trở về" at bounding box center [794, 393] width 30 height 17
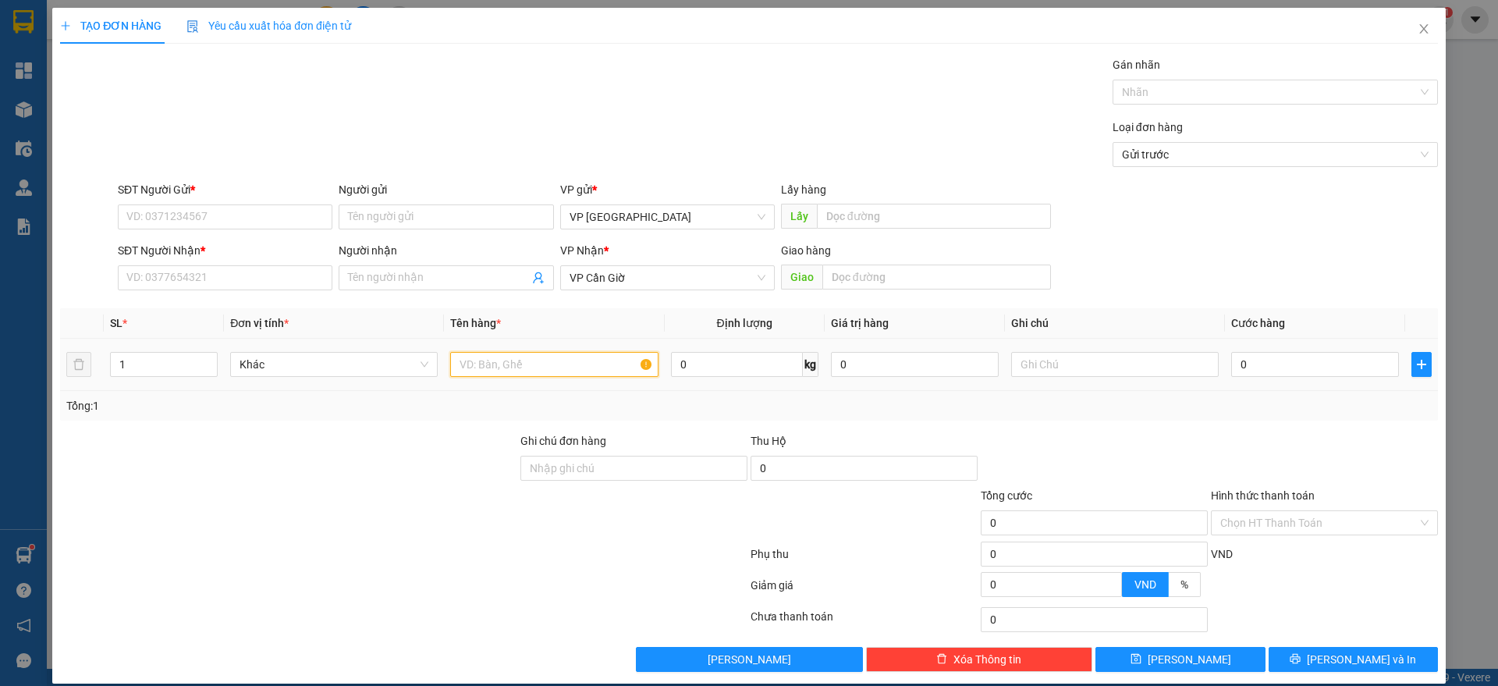
click at [541, 360] on input "text" at bounding box center [554, 364] width 208 height 25
click at [1317, 367] on input "2" at bounding box center [1315, 364] width 168 height 25
click at [1347, 503] on div "Hình thức thanh toán" at bounding box center [1324, 498] width 227 height 23
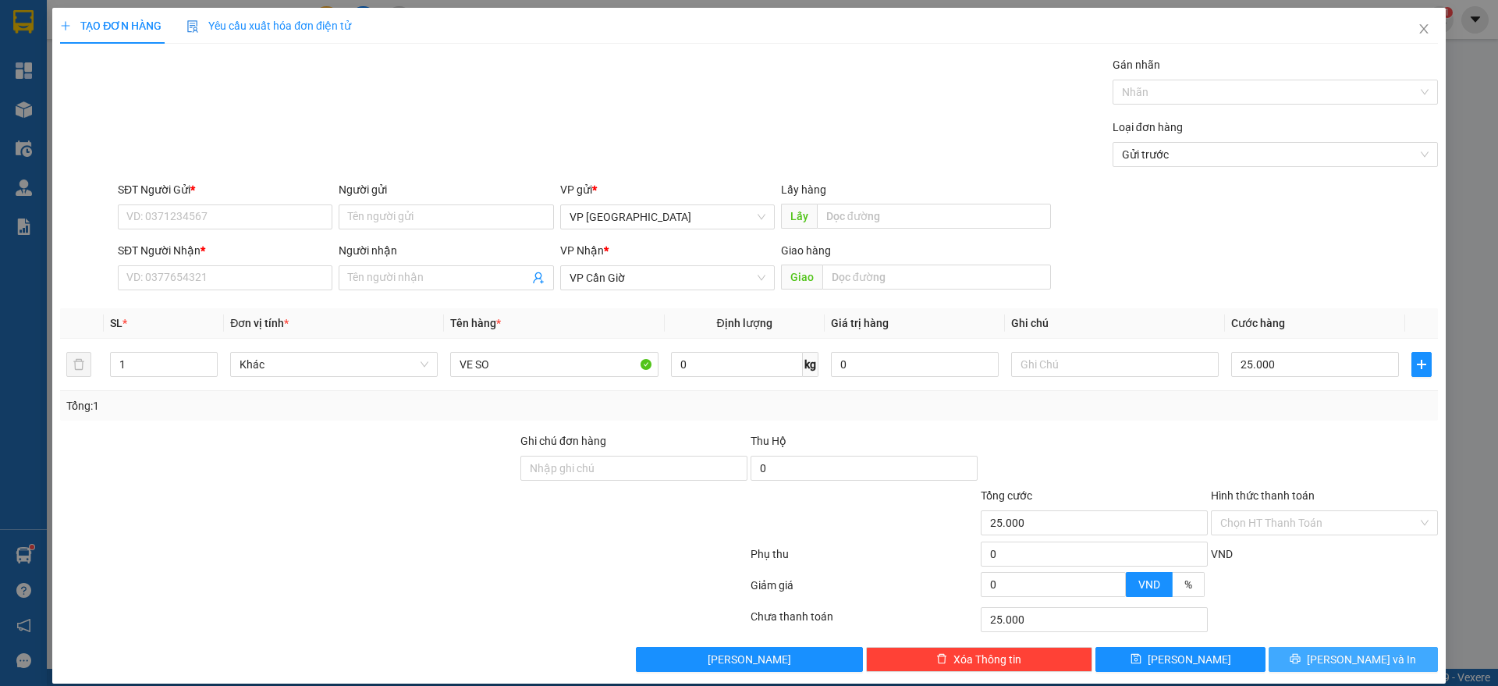
click at [1328, 656] on span "[PERSON_NAME] và In" at bounding box center [1361, 659] width 109 height 17
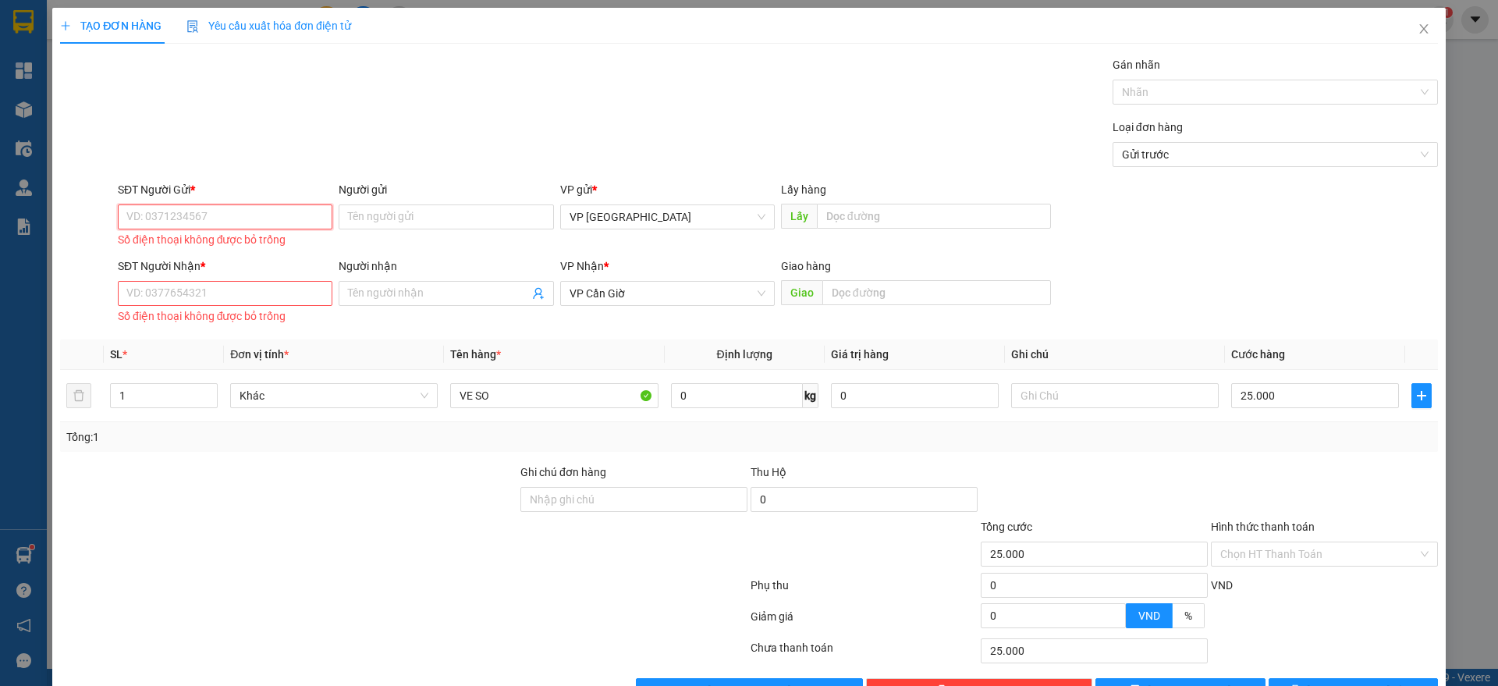
click at [186, 206] on input "SĐT Người Gửi *" at bounding box center [225, 216] width 215 height 25
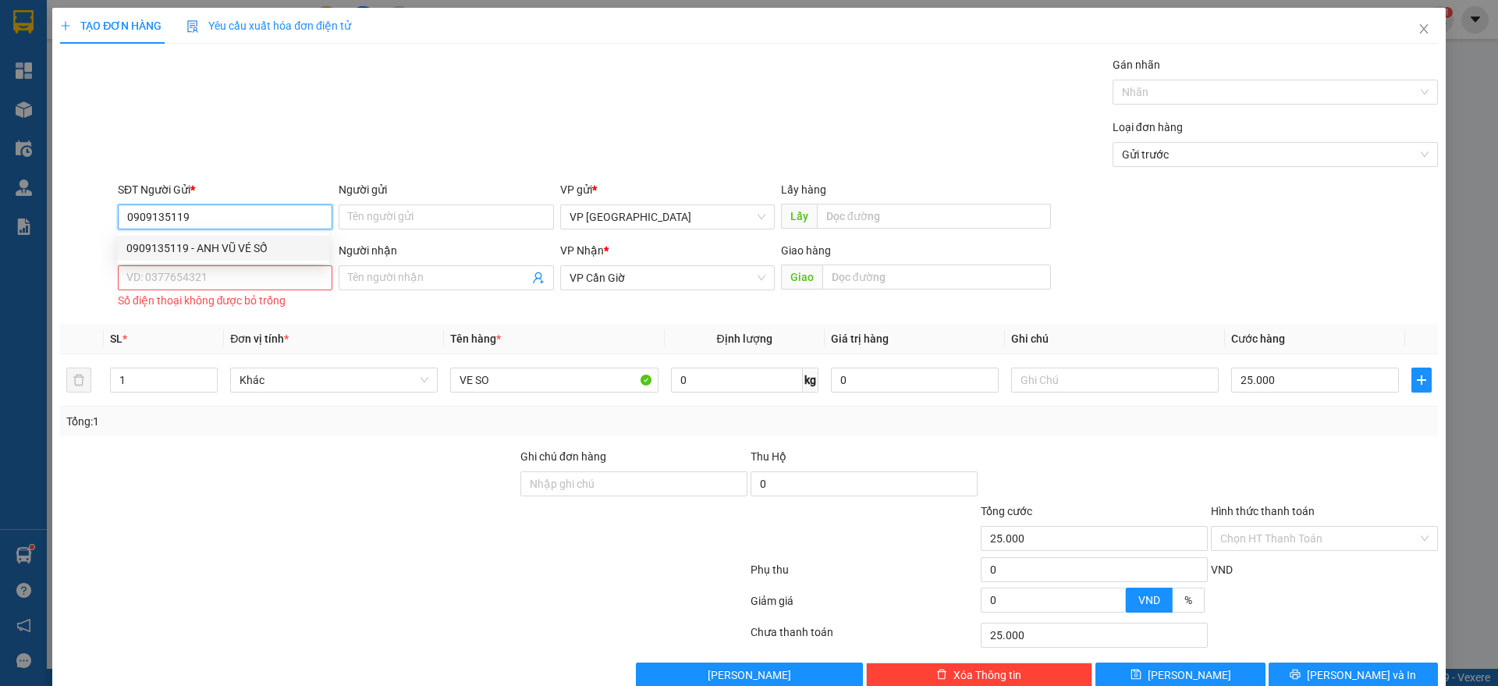
click at [161, 254] on div "0909135119 - ANH VŨ VÉ SỐ" at bounding box center [222, 247] width 193 height 17
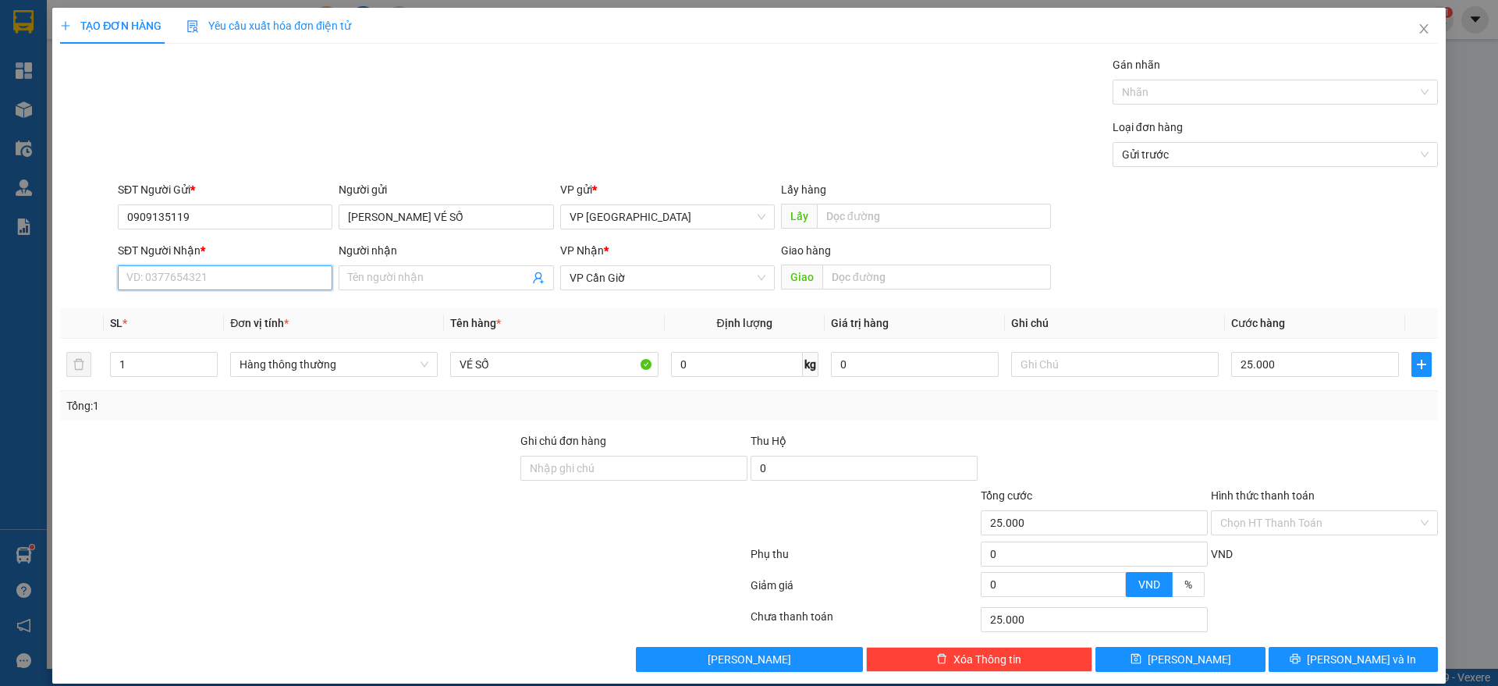
click at [172, 271] on input "SĐT Người Nhận *" at bounding box center [225, 277] width 215 height 25
click at [181, 298] on div "0772933988 - CHỊ HẢO VÉ SỐ" at bounding box center [223, 308] width 212 height 25
click at [1270, 647] on button "[PERSON_NAME] và In" at bounding box center [1352, 659] width 169 height 25
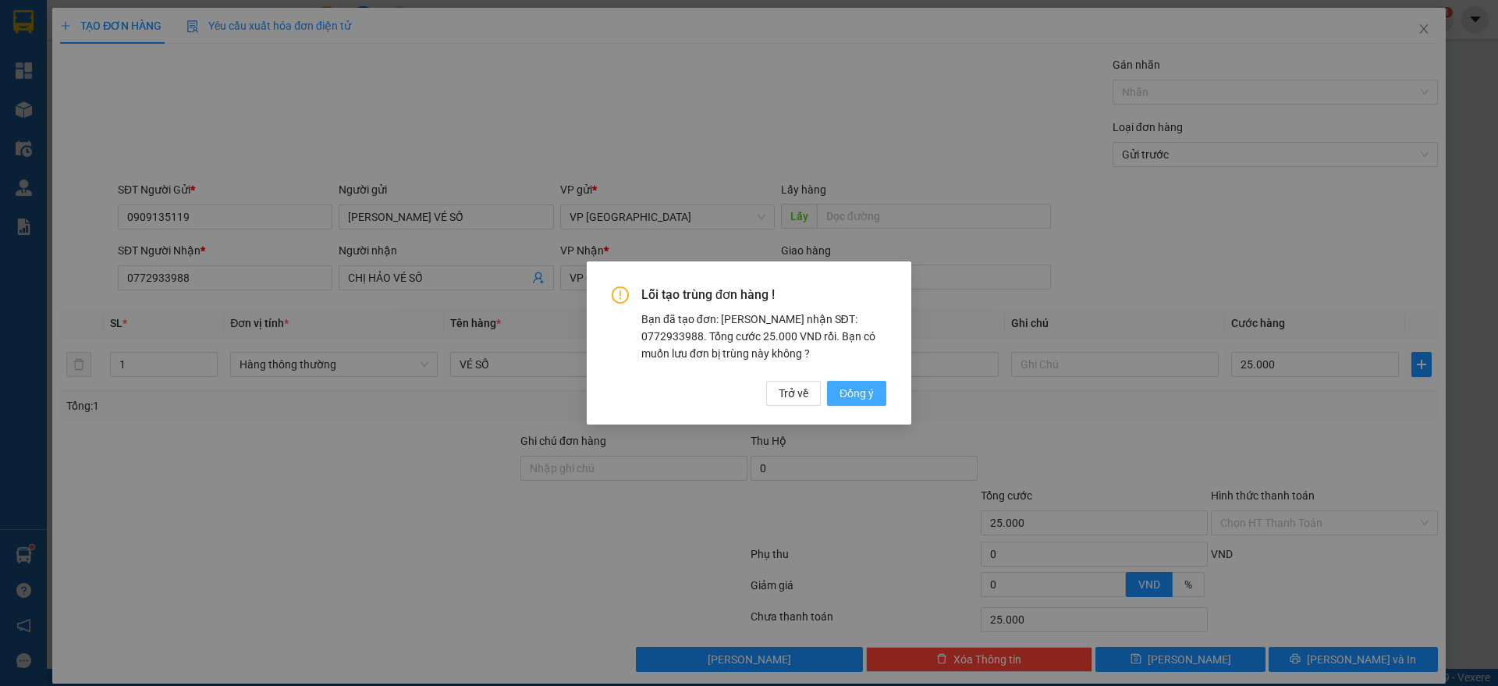
click at [860, 397] on span "Đồng ý" at bounding box center [856, 393] width 34 height 17
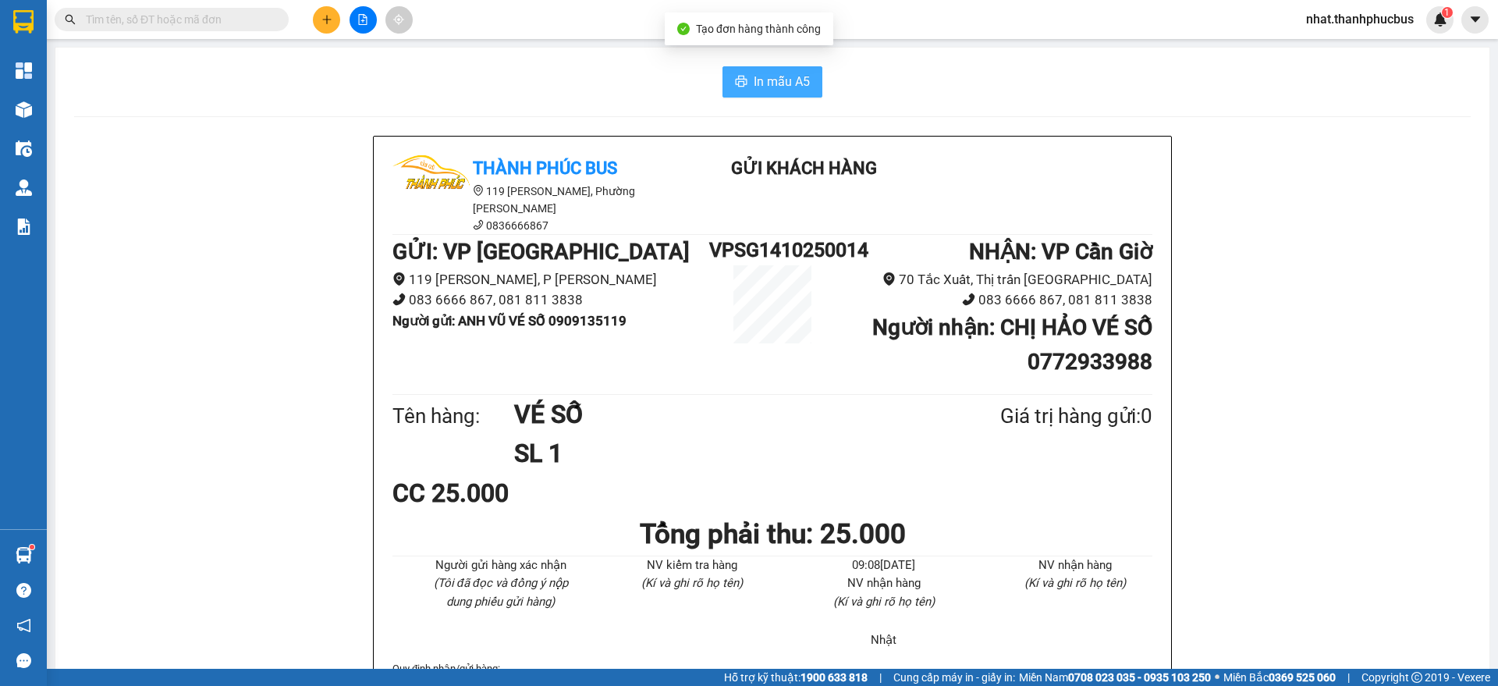
click at [754, 83] on span "In mẫu A5" at bounding box center [782, 82] width 56 height 20
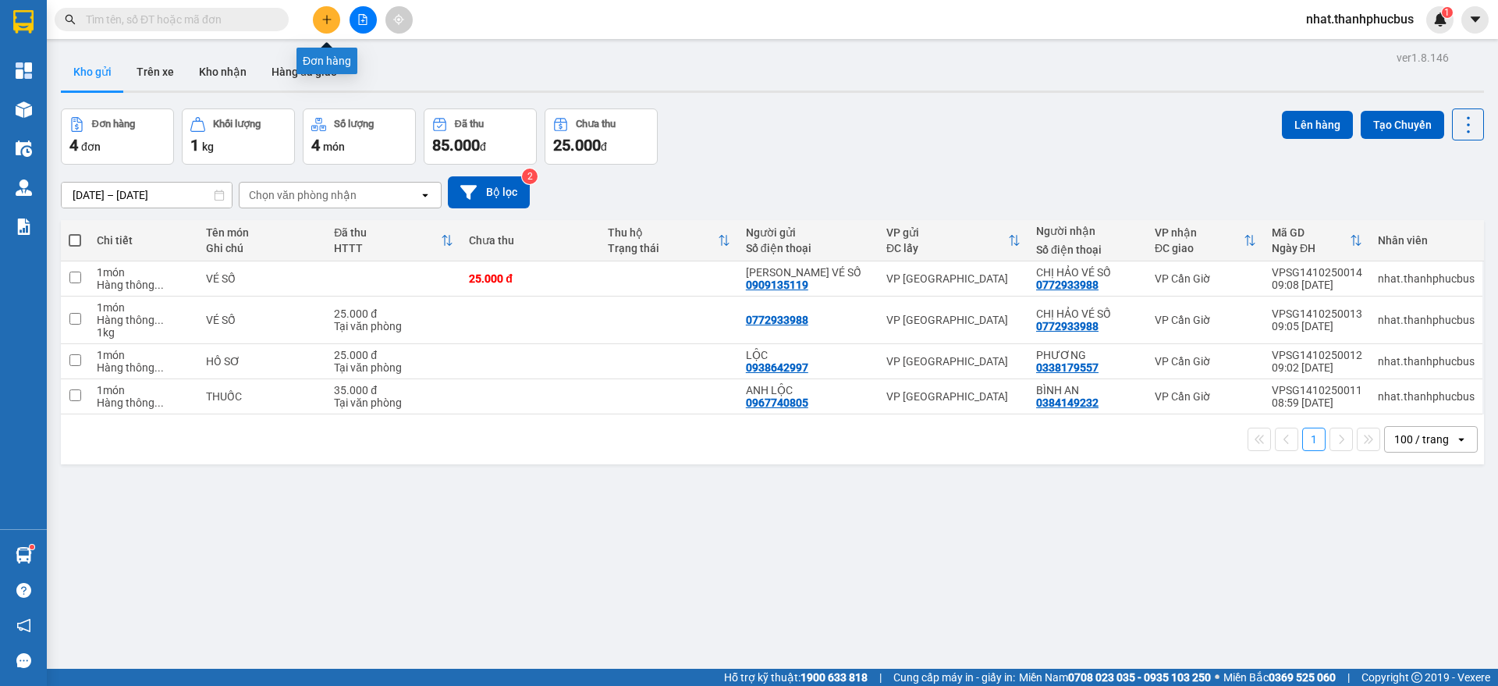
click at [328, 24] on icon "plus" at bounding box center [326, 19] width 11 height 11
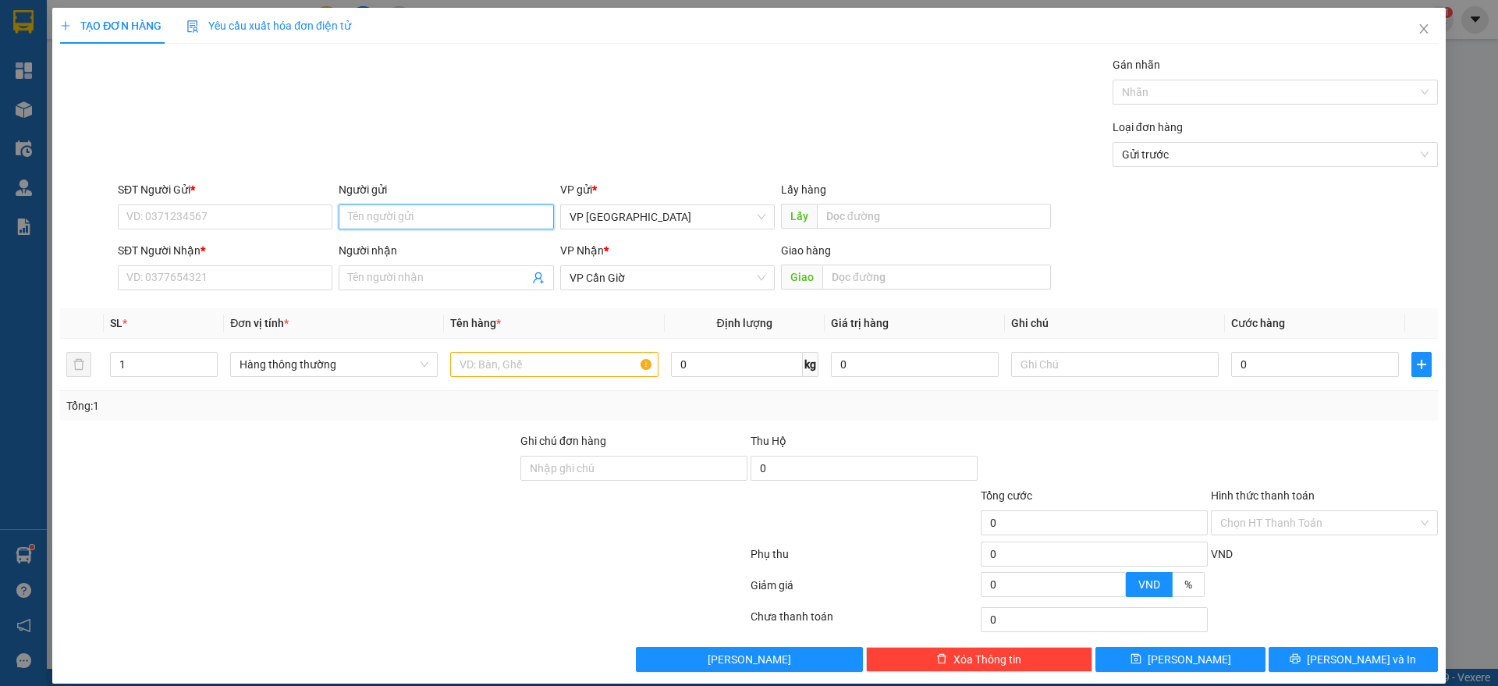
click at [370, 224] on input "Người gửi" at bounding box center [446, 216] width 215 height 25
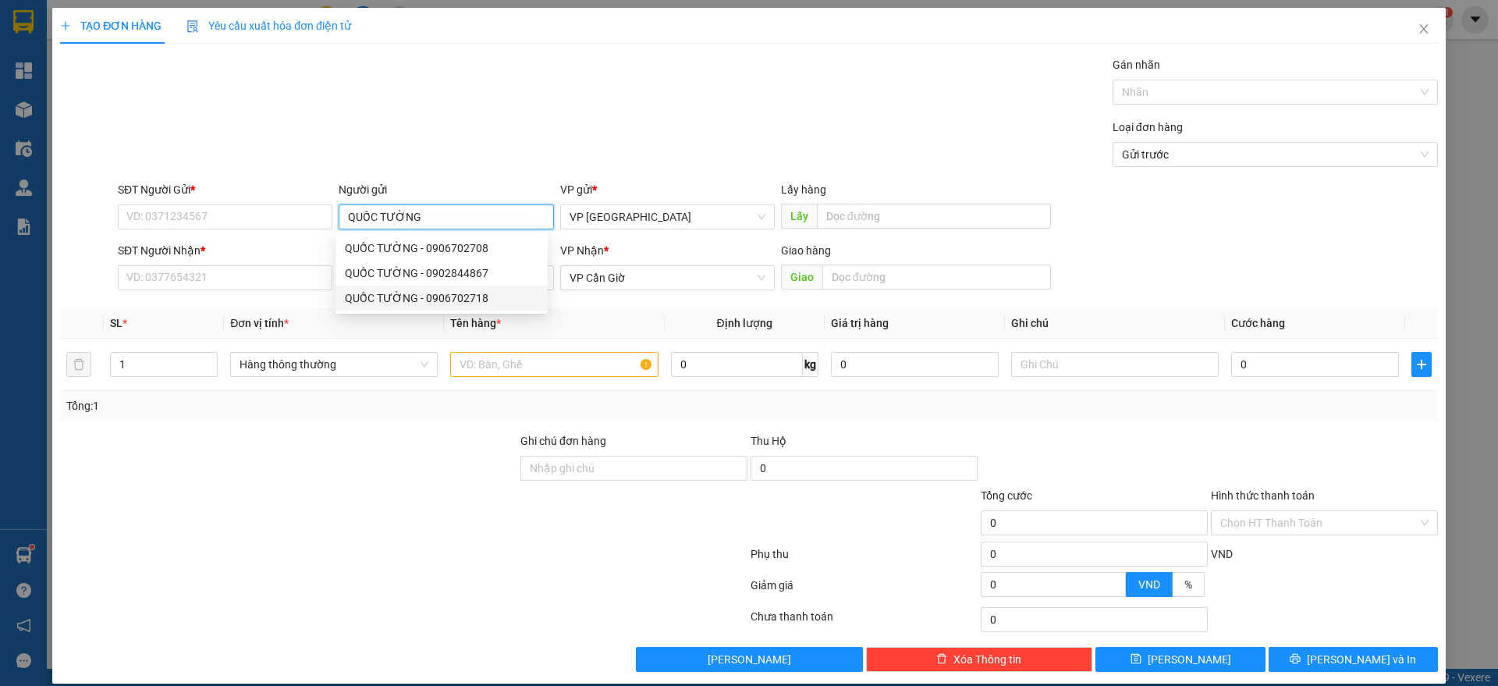
click at [420, 296] on div "QUỐC TƯỜNG - 0906702718" at bounding box center [441, 297] width 193 height 17
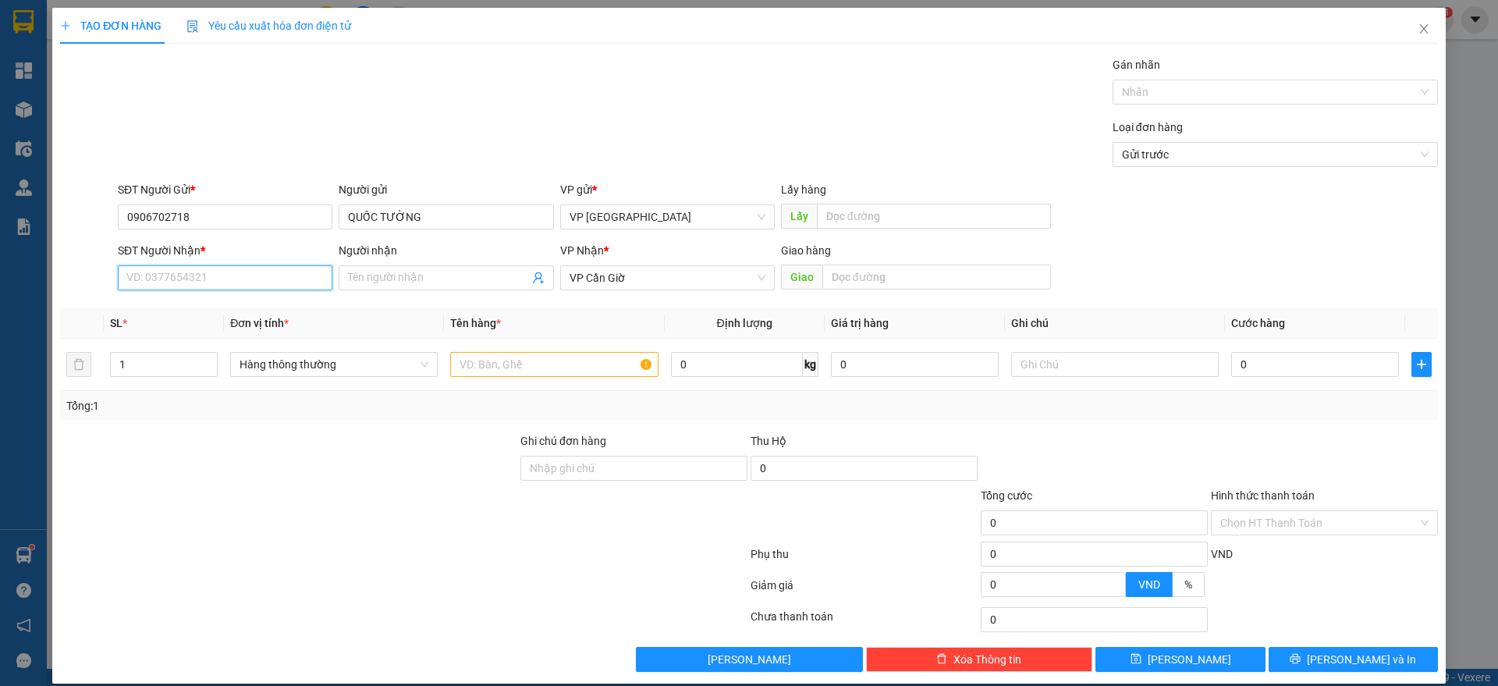
click at [227, 279] on input "SĐT Người Nhận *" at bounding box center [225, 277] width 215 height 25
click at [197, 305] on div "0948484899 - [GEOGRAPHIC_DATA][PERSON_NAME]" at bounding box center [255, 308] width 259 height 17
click at [1289, 651] on button "[PERSON_NAME] và In" at bounding box center [1352, 659] width 169 height 25
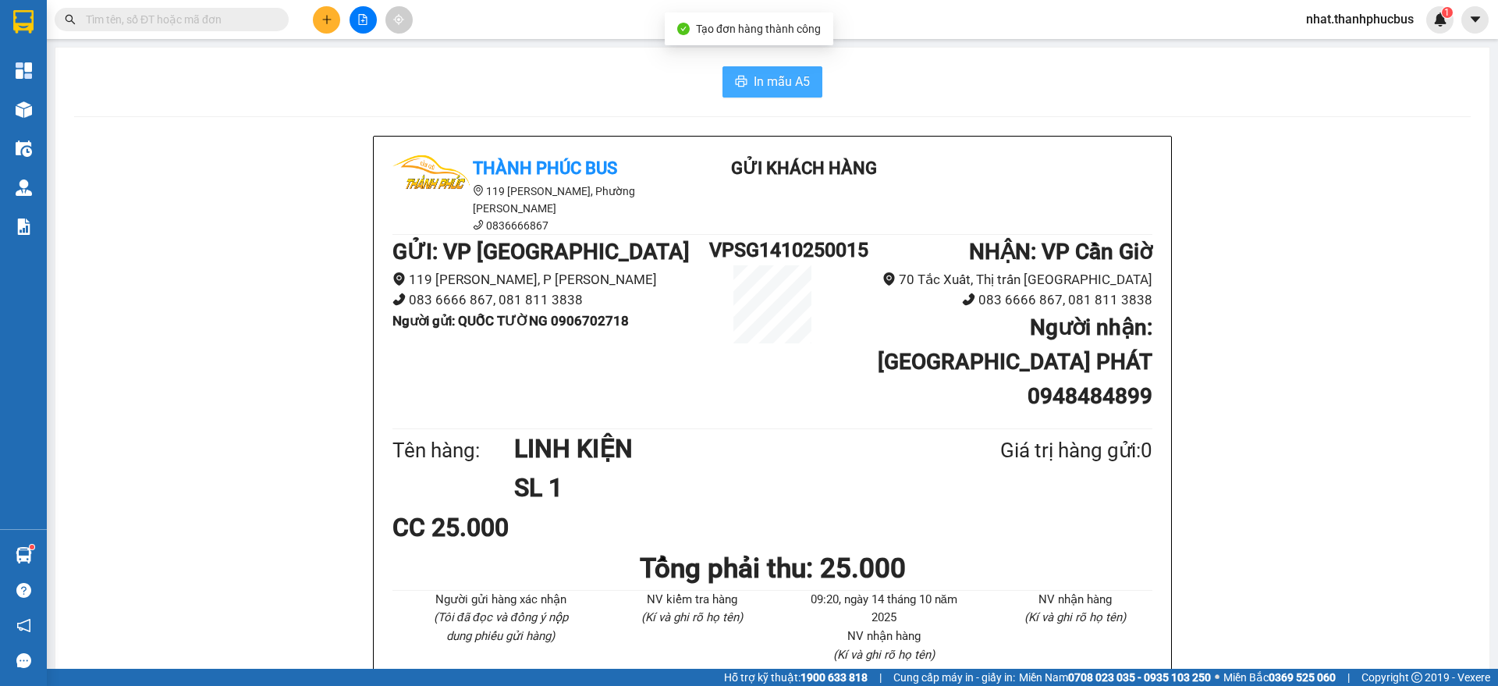
click at [779, 83] on span "In mẫu A5" at bounding box center [782, 82] width 56 height 20
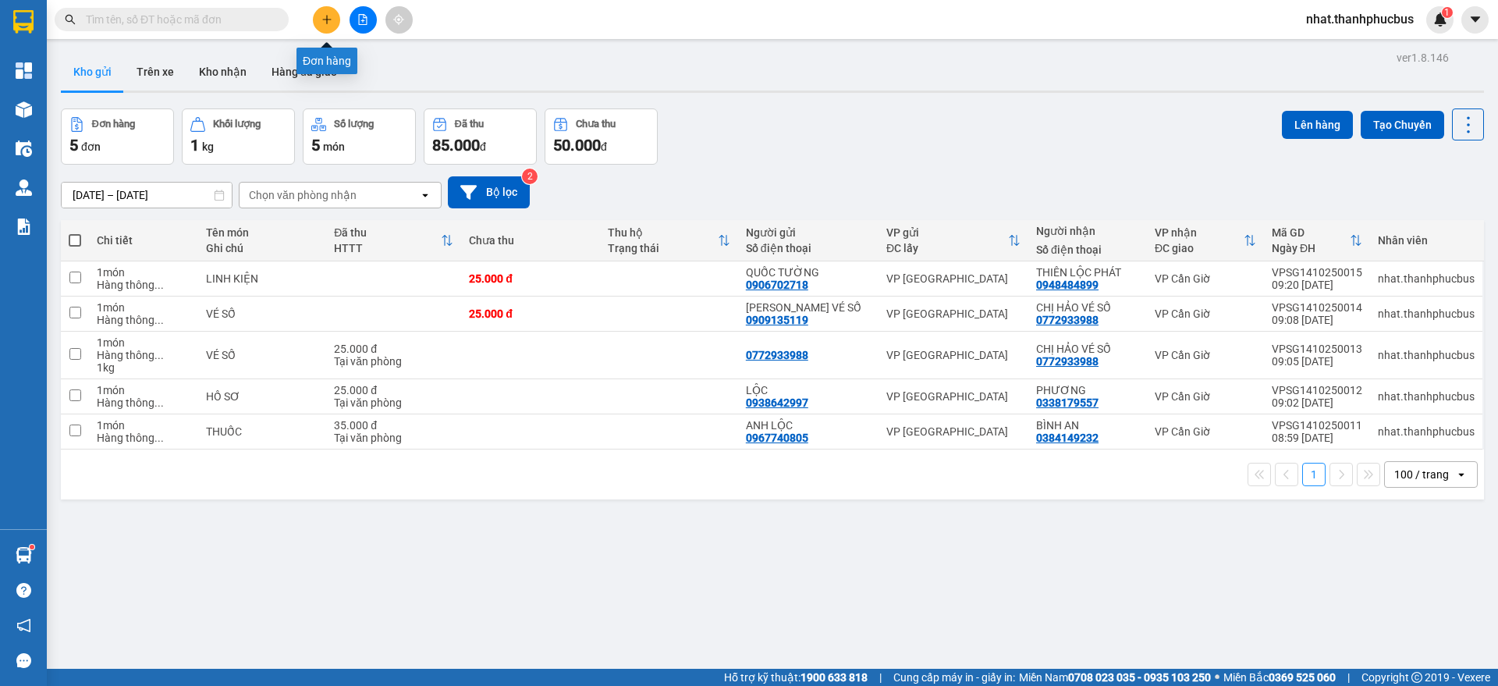
click at [331, 10] on button at bounding box center [326, 19] width 27 height 27
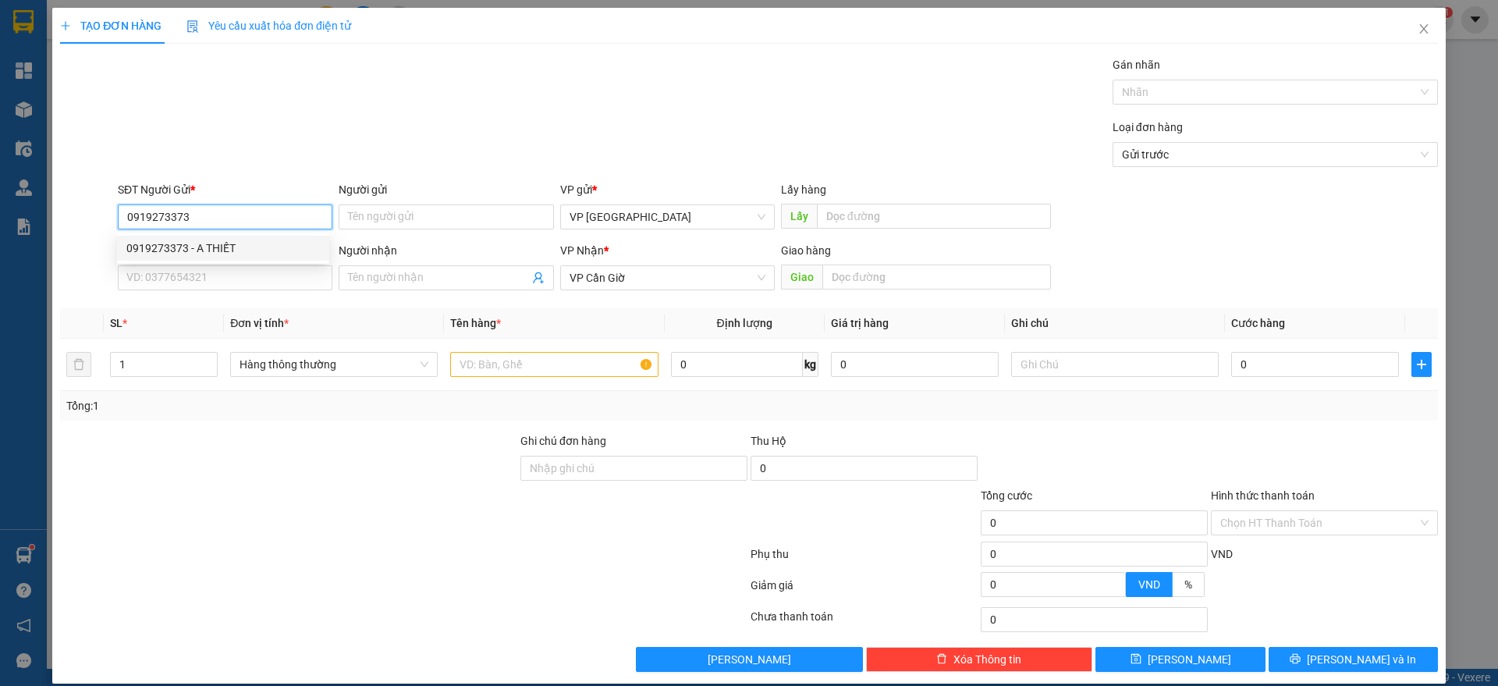
click at [196, 250] on div "0919273373 - A THIẾT" at bounding box center [222, 247] width 193 height 17
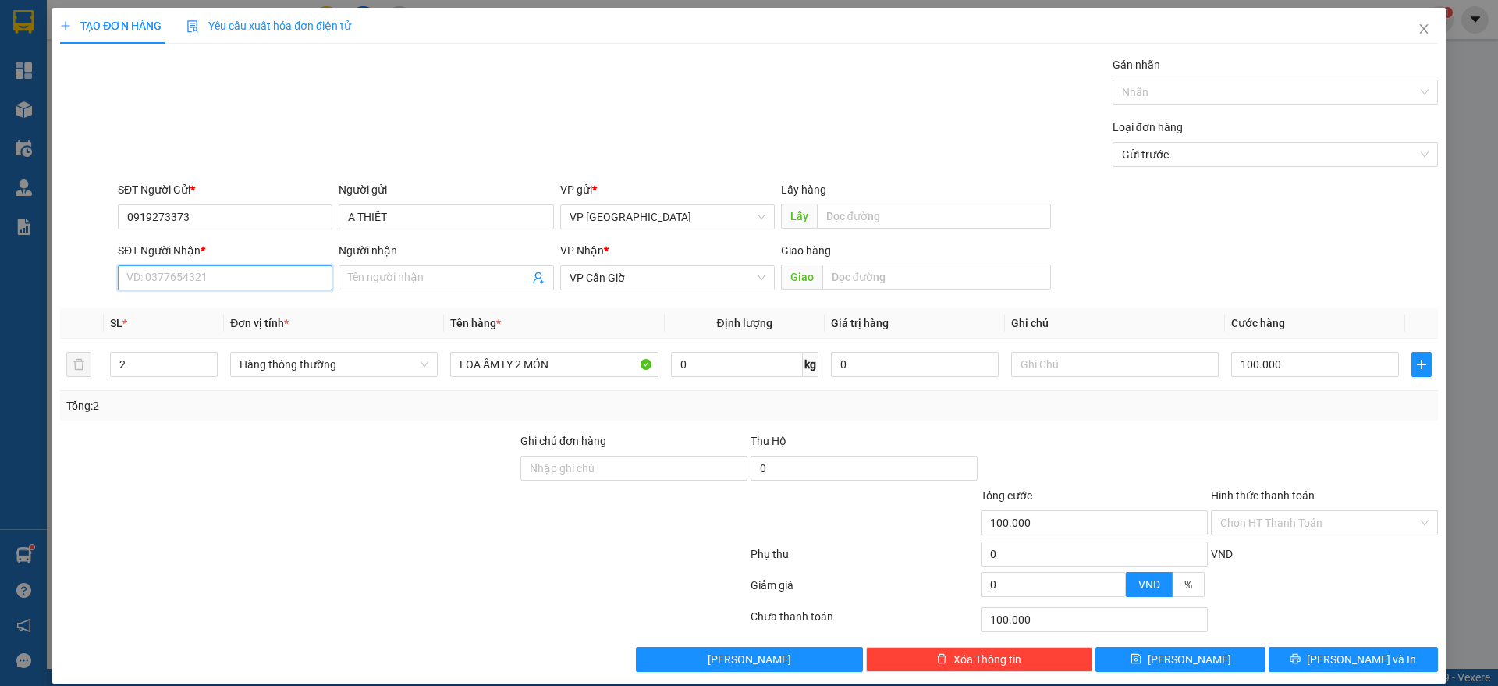
click at [200, 266] on input "SĐT Người Nhận *" at bounding box center [225, 277] width 215 height 25
click at [197, 309] on div "0382769145 - TRUNG" at bounding box center [222, 308] width 193 height 17
click at [151, 372] on input "2" at bounding box center [164, 364] width 106 height 23
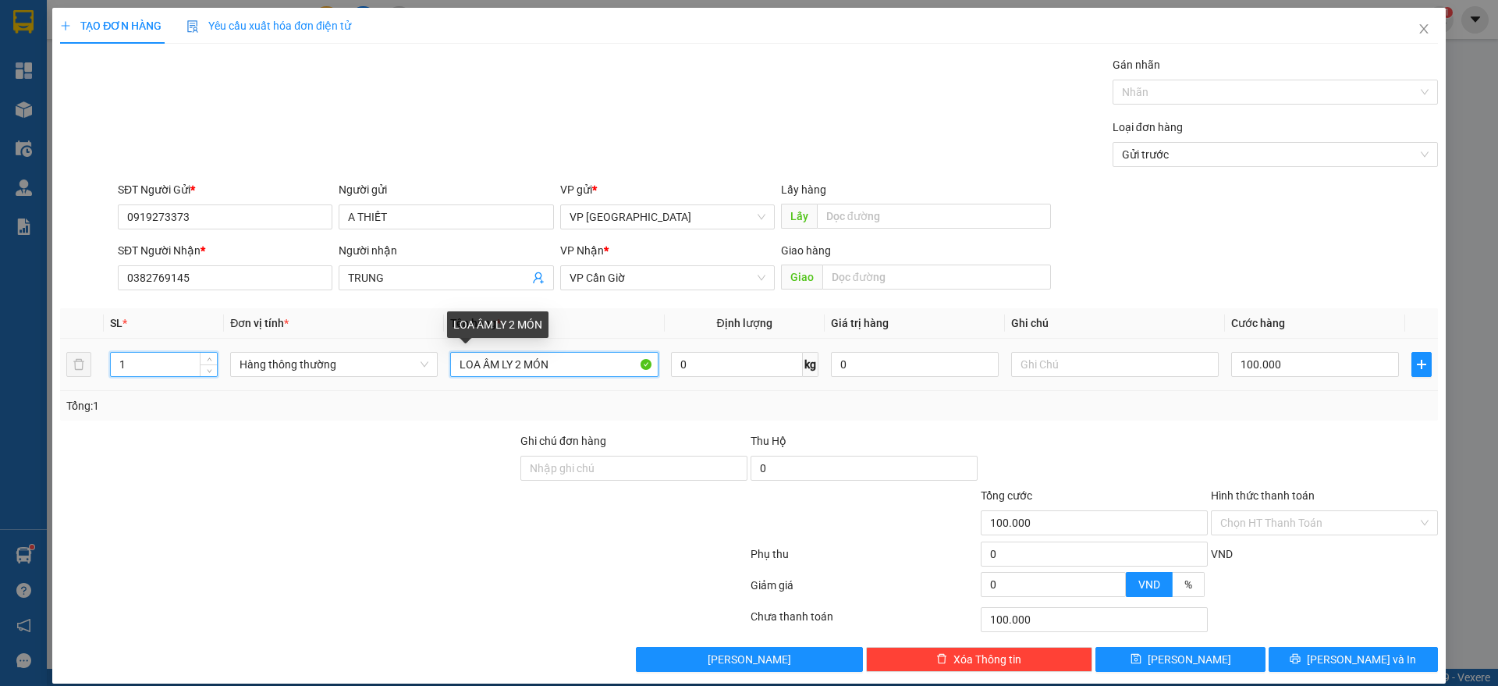
click at [573, 370] on input "LOA ÂM LY 2 MÓN" at bounding box center [554, 364] width 208 height 25
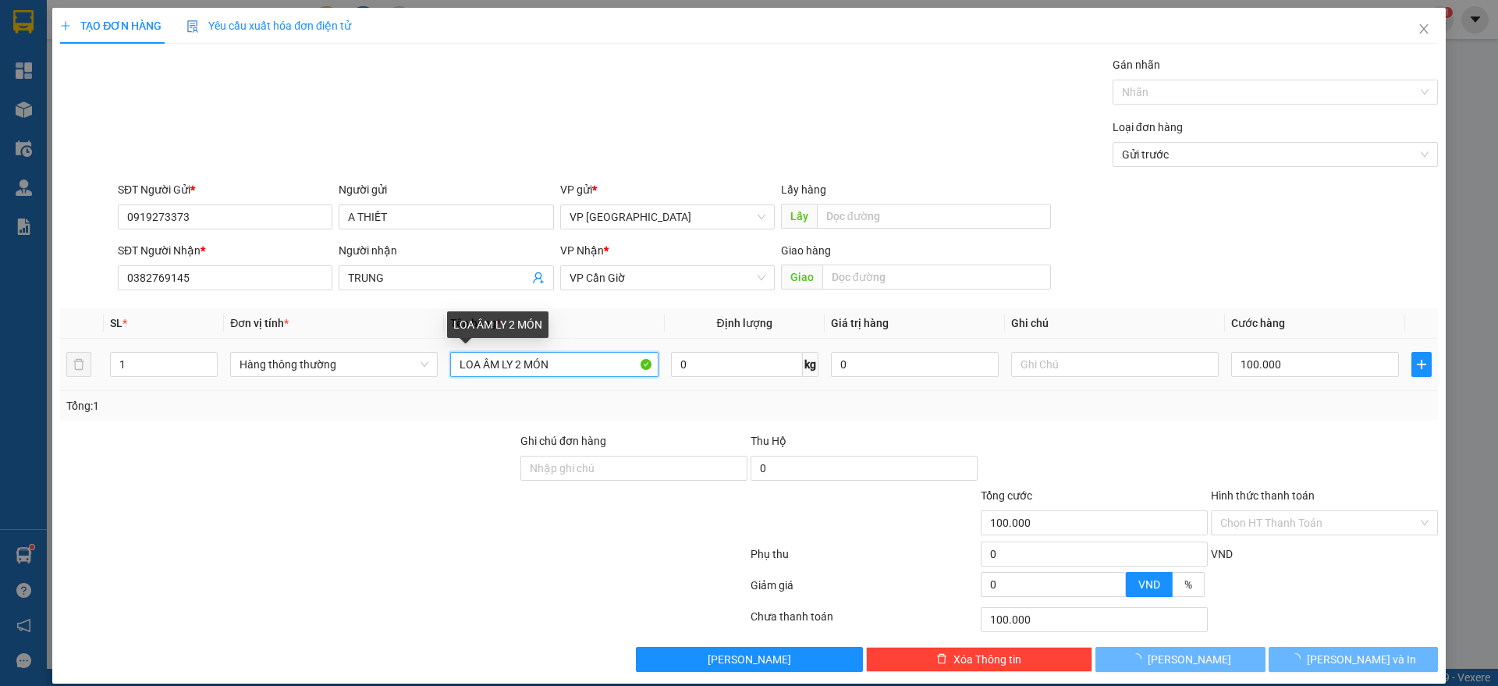
click at [573, 370] on input "LOA ÂM LY 2 MÓN" at bounding box center [554, 364] width 208 height 25
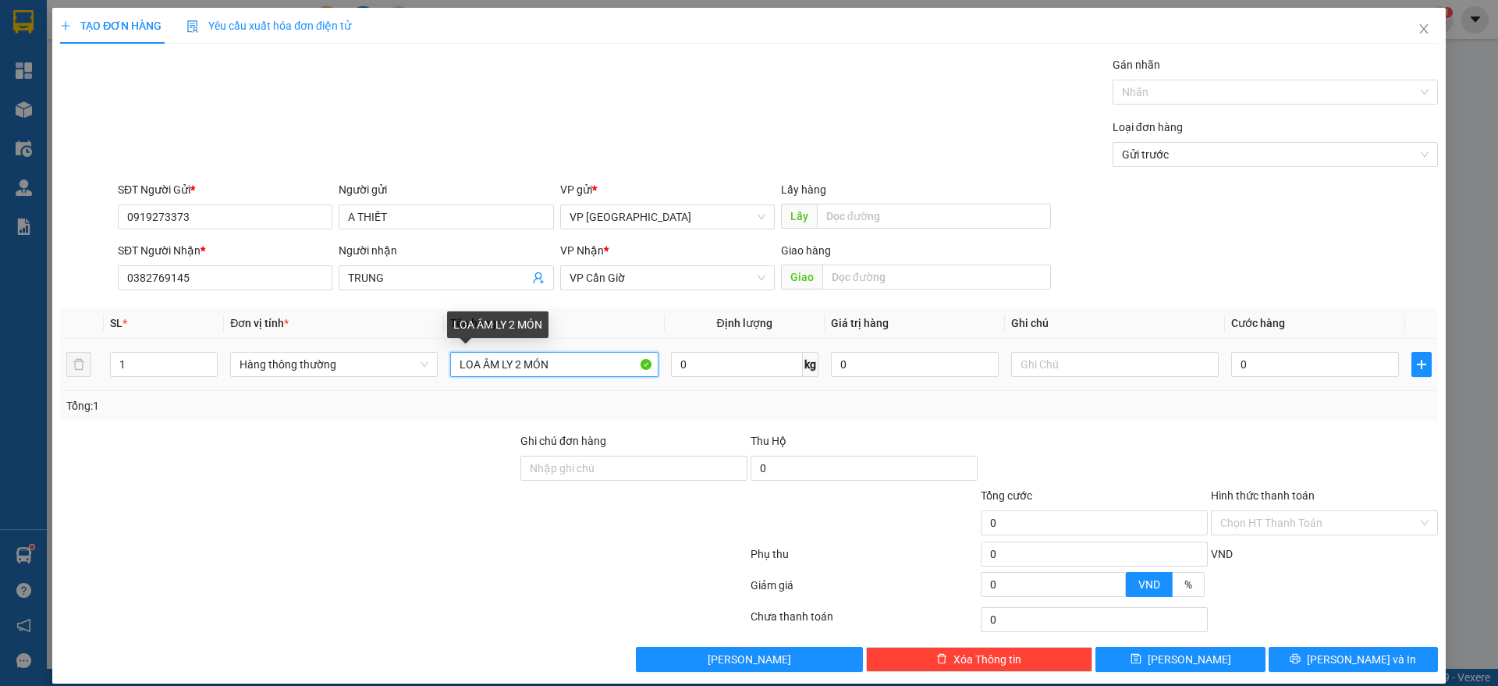
click at [573, 370] on input "LOA ÂM LY 2 MÓN" at bounding box center [554, 364] width 208 height 25
click at [1283, 365] on input "0" at bounding box center [1315, 364] width 168 height 25
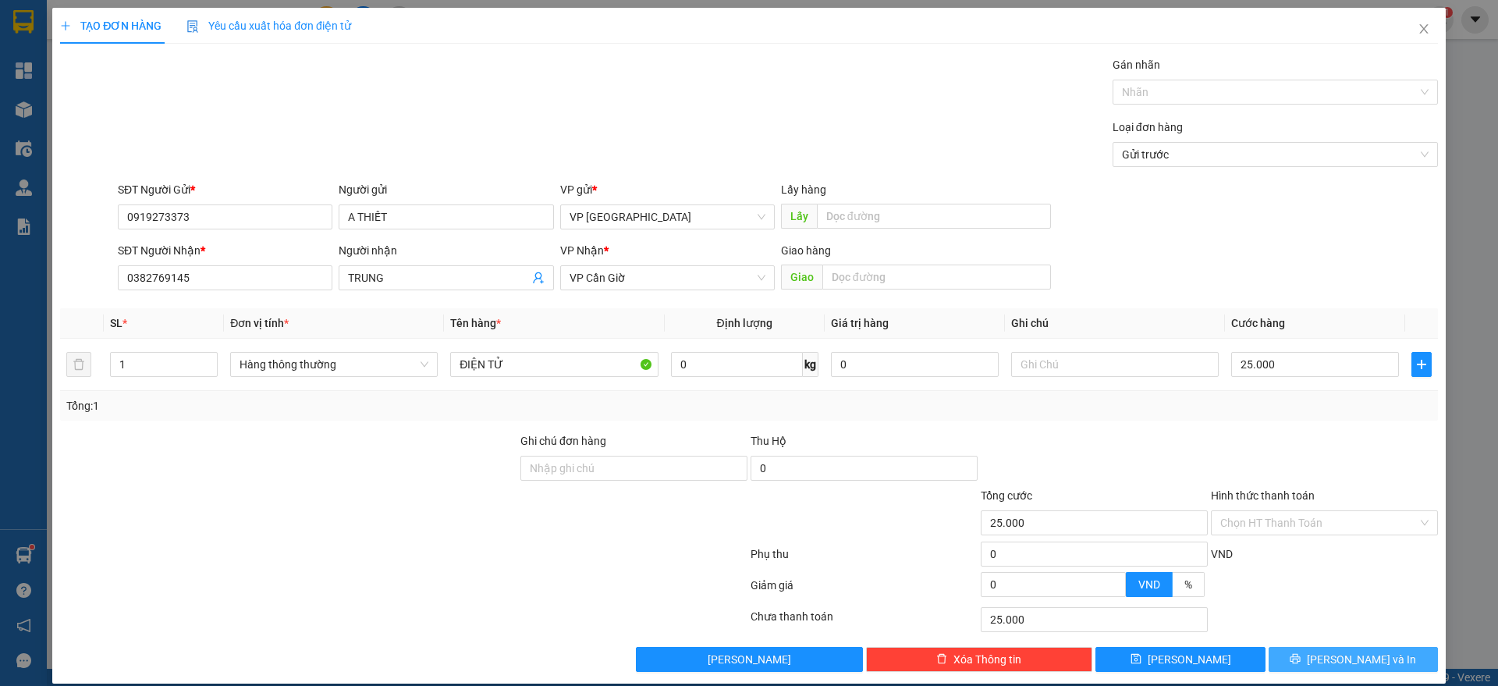
click at [1305, 660] on button "[PERSON_NAME] và In" at bounding box center [1352, 659] width 169 height 25
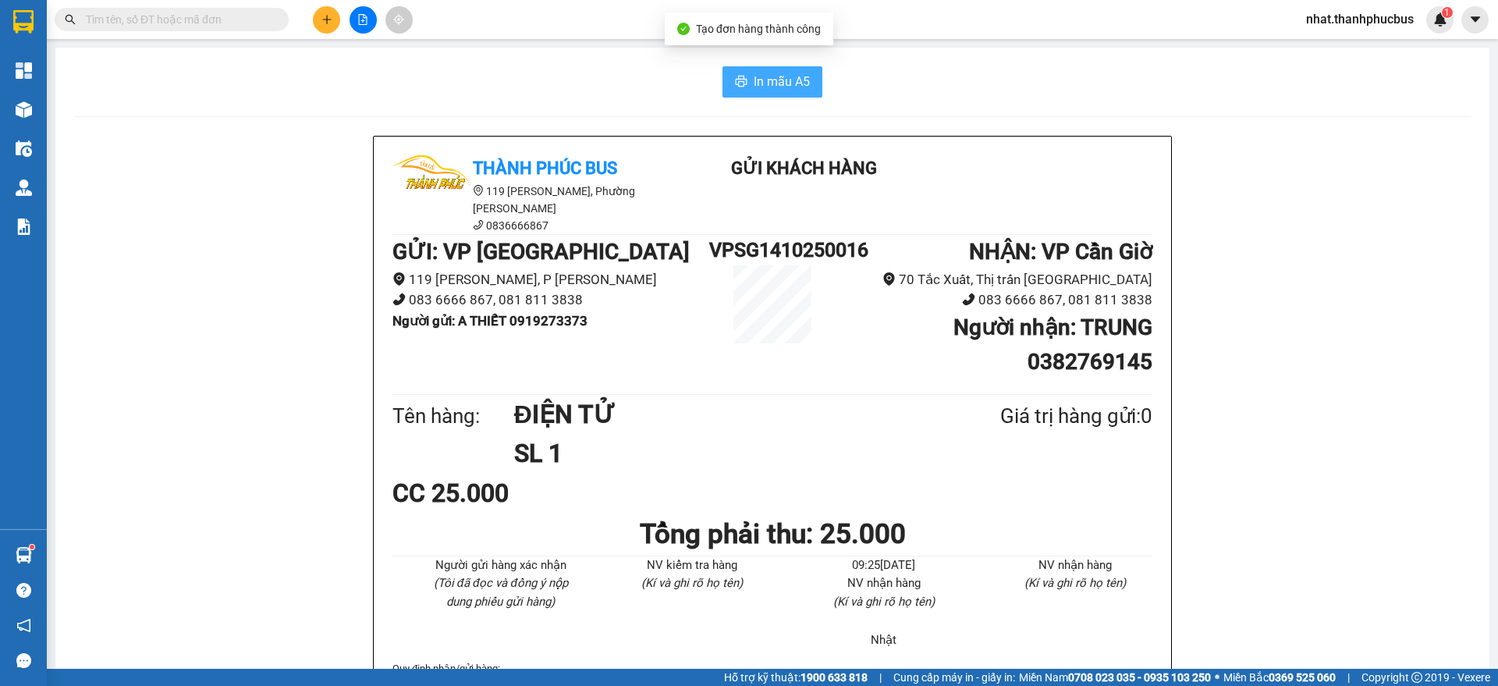
click at [777, 86] on span "In mẫu A5" at bounding box center [782, 82] width 56 height 20
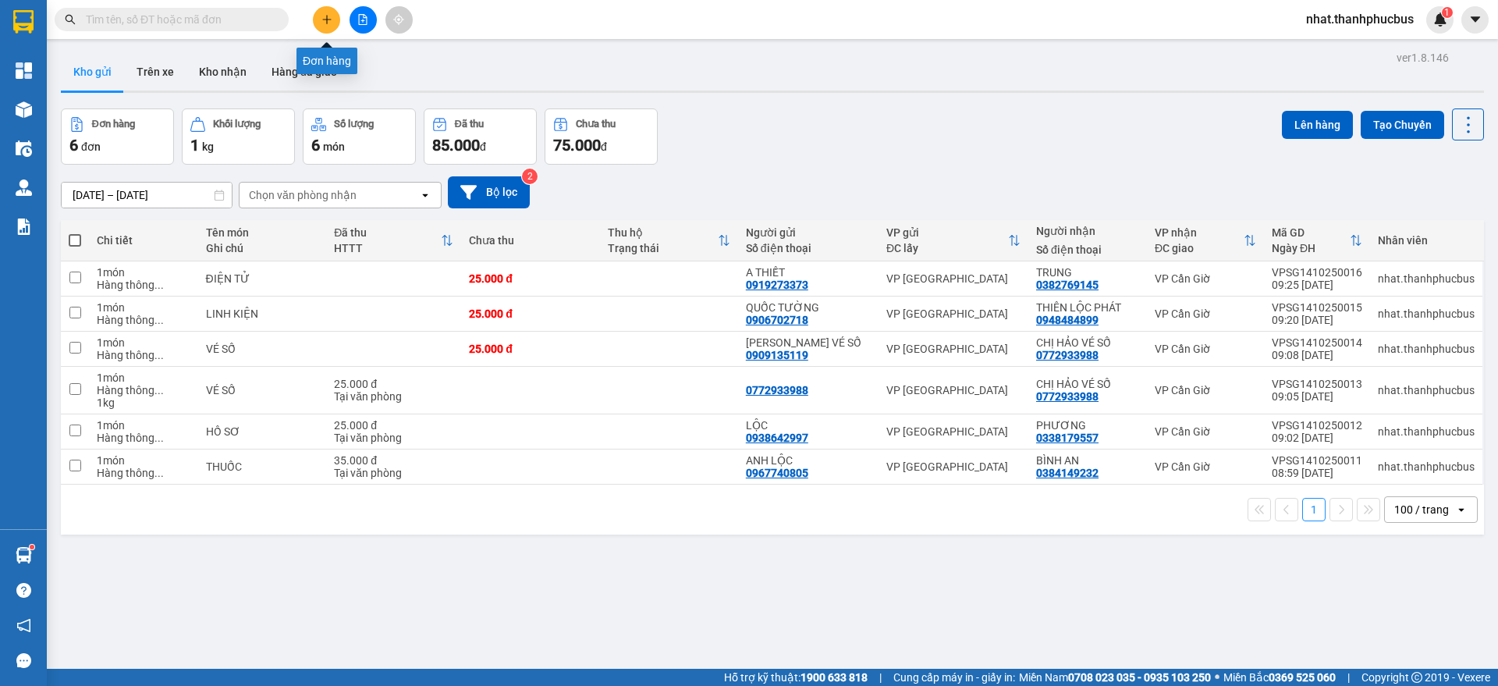
click at [328, 22] on icon "plus" at bounding box center [326, 19] width 11 height 11
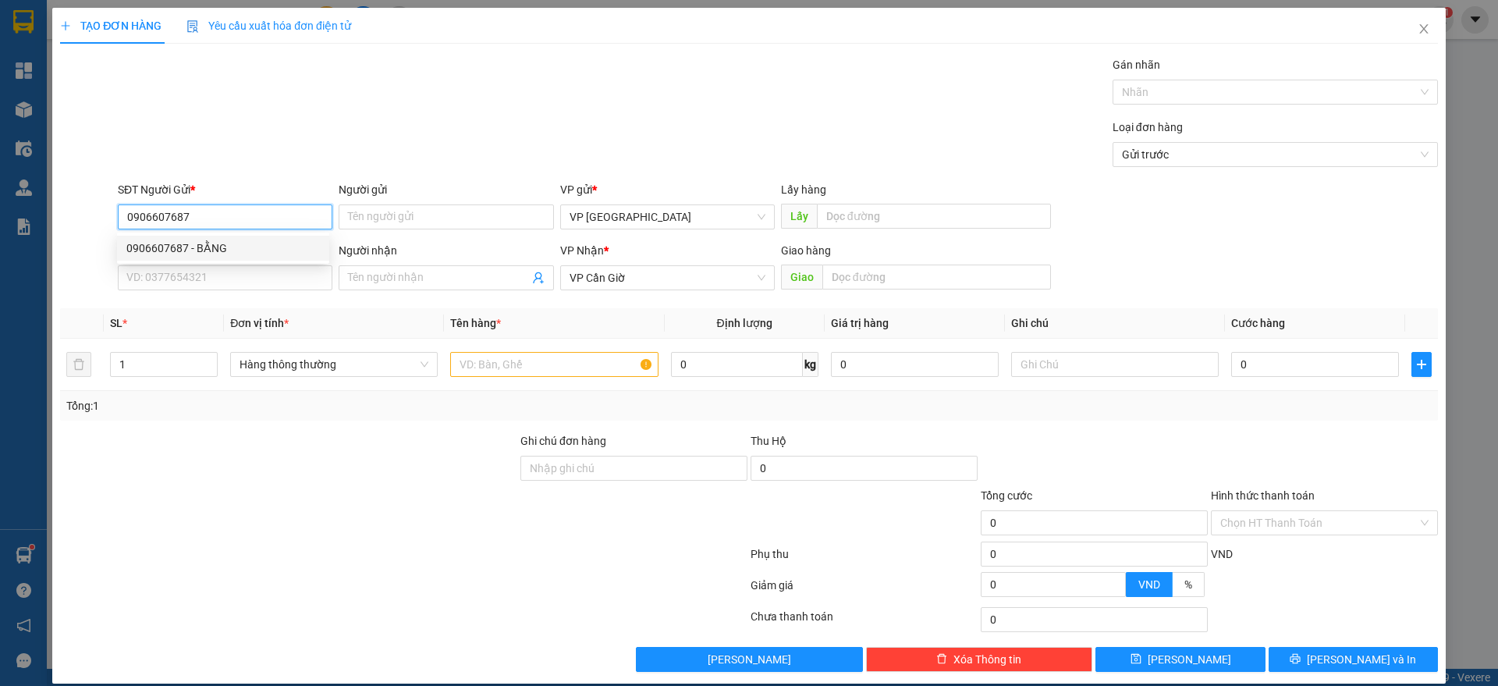
click at [182, 243] on div "0906607687 - BẰNG" at bounding box center [222, 247] width 193 height 17
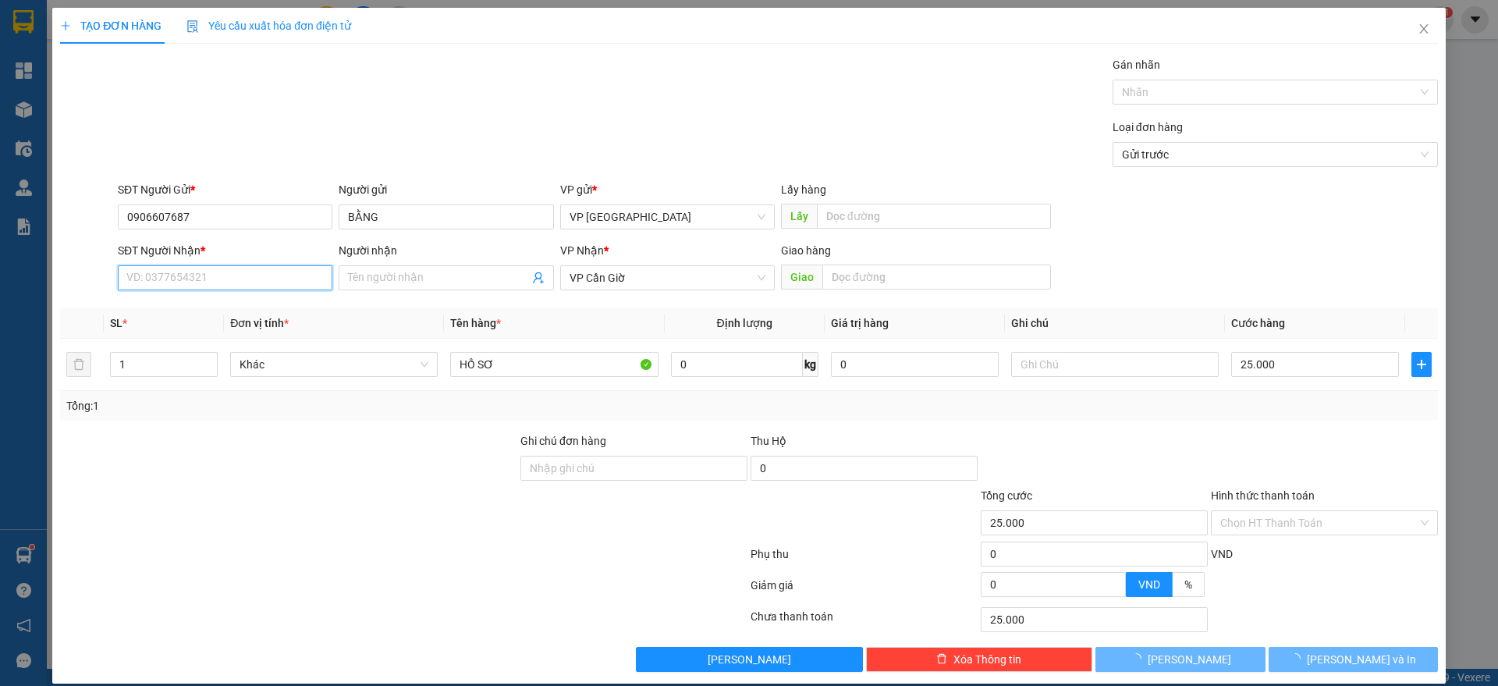
click at [184, 282] on input "SĐT Người Nhận *" at bounding box center [225, 277] width 215 height 25
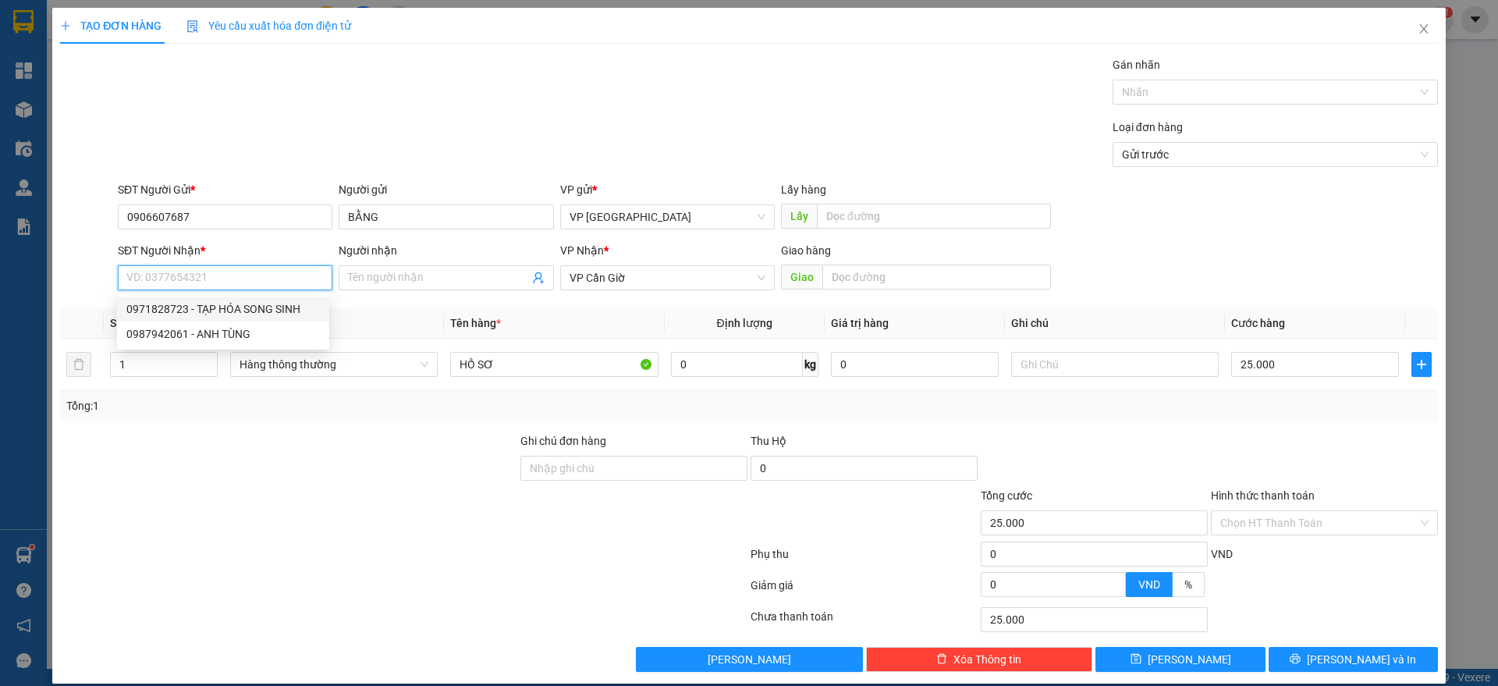
click at [244, 303] on div "0971828723 - TẠP HÓA SONG SINH" at bounding box center [222, 308] width 193 height 17
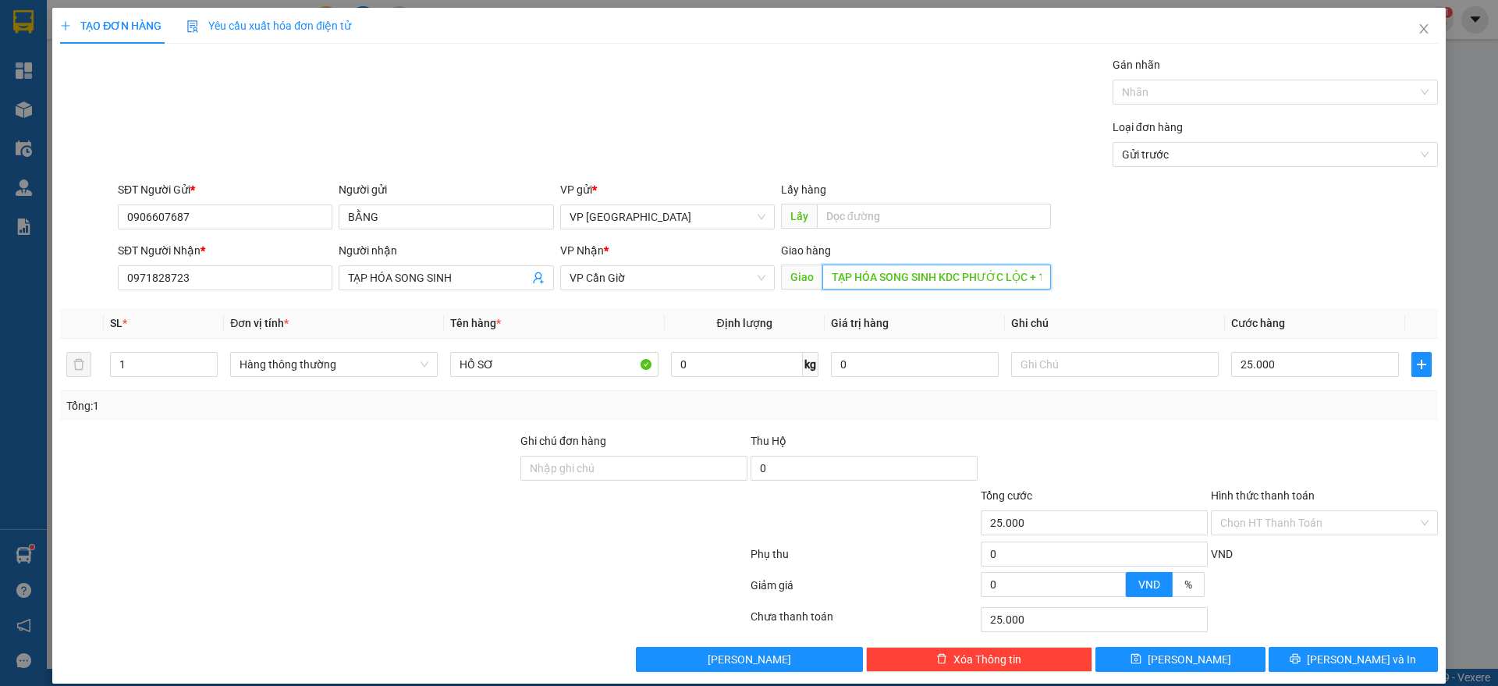
click at [1016, 282] on input "TẠP HÓA SONG SINH KDC PHƯỚC LỘC + 10K SHIP ĐÃ THU" at bounding box center [936, 276] width 229 height 25
click at [1297, 519] on input "Hình thức thanh toán" at bounding box center [1318, 522] width 197 height 23
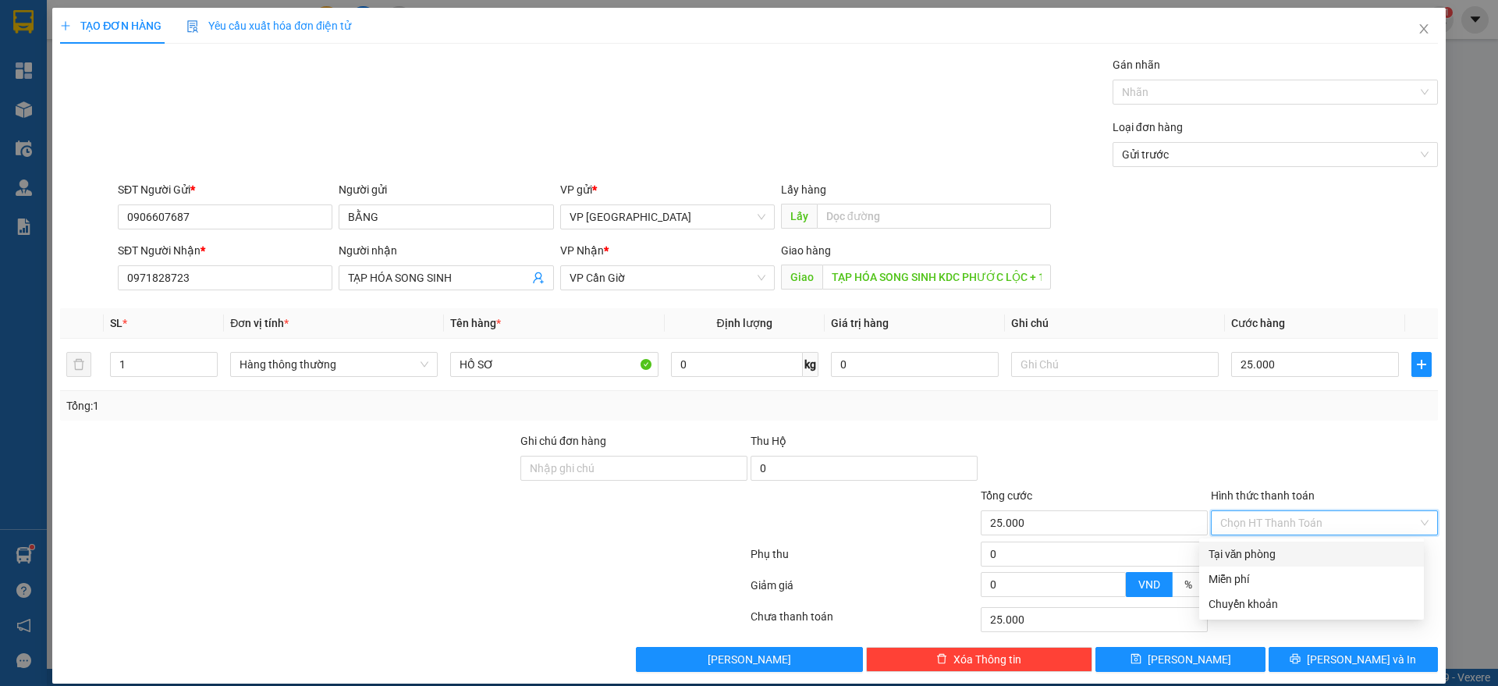
click at [1224, 548] on div "Tại văn phòng" at bounding box center [1311, 553] width 206 height 17
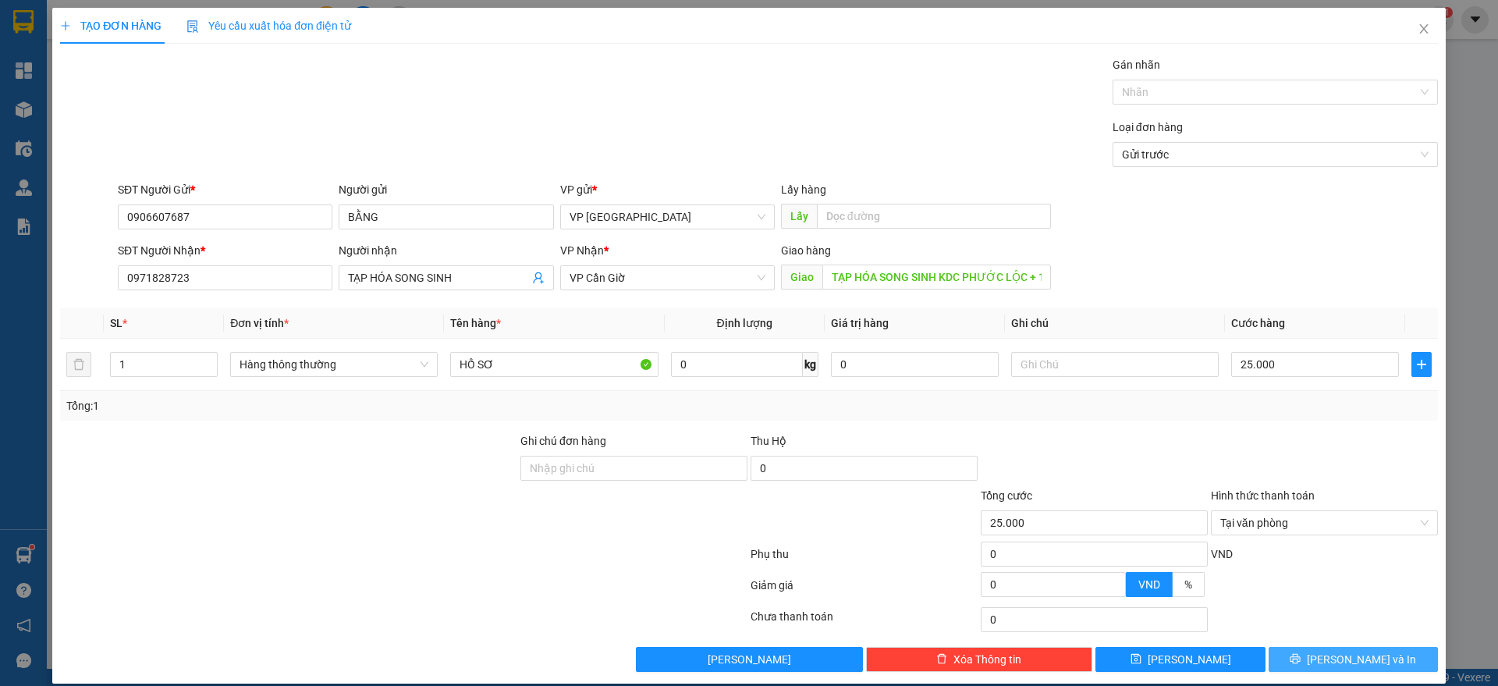
click at [1325, 662] on button "[PERSON_NAME] và In" at bounding box center [1352, 659] width 169 height 25
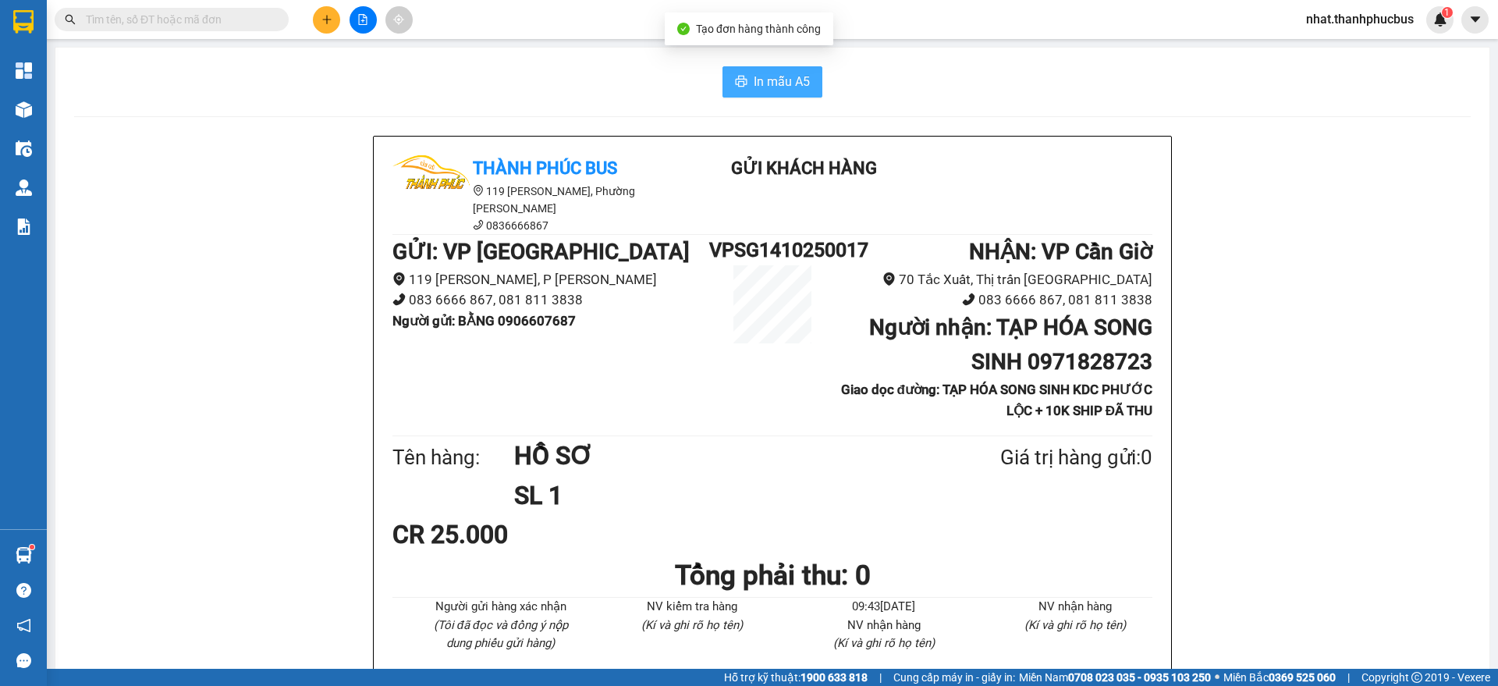
click at [754, 79] on span "In mẫu A5" at bounding box center [782, 82] width 56 height 20
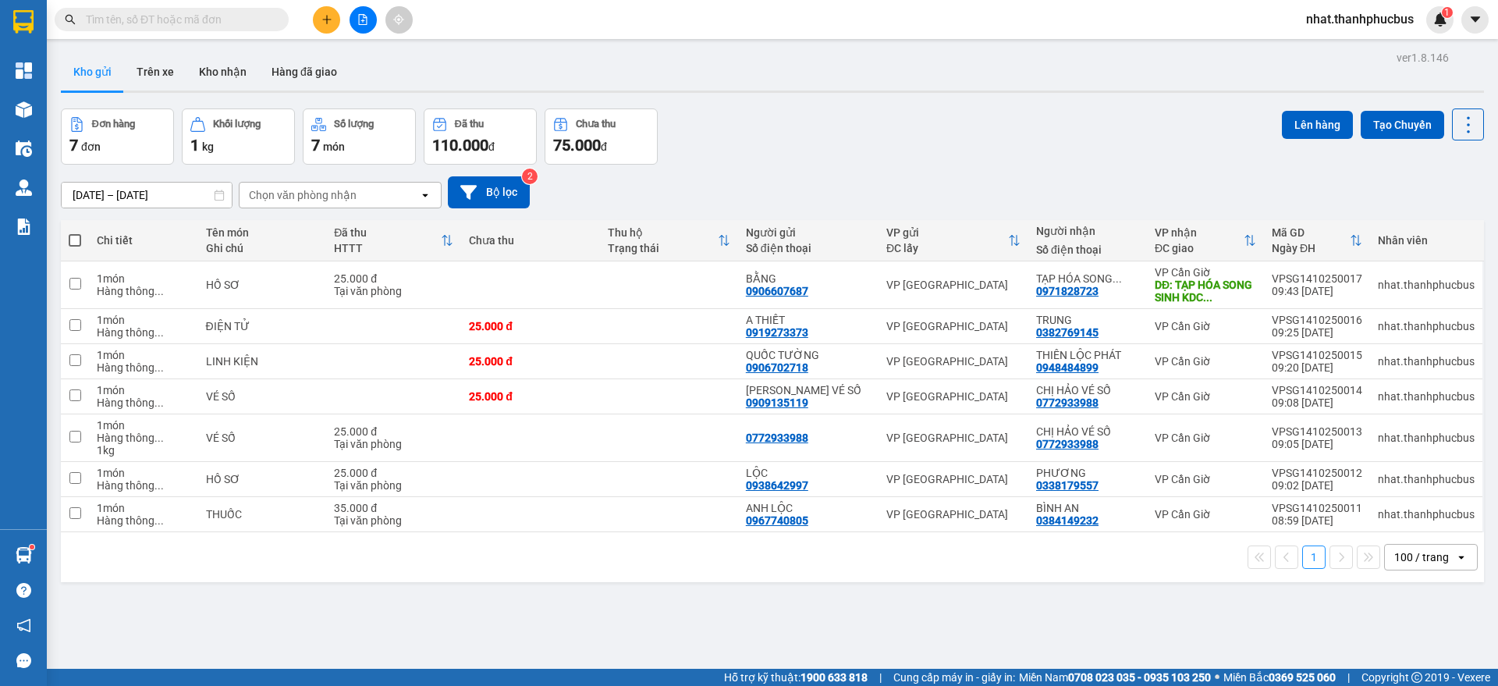
click at [326, 14] on icon "plus" at bounding box center [326, 19] width 11 height 11
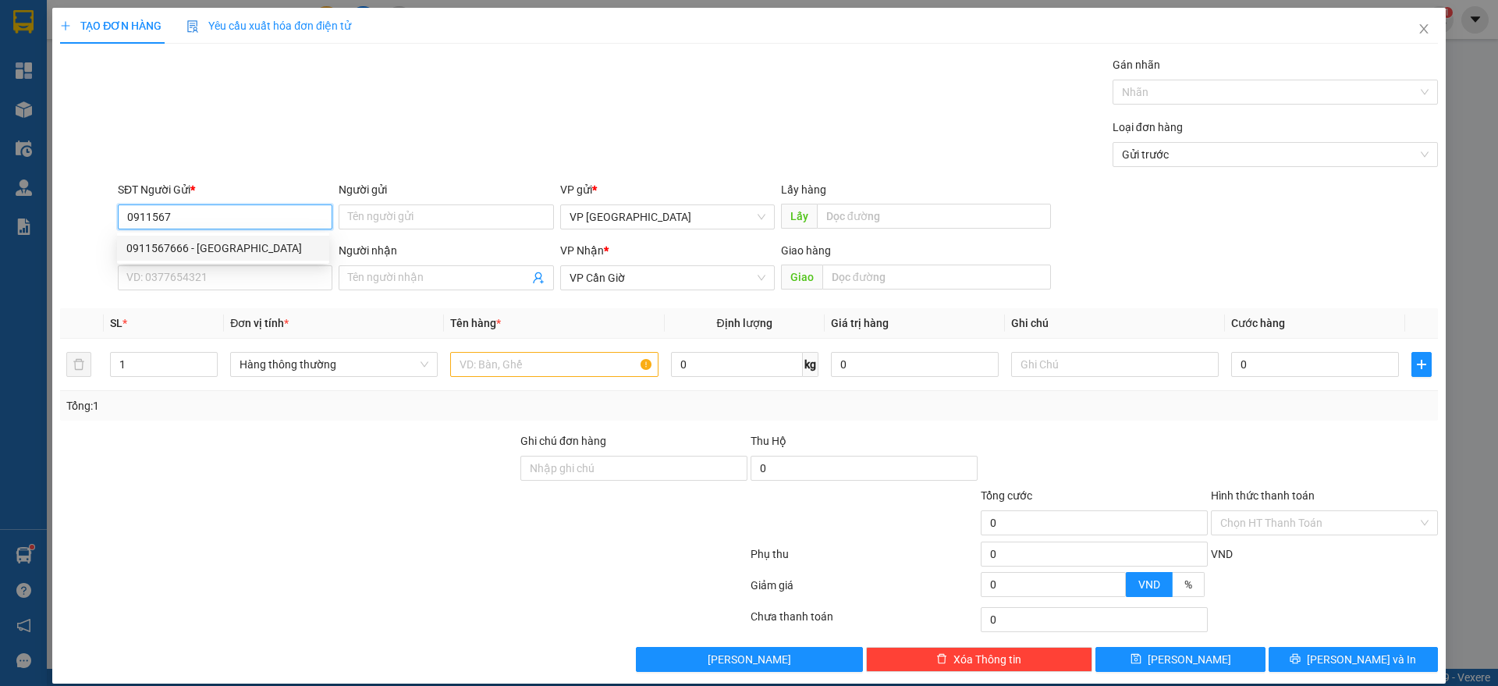
click at [216, 247] on div "0911567666 - [GEOGRAPHIC_DATA]" at bounding box center [222, 247] width 193 height 17
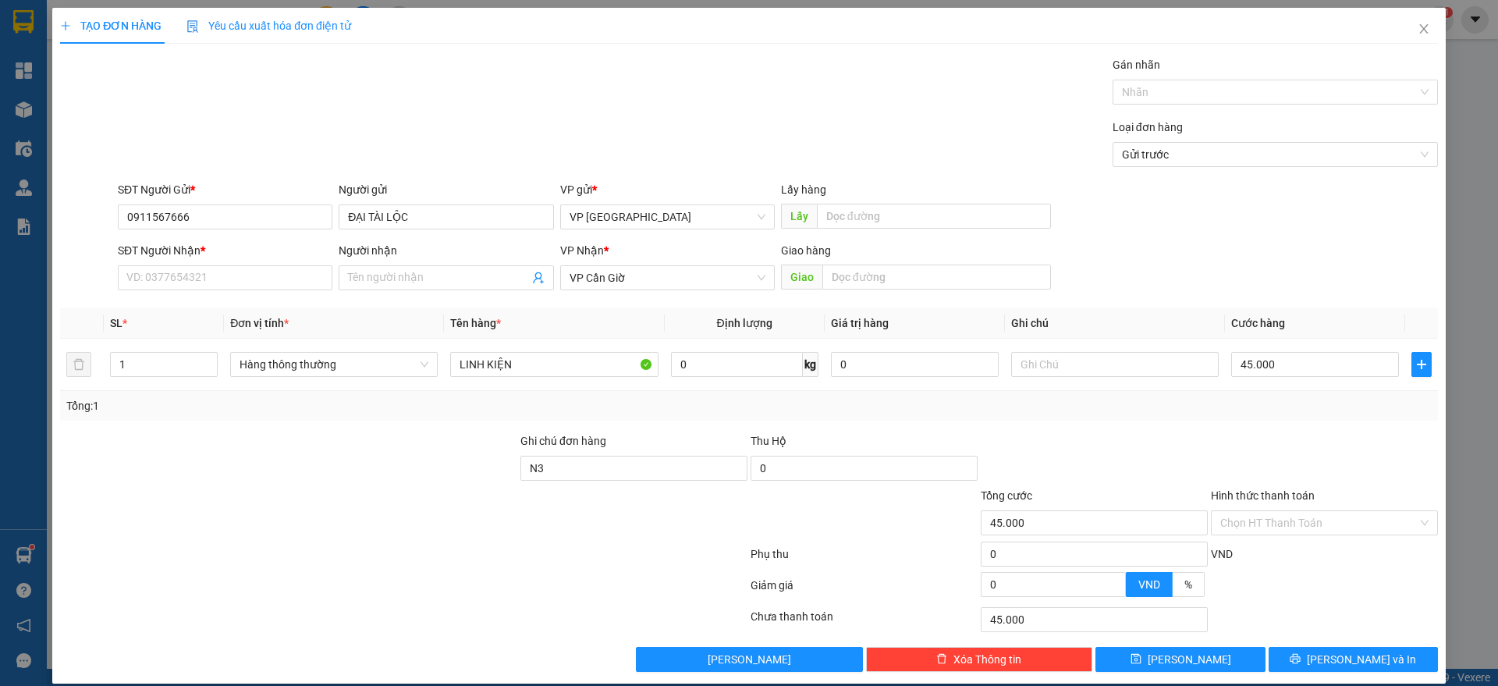
click at [208, 264] on div "SĐT Người Nhận *" at bounding box center [225, 253] width 215 height 23
click at [200, 277] on input "SĐT Người Nhận *" at bounding box center [225, 277] width 215 height 25
click at [202, 303] on div "0379282682 - GIẢI PHÁP TƯƠNG LAI" at bounding box center [222, 308] width 193 height 17
click at [1260, 364] on input "45.000" at bounding box center [1315, 364] width 168 height 25
click at [1300, 654] on icon "printer" at bounding box center [1295, 659] width 10 height 10
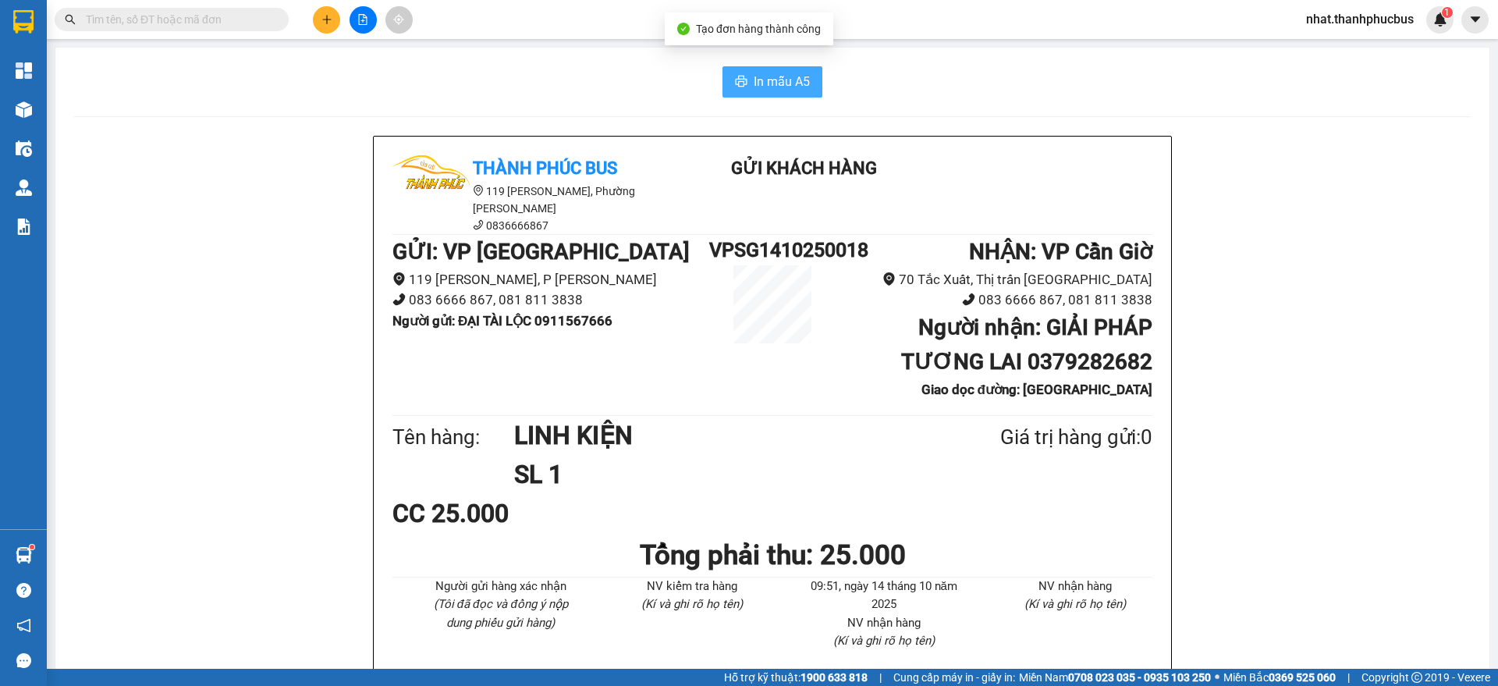
click at [783, 73] on span "In mẫu A5" at bounding box center [782, 82] width 56 height 20
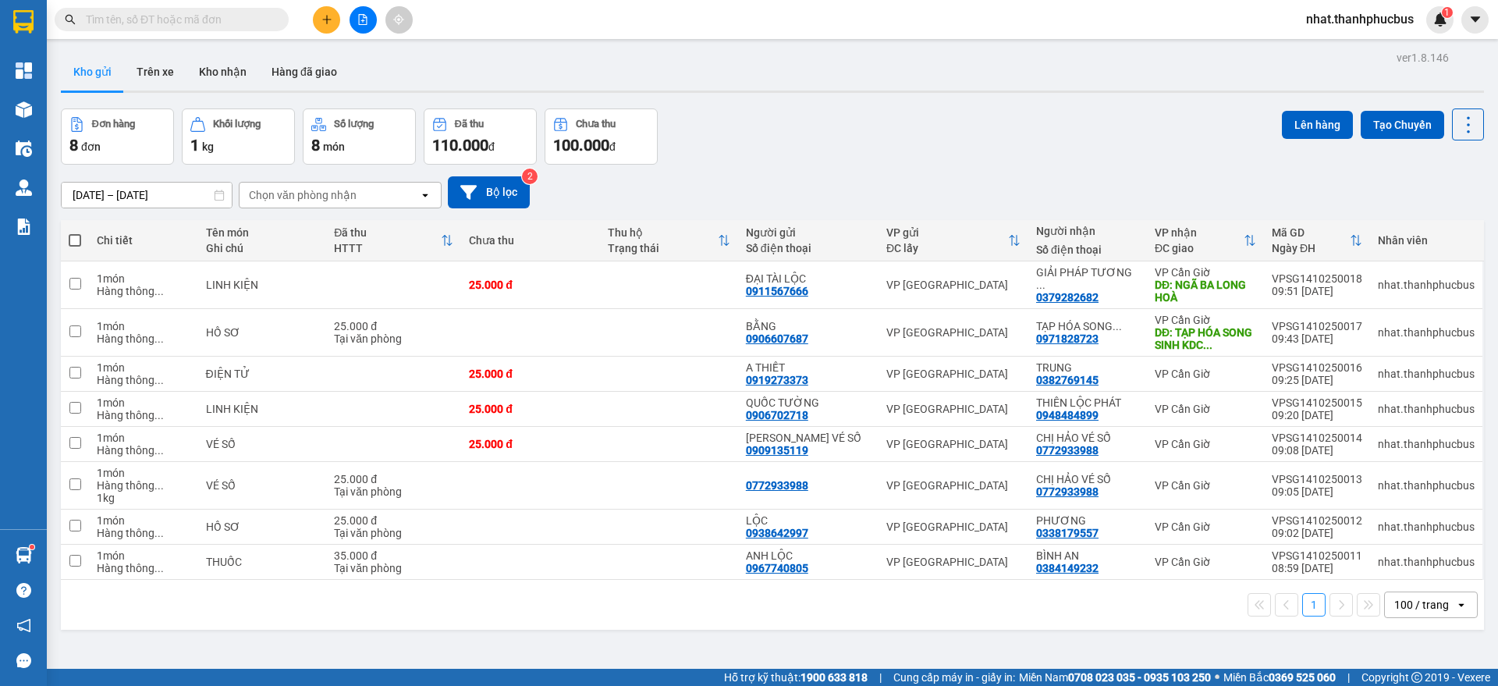
click at [491, 55] on div "Kho gửi Trên xe Kho nhận Hàng đã giao" at bounding box center [772, 73] width 1423 height 41
click at [776, 147] on div "Đơn hàng 8 đơn Khối lượng 1 kg Số lượng 8 món Đã thu 110.000 đ Chưa thu 100.000…" at bounding box center [772, 136] width 1423 height 56
click at [747, 129] on div "Đơn hàng 8 đơn Khối lượng 1 kg Số lượng 8 món Đã thu 110.000 đ Chưa thu 100.000…" at bounding box center [772, 136] width 1423 height 56
click at [331, 24] on icon "plus" at bounding box center [326, 19] width 11 height 11
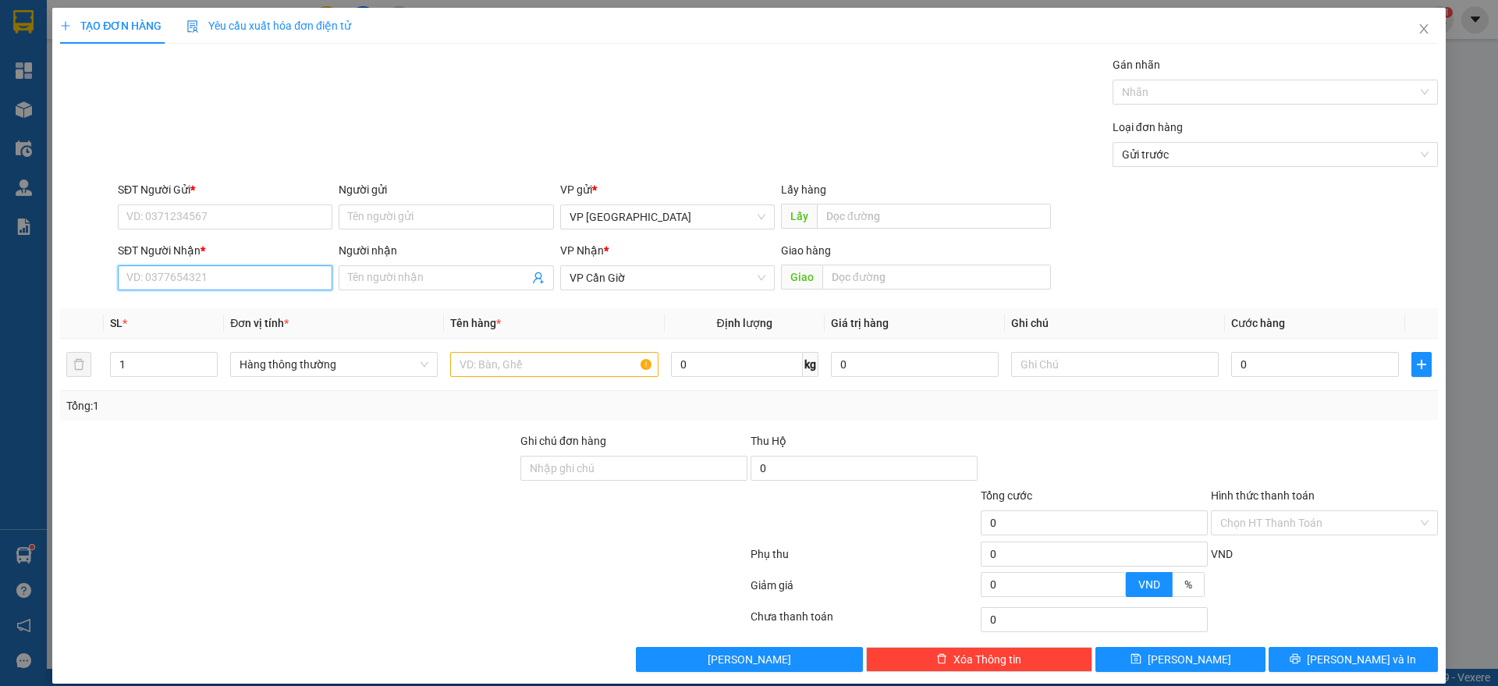
click at [177, 275] on input "SĐT Người Nhận *" at bounding box center [225, 277] width 215 height 25
drag, startPoint x: 177, startPoint y: 275, endPoint x: 190, endPoint y: 319, distance: 46.4
click at [190, 319] on body "Kết quả tìm kiếm ( 0 ) Bộ lọc No Data nhat.thanhphucbus 1 Tổng Quan Kho hàng mớ…" at bounding box center [749, 343] width 1498 height 686
click at [190, 319] on div "0327031033 - LINH" at bounding box center [223, 308] width 212 height 25
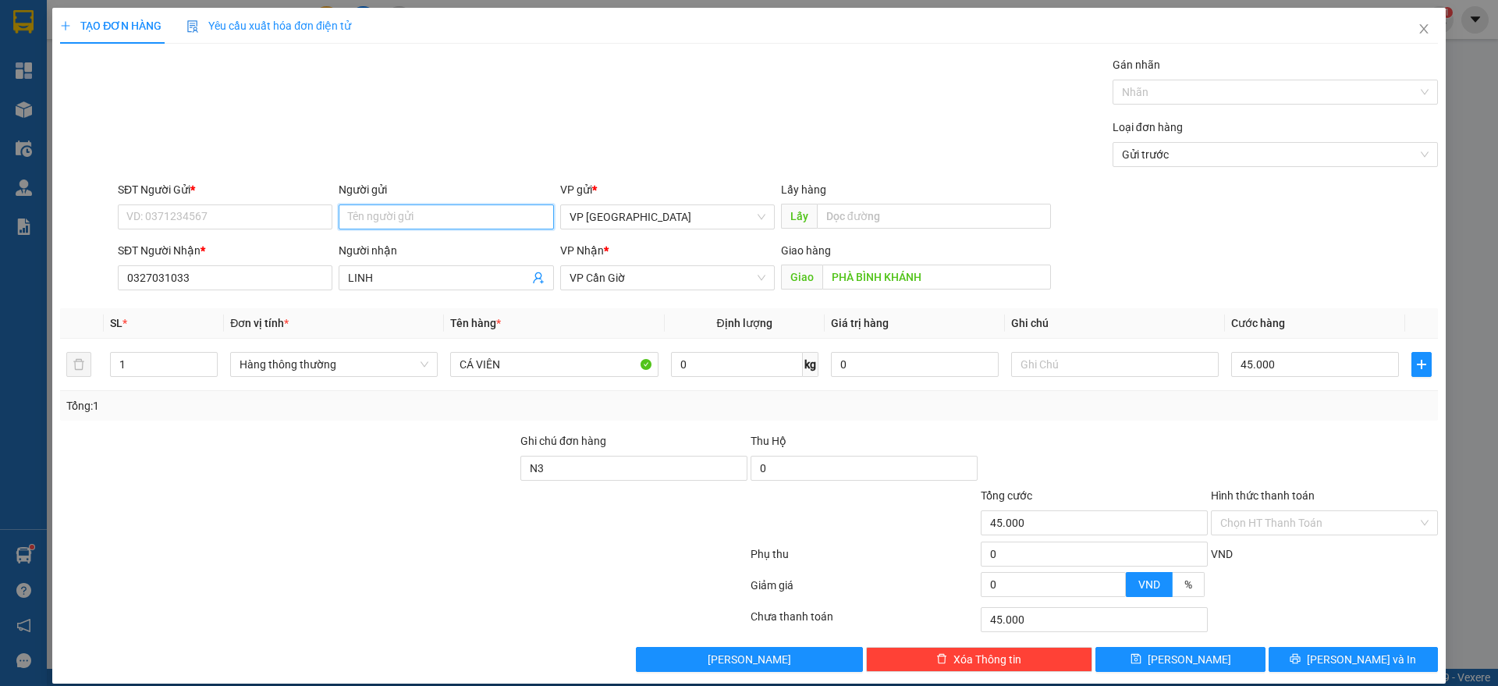
click at [355, 208] on input "Người gửi" at bounding box center [446, 216] width 215 height 25
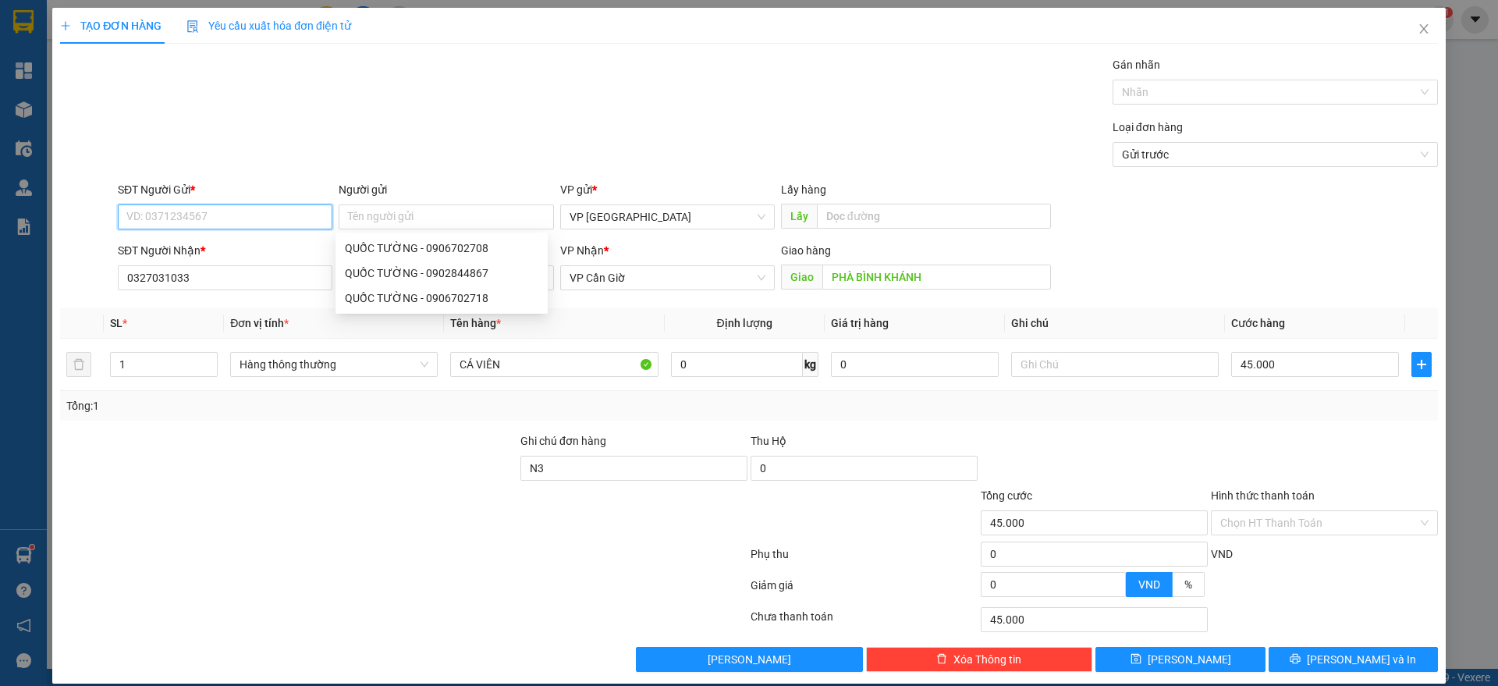
click at [254, 217] on input "SĐT Người Gửi *" at bounding box center [225, 216] width 215 height 25
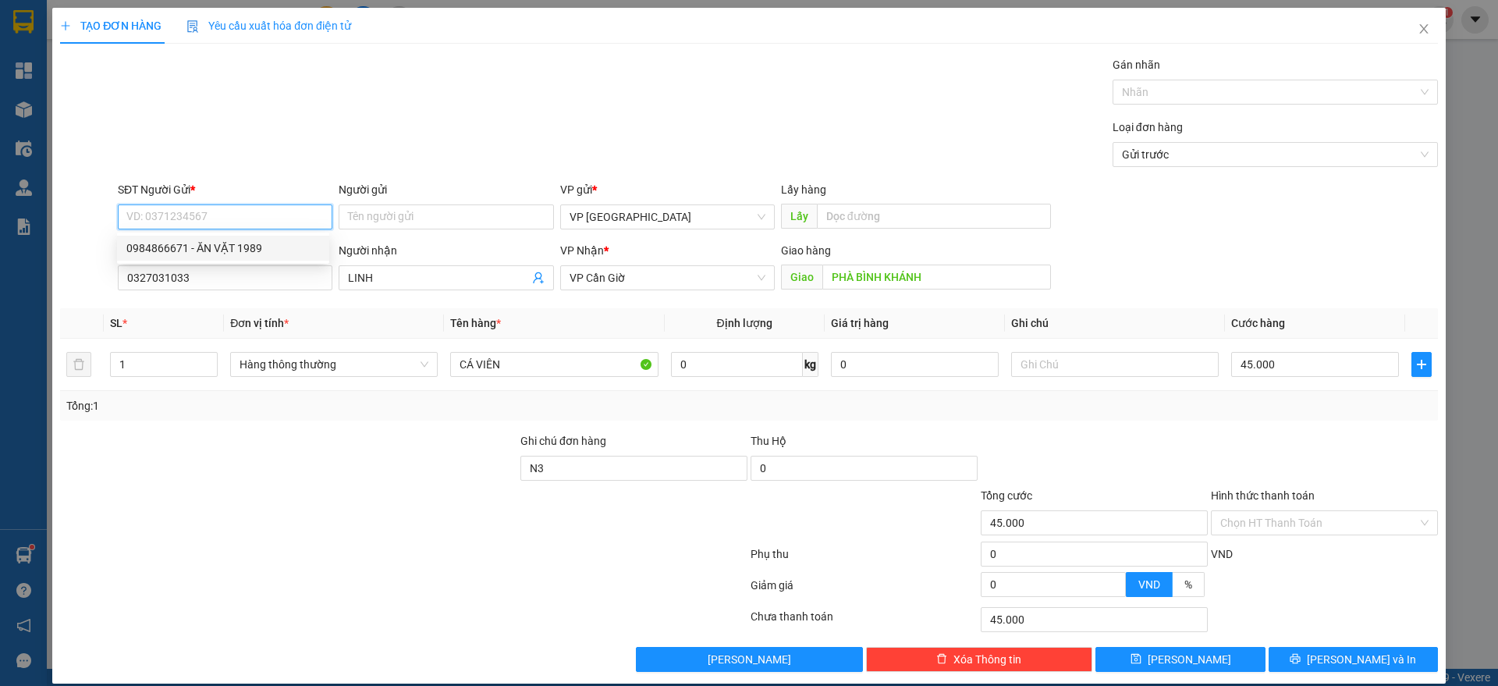
click at [231, 238] on div "0984866671 - ĂN VẶT 1989" at bounding box center [223, 248] width 212 height 25
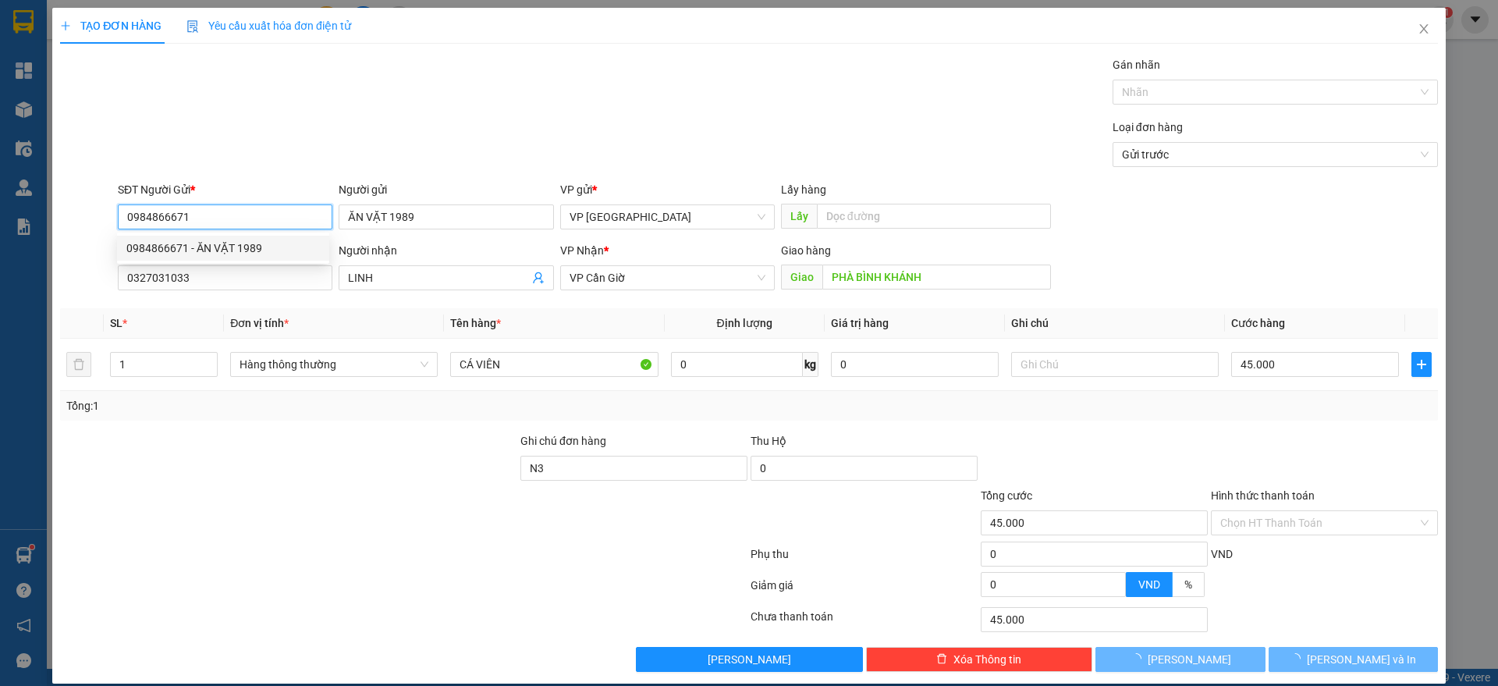
click at [231, 238] on div "0984866671 - ĂN VẶT 1989" at bounding box center [223, 248] width 212 height 25
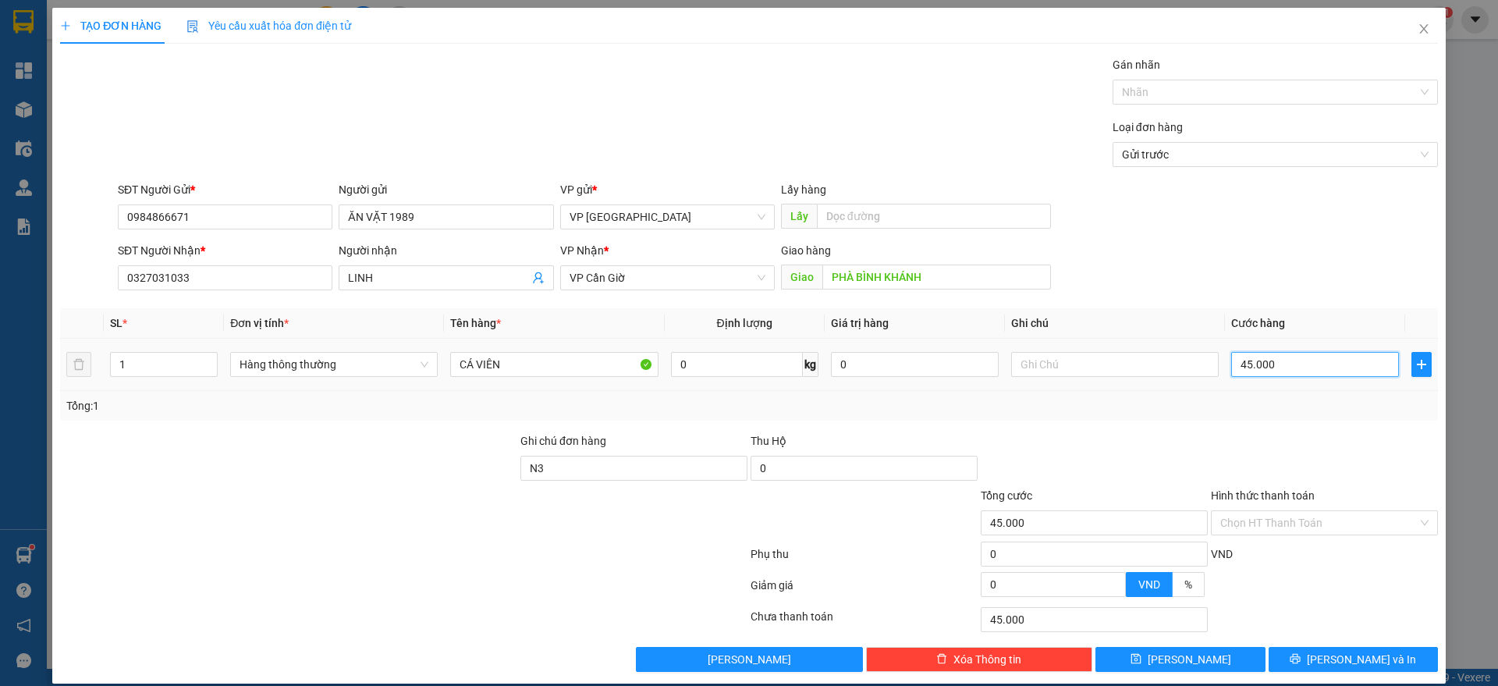
click at [1273, 352] on input "45.000" at bounding box center [1315, 364] width 168 height 25
click at [1176, 647] on button "[PERSON_NAME]" at bounding box center [1179, 659] width 169 height 25
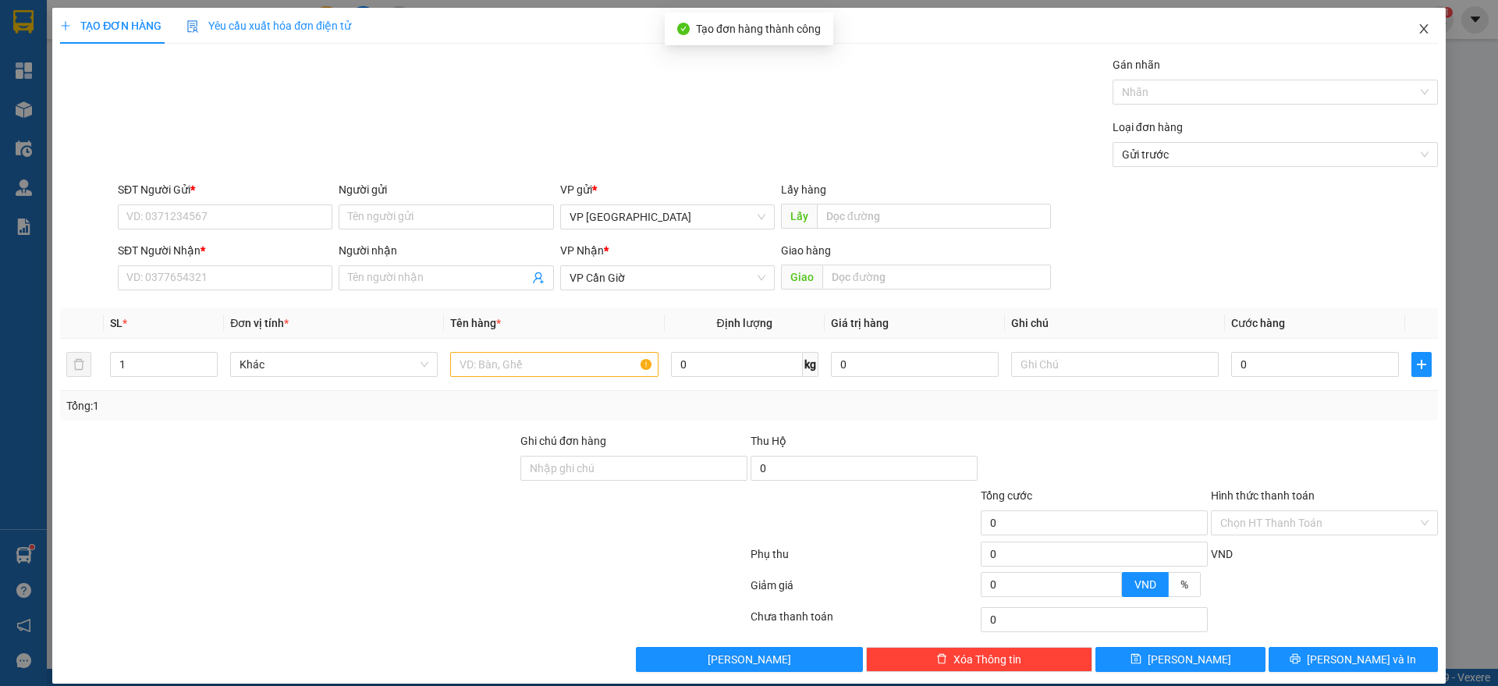
click at [1407, 36] on span "Close" at bounding box center [1424, 30] width 44 height 44
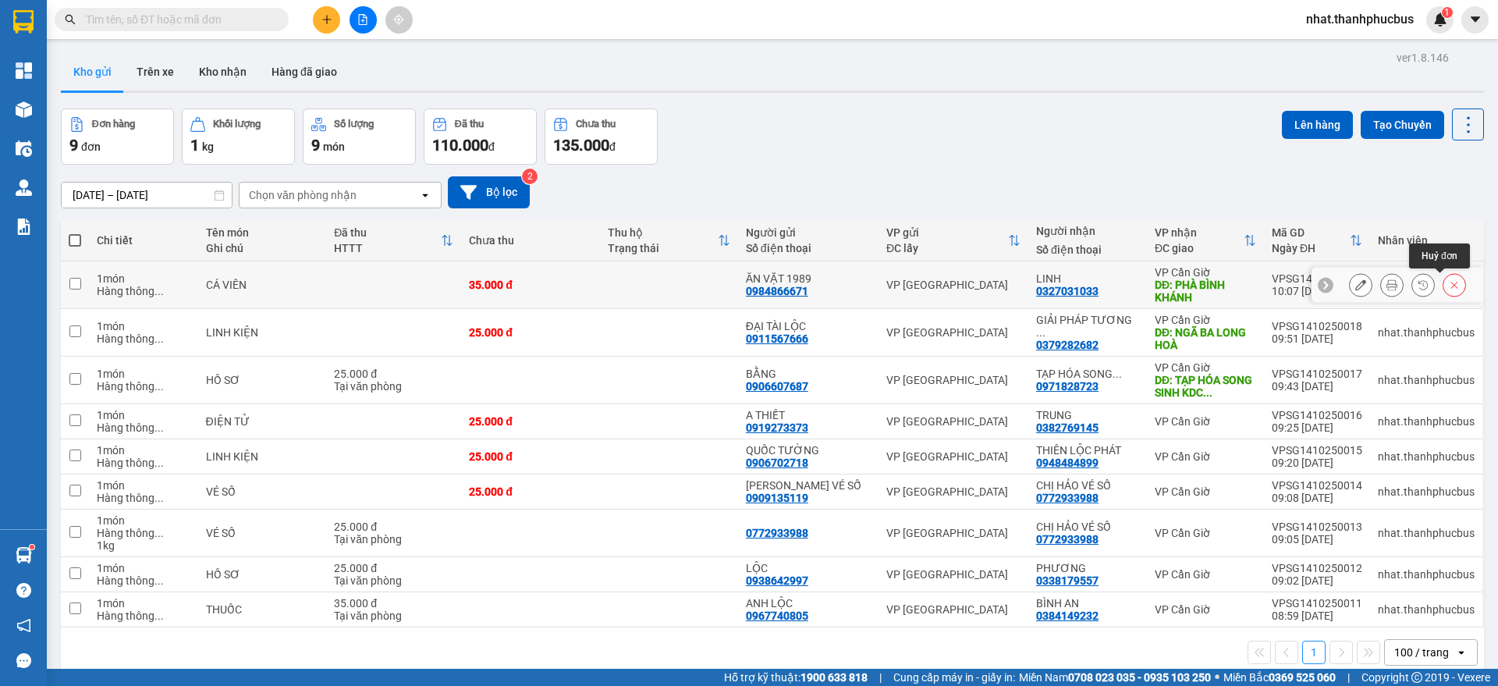
click at [1449, 282] on icon at bounding box center [1454, 284] width 11 height 11
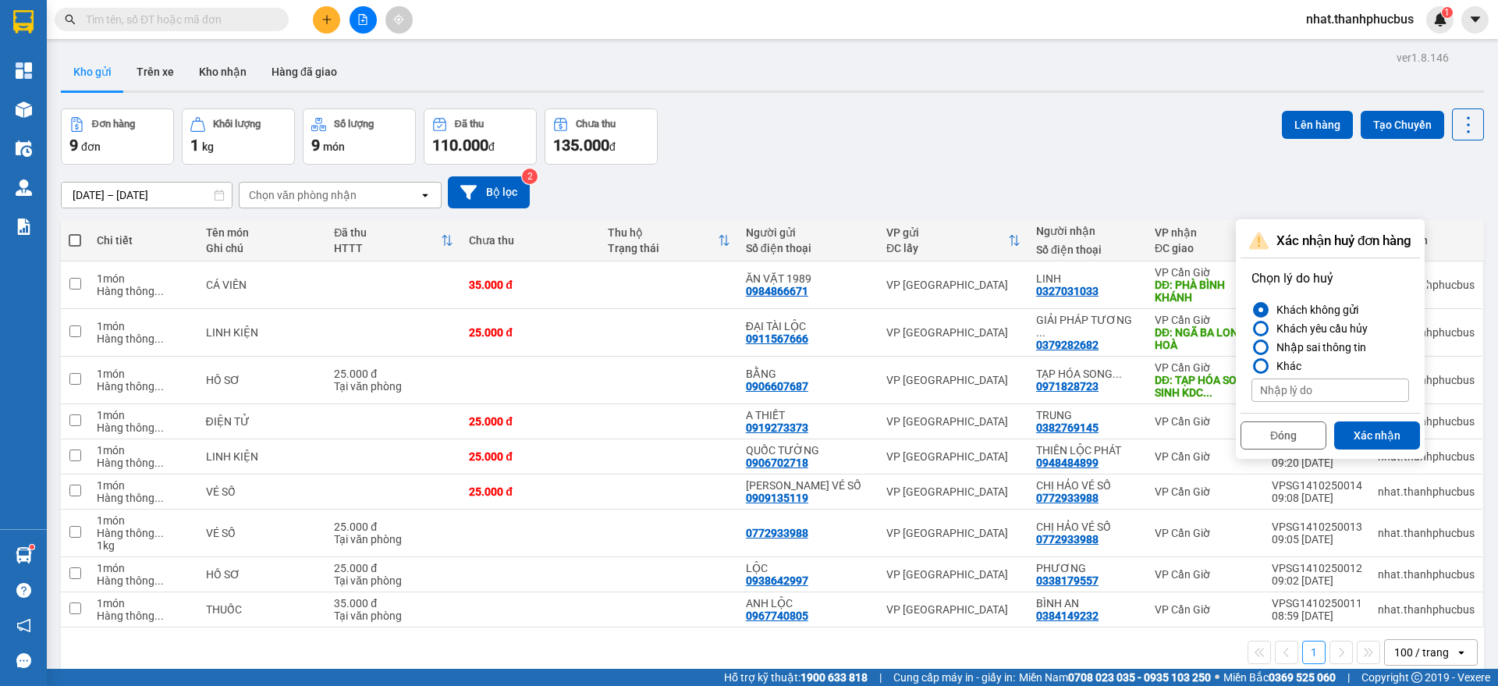
click at [1363, 419] on div "Đóng Xác nhận" at bounding box center [1329, 433] width 179 height 41
click at [1364, 431] on button "Xác nhận" at bounding box center [1377, 435] width 86 height 28
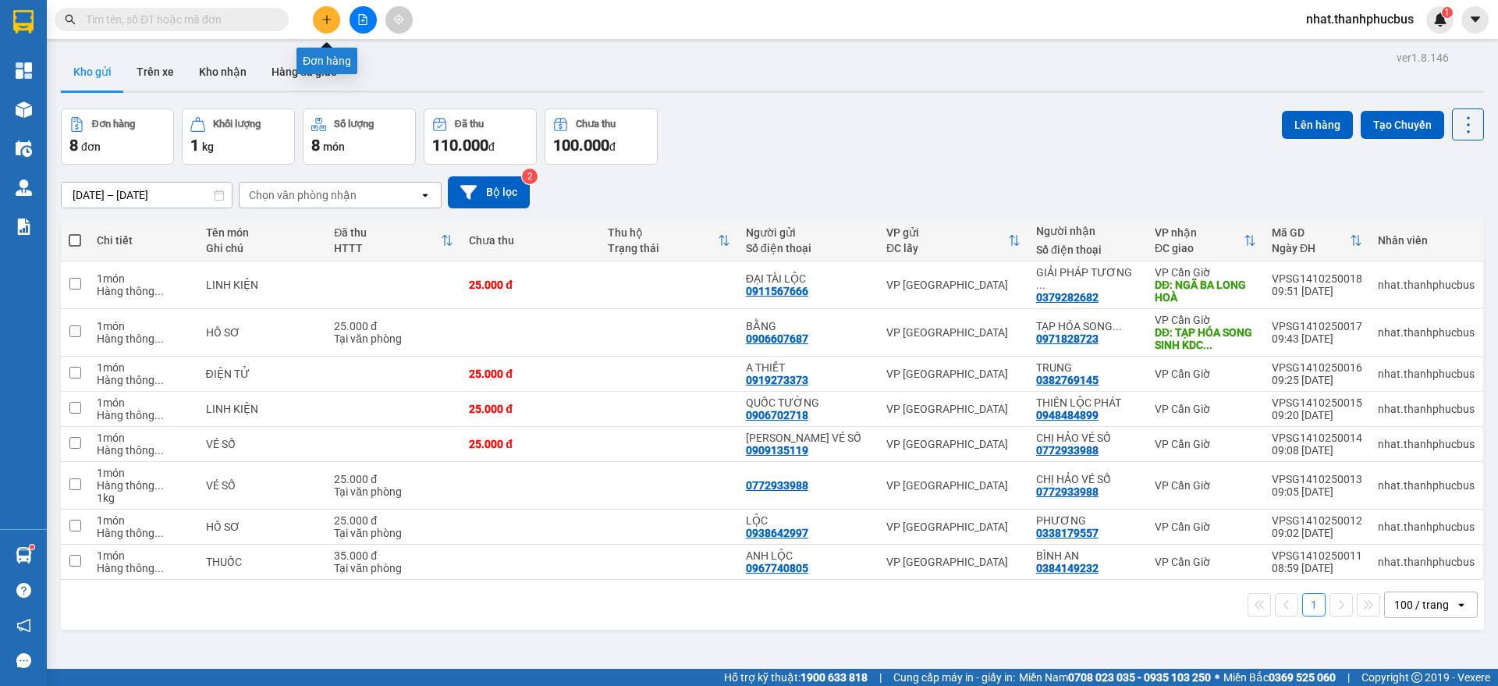
click at [319, 16] on button at bounding box center [326, 19] width 27 height 27
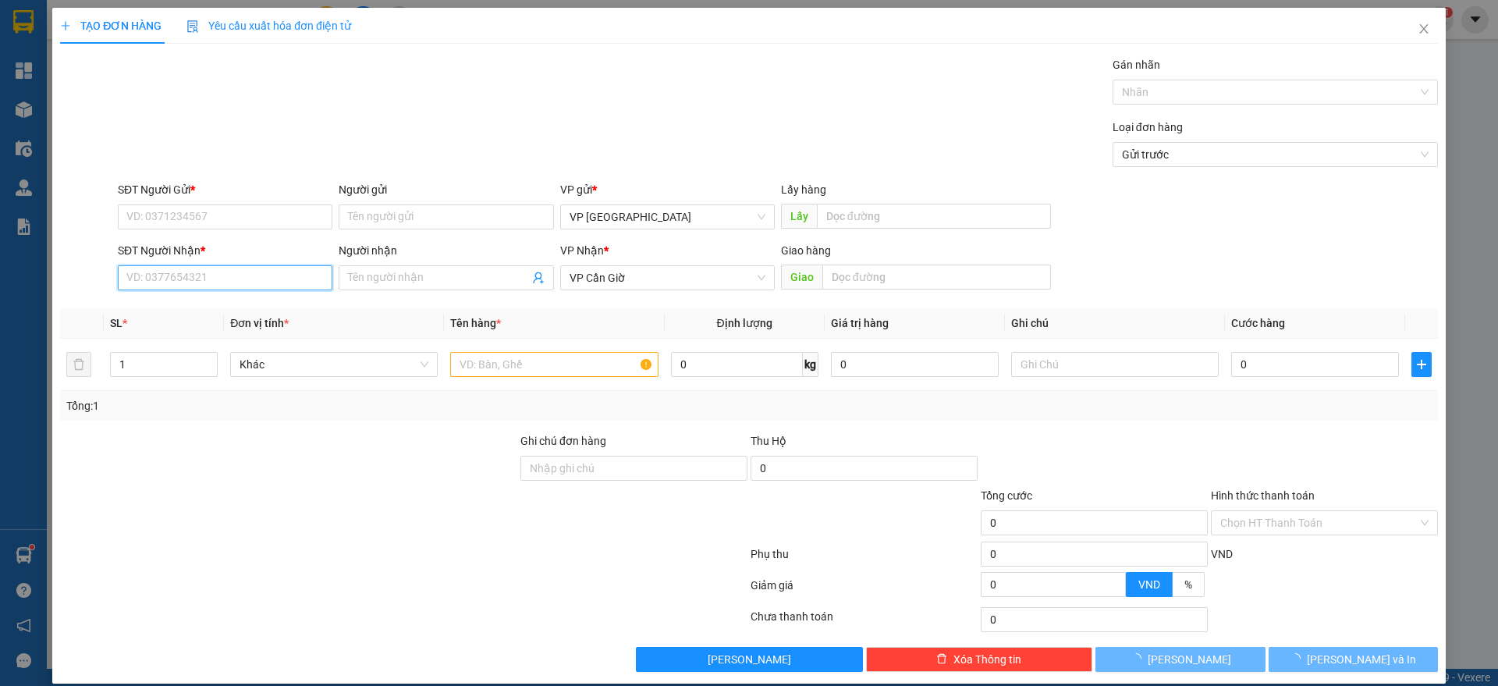
click at [189, 265] on input "SĐT Người Nhận *" at bounding box center [225, 277] width 215 height 25
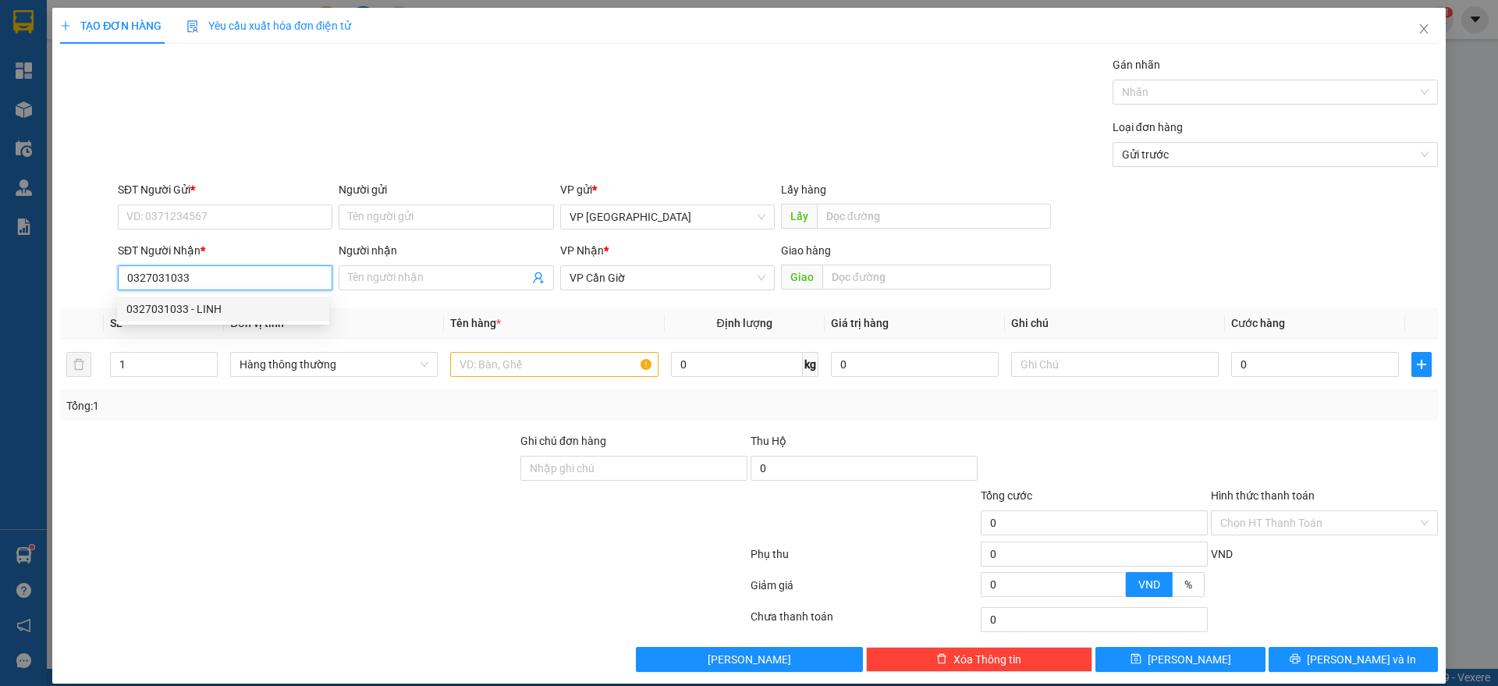
click at [197, 307] on div "0327031033 - LINH" at bounding box center [222, 308] width 193 height 17
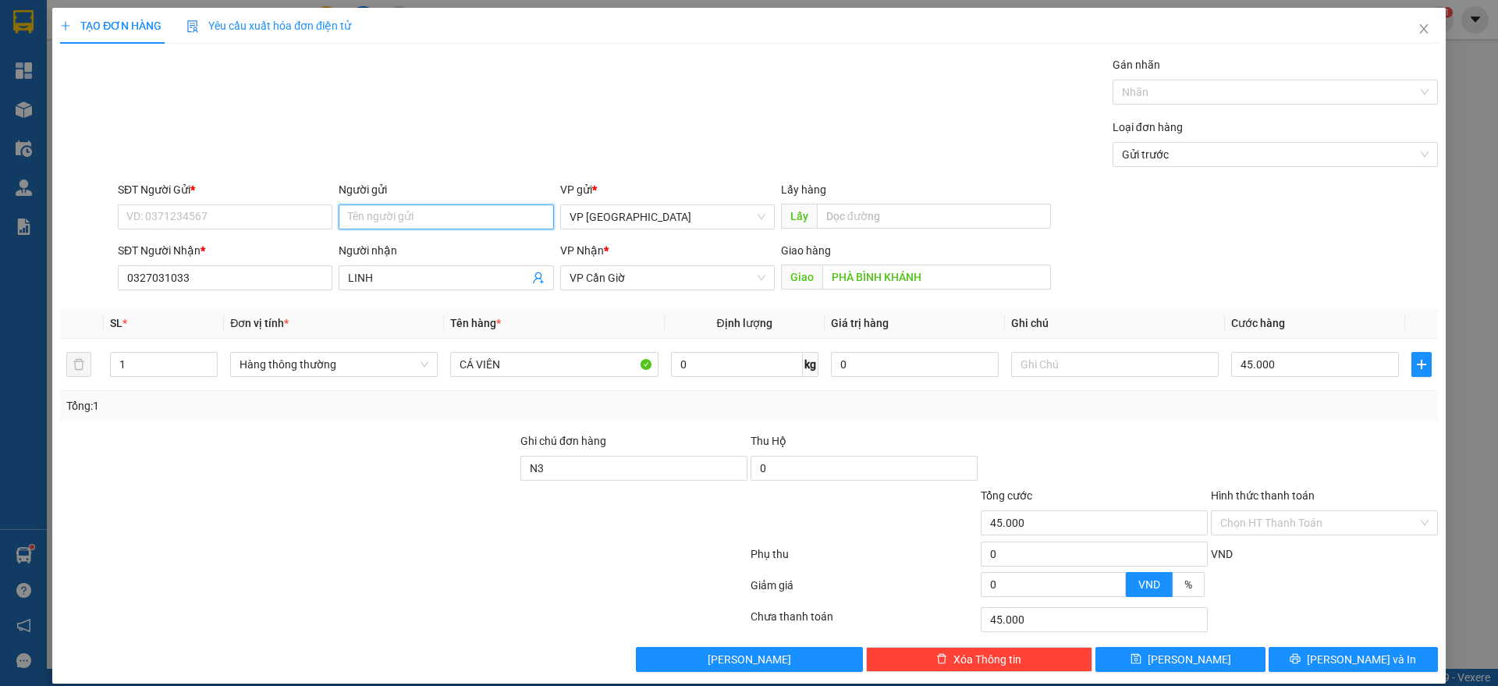
click at [481, 204] on input "Người gửi" at bounding box center [446, 216] width 215 height 25
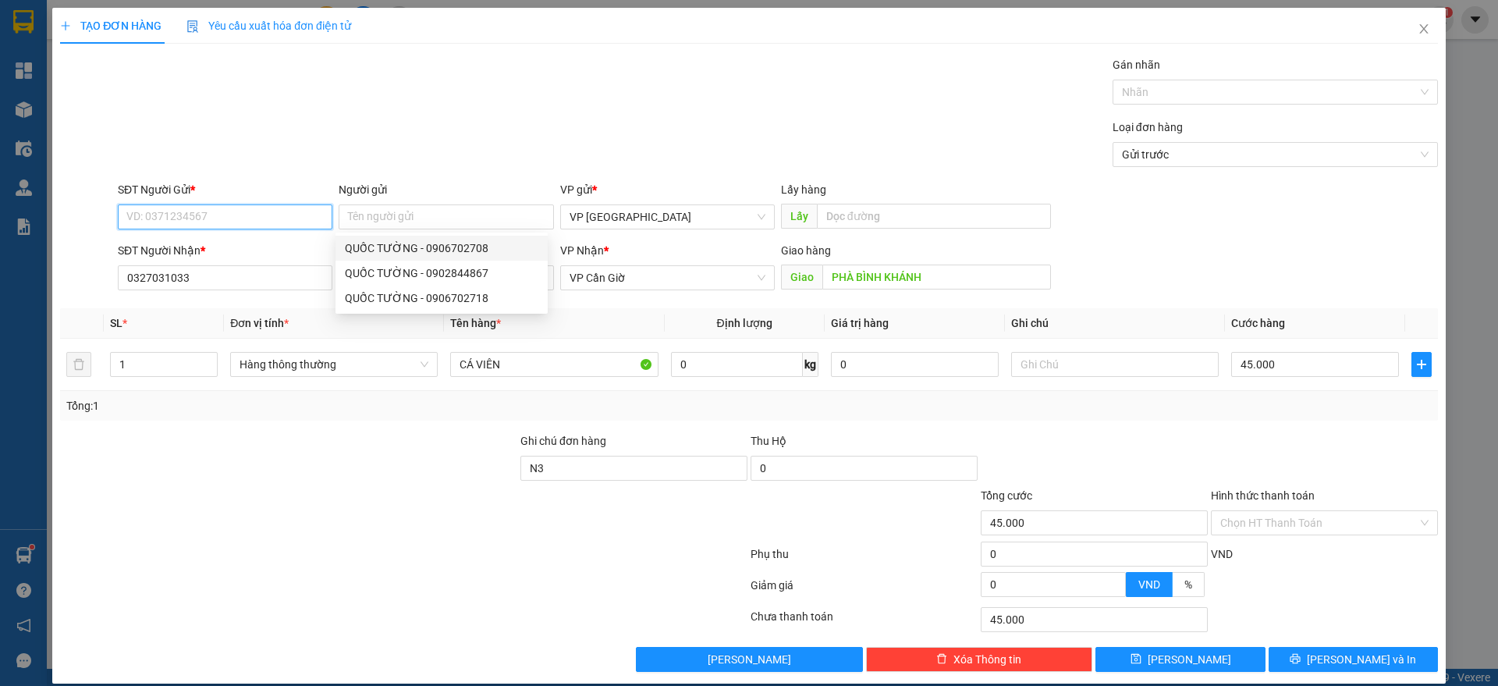
click at [291, 211] on input "SĐT Người Gửi *" at bounding box center [225, 216] width 215 height 25
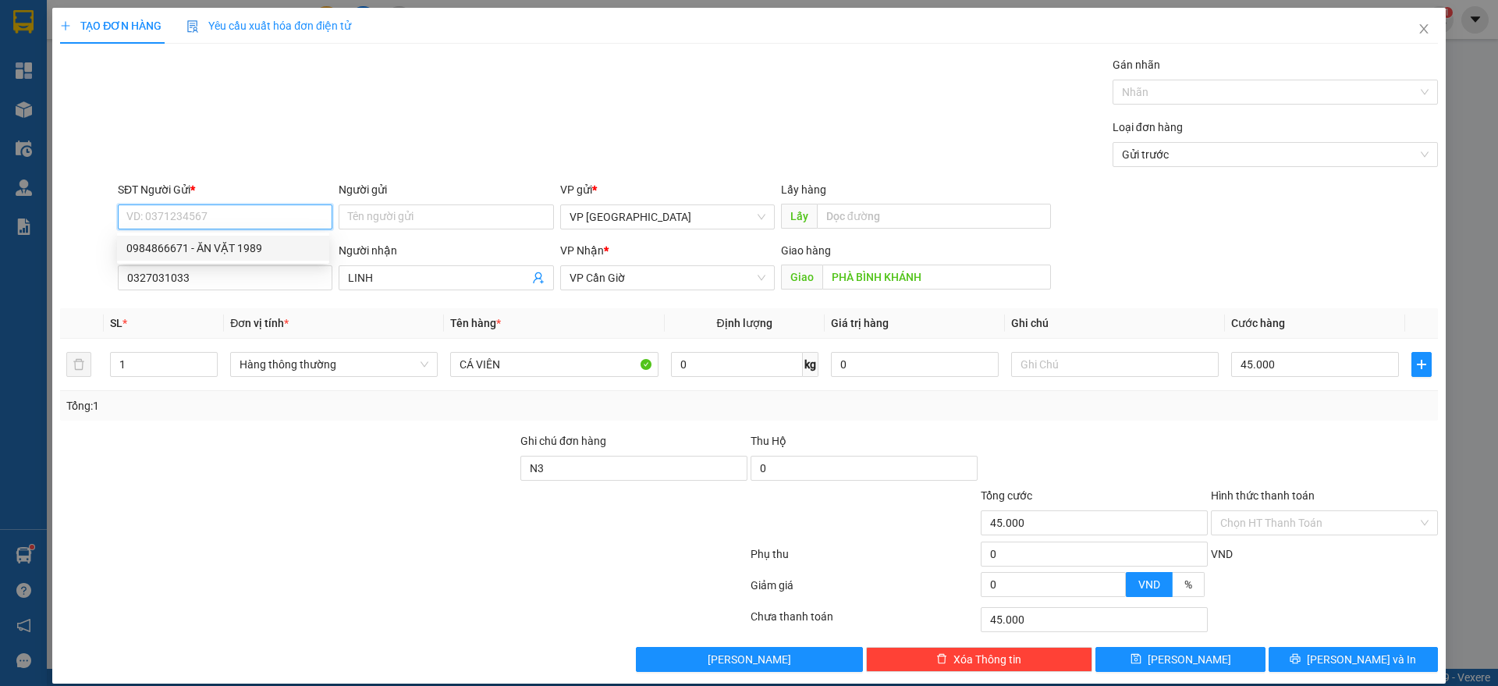
click at [190, 253] on div "0984866671 - ĂN VẶT 1989" at bounding box center [222, 247] width 193 height 17
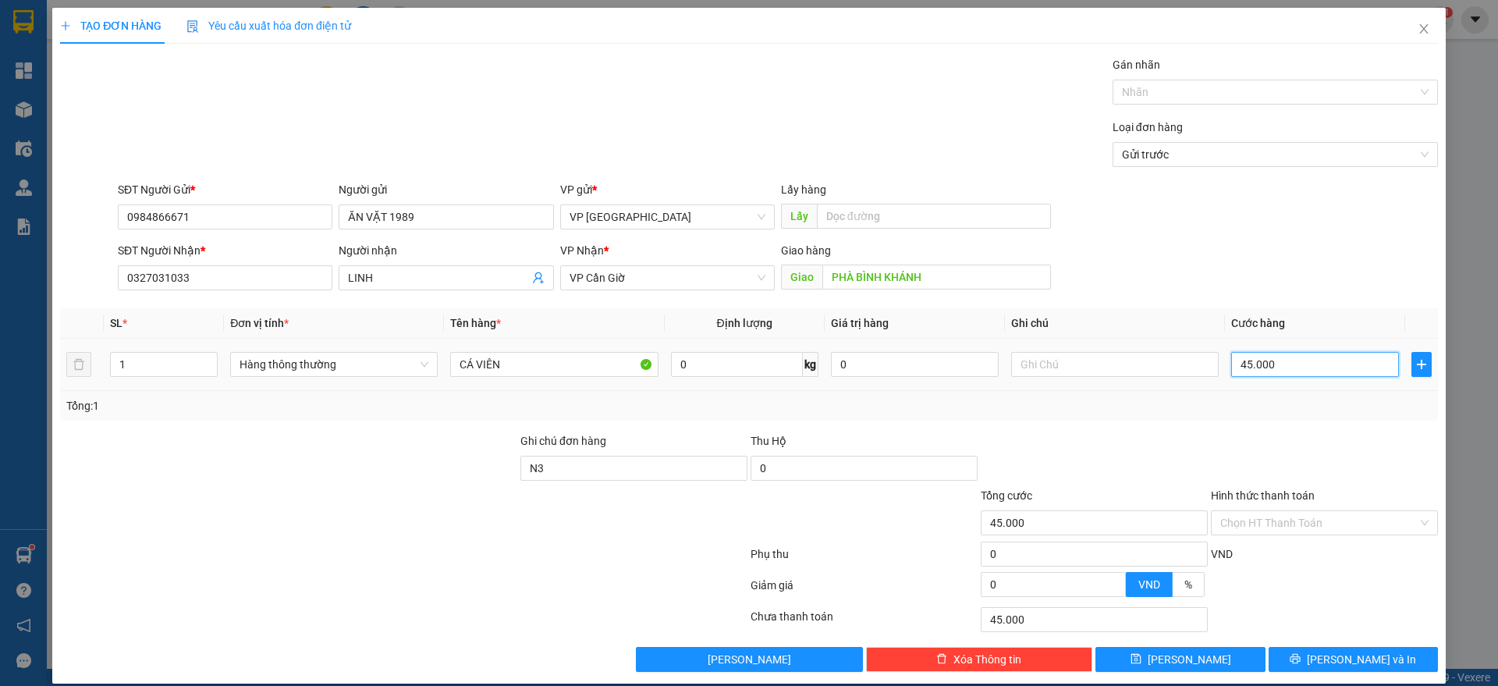
click at [1265, 374] on input "45.000" at bounding box center [1315, 364] width 168 height 25
click at [1346, 651] on span "[PERSON_NAME] và In" at bounding box center [1361, 659] width 109 height 17
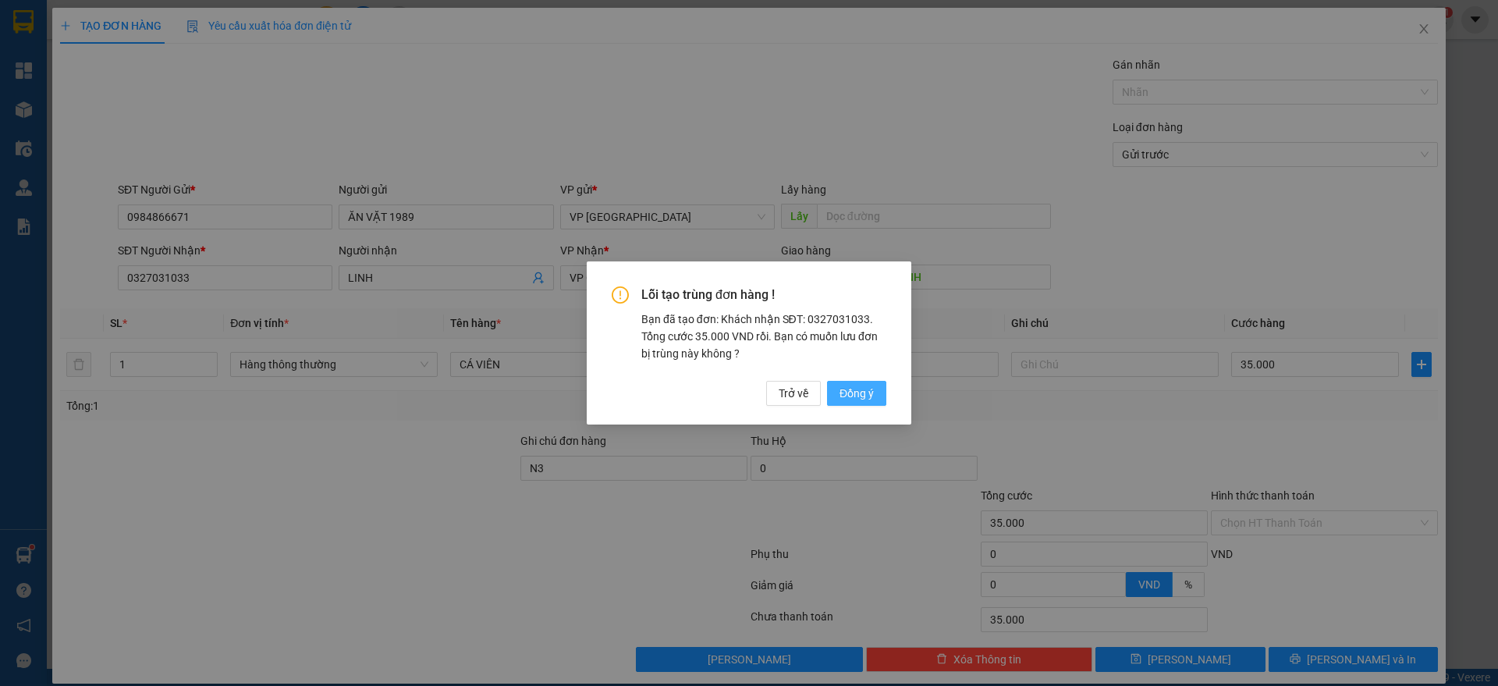
click at [839, 391] on span "Đồng ý" at bounding box center [856, 393] width 34 height 17
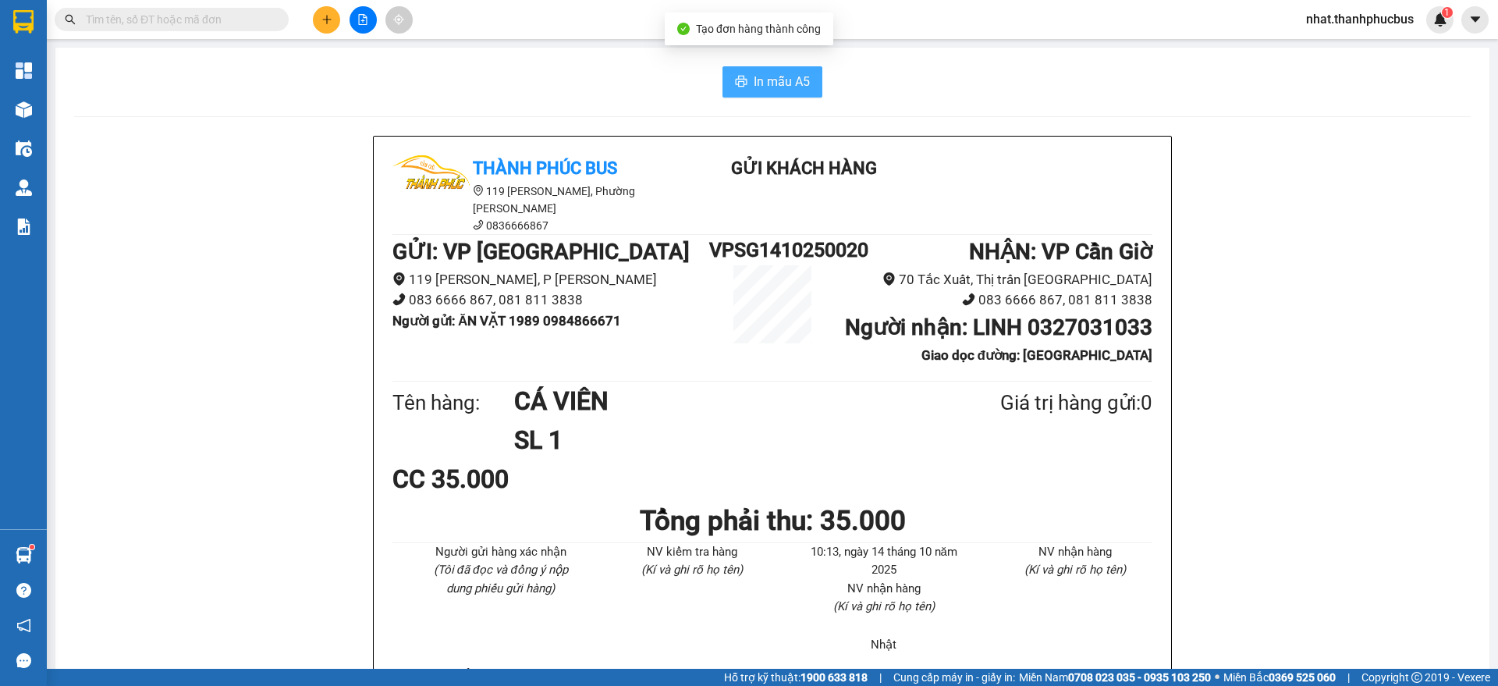
click at [776, 76] on span "In mẫu A5" at bounding box center [782, 82] width 56 height 20
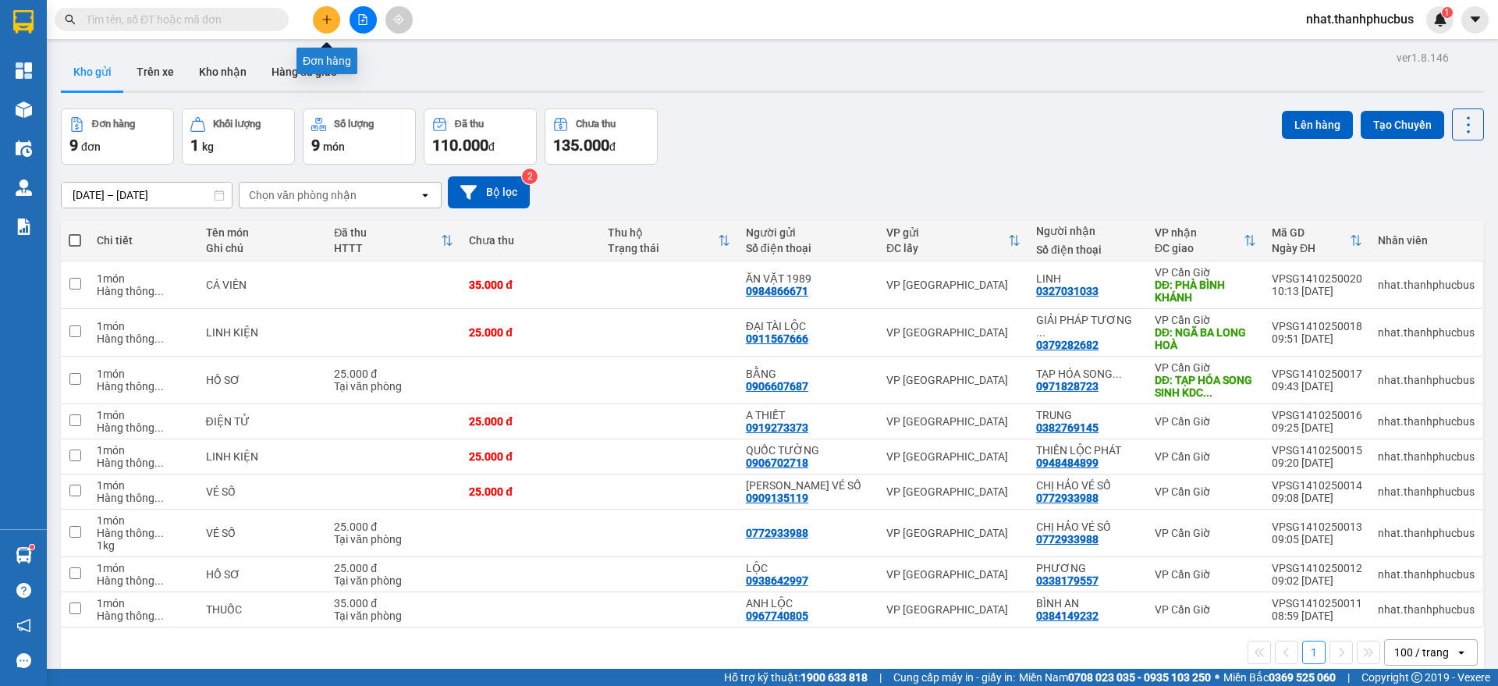
click at [333, 22] on button at bounding box center [326, 19] width 27 height 27
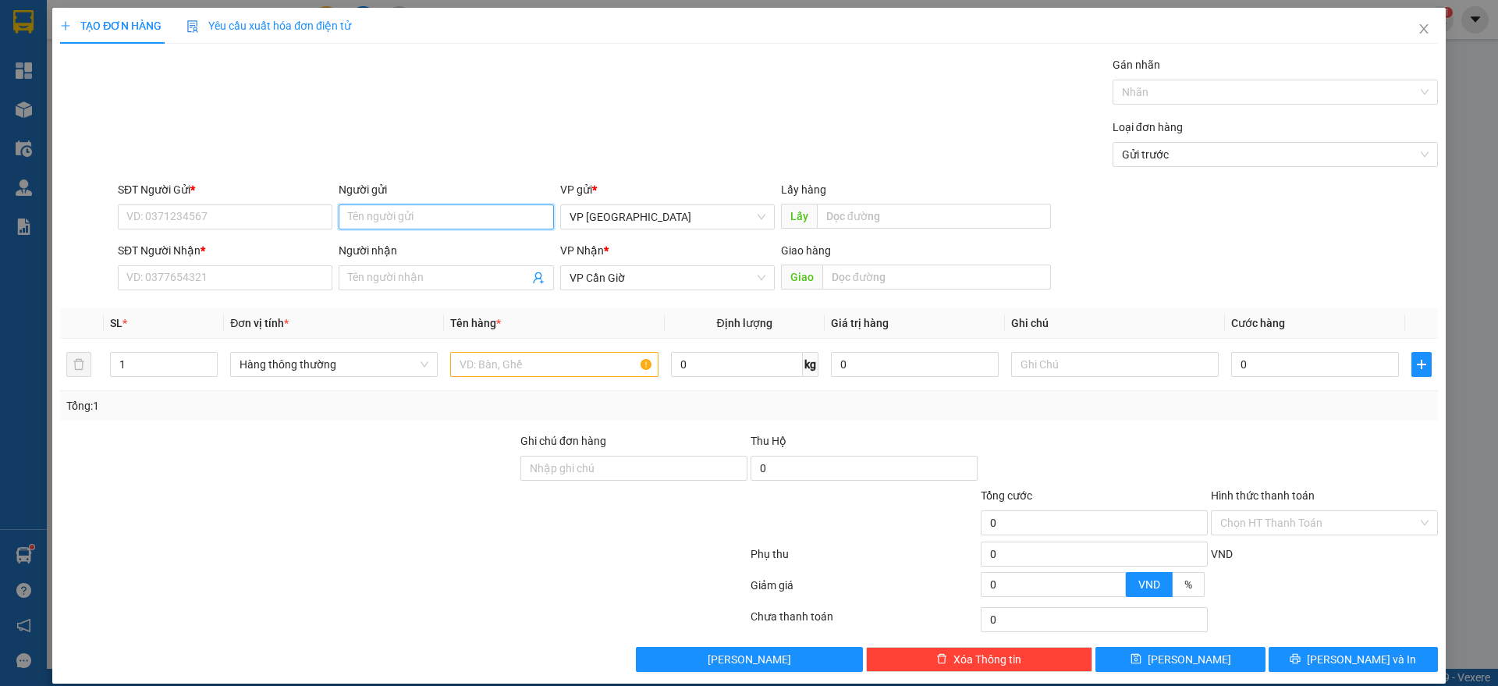
click at [376, 221] on input "Người gửi" at bounding box center [446, 216] width 215 height 25
click at [481, 247] on div "QUỐC TƯỜNG - 0906702708" at bounding box center [441, 247] width 193 height 17
click at [257, 288] on input "SĐT Người Nhận *" at bounding box center [225, 277] width 215 height 25
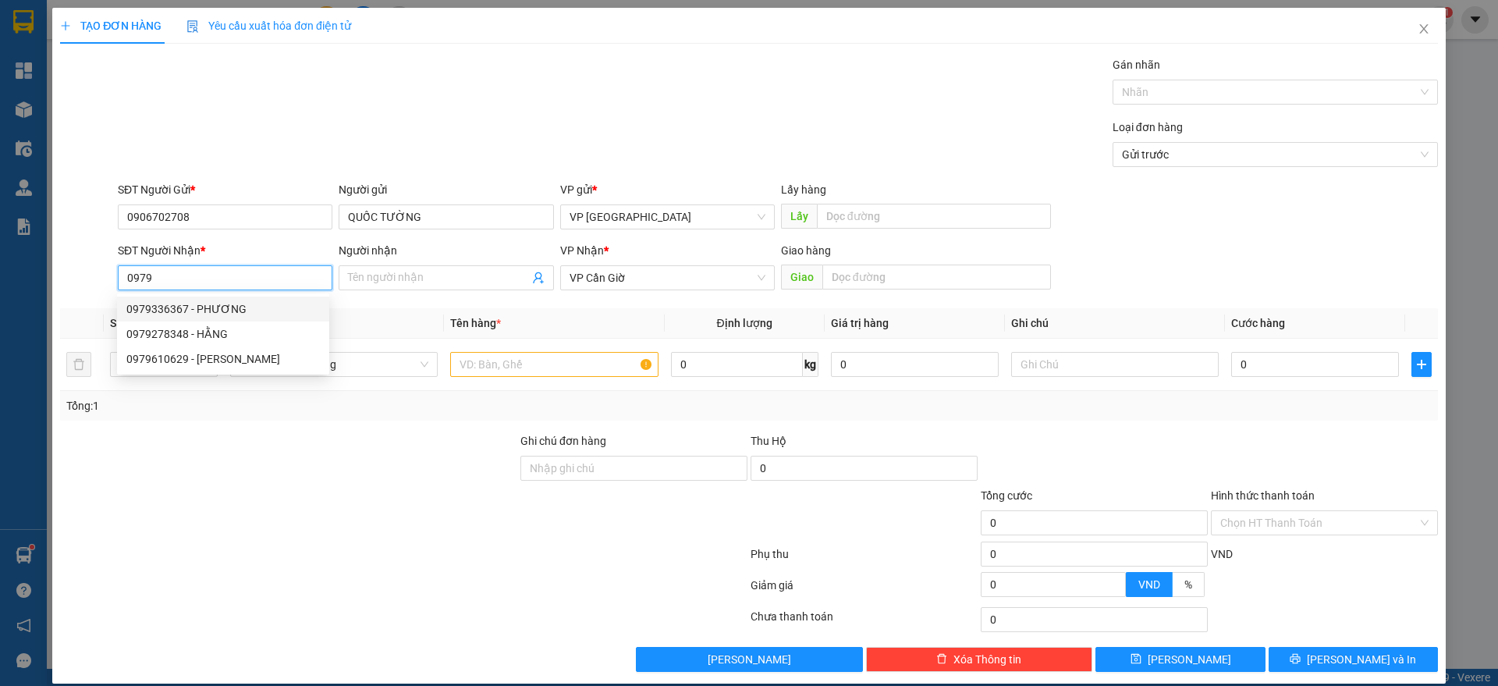
click at [205, 309] on div "0979336367 - PHƯƠNG" at bounding box center [222, 308] width 193 height 17
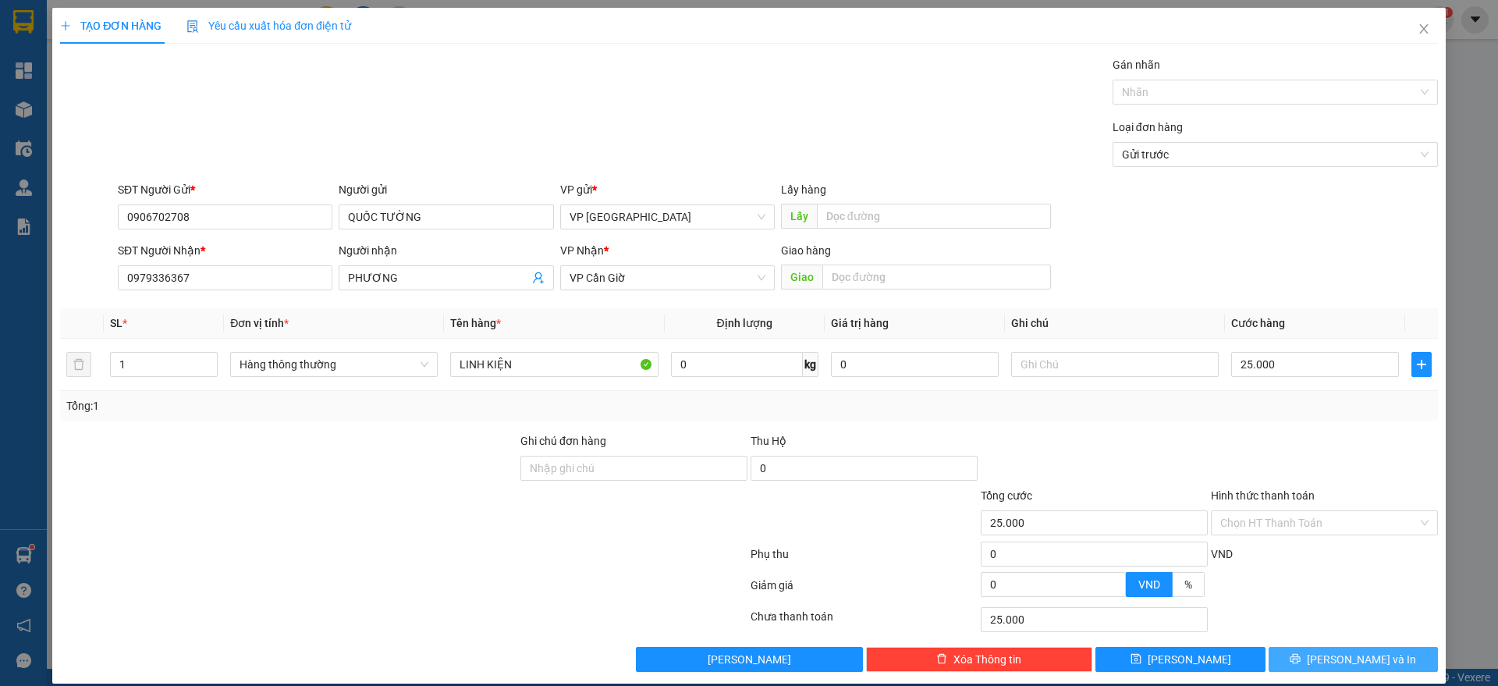
click at [1297, 657] on button "[PERSON_NAME] và In" at bounding box center [1352, 659] width 169 height 25
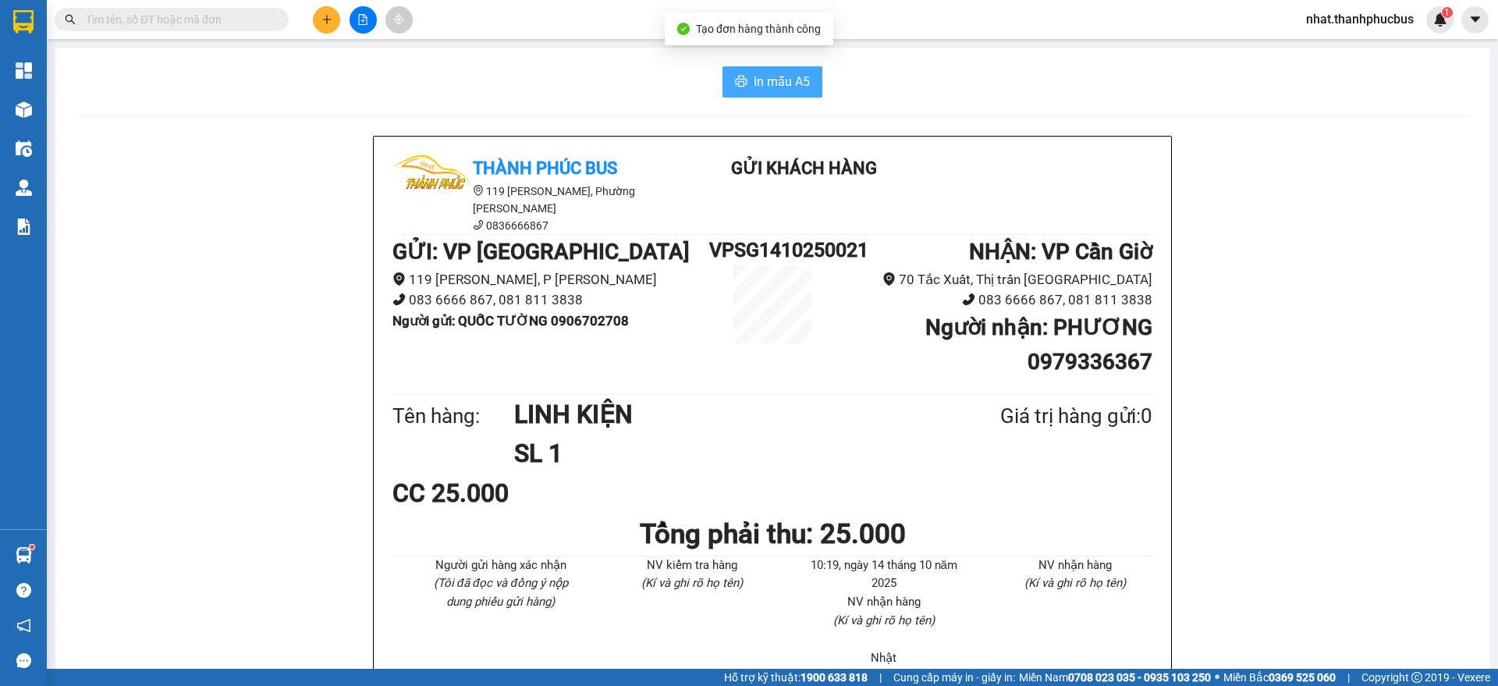
click at [775, 76] on span "In mẫu A5" at bounding box center [782, 82] width 56 height 20
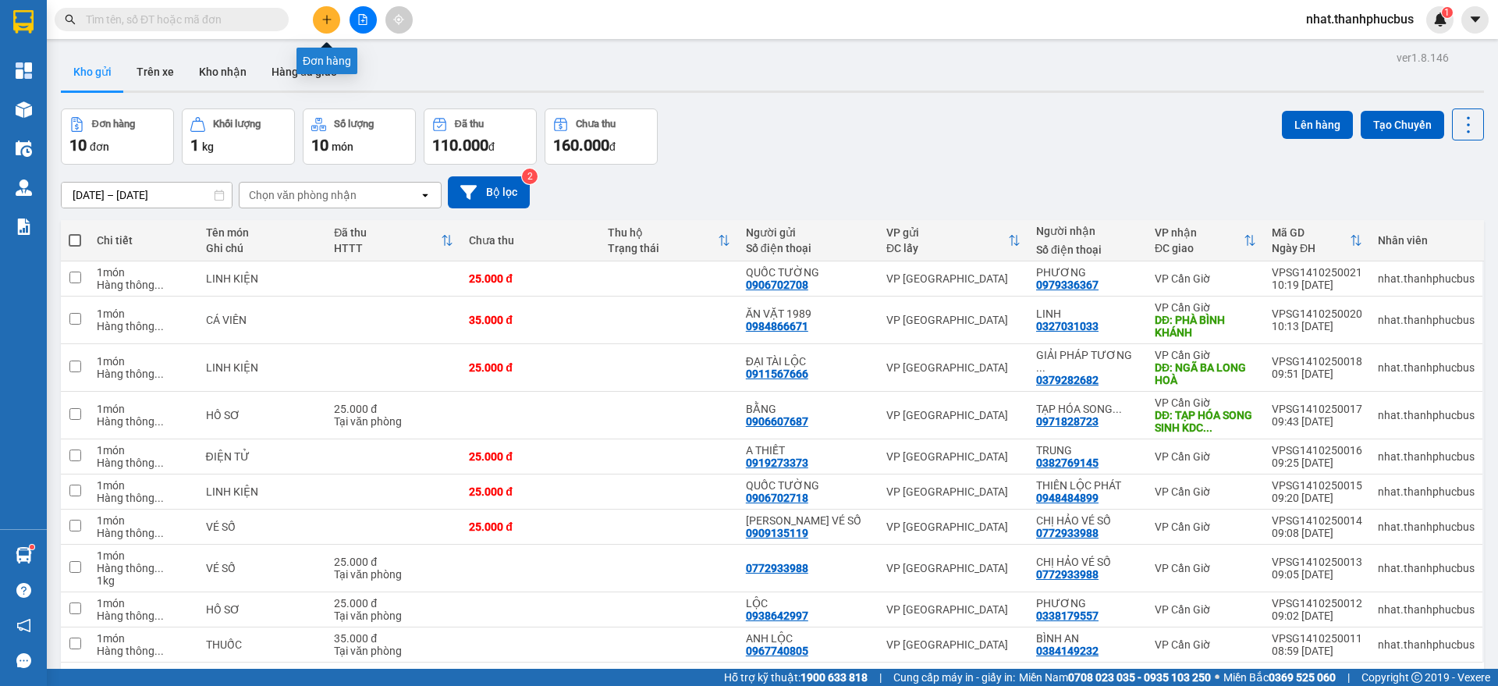
click at [326, 6] on button at bounding box center [326, 19] width 27 height 27
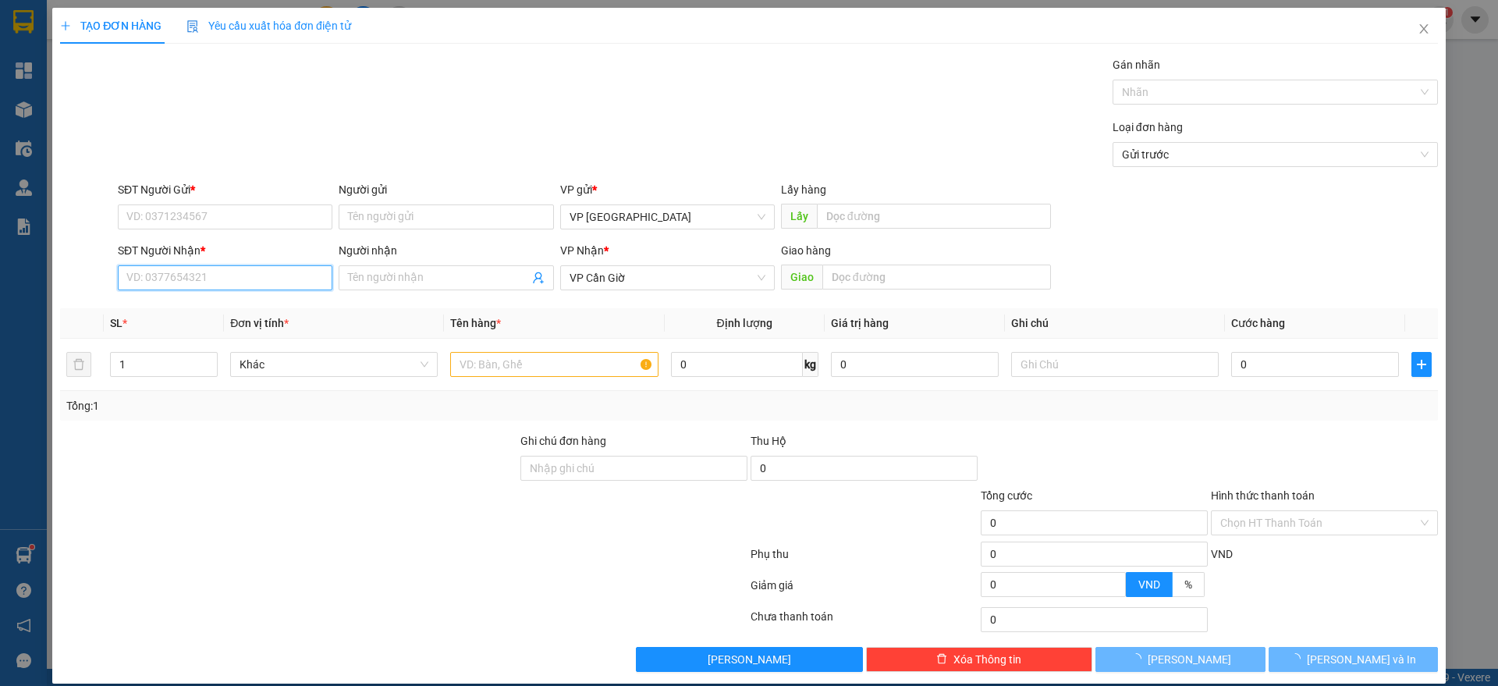
click at [172, 268] on input "SĐT Người Nhận *" at bounding box center [225, 277] width 215 height 25
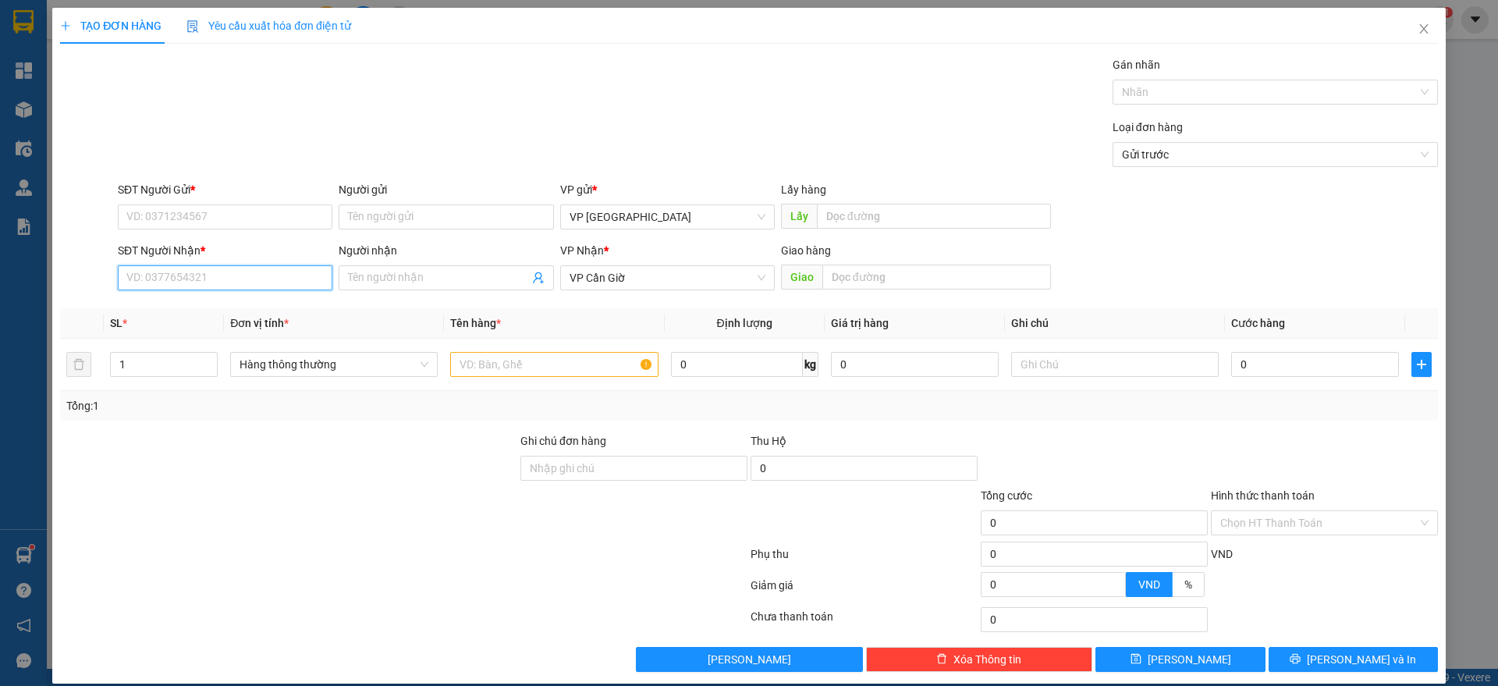
click at [172, 268] on input "SĐT Người Nhận *" at bounding box center [225, 277] width 215 height 25
click at [171, 285] on input "0365179079" at bounding box center [225, 277] width 215 height 25
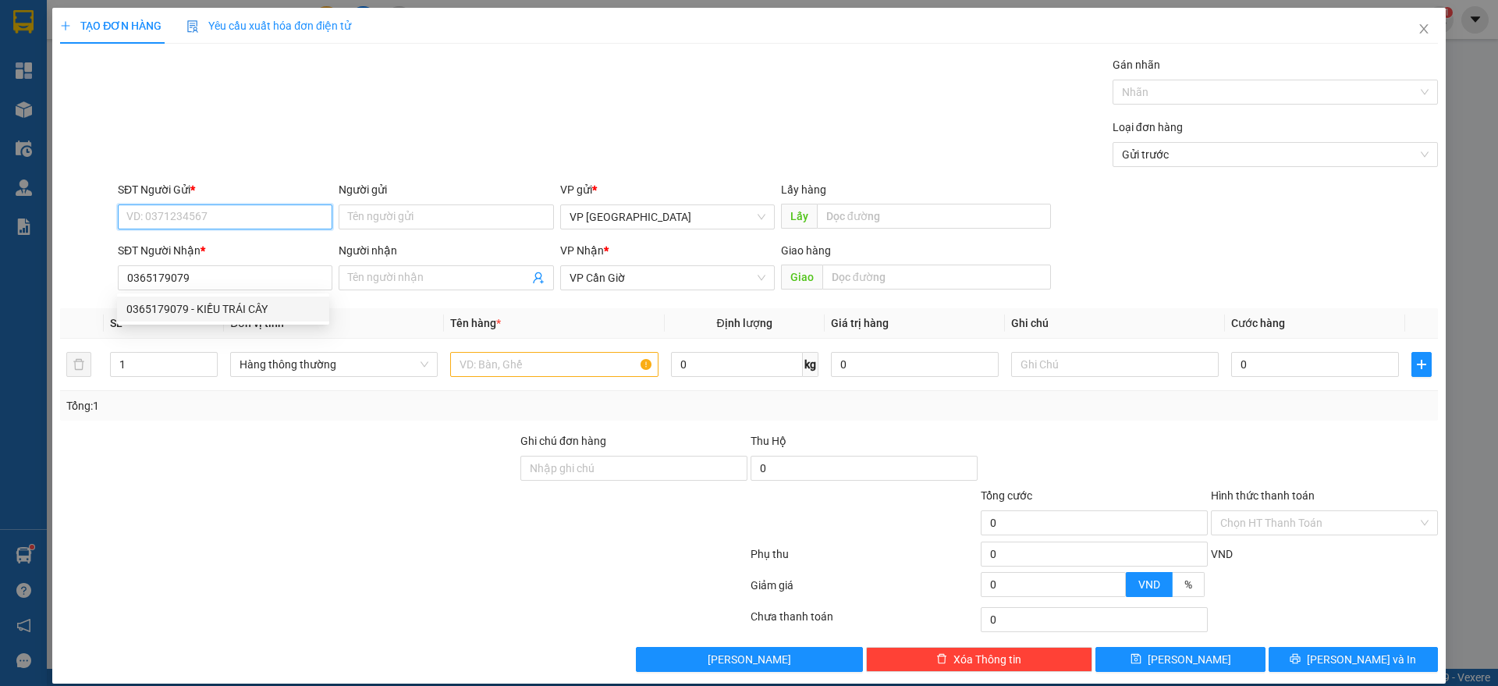
click at [186, 207] on input "SĐT Người Gửi *" at bounding box center [225, 216] width 215 height 25
paste input "0365179079"
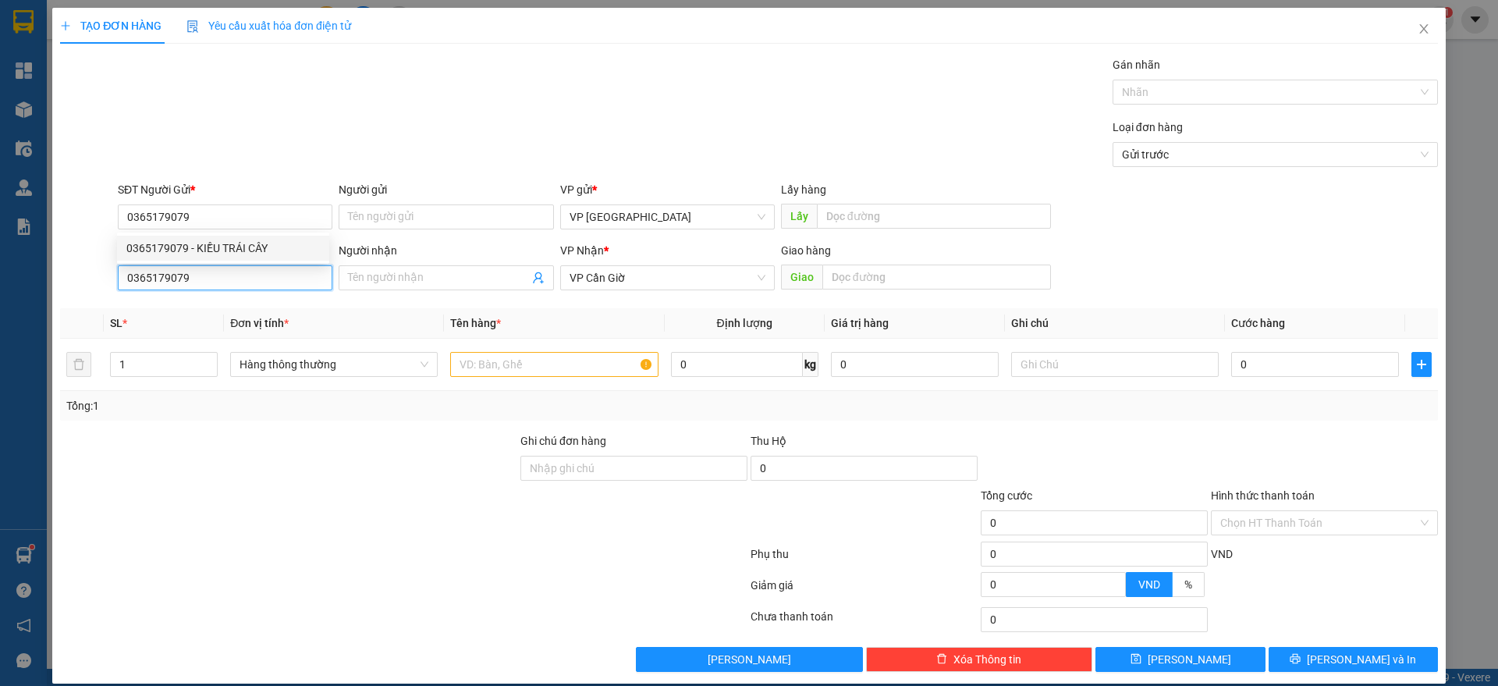
click at [297, 276] on input "0365179079" at bounding box center [225, 277] width 215 height 25
click at [278, 306] on div "0365179079 - KIỀU TRÁI CÂY" at bounding box center [222, 308] width 193 height 17
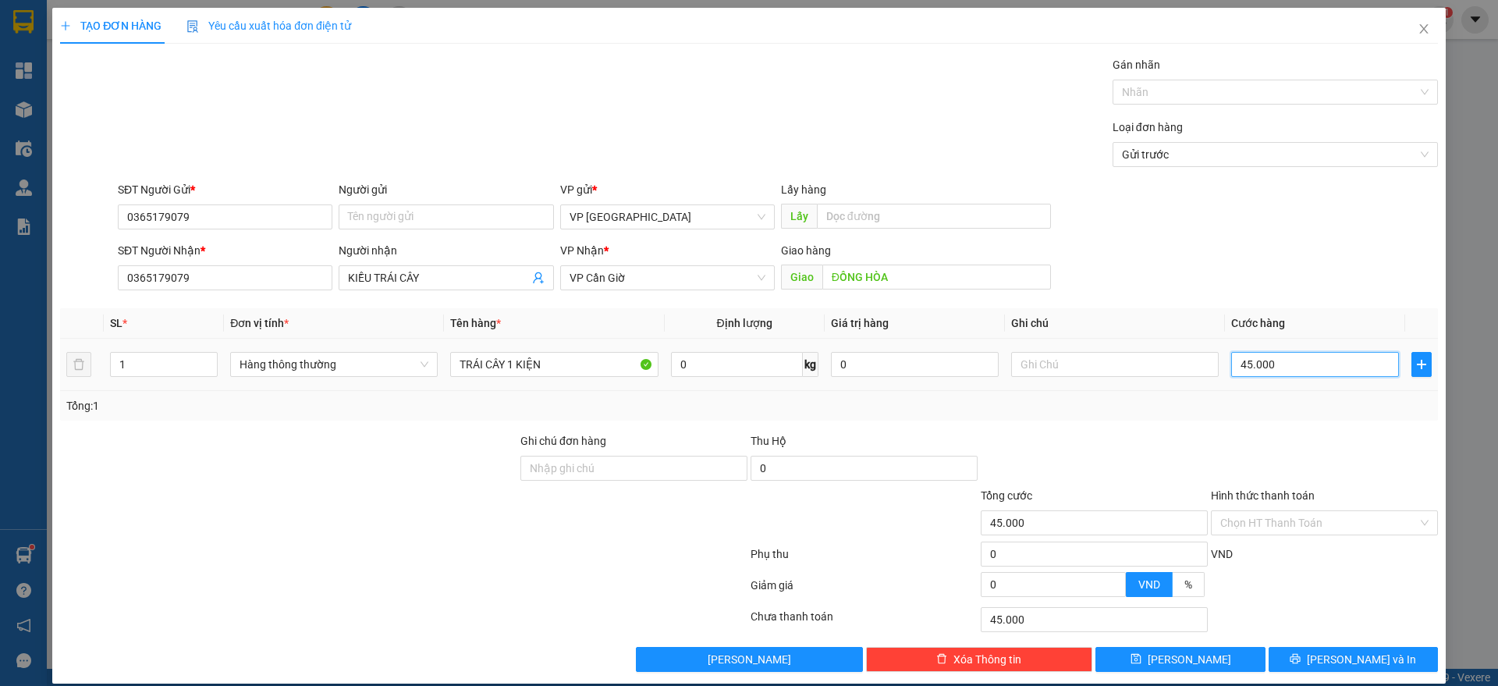
click at [1293, 369] on input "45.000" at bounding box center [1315, 364] width 168 height 25
click at [1286, 658] on button "[PERSON_NAME] và In" at bounding box center [1352, 659] width 169 height 25
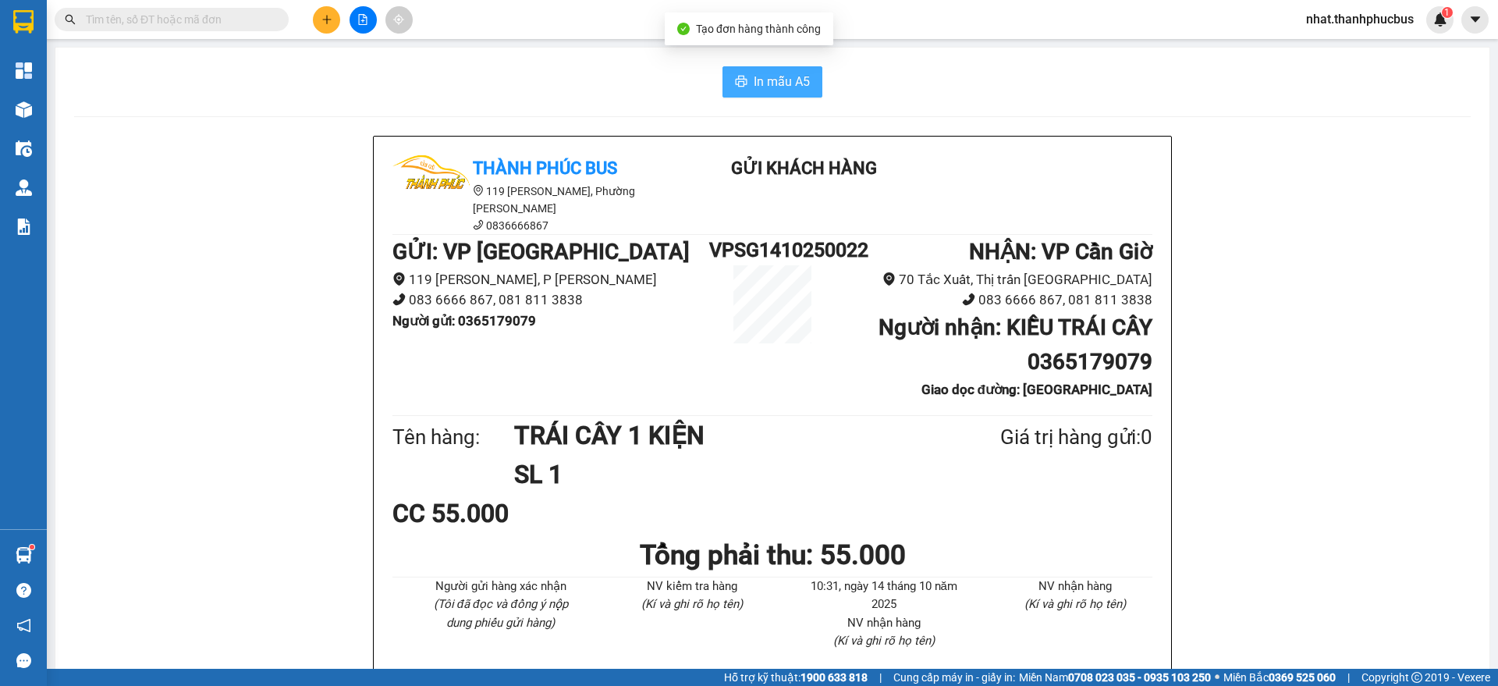
click at [776, 79] on span "In mẫu A5" at bounding box center [782, 82] width 56 height 20
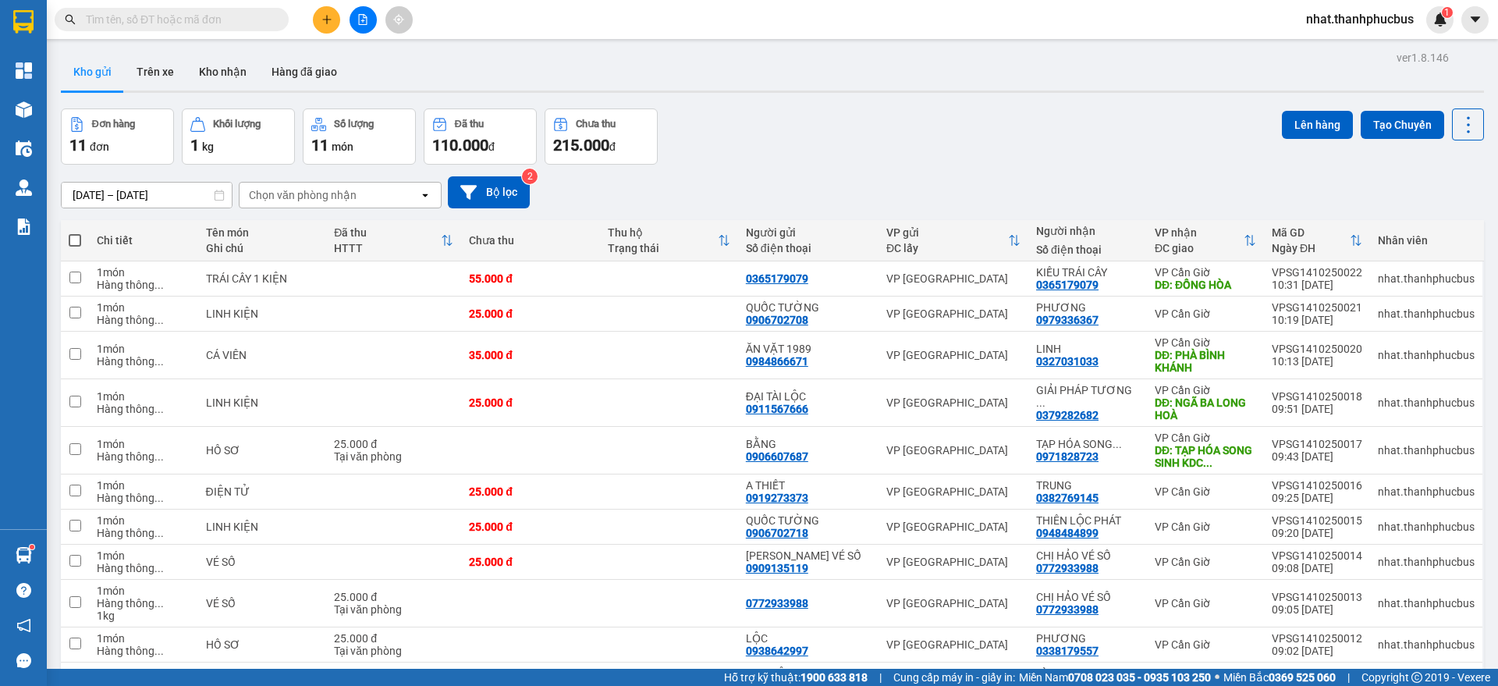
click at [1082, 153] on div "Đơn hàng 11 đơn Khối lượng 1 kg Số lượng 11 món Đã thu 110.000 đ Chưa thu 215.0…" at bounding box center [772, 136] width 1423 height 56
click at [1067, 151] on div "Đơn hàng 11 đơn Khối lượng 1 kg Số lượng 11 món Đã thu 110.000 đ Chưa thu 215.0…" at bounding box center [772, 136] width 1423 height 56
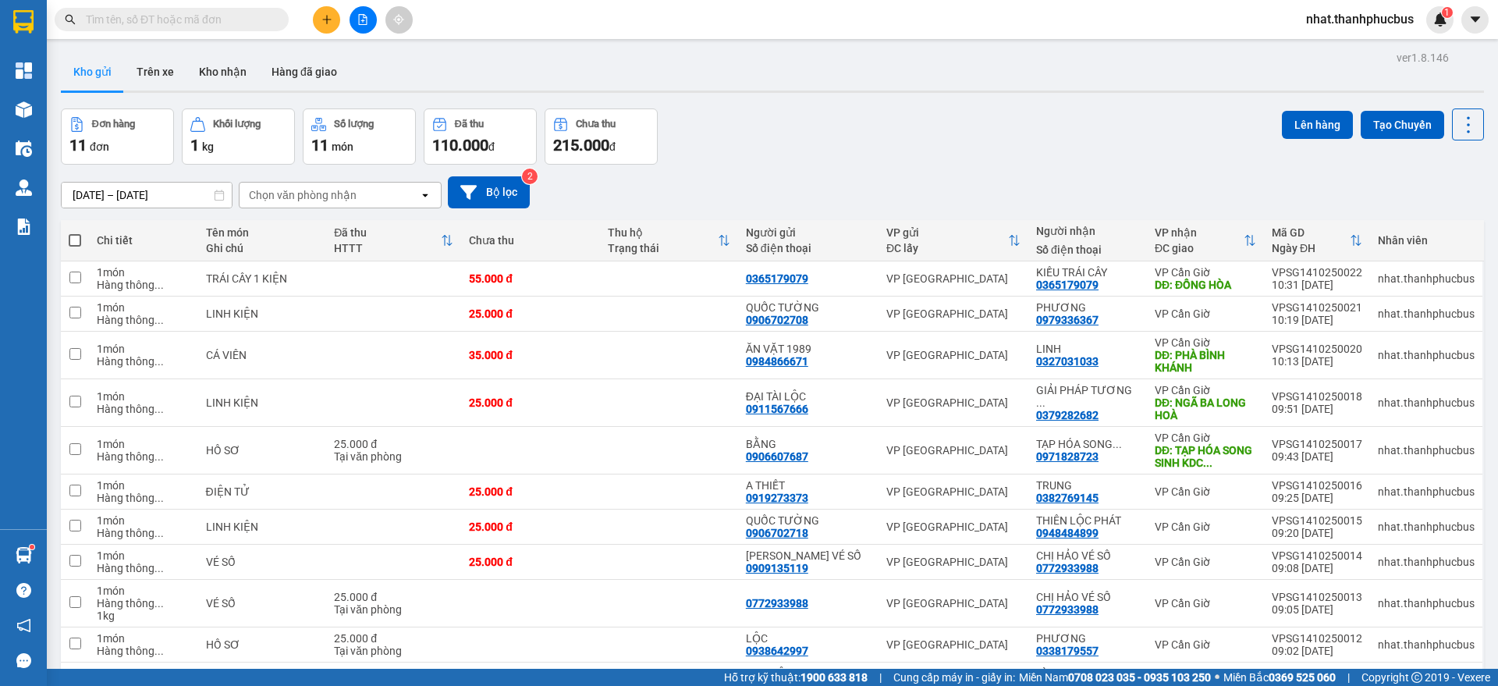
click at [1073, 153] on div "Đơn hàng 11 đơn Khối lượng 1 kg Số lượng 11 món Đã thu 110.000 đ Chưa thu 215.0…" at bounding box center [772, 136] width 1423 height 56
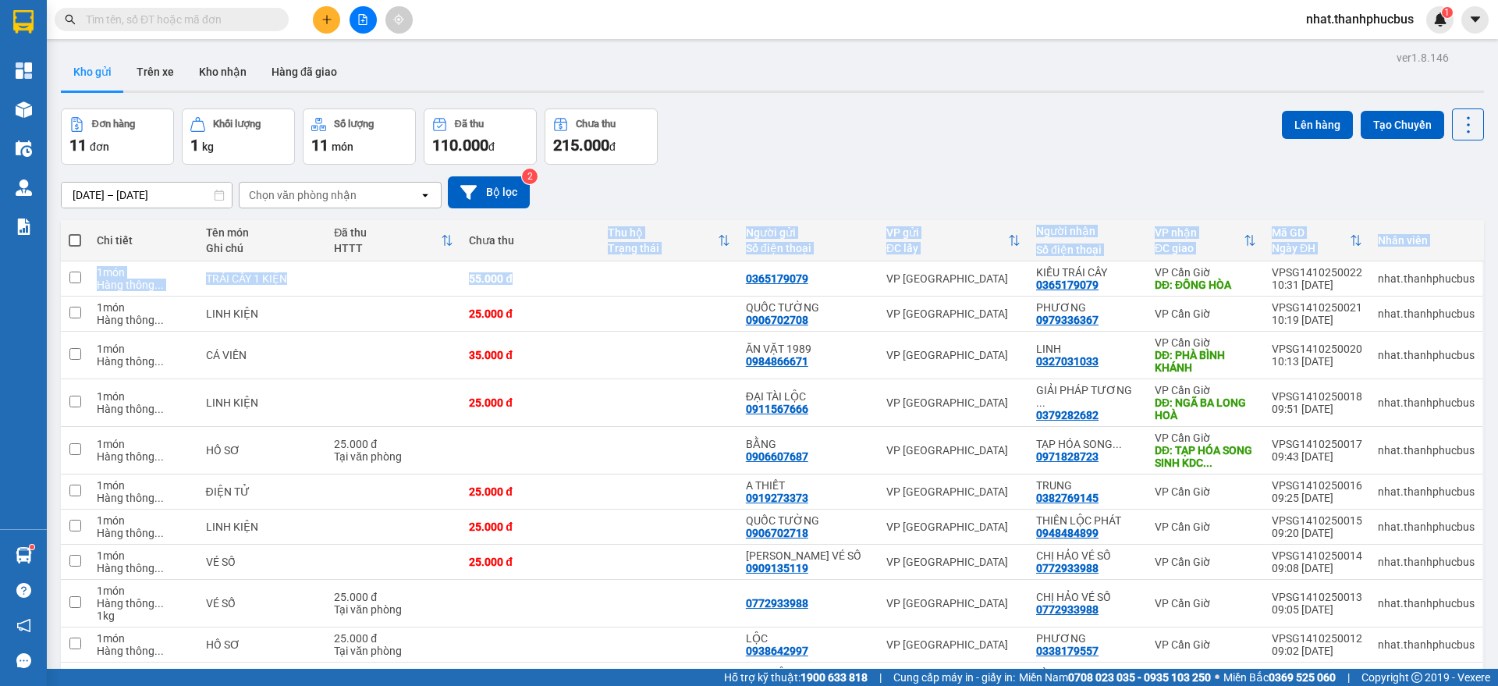
drag, startPoint x: 640, startPoint y: 293, endPoint x: 581, endPoint y: 260, distance: 67.1
click at [581, 260] on table "Chi tiết Tên món Ghi chú Đã thu HTTT Chưa thu Thu hộ Trạng thái Người gửi Số đi…" at bounding box center [772, 458] width 1423 height 477
click at [331, 12] on button at bounding box center [326, 19] width 27 height 27
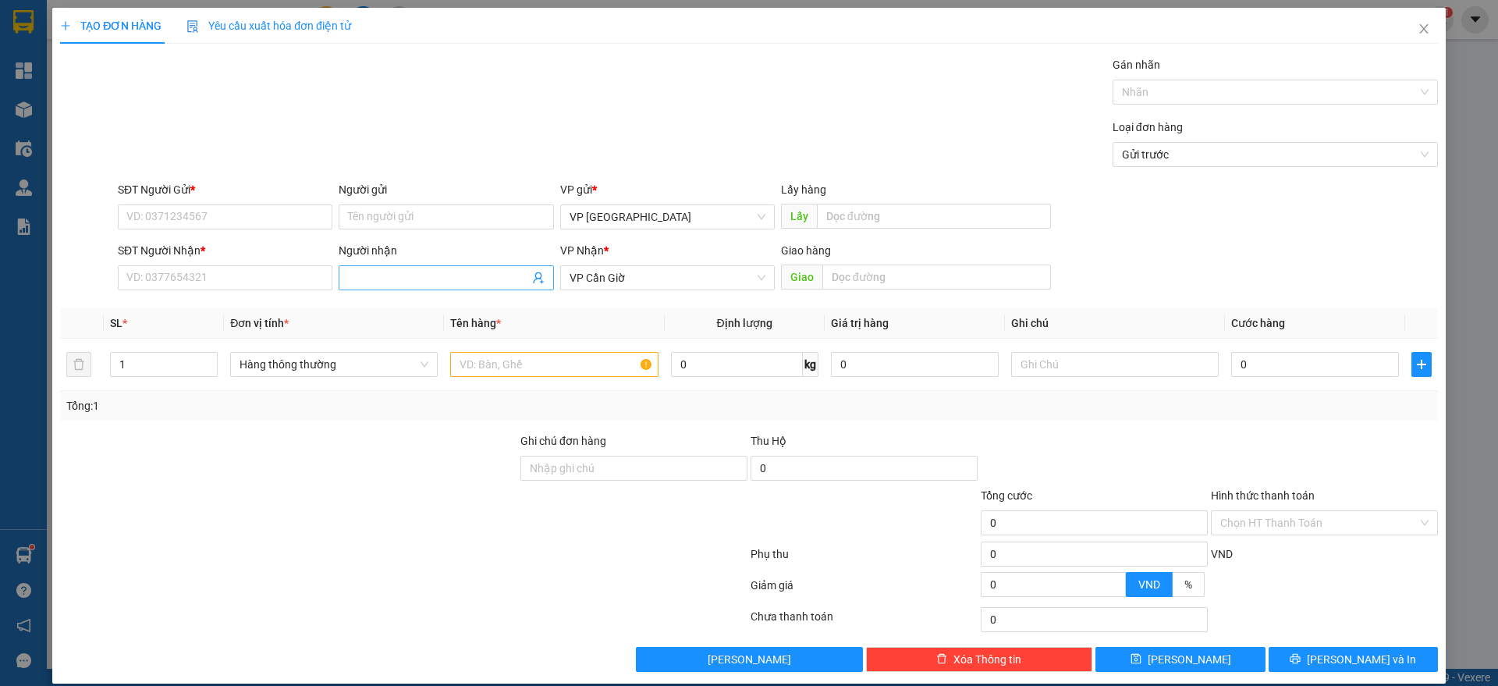
click at [397, 271] on input "Người nhận" at bounding box center [438, 277] width 180 height 17
click at [343, 318] on div "HOA LÊ - 0779798765" at bounding box center [441, 308] width 212 height 25
click at [190, 279] on input "0779798765" at bounding box center [225, 277] width 215 height 25
click at [223, 219] on input "SĐT Người Gửi *" at bounding box center [225, 216] width 215 height 25
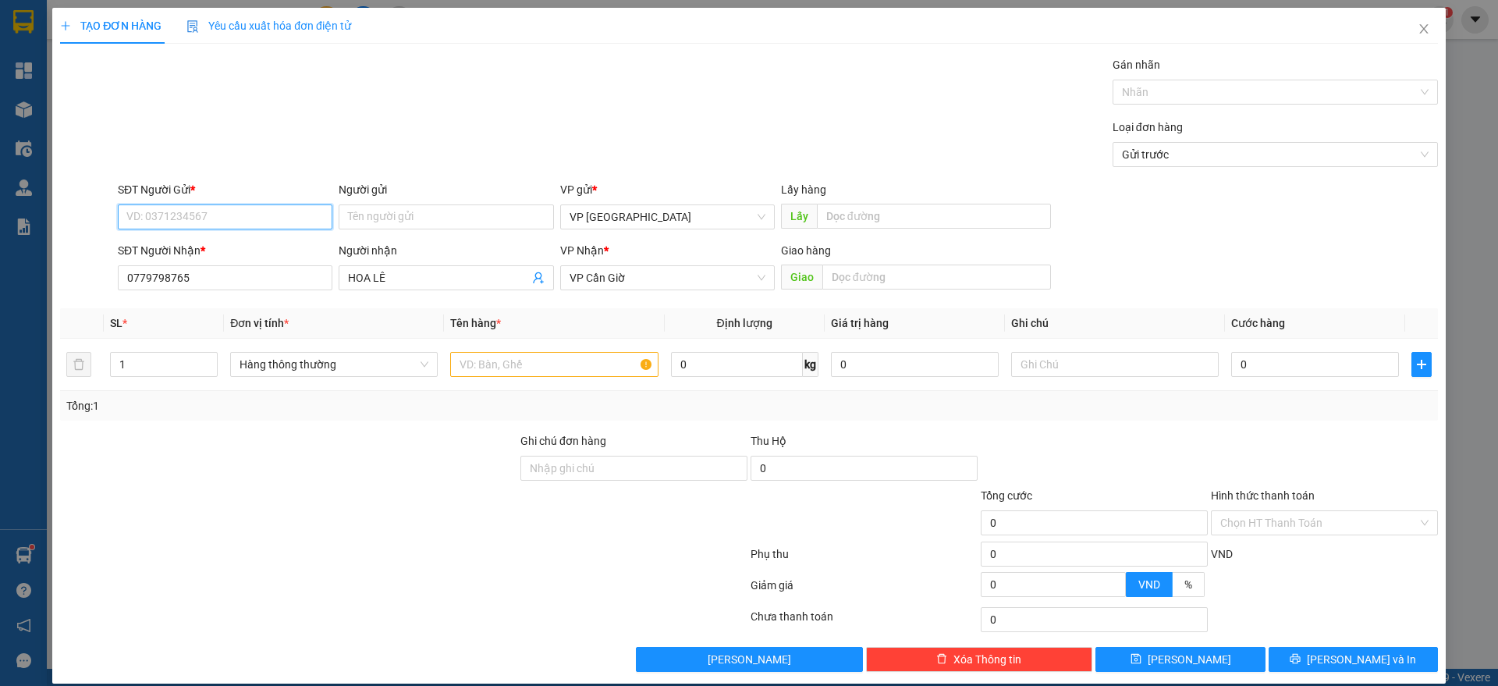
paste input "0779798765"
click at [522, 364] on input "text" at bounding box center [554, 364] width 208 height 25
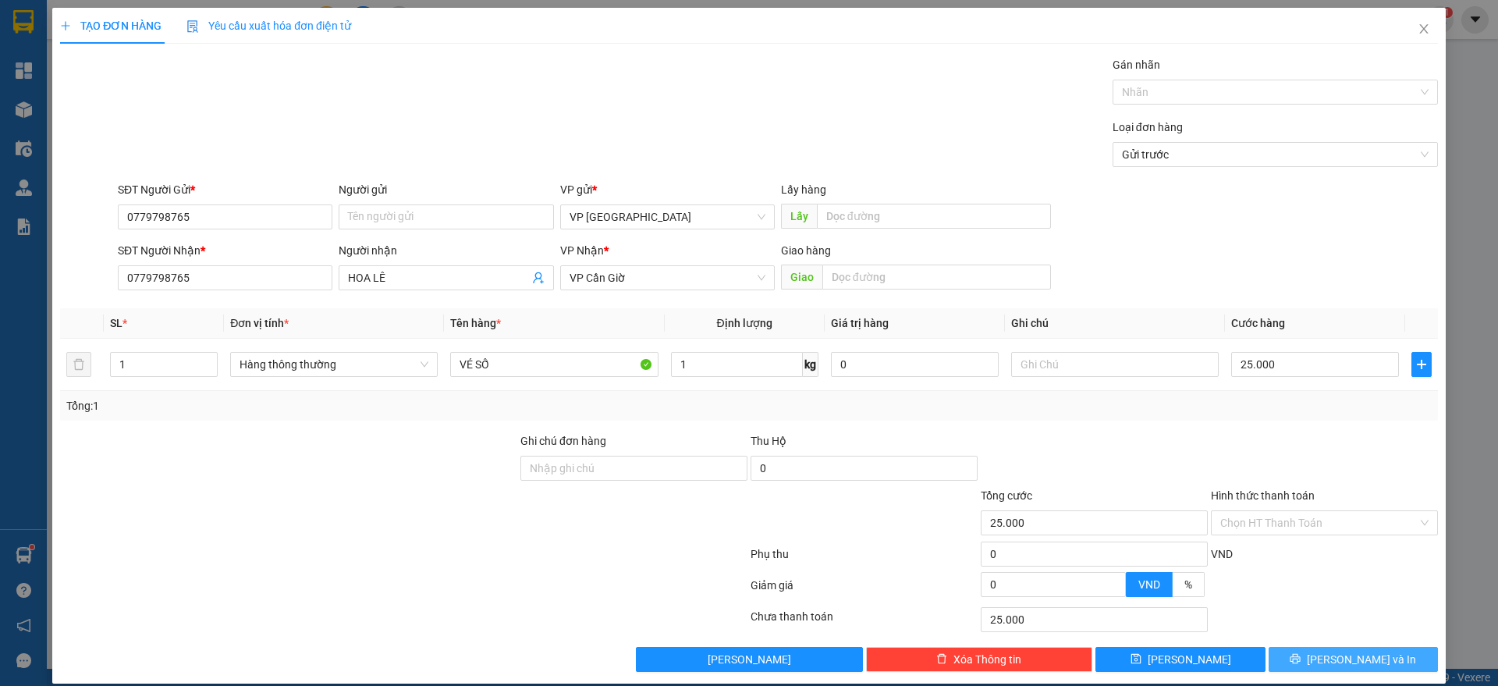
click at [1349, 658] on span "[PERSON_NAME] và In" at bounding box center [1361, 659] width 109 height 17
click at [1340, 659] on span "[PERSON_NAME] và In" at bounding box center [1361, 659] width 109 height 17
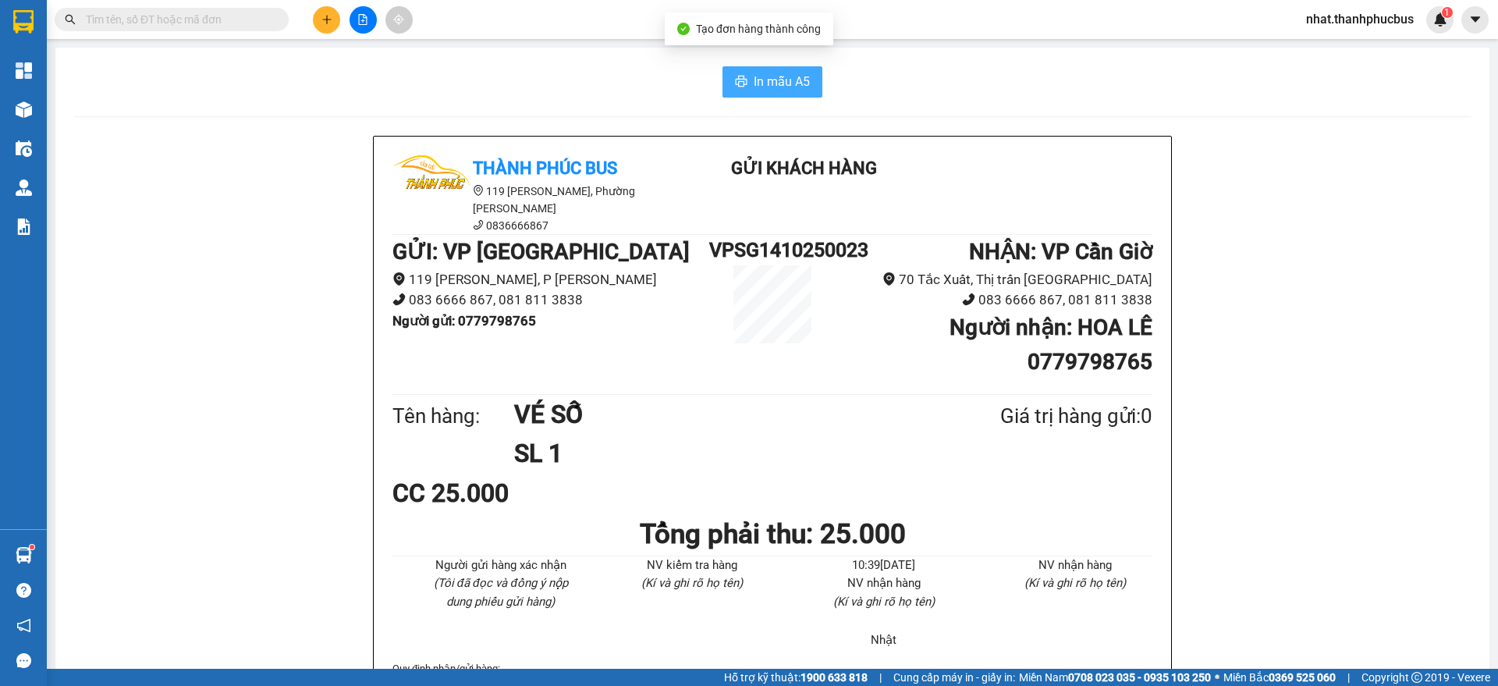
click at [790, 84] on span "In mẫu A5" at bounding box center [782, 82] width 56 height 20
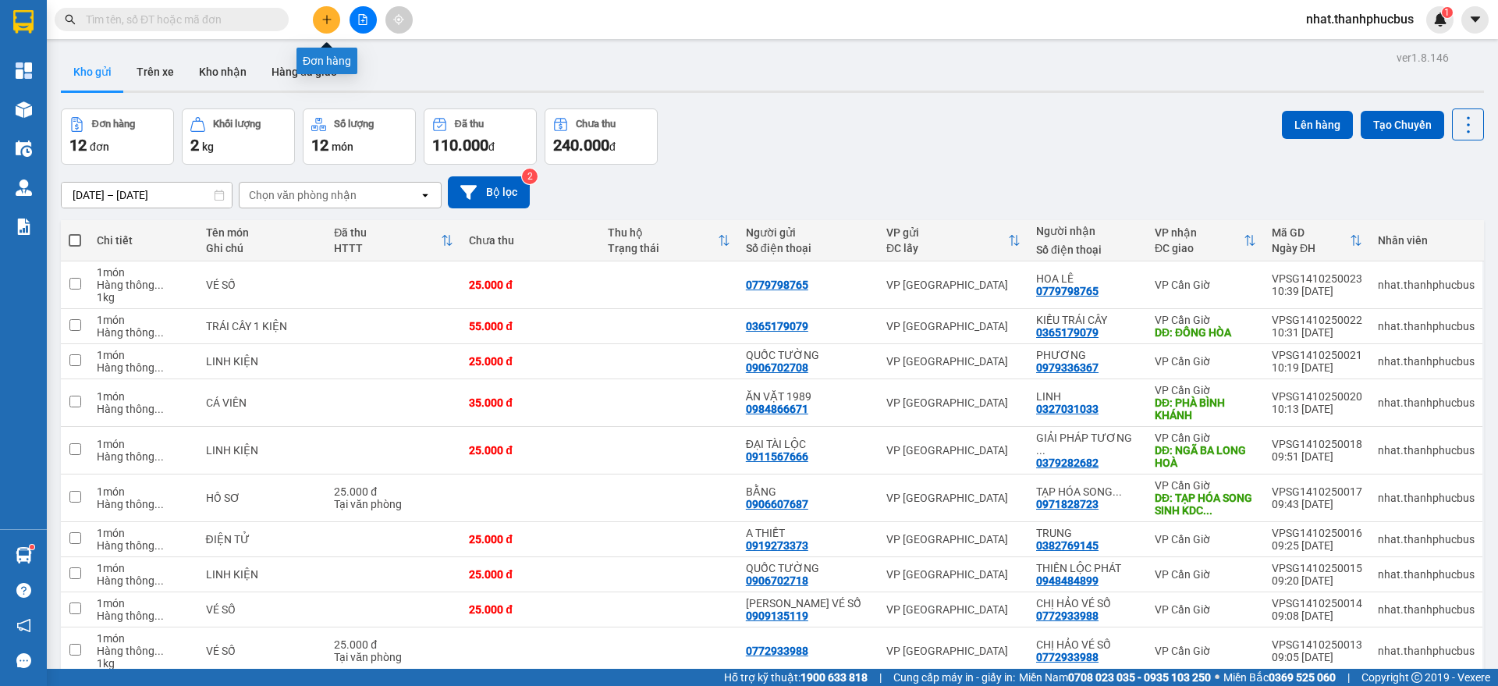
drag, startPoint x: 325, startPoint y: 15, endPoint x: 1171, endPoint y: 189, distance: 863.4
click at [1171, 189] on div "[DATE] – [DATE] Press the down arrow key to interact with the calendar and sele…" at bounding box center [772, 192] width 1423 height 32
click at [319, 27] on button at bounding box center [326, 19] width 27 height 27
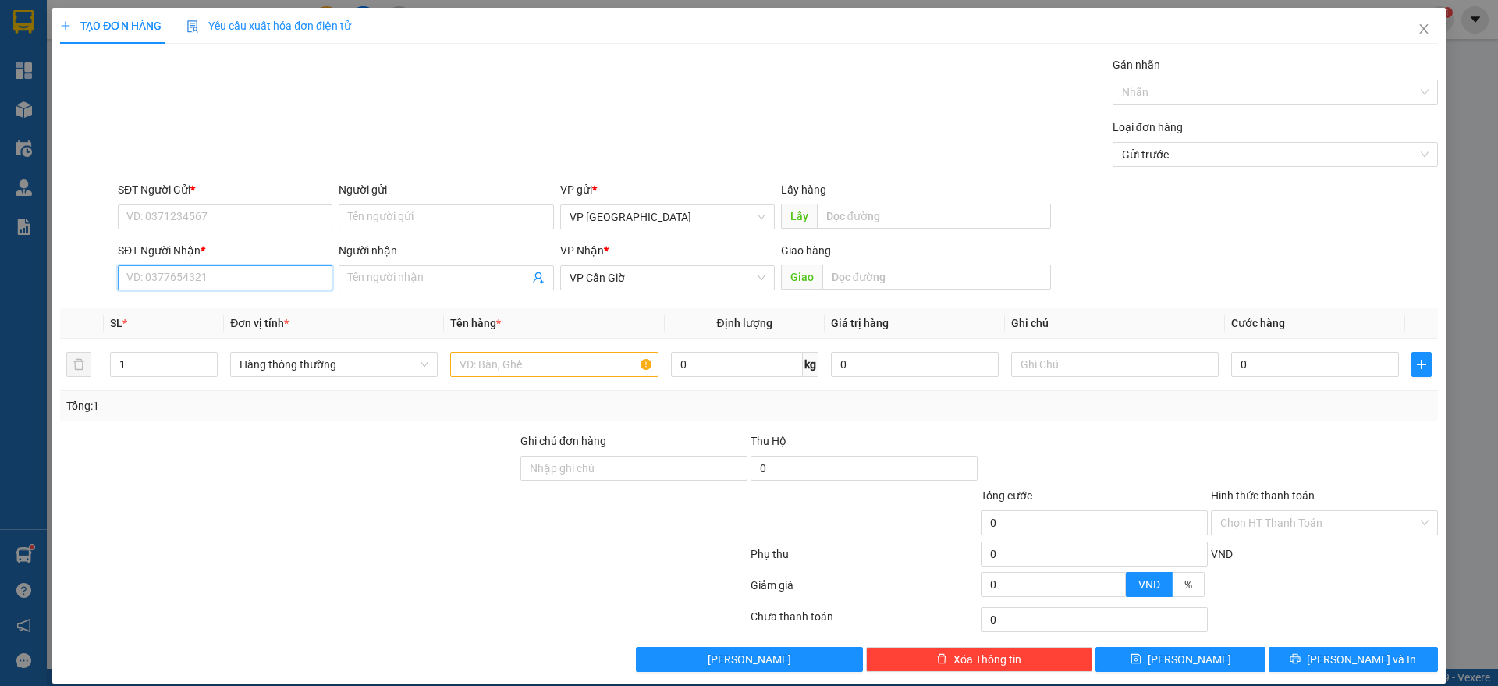
click at [171, 278] on input "SĐT Người Nhận *" at bounding box center [225, 277] width 215 height 25
click at [175, 304] on div "0909912626 - anh truyền" at bounding box center [222, 308] width 193 height 17
click at [179, 279] on input "0909912626" at bounding box center [225, 277] width 215 height 25
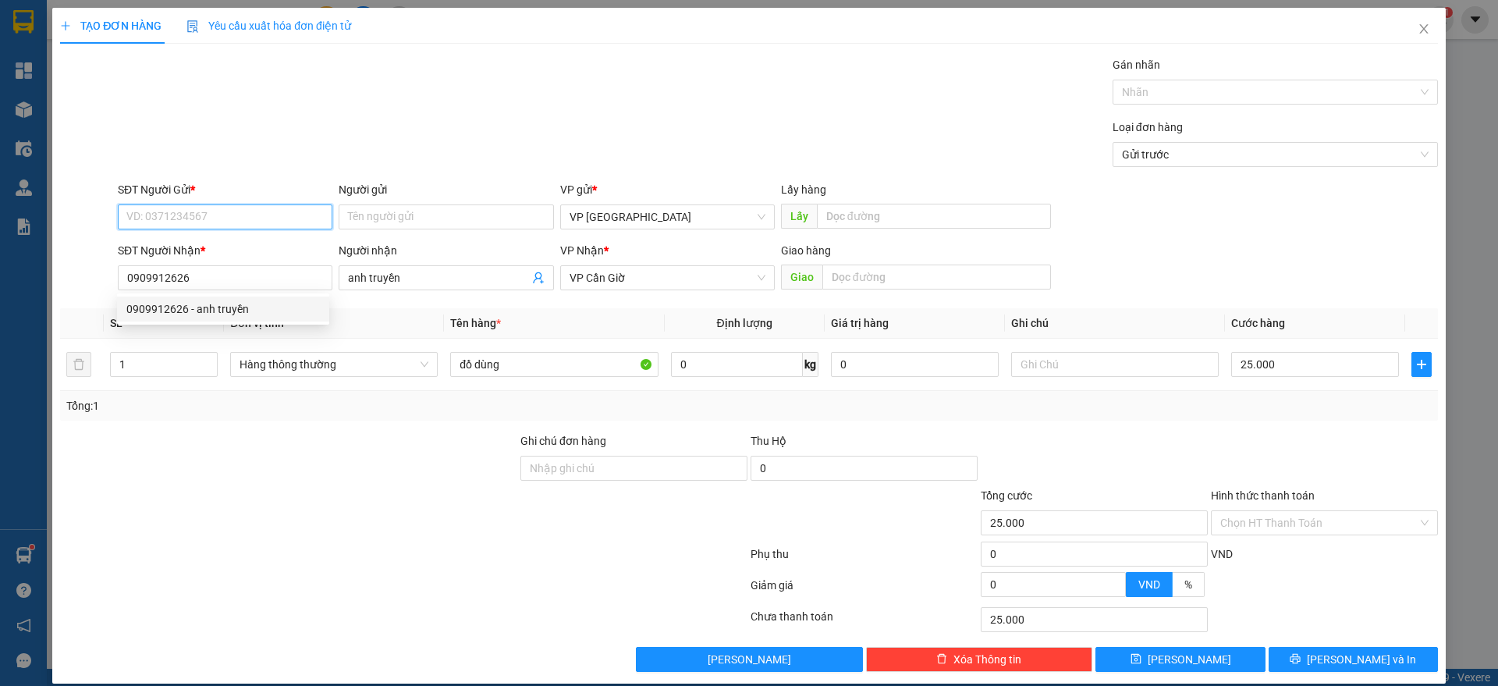
click at [201, 225] on input "SĐT Người Gửi *" at bounding box center [225, 216] width 215 height 25
paste input "0909912626"
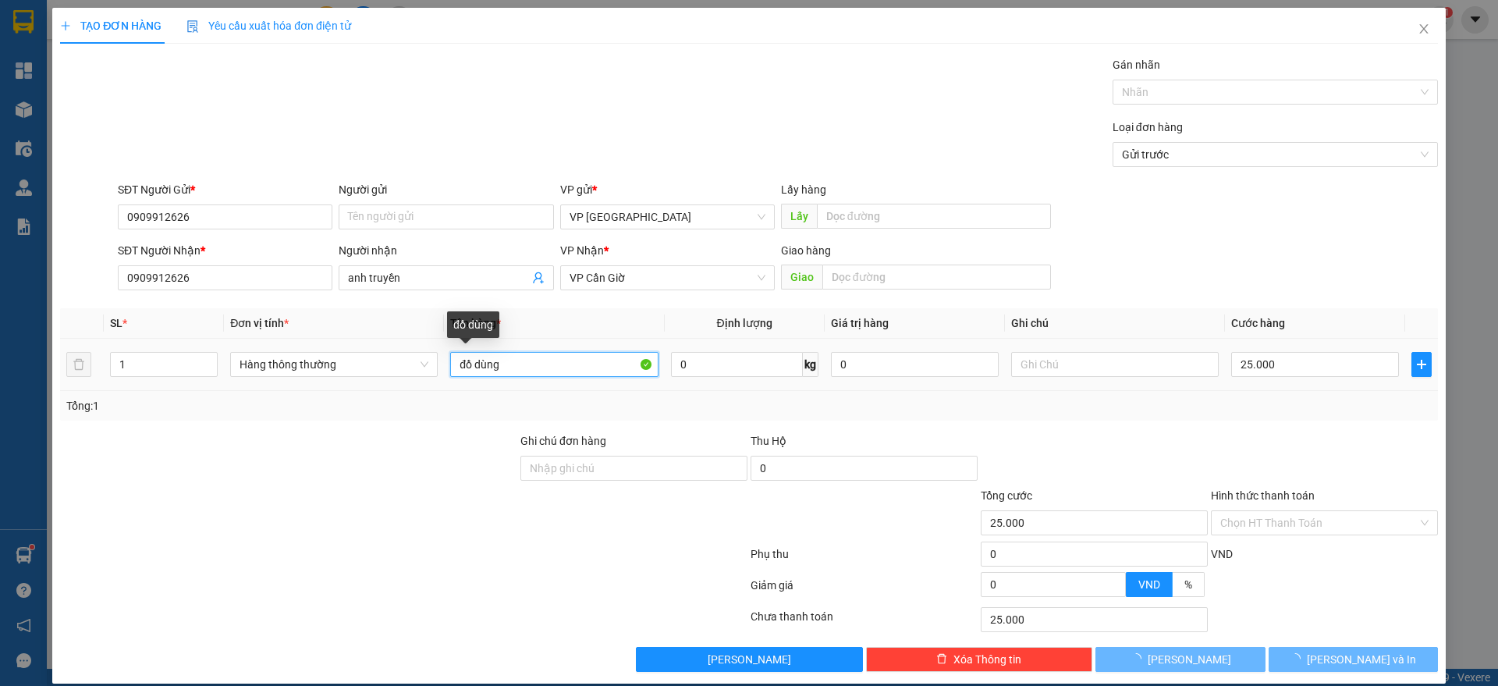
click at [551, 356] on input "đồ dùng" at bounding box center [554, 364] width 208 height 25
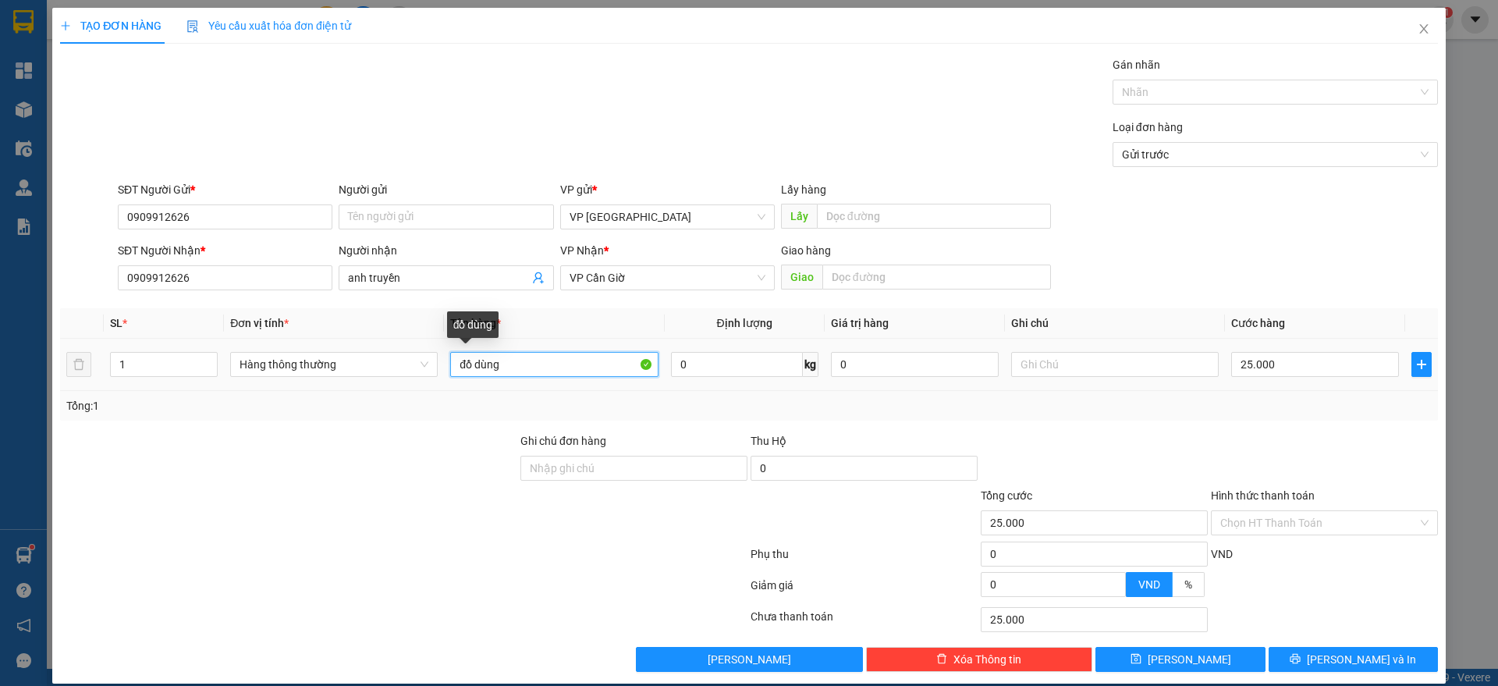
click at [551, 356] on input "đồ dùng" at bounding box center [554, 364] width 208 height 25
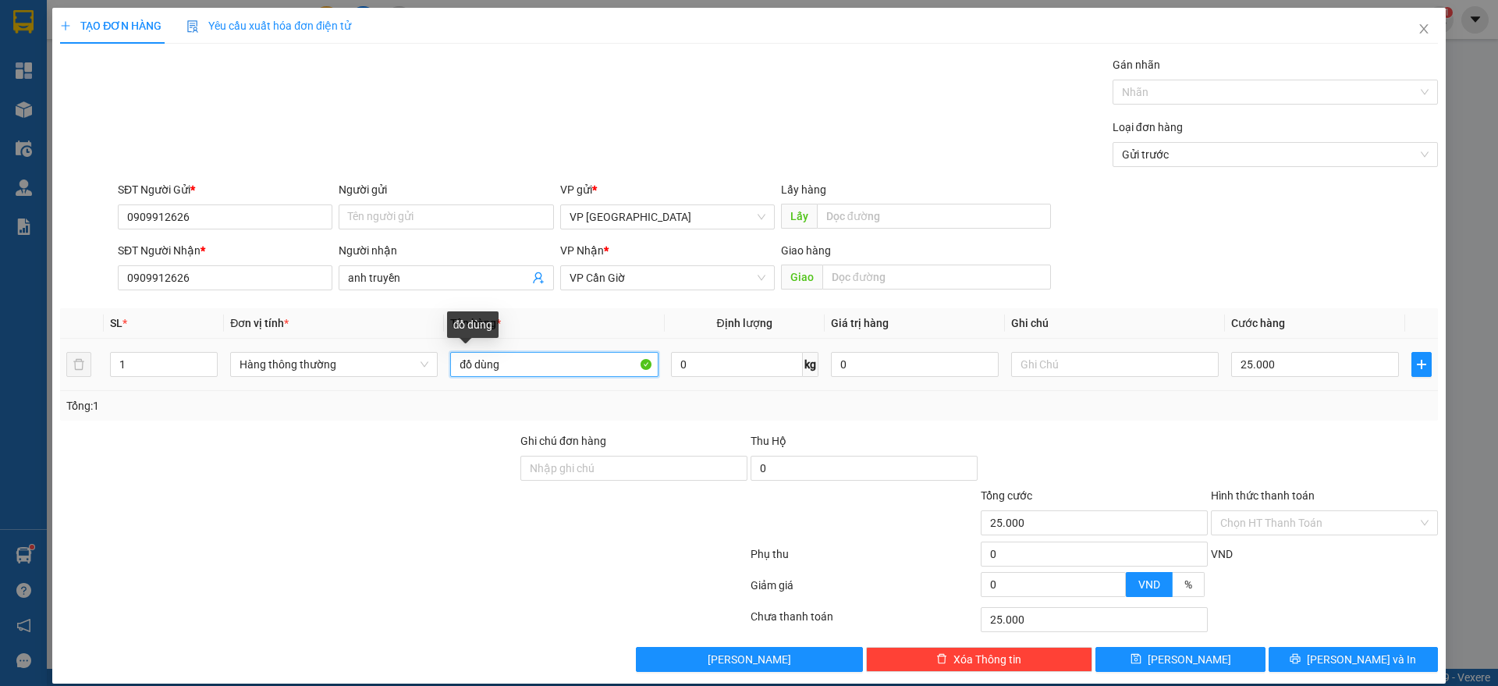
click at [551, 356] on input "đồ dùng" at bounding box center [554, 364] width 208 height 25
click at [1304, 363] on input "25.000" at bounding box center [1315, 364] width 168 height 25
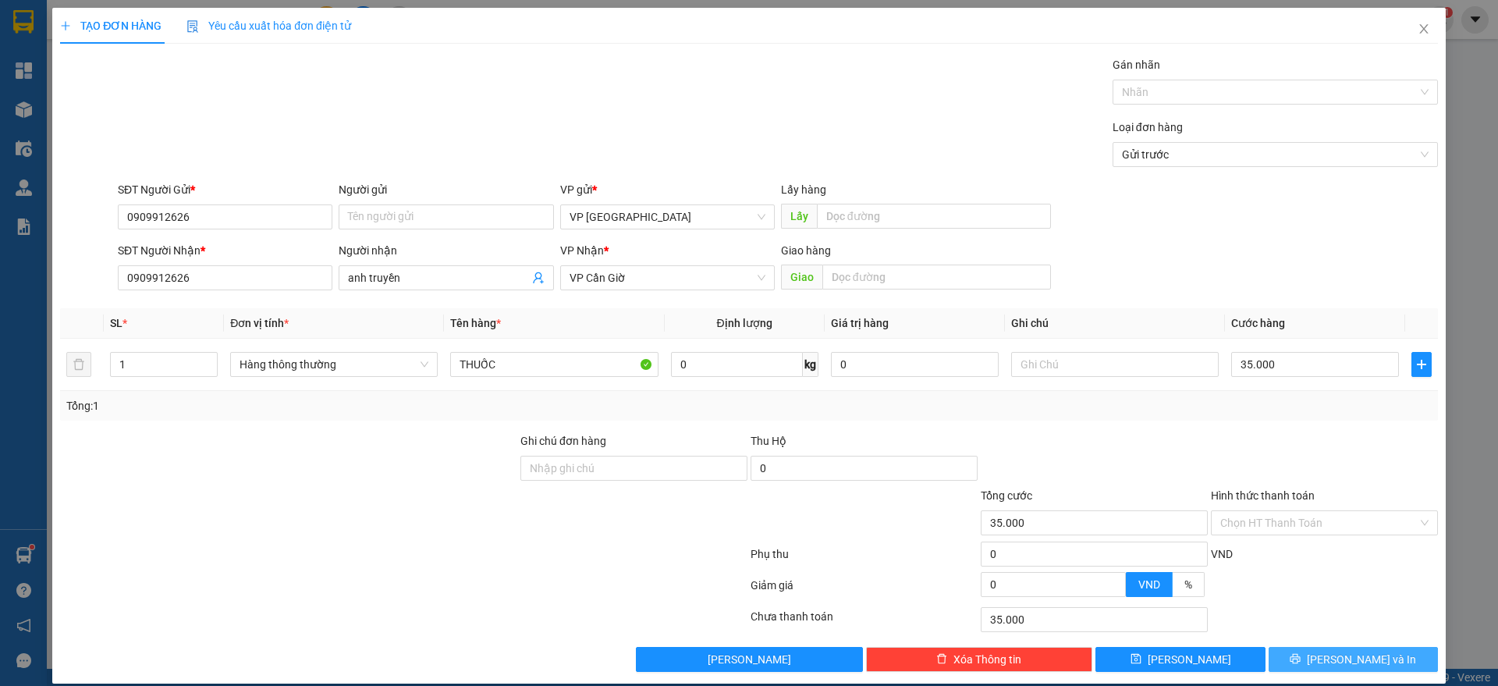
click at [1336, 651] on span "[PERSON_NAME] và In" at bounding box center [1361, 659] width 109 height 17
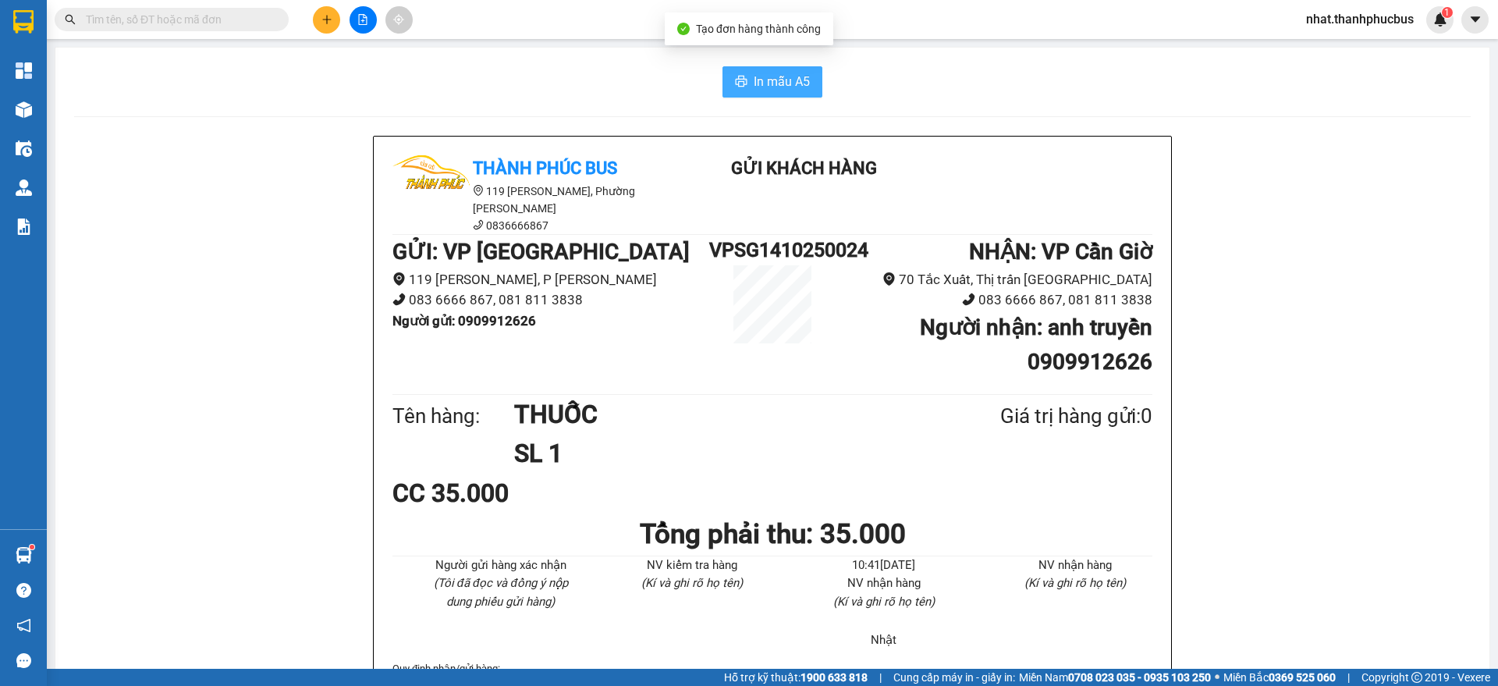
click at [757, 78] on span "In mẫu A5" at bounding box center [782, 82] width 56 height 20
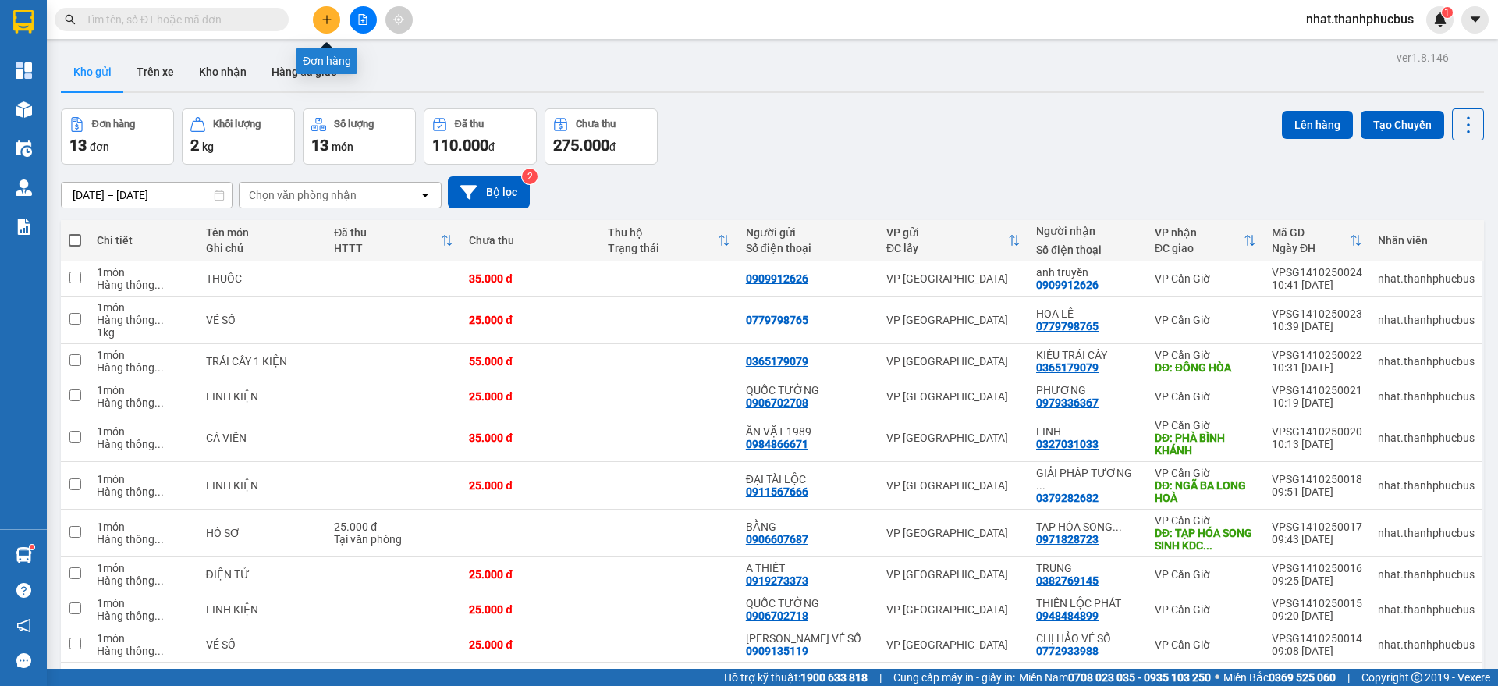
click at [332, 22] on button at bounding box center [326, 19] width 27 height 27
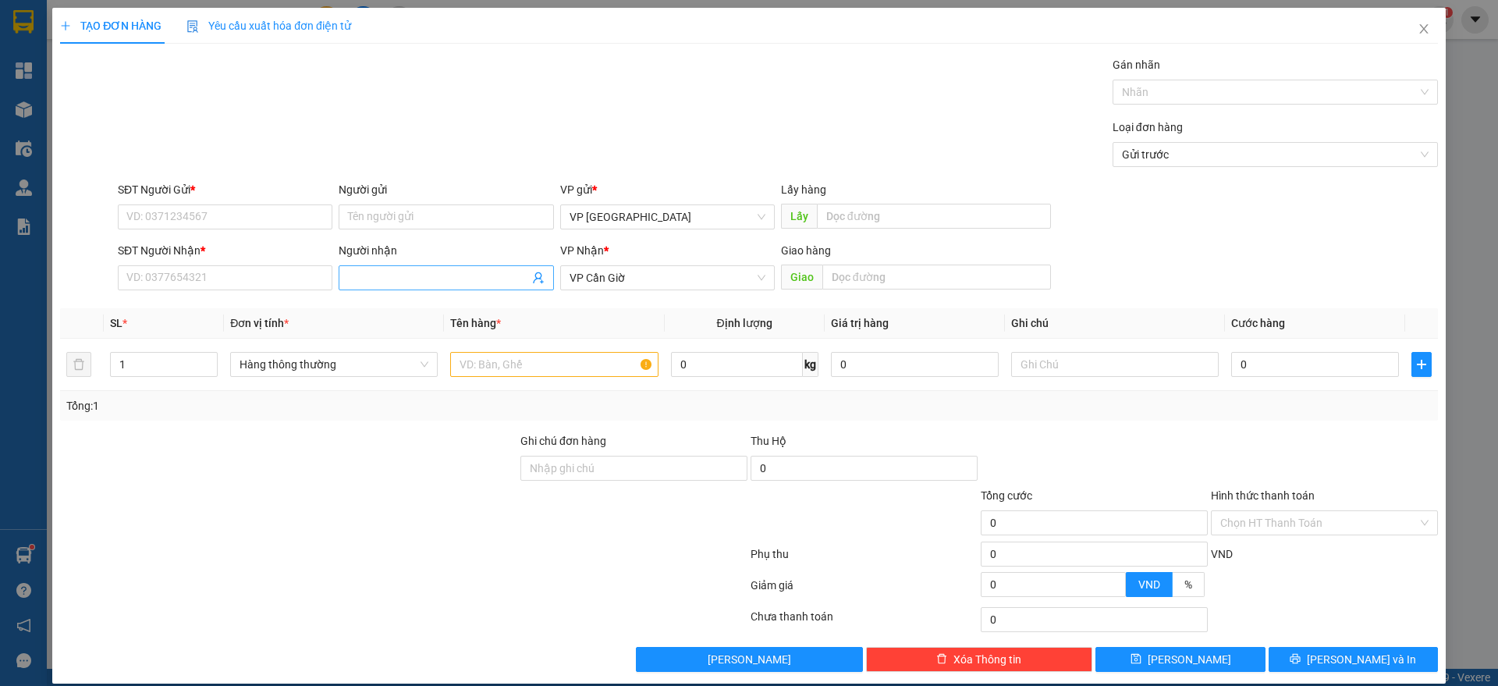
click at [404, 279] on input "Người nhận" at bounding box center [438, 277] width 180 height 17
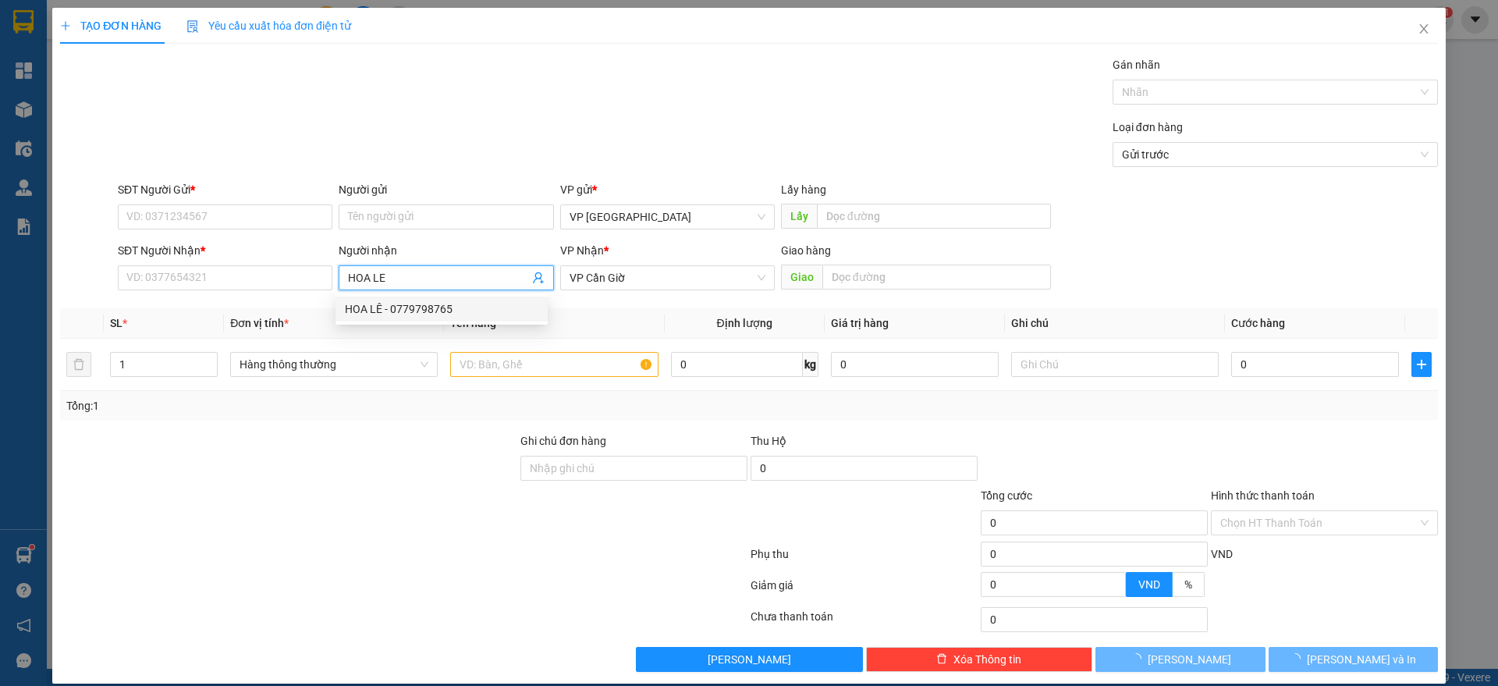
click at [397, 297] on div "HOA LÊ - 0779798765" at bounding box center [441, 308] width 212 height 25
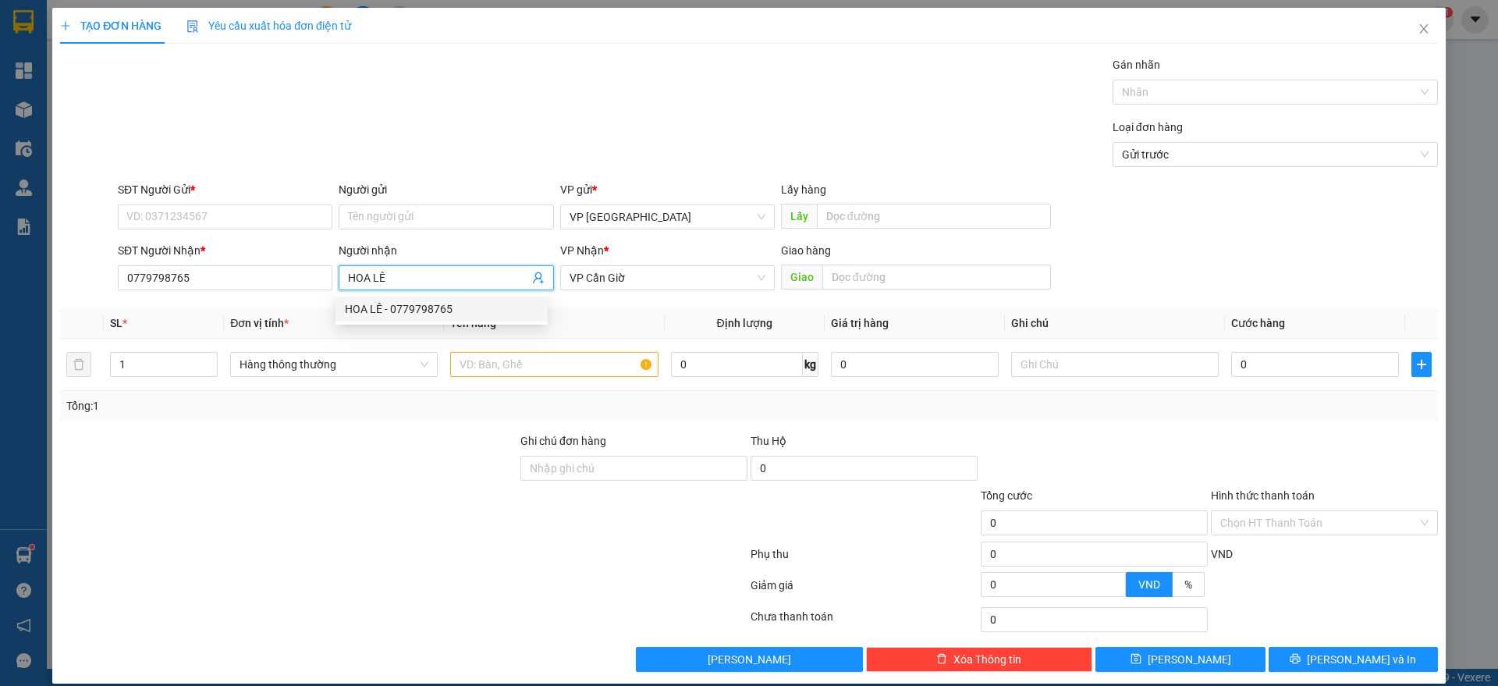
click at [371, 305] on div "HOA LÊ - 0779798765" at bounding box center [441, 308] width 193 height 17
click at [155, 279] on input "0779798765" at bounding box center [225, 277] width 215 height 25
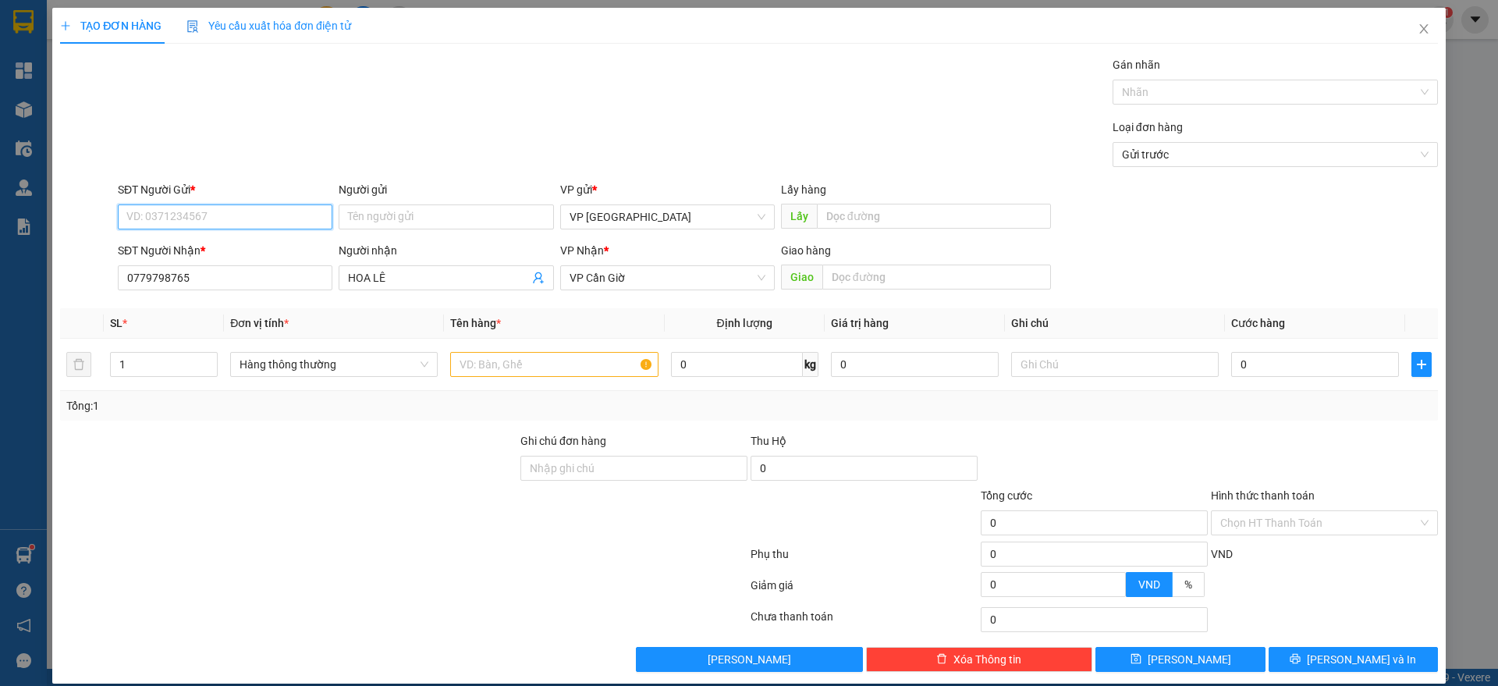
click at [176, 218] on input "SĐT Người Gửi *" at bounding box center [225, 216] width 215 height 25
click at [153, 276] on input "0779798765" at bounding box center [225, 277] width 215 height 25
click at [203, 209] on input "SĐT Người Gửi *" at bounding box center [225, 216] width 215 height 25
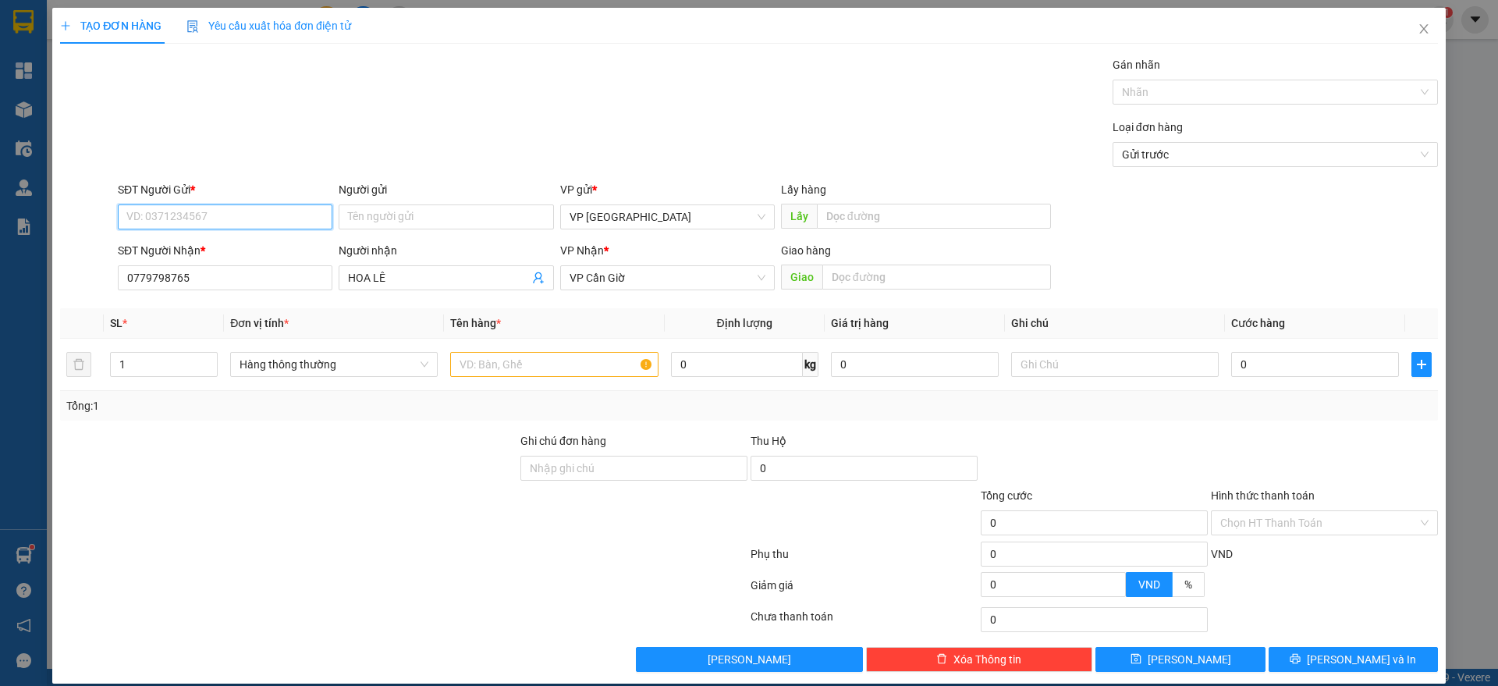
paste input "0779798765"
click at [530, 359] on input "text" at bounding box center [554, 364] width 208 height 25
click at [1272, 354] on input "0" at bounding box center [1315, 364] width 168 height 25
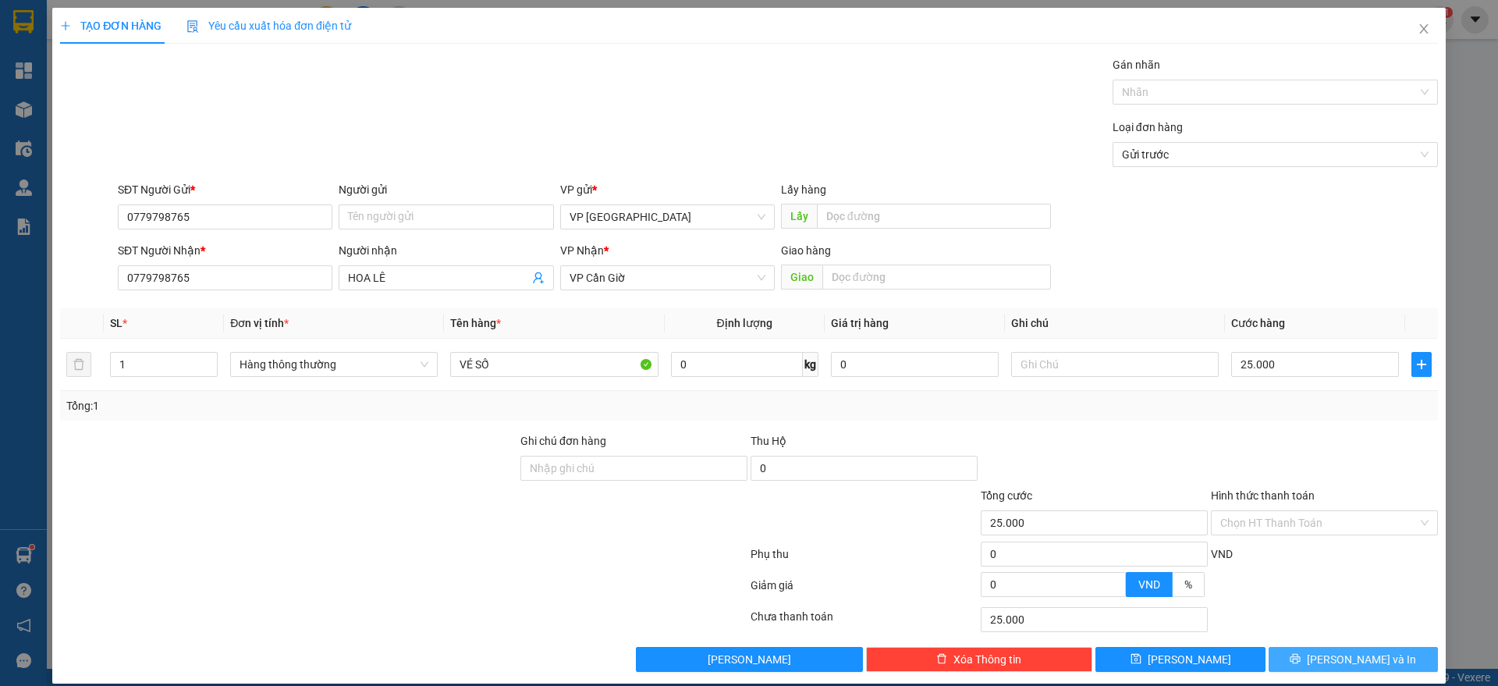
click at [1320, 667] on button "[PERSON_NAME] và In" at bounding box center [1352, 659] width 169 height 25
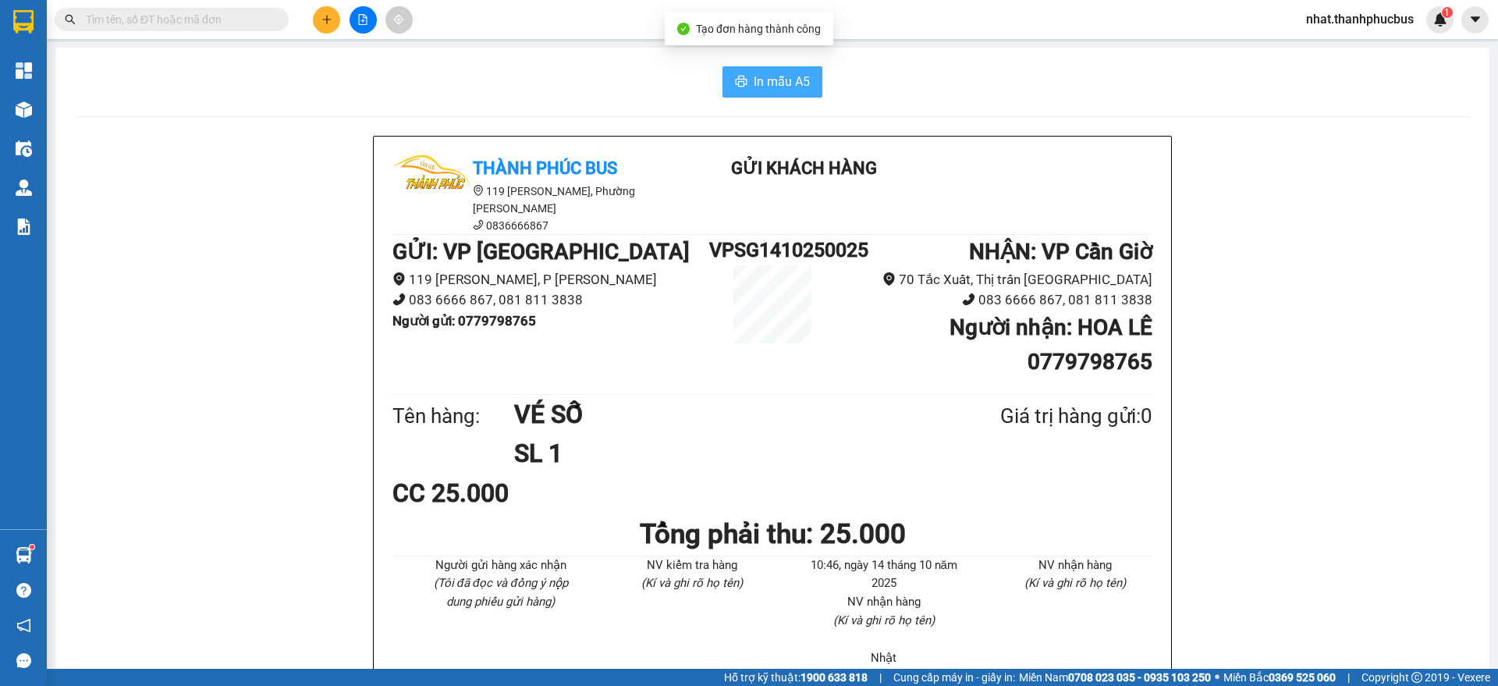
click at [802, 69] on button "In mẫu A5" at bounding box center [772, 81] width 100 height 31
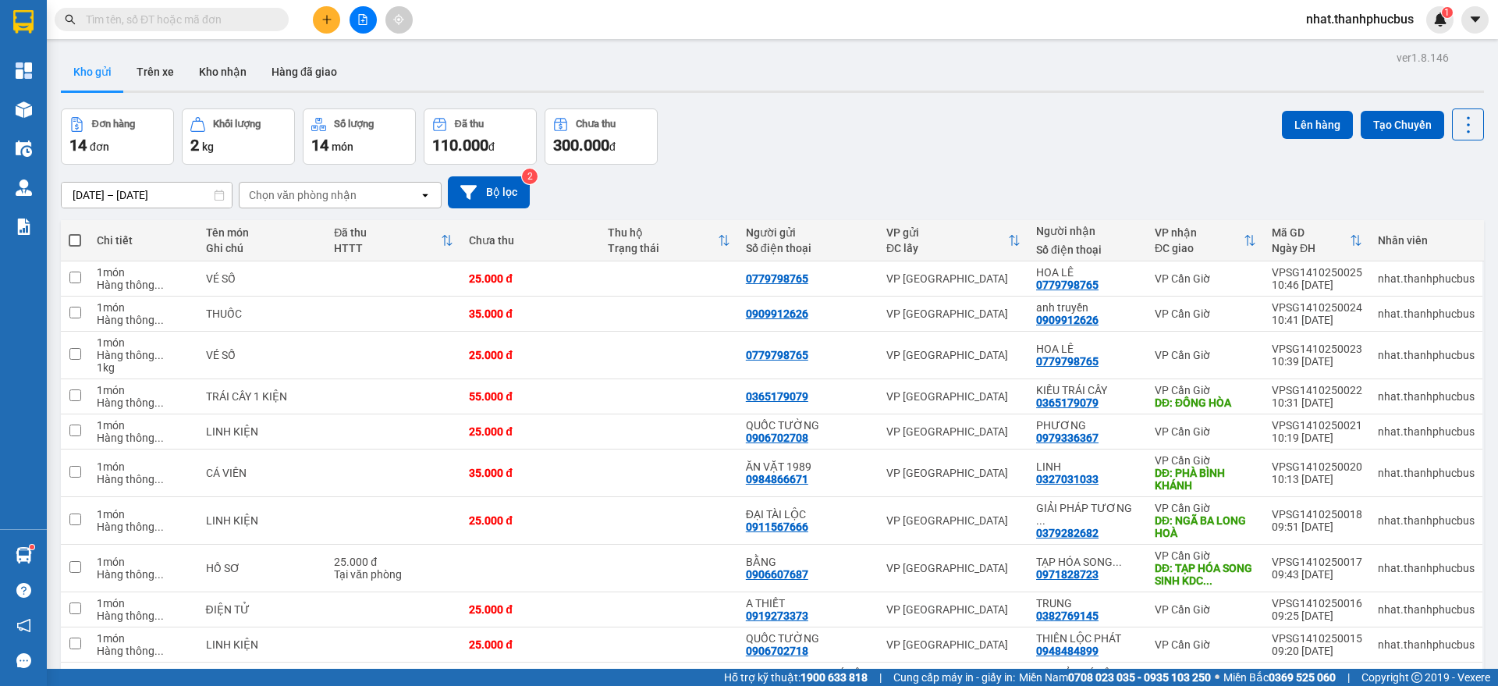
click at [83, 243] on th at bounding box center [75, 240] width 28 height 41
click at [71, 242] on span at bounding box center [75, 240] width 12 height 12
click at [75, 232] on input "checkbox" at bounding box center [75, 232] width 0 height 0
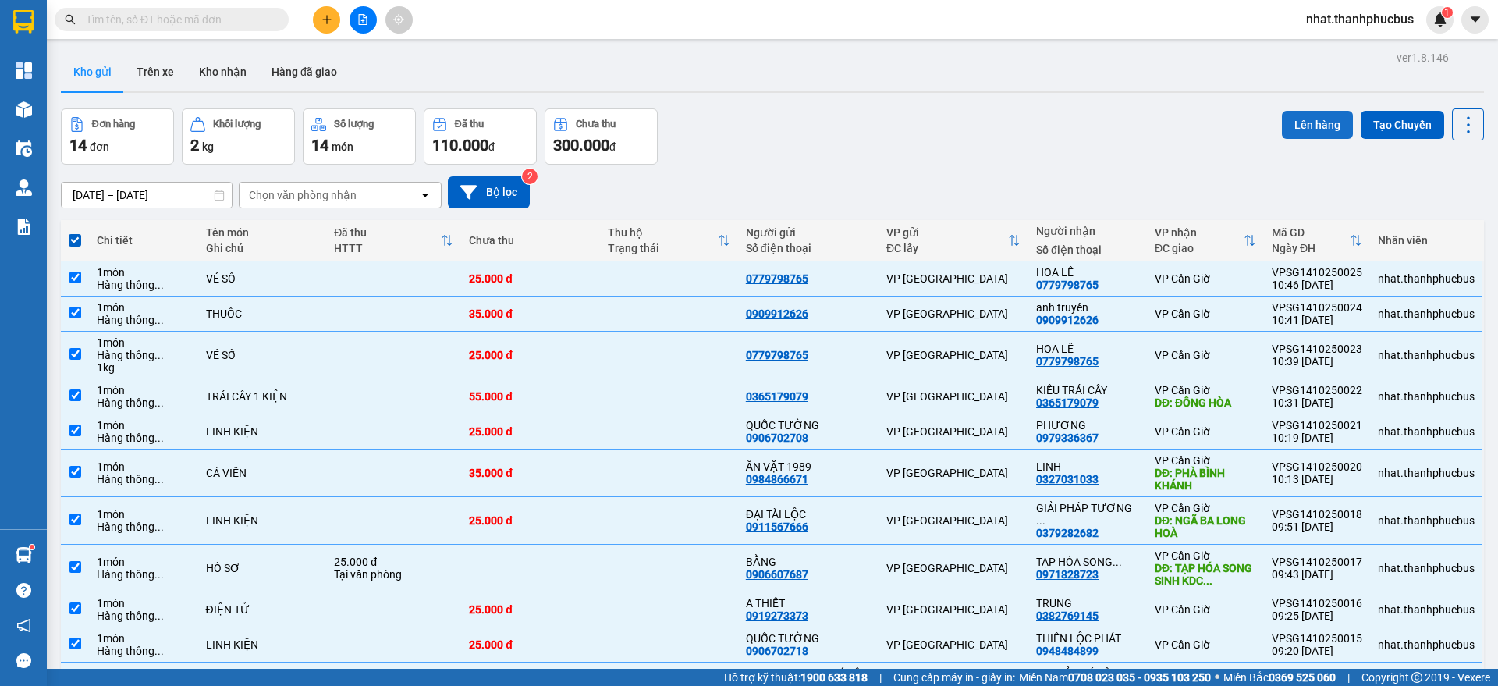
click at [1293, 131] on button "Lên hàng" at bounding box center [1317, 125] width 71 height 28
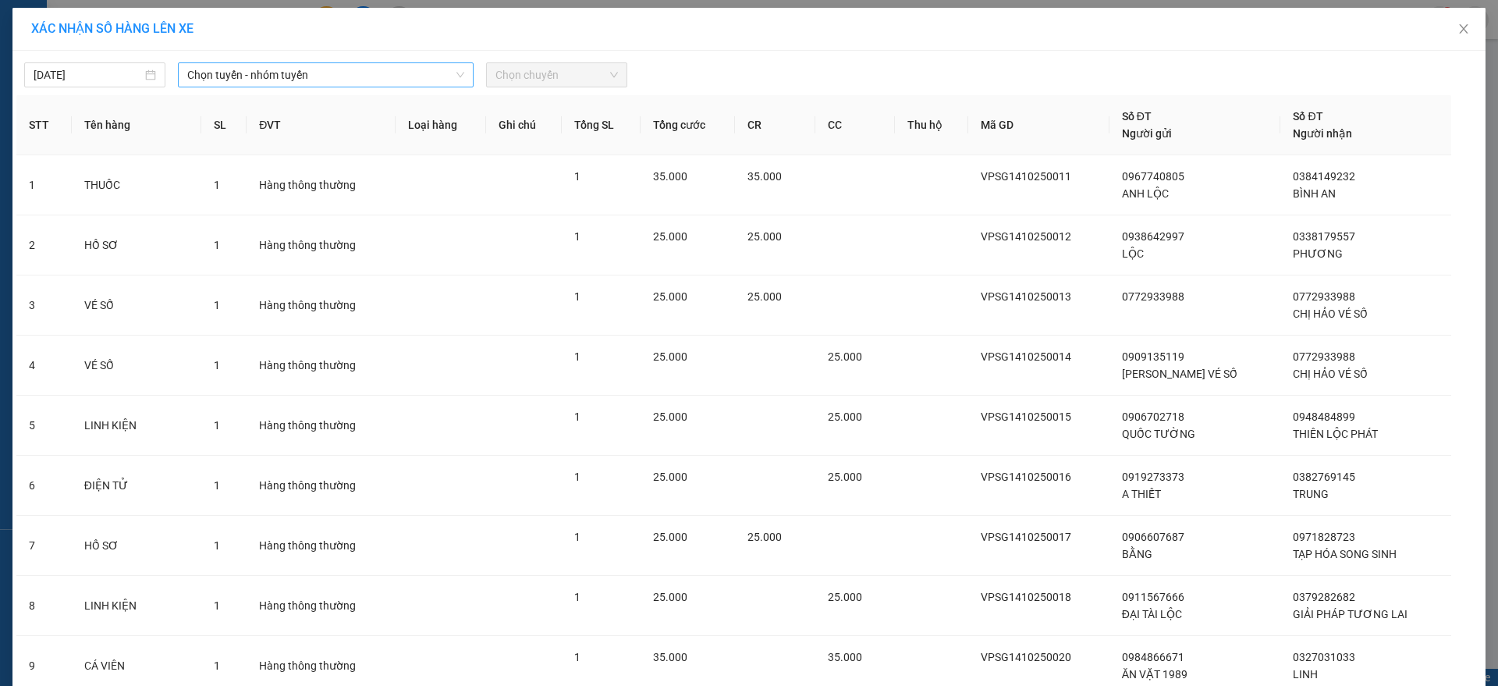
click at [229, 70] on span "Chọn tuyến - nhóm tuyến" at bounding box center [325, 74] width 277 height 23
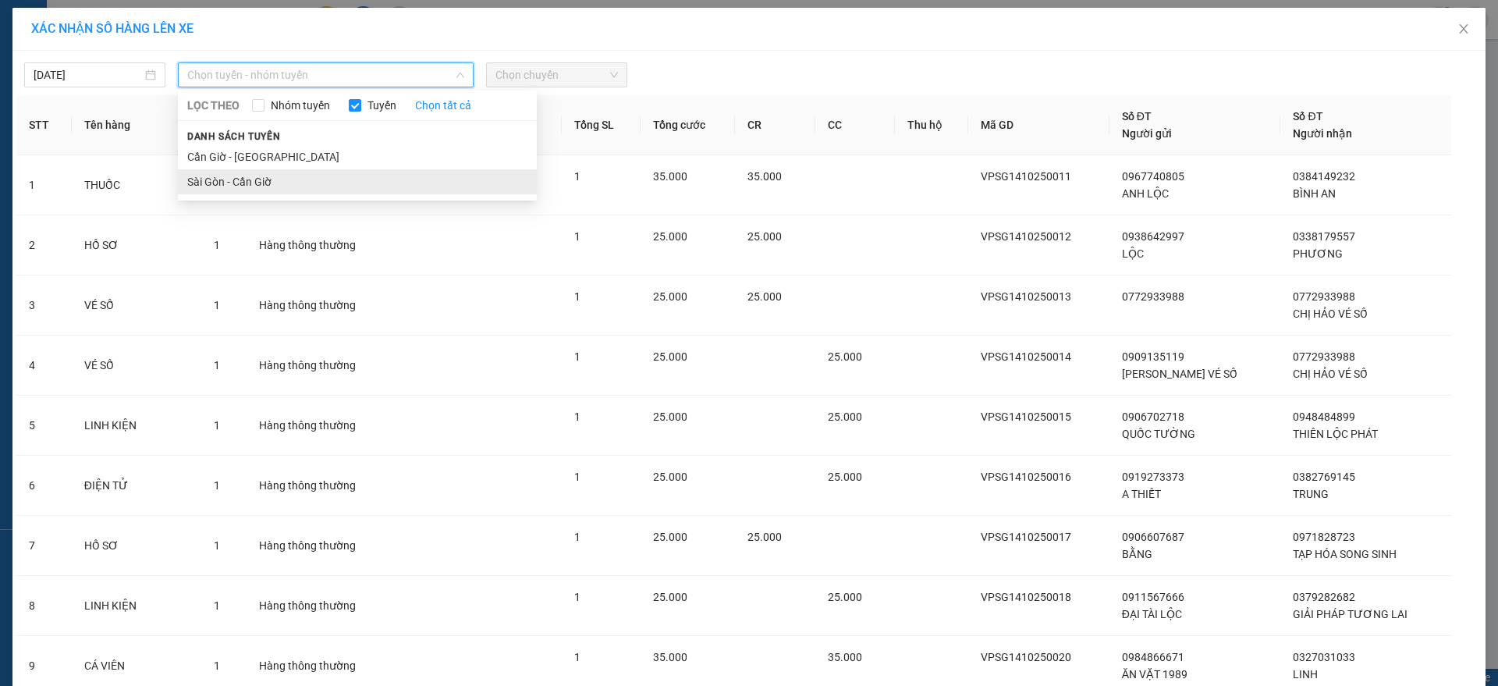
click at [213, 185] on li "Sài Gòn - Cần Giờ" at bounding box center [357, 181] width 359 height 25
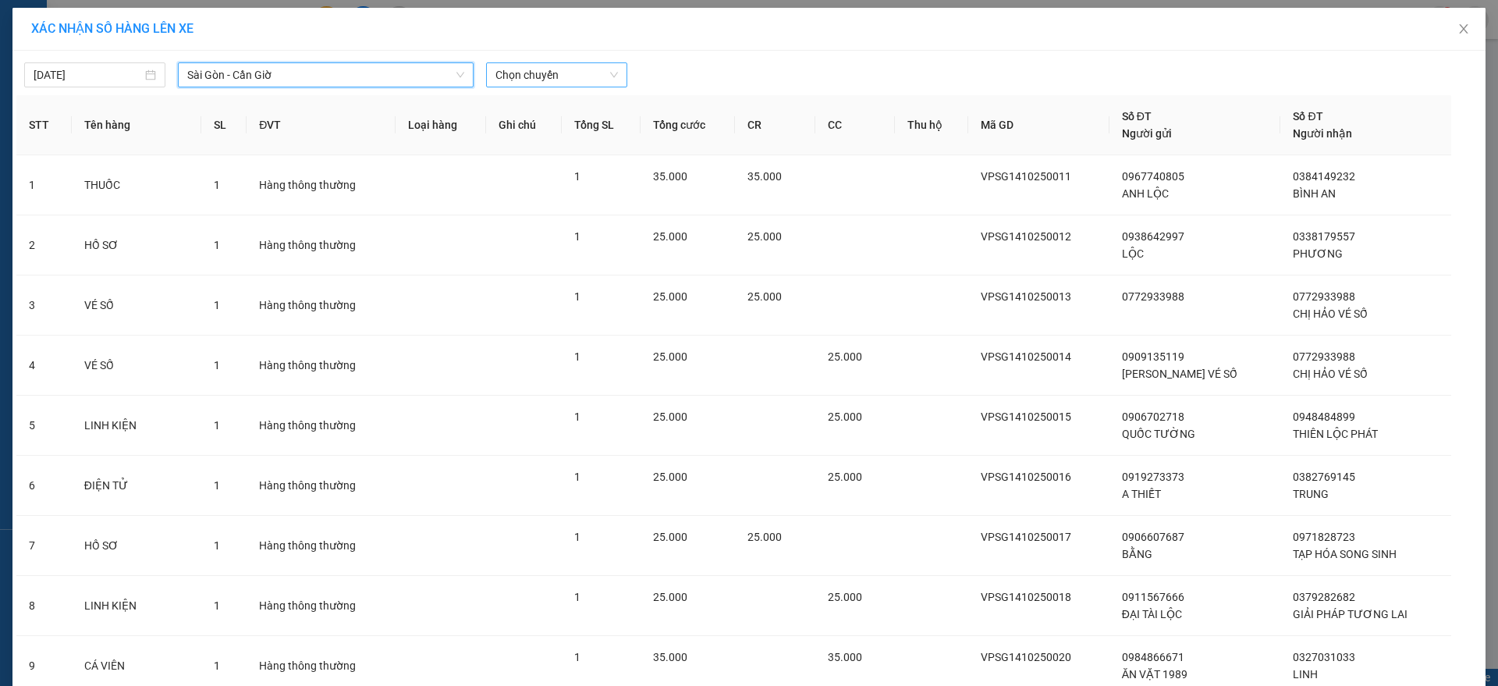
click at [528, 75] on span "Chọn chuyến" at bounding box center [556, 74] width 122 height 23
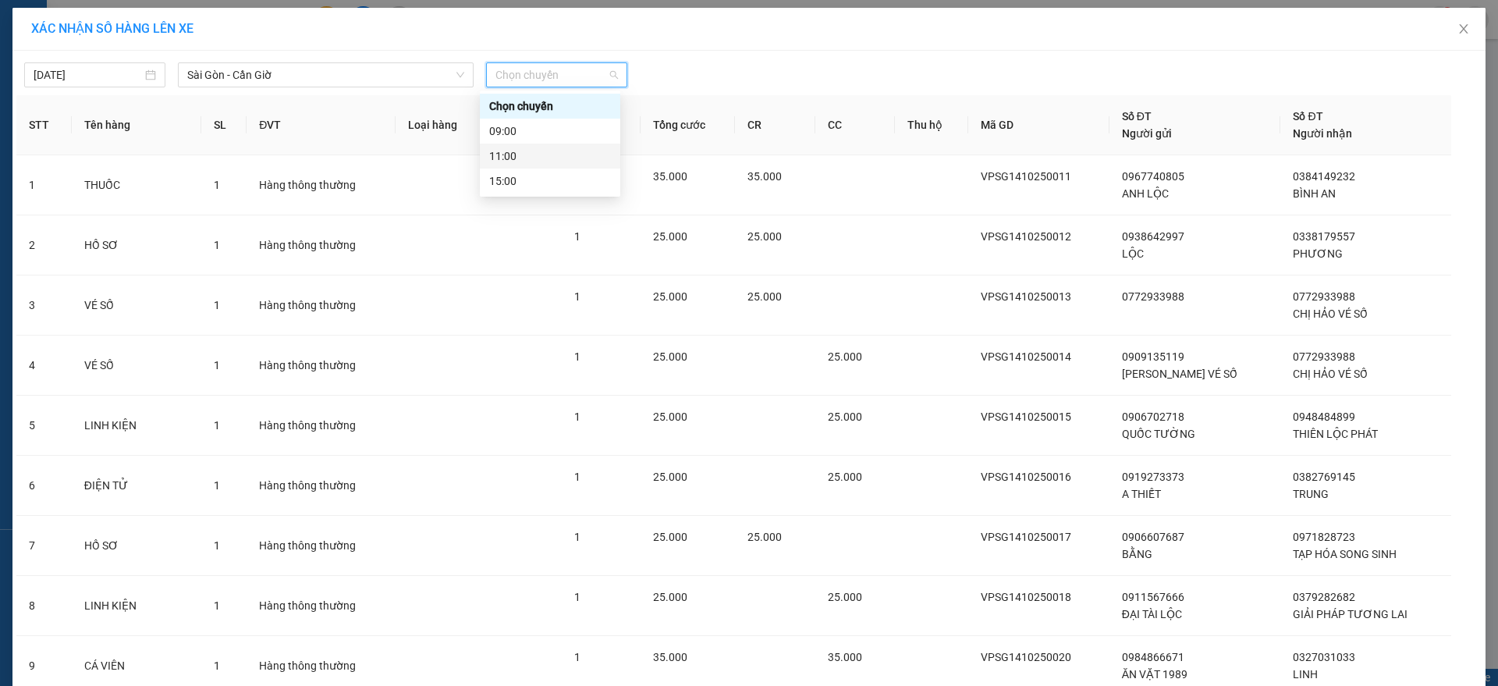
click at [530, 163] on div "11:00" at bounding box center [550, 155] width 122 height 17
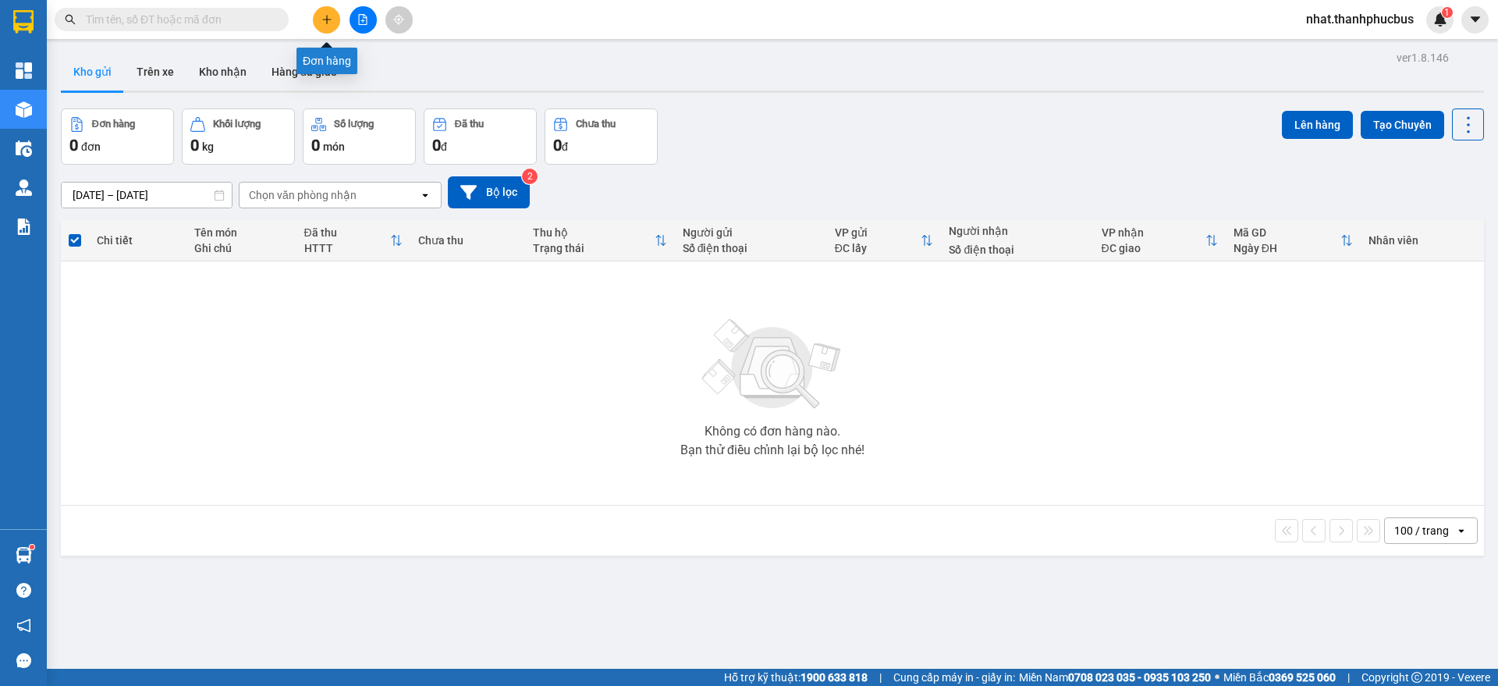
click at [323, 20] on icon "plus" at bounding box center [326, 19] width 11 height 11
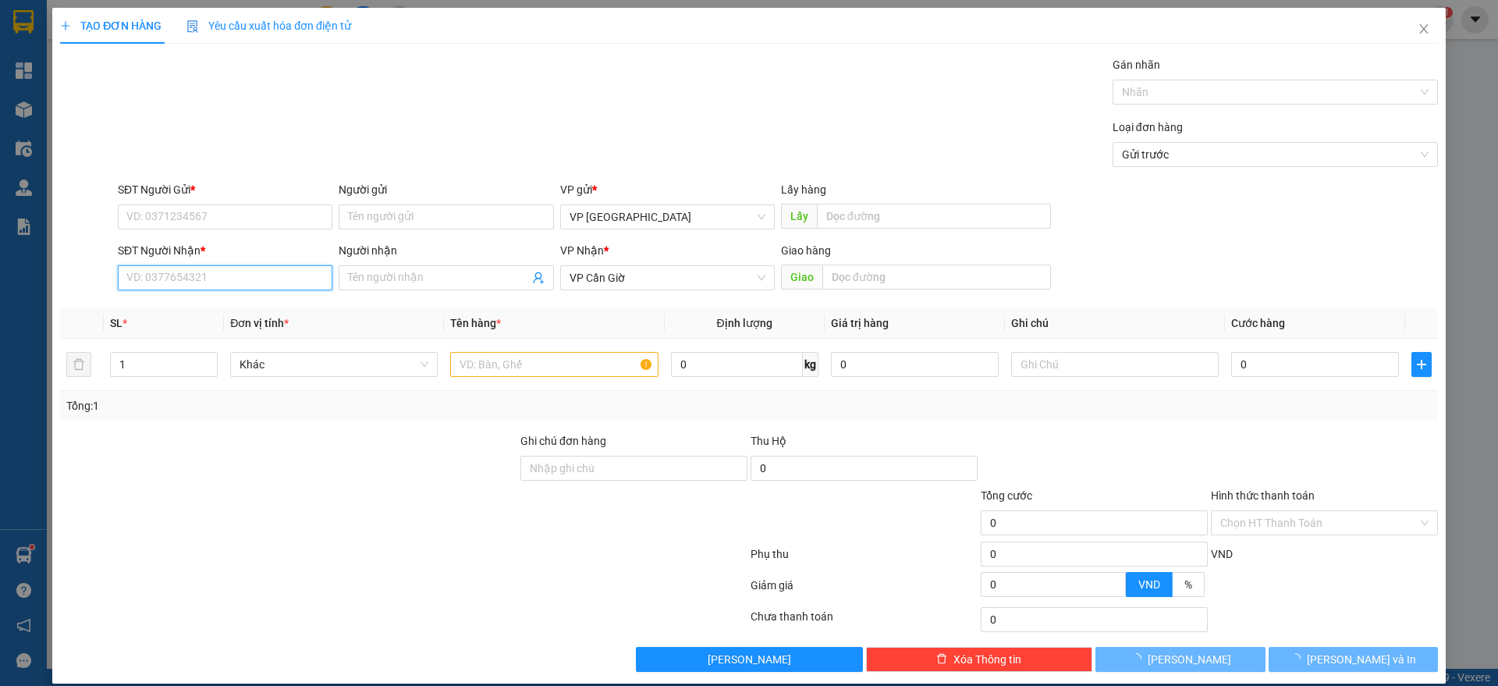
click at [166, 286] on input "SĐT Người Nhận *" at bounding box center [225, 277] width 215 height 25
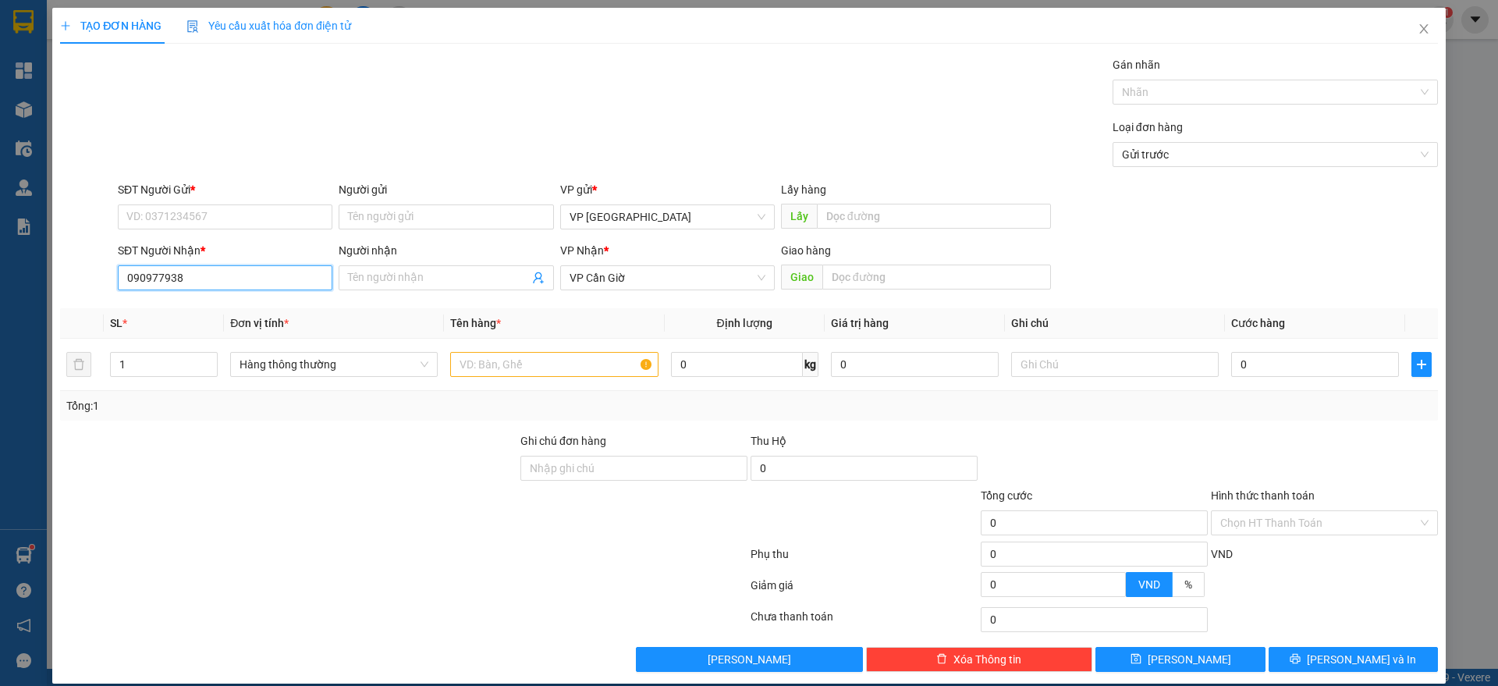
type input "0909779388"
click at [178, 307] on div "0909779388 - [PERSON_NAME]" at bounding box center [222, 308] width 193 height 17
type input "ANH HUỲNH"
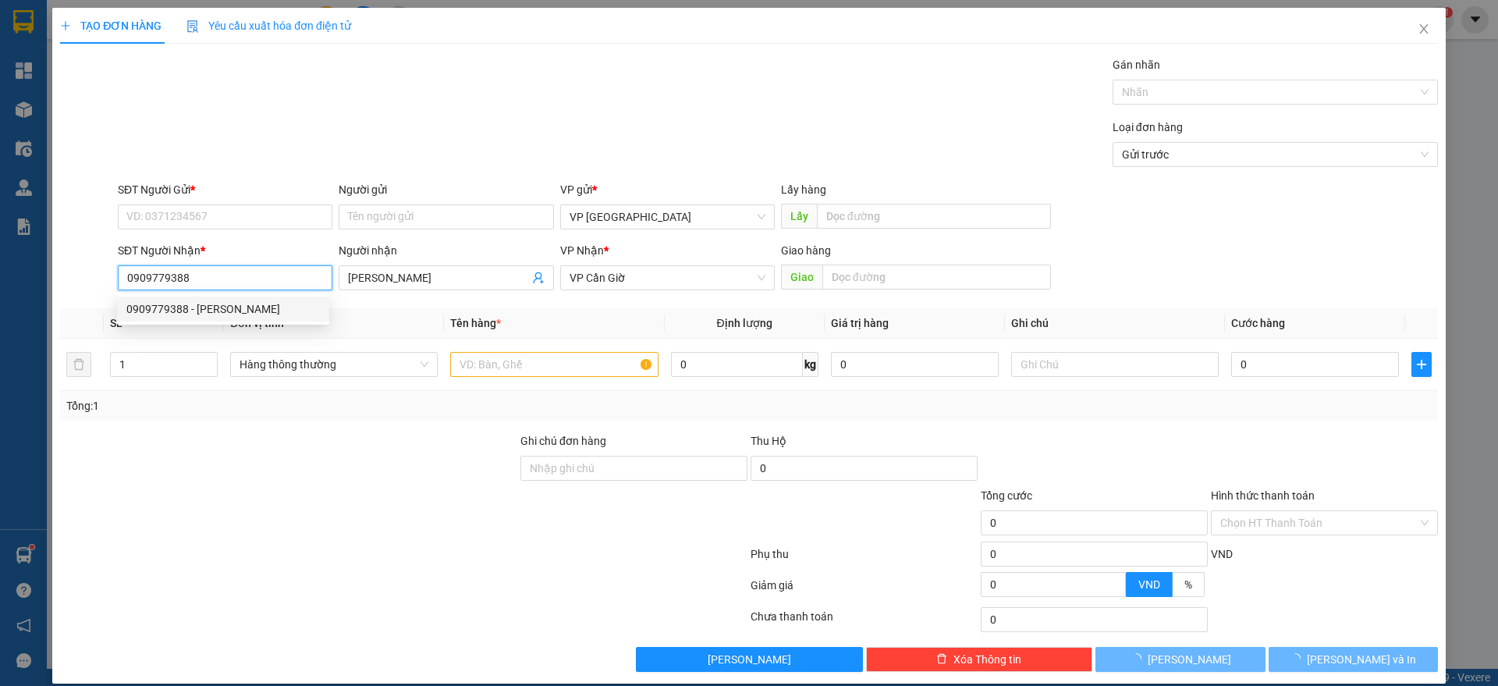
type input "25.000"
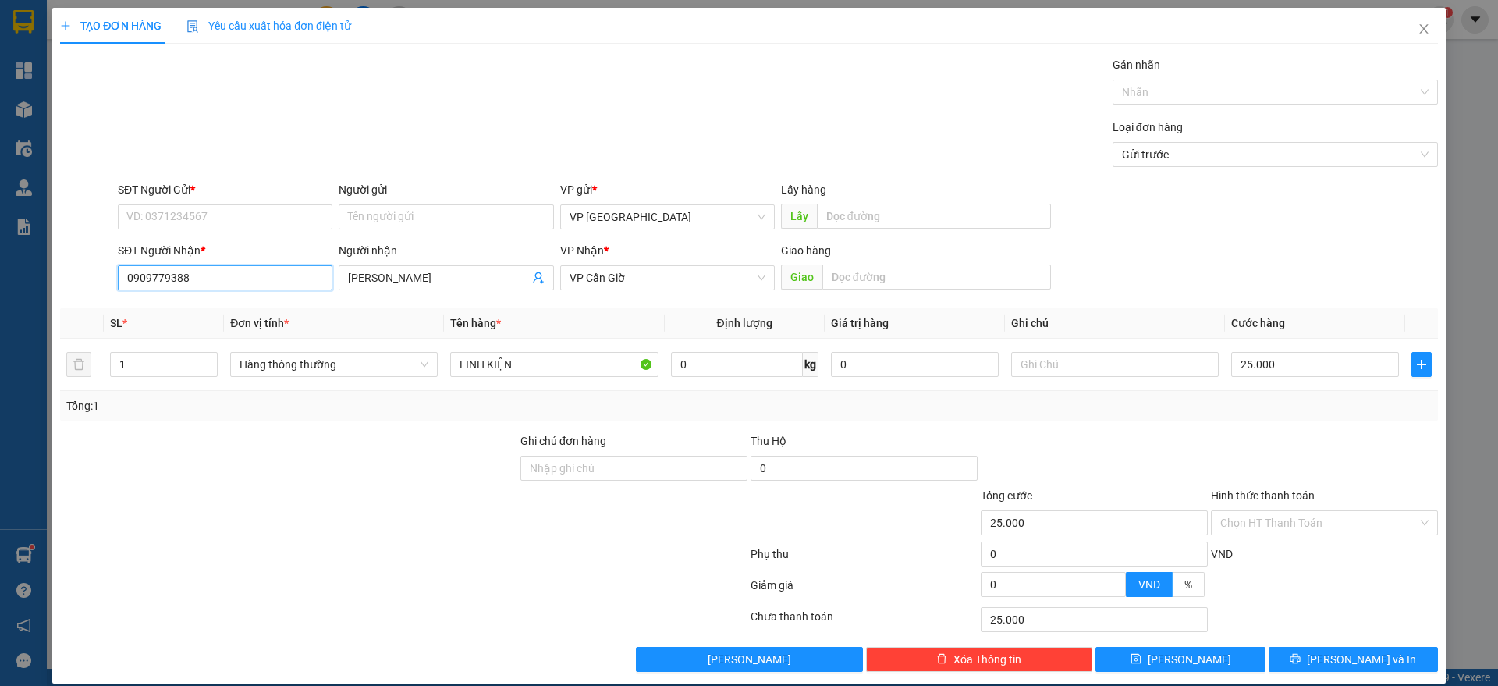
type input "0909779388"
click at [679, 422] on div "Transit Pickup Surcharge Ids Transit Deliver Surcharge Ids Transit Deliver Surc…" at bounding box center [749, 364] width 1378 height 616
click at [240, 282] on input "0909779388" at bounding box center [225, 277] width 215 height 25
click at [214, 211] on input "SĐT Người Gửi *" at bounding box center [225, 216] width 215 height 25
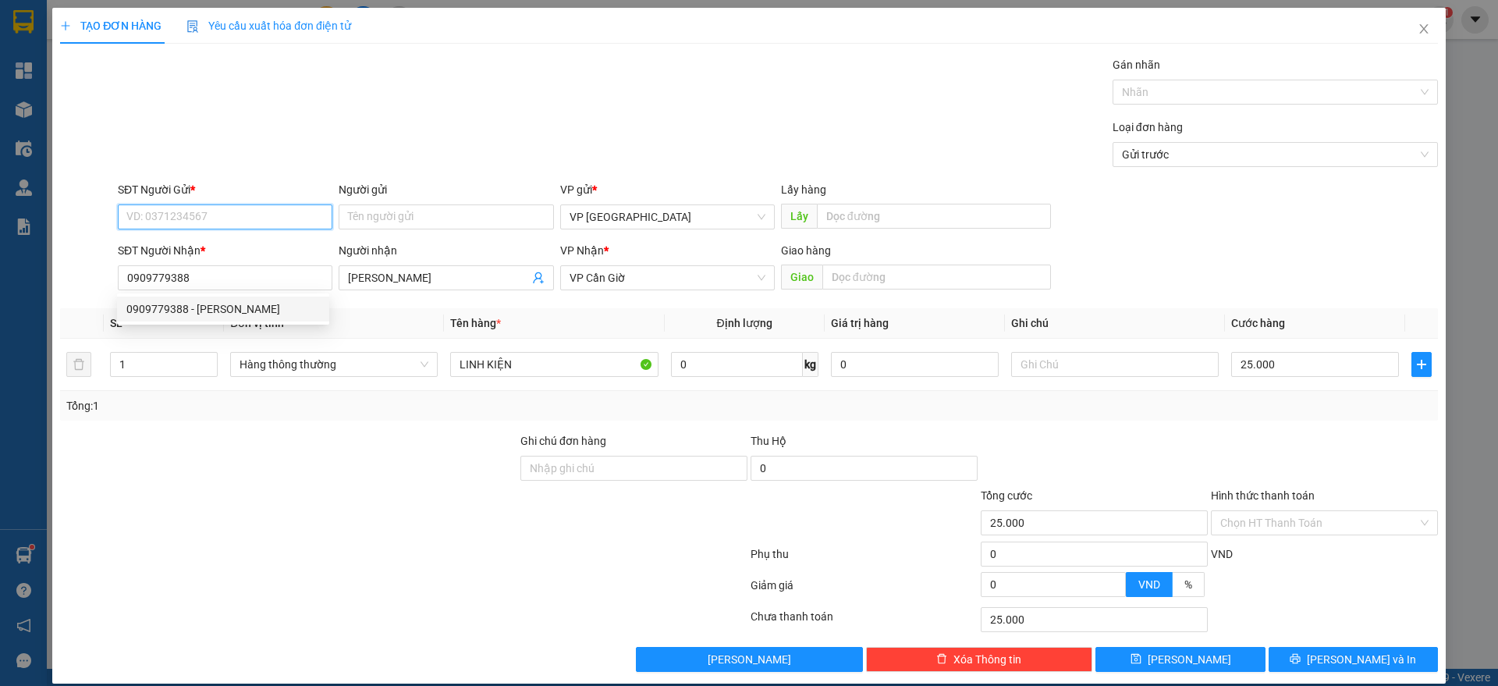
paste input "0909779388"
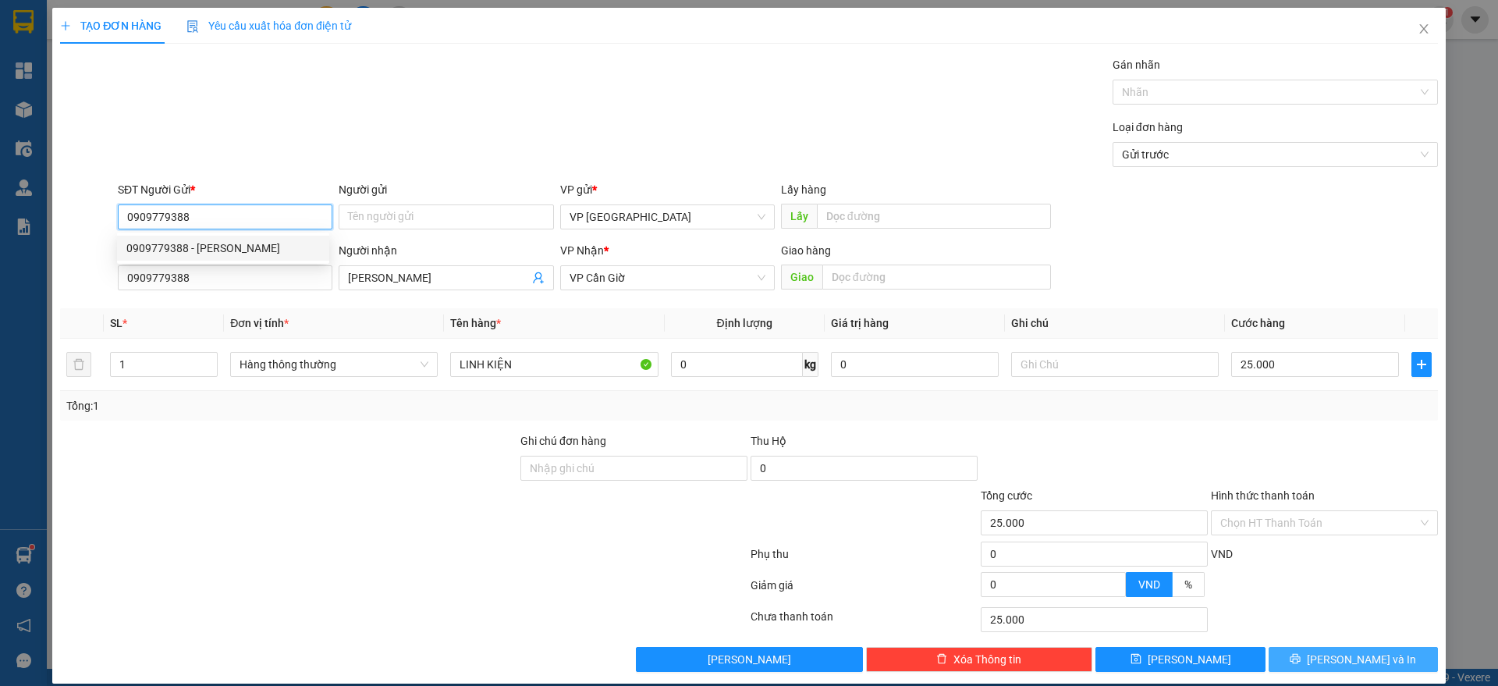
type input "0909779388"
click at [1325, 670] on button "[PERSON_NAME] và In" at bounding box center [1352, 659] width 169 height 25
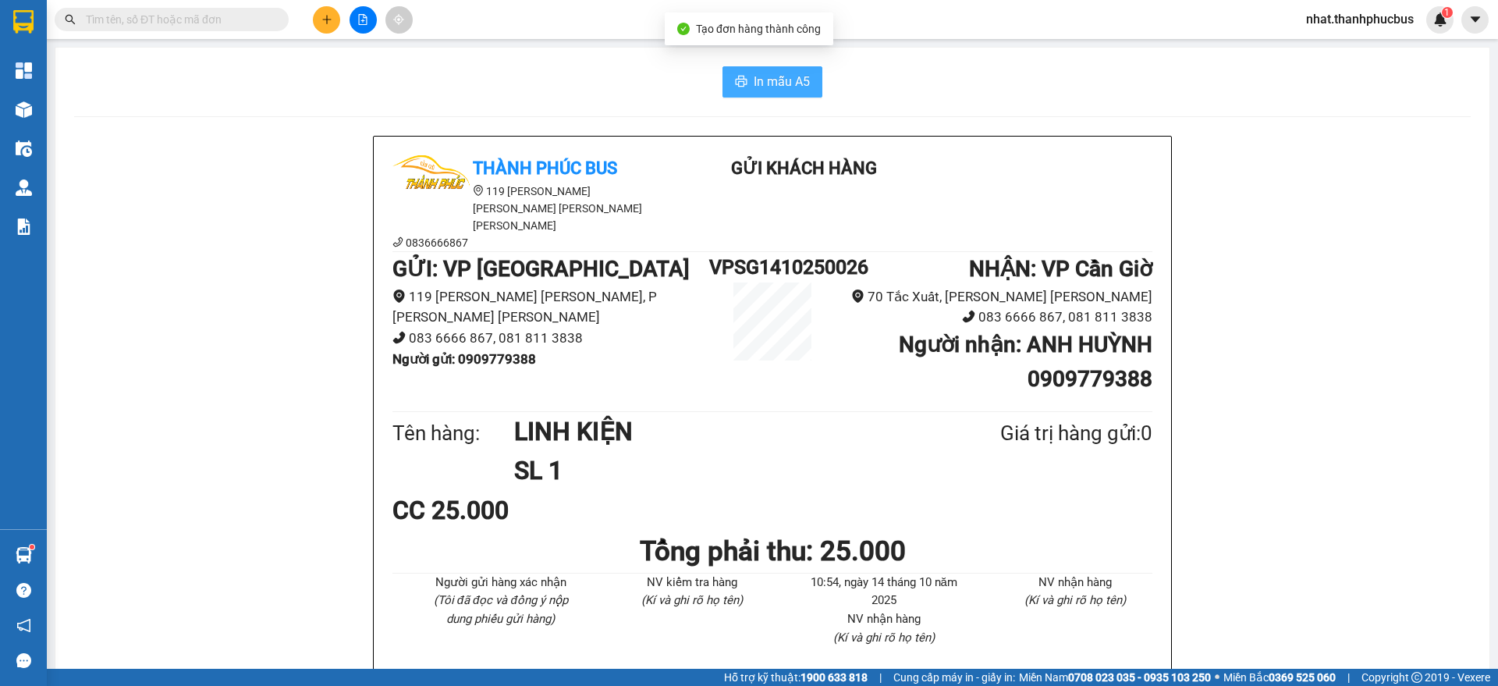
click at [780, 85] on span "In mẫu A5" at bounding box center [782, 82] width 56 height 20
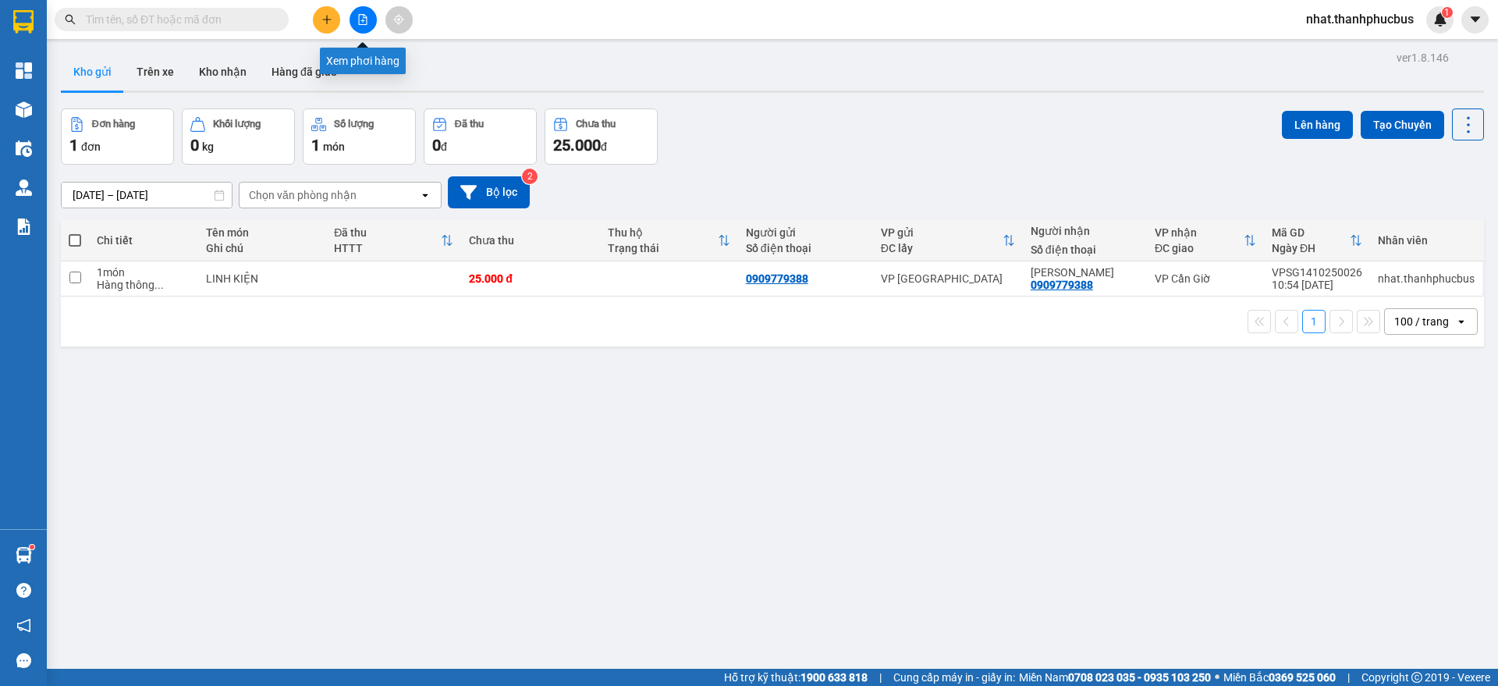
click at [362, 26] on button at bounding box center [362, 19] width 27 height 27
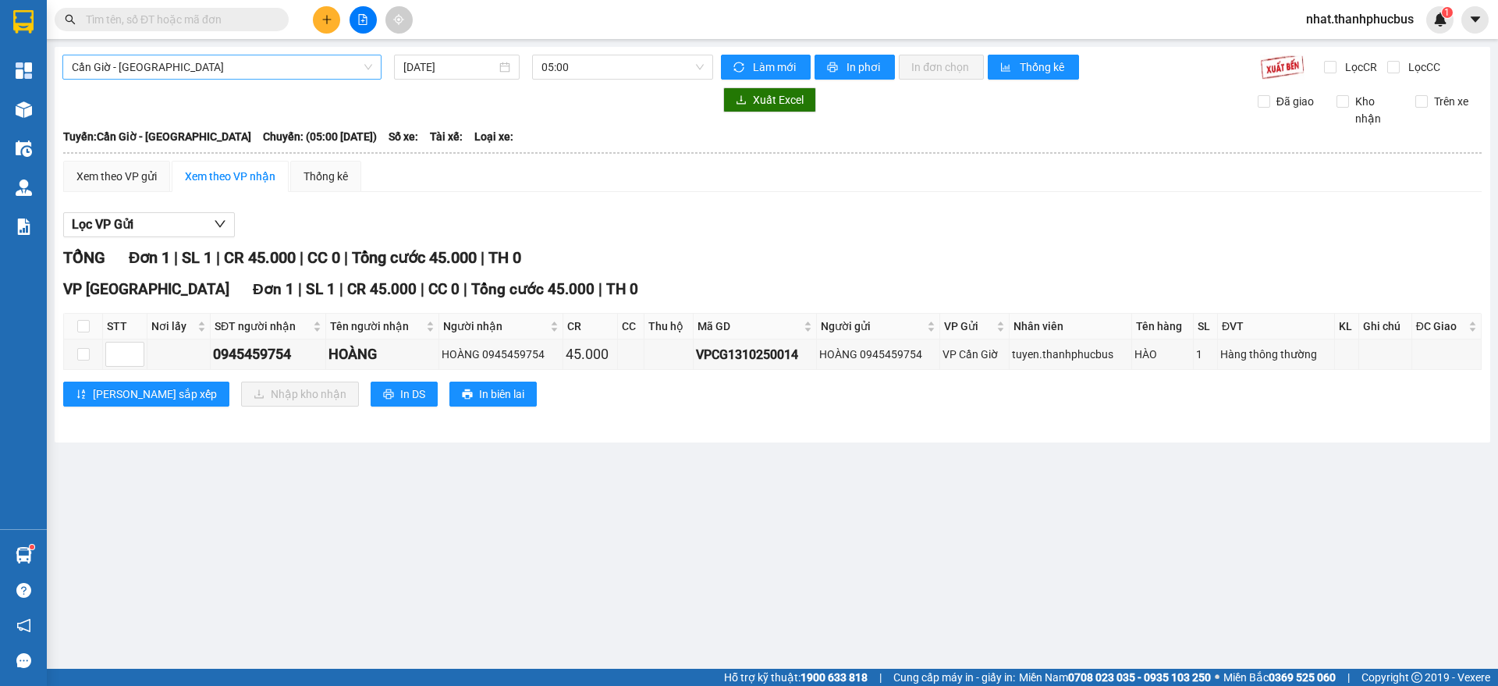
click at [184, 64] on span "Cần Giờ - [GEOGRAPHIC_DATA]" at bounding box center [222, 66] width 300 height 23
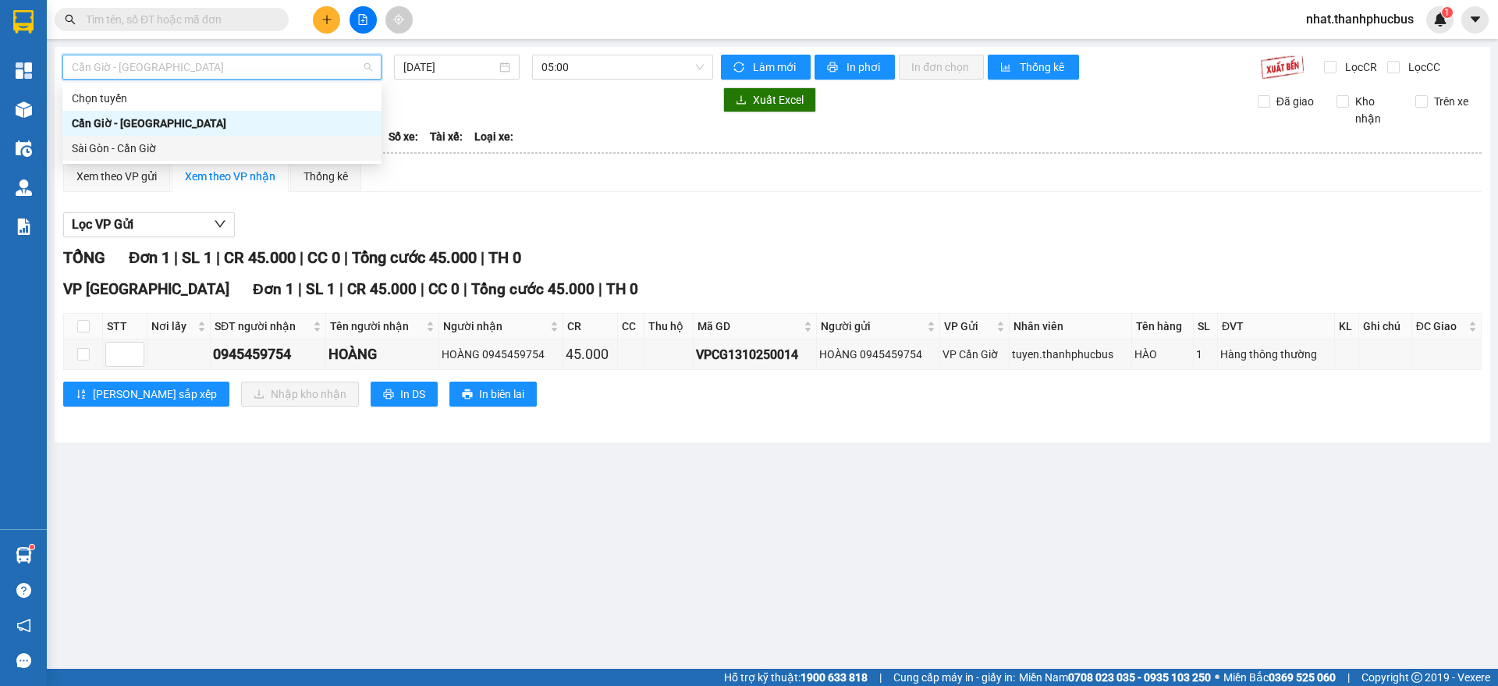
click at [153, 147] on div "Sài Gòn - Cần Giờ" at bounding box center [222, 148] width 300 height 17
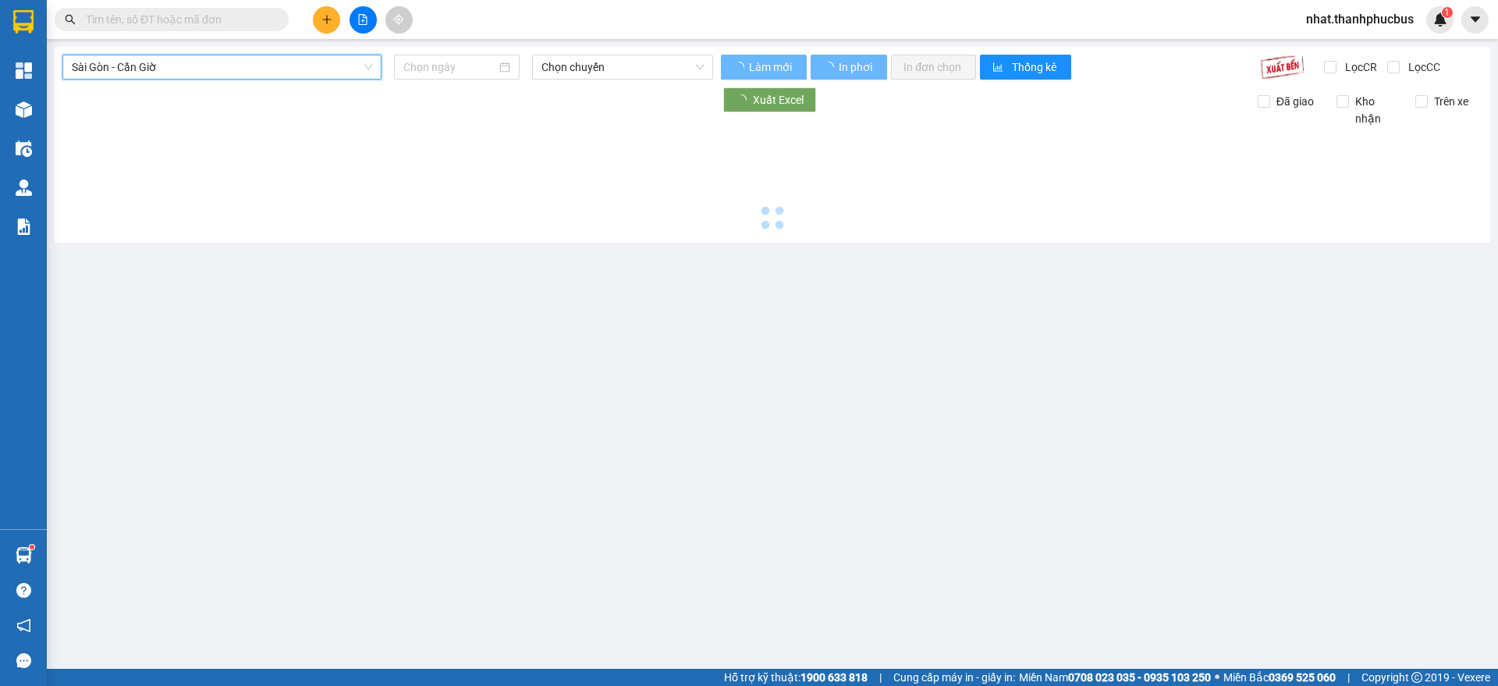
type input "[DATE]"
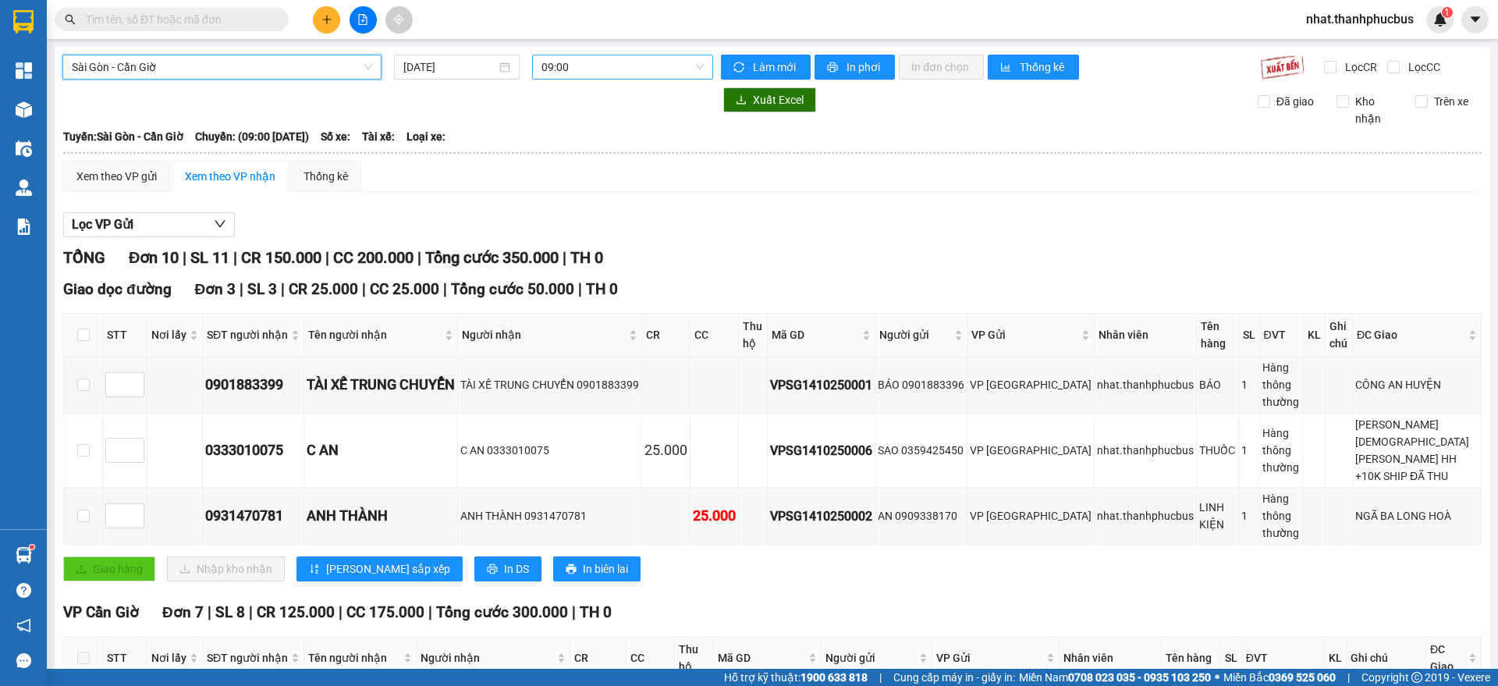
click at [574, 62] on span "09:00" at bounding box center [622, 66] width 162 height 23
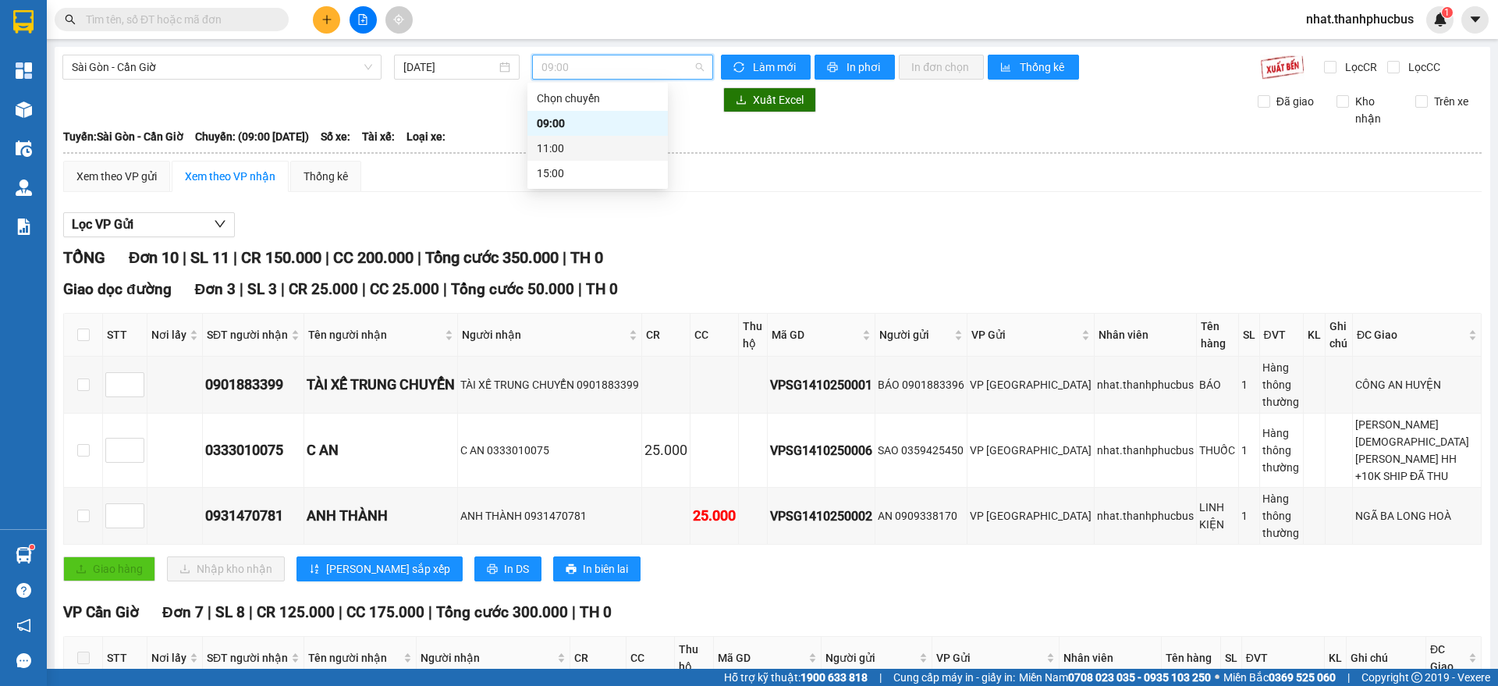
click at [562, 151] on div "11:00" at bounding box center [598, 148] width 122 height 17
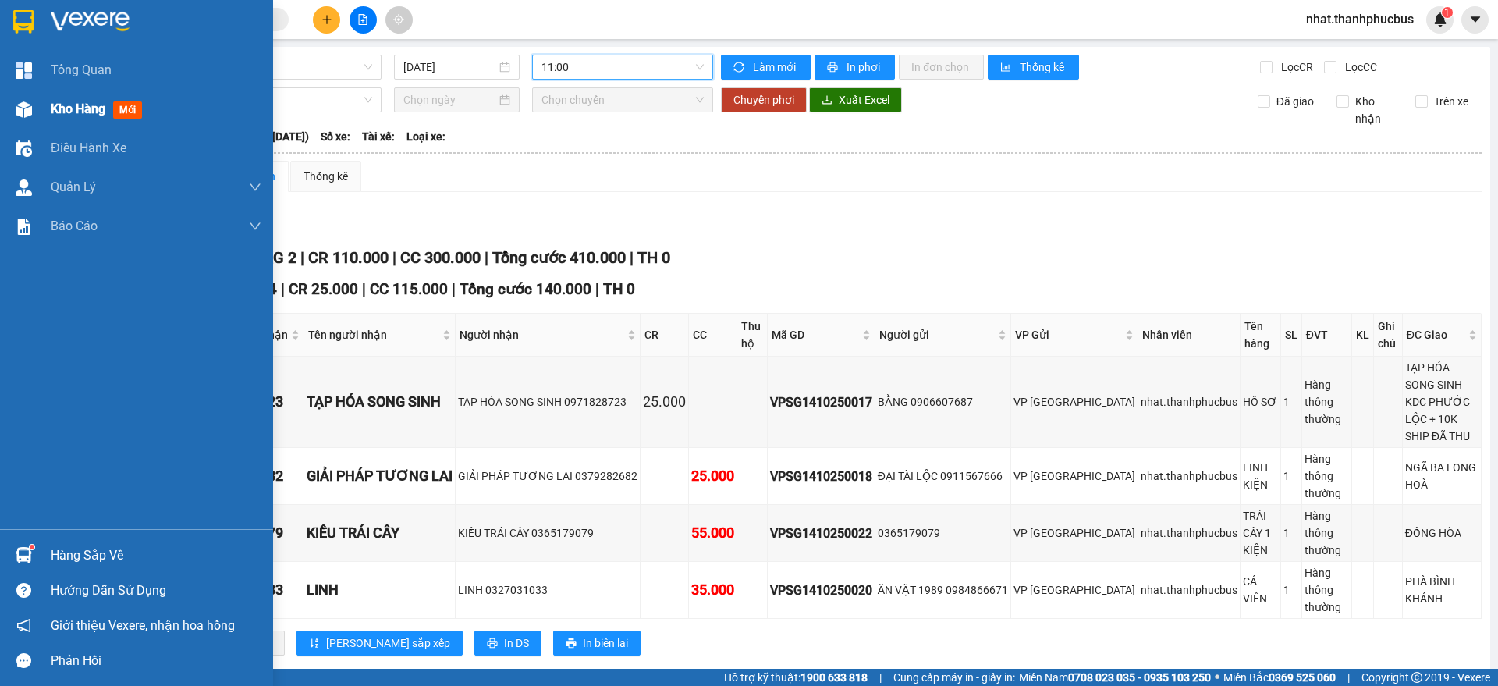
click at [44, 99] on div "Kho hàng mới" at bounding box center [136, 109] width 273 height 39
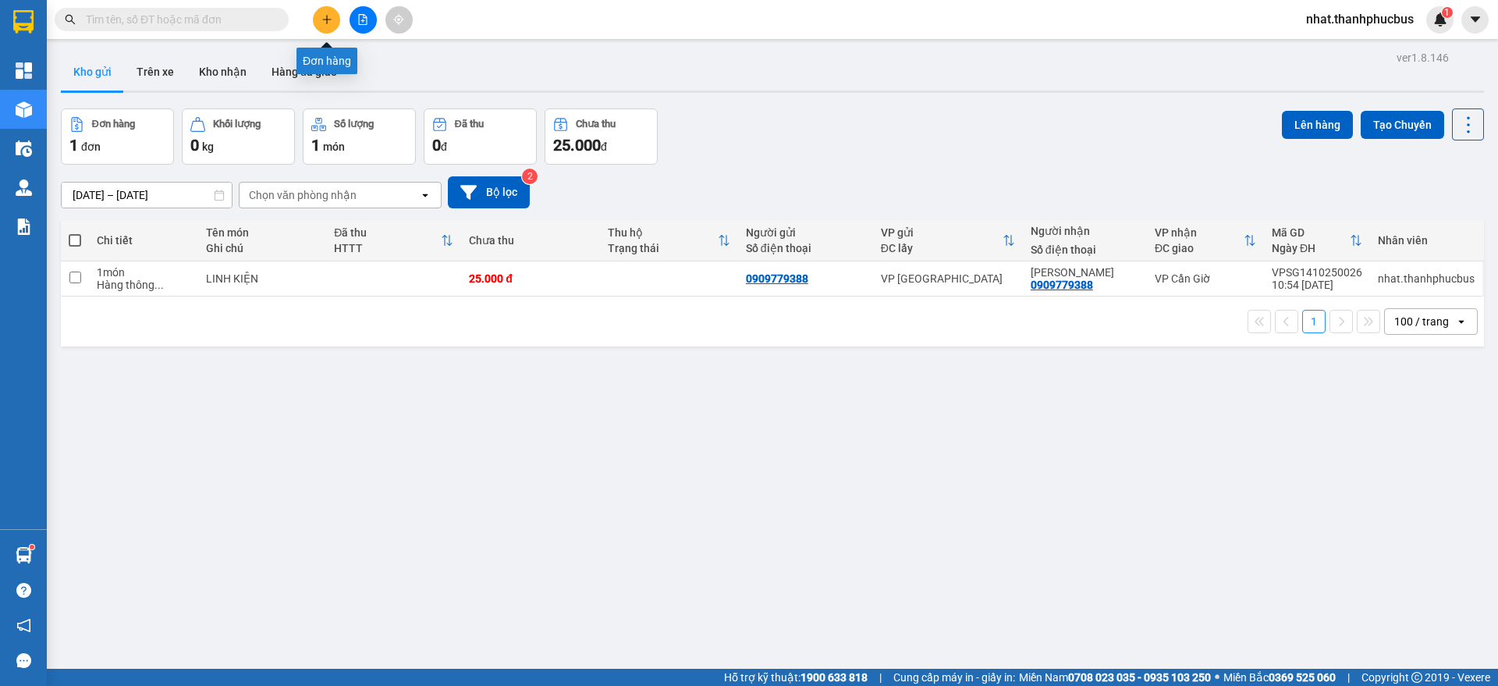
click at [321, 23] on icon "plus" at bounding box center [326, 19] width 11 height 11
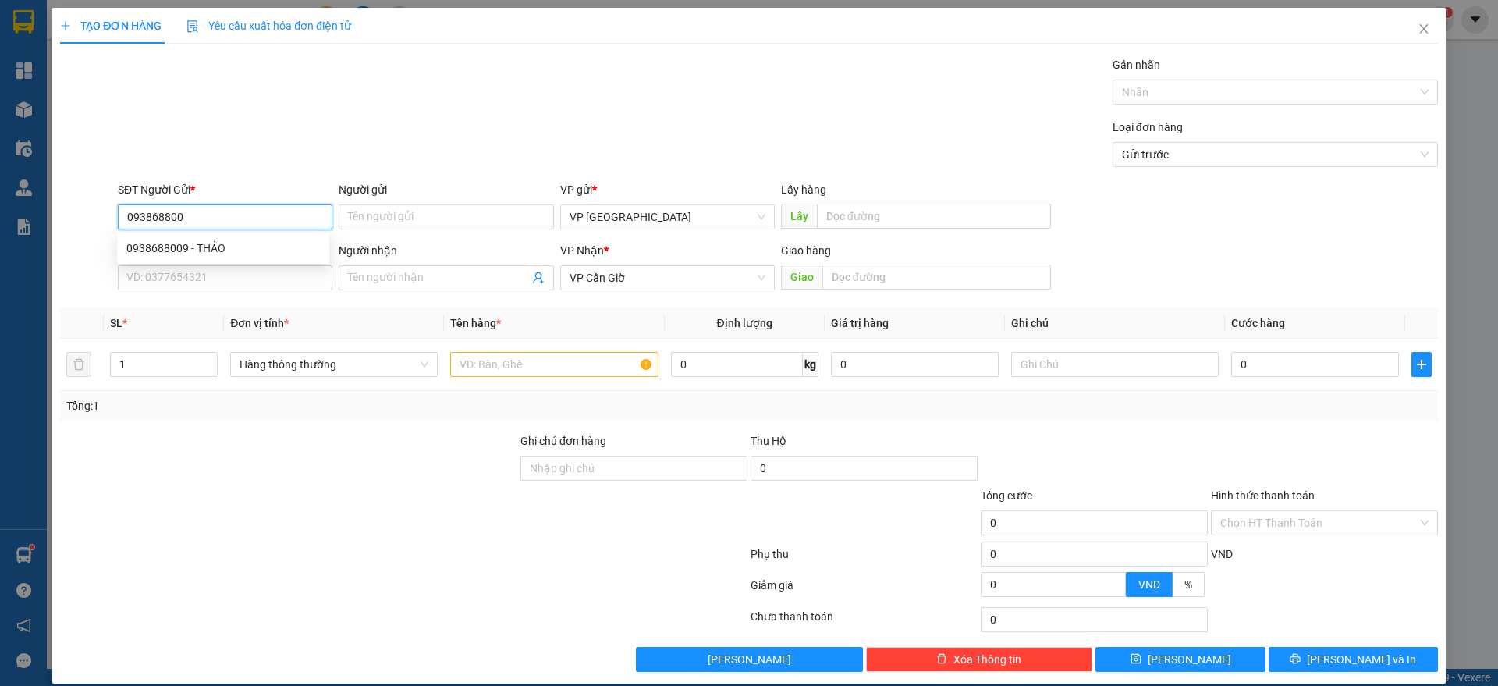
type input "0938688009"
click at [222, 246] on div "0938688009 - THẢO" at bounding box center [222, 247] width 193 height 17
type input "THẢO"
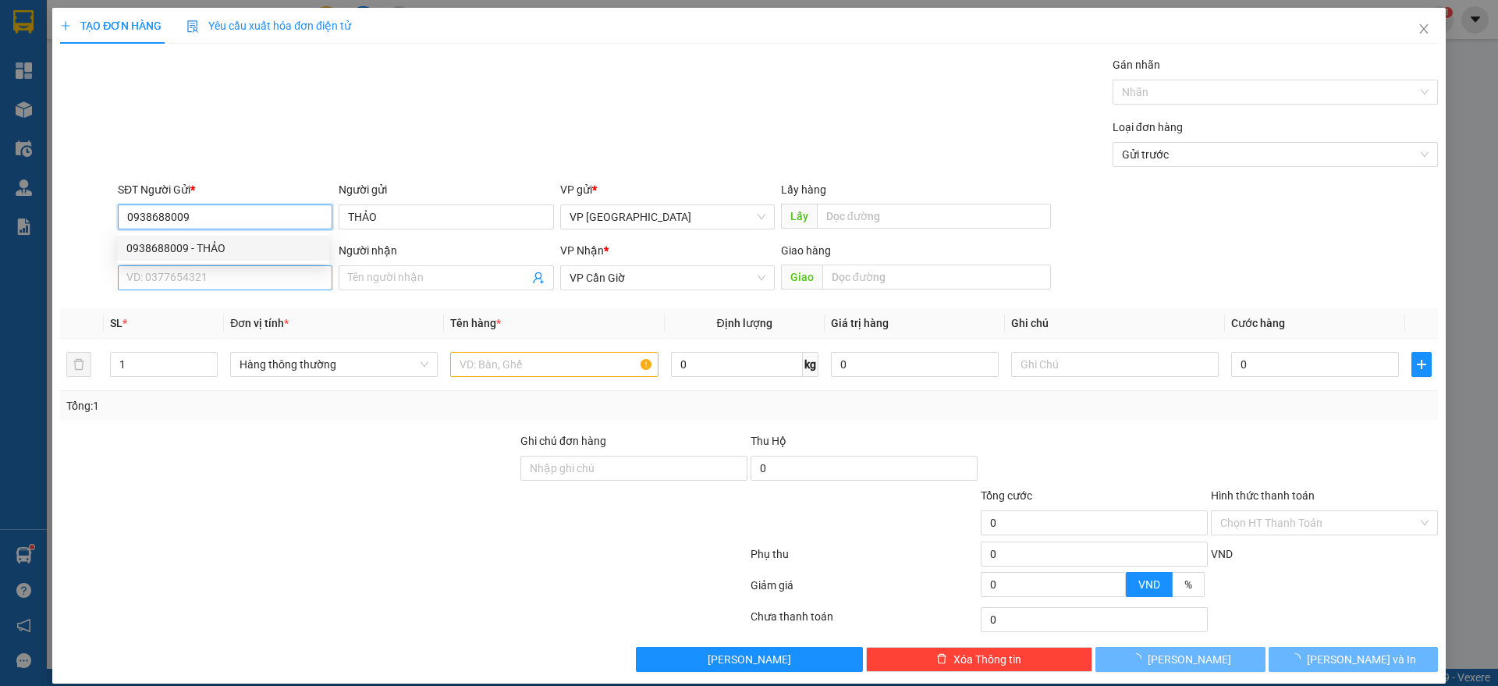
type input "25.000"
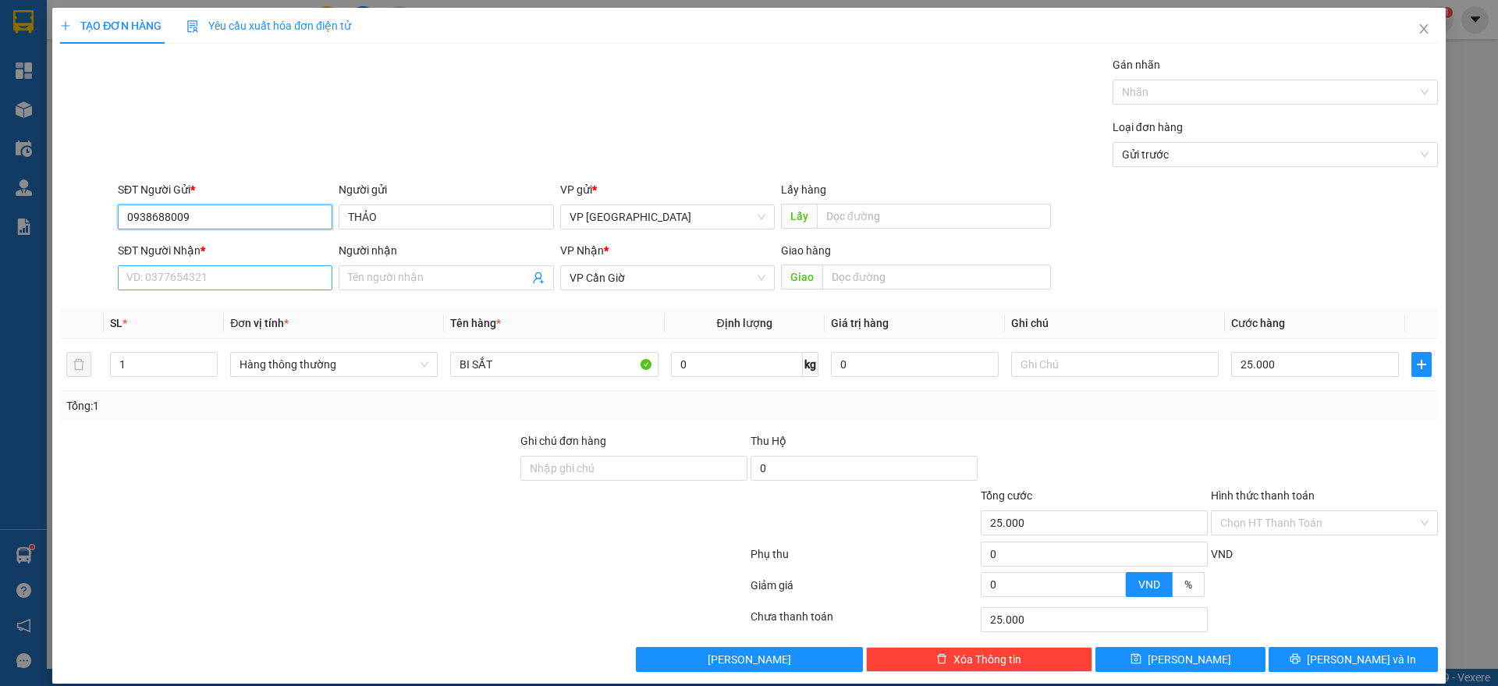
type input "0938688009"
click at [175, 270] on input "SĐT Người Nhận *" at bounding box center [225, 277] width 215 height 25
click at [221, 311] on div "0938890066 - NGHĨA" at bounding box center [222, 308] width 193 height 17
type input "0938890066"
type input "NGHĨA"
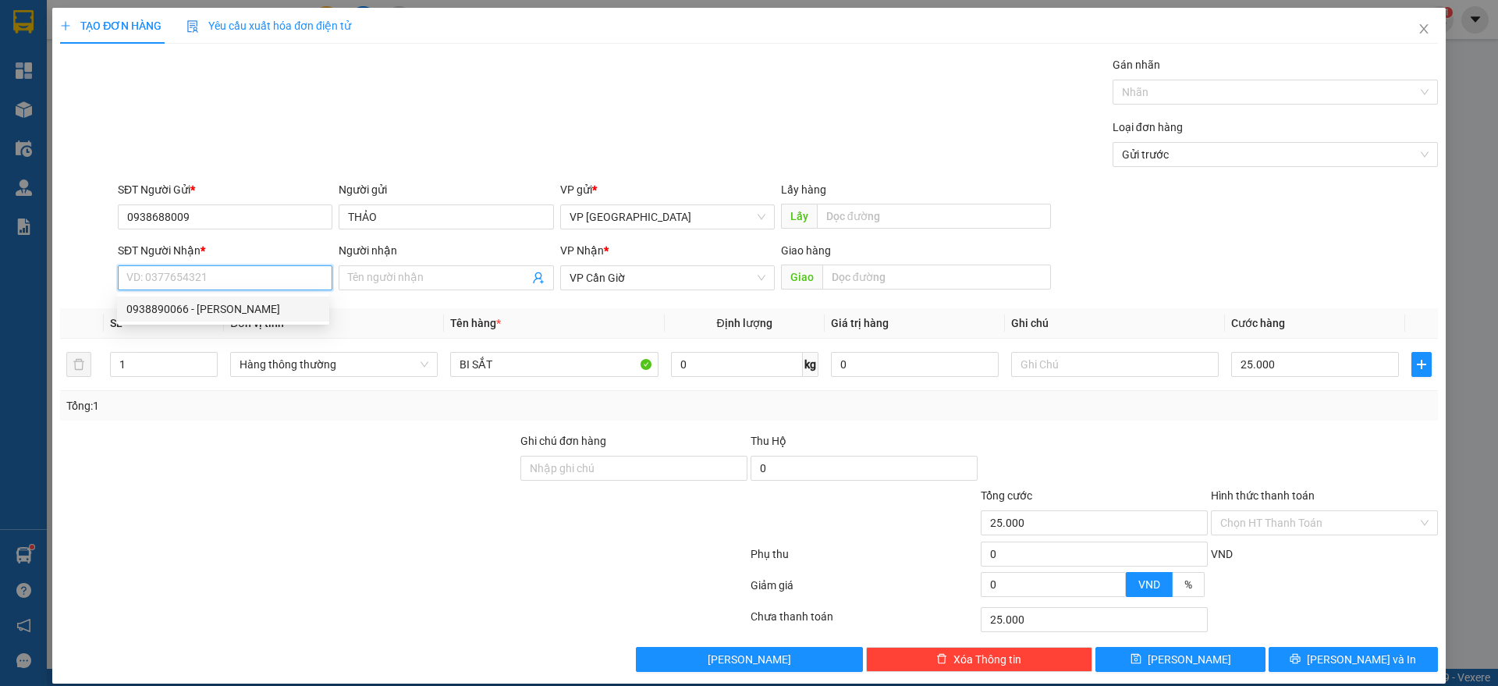
type input "NHÀ THỜ CT"
click at [250, 271] on input "0938890066" at bounding box center [225, 277] width 215 height 25
type input "0903990289"
click at [429, 283] on input "NGHĨA" at bounding box center [438, 277] width 180 height 17
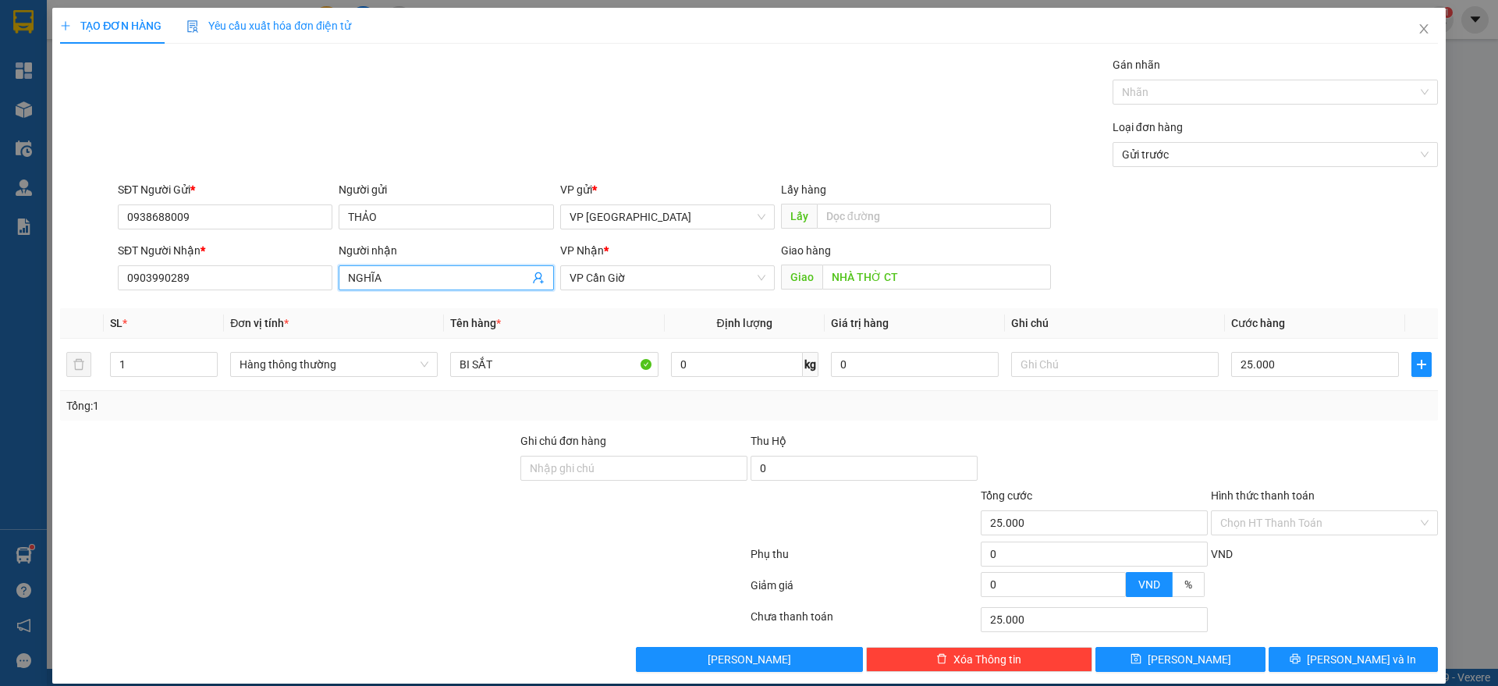
click at [429, 283] on input "NGHĨA" at bounding box center [438, 277] width 180 height 17
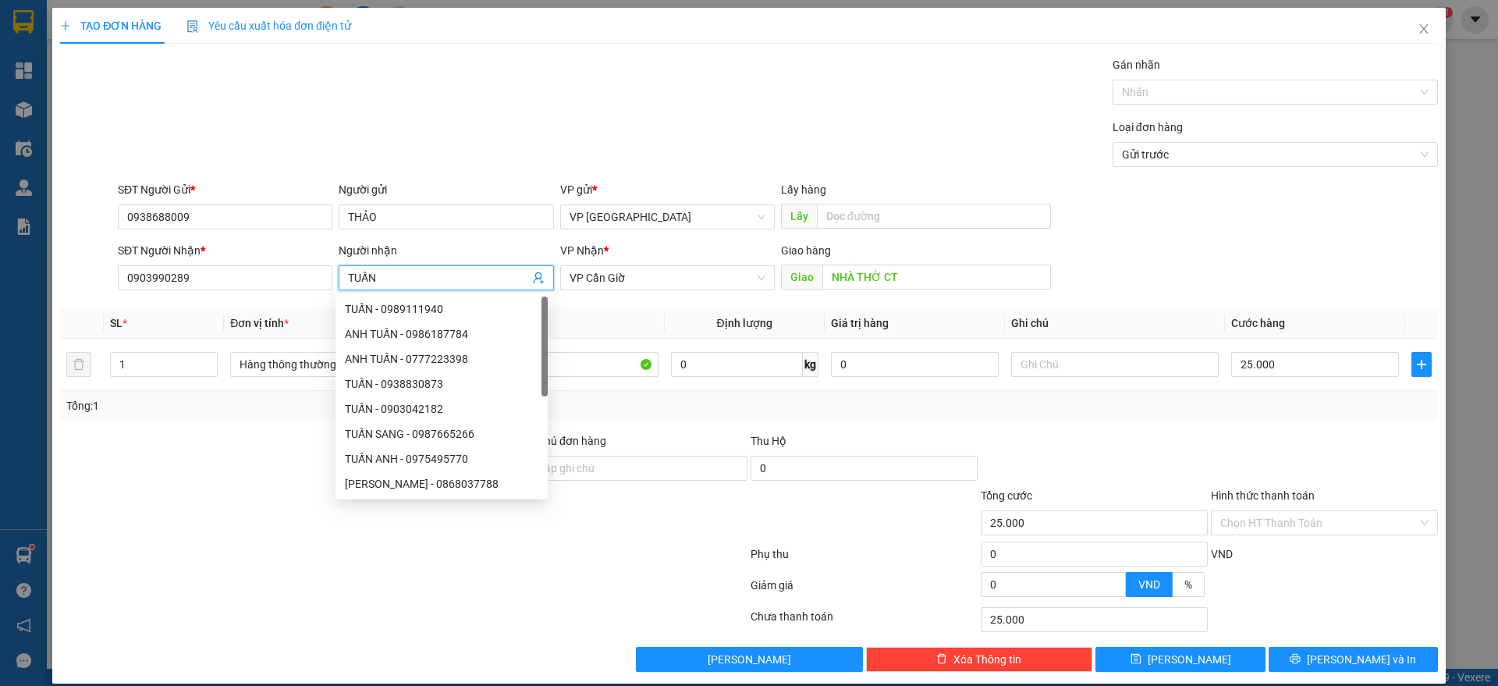
type input "TUẤN"
click at [959, 251] on div "Giao hàng" at bounding box center [916, 250] width 270 height 17
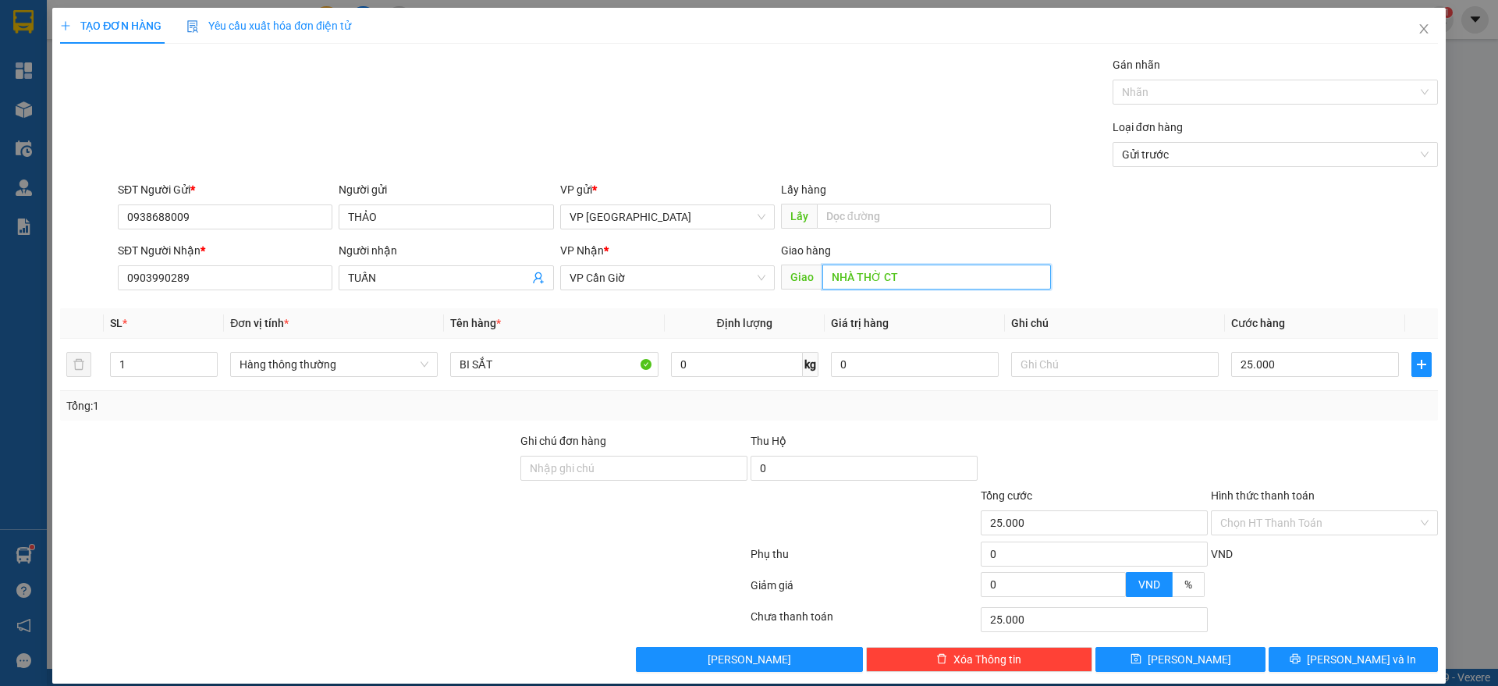
click at [929, 283] on input "NHÀ THỜ CT" at bounding box center [936, 276] width 229 height 25
type input "PHÀ BÌNH KHÁNH"
click at [1350, 665] on span "[PERSON_NAME] và In" at bounding box center [1361, 659] width 109 height 17
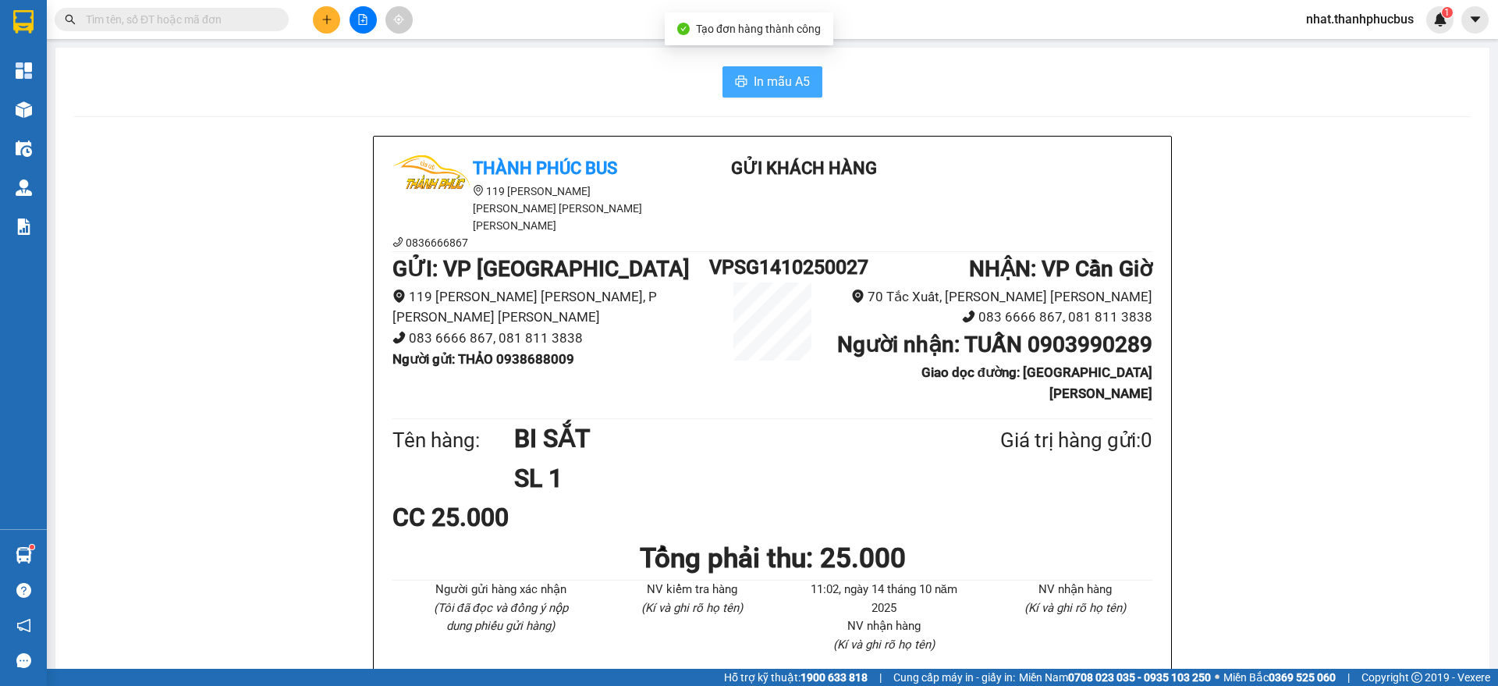
click at [765, 85] on span "In mẫu A5" at bounding box center [782, 82] width 56 height 20
